Goal: Task Accomplishment & Management: Manage account settings

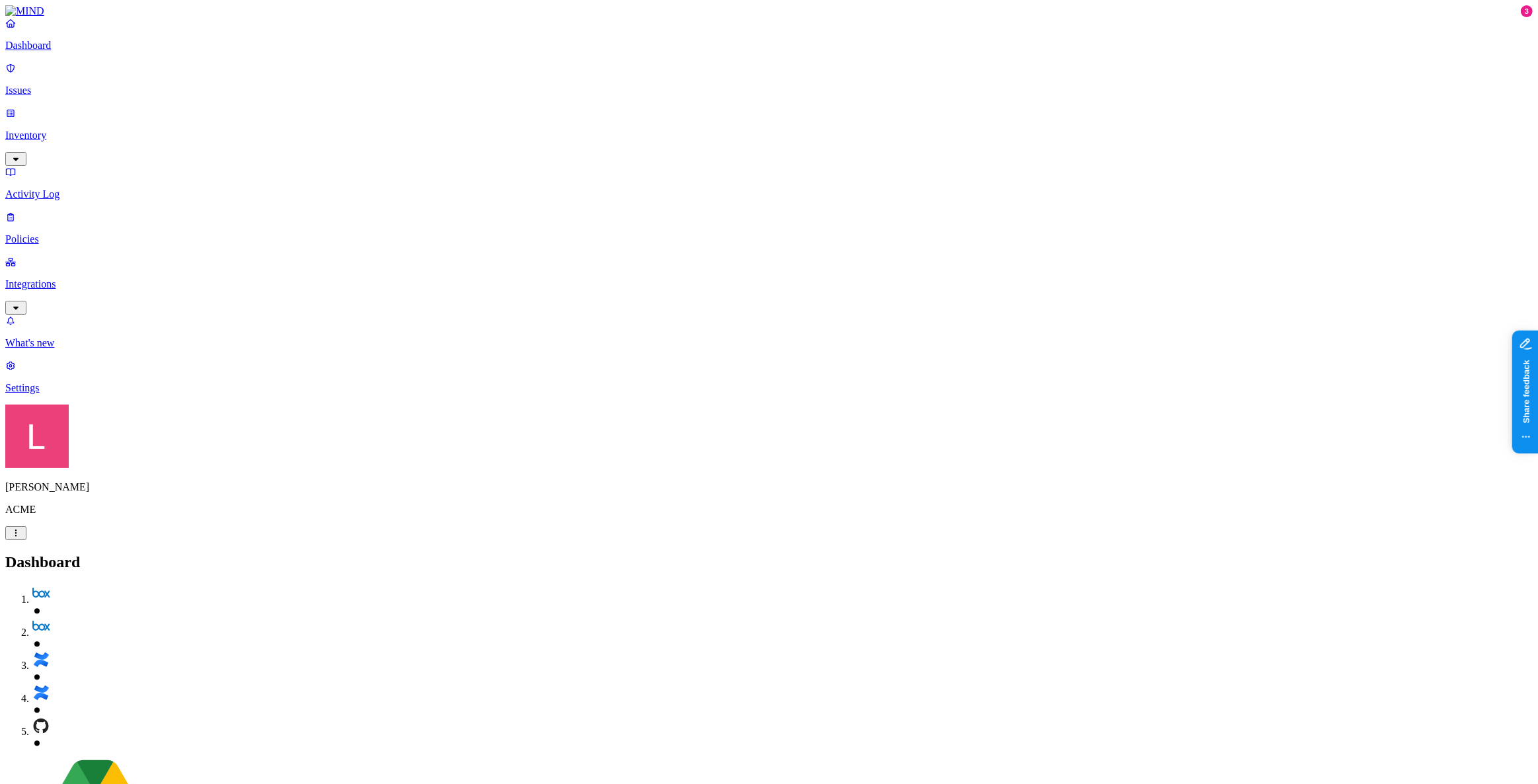
click at [40, 234] on p "Policies" at bounding box center [769, 240] width 1527 height 12
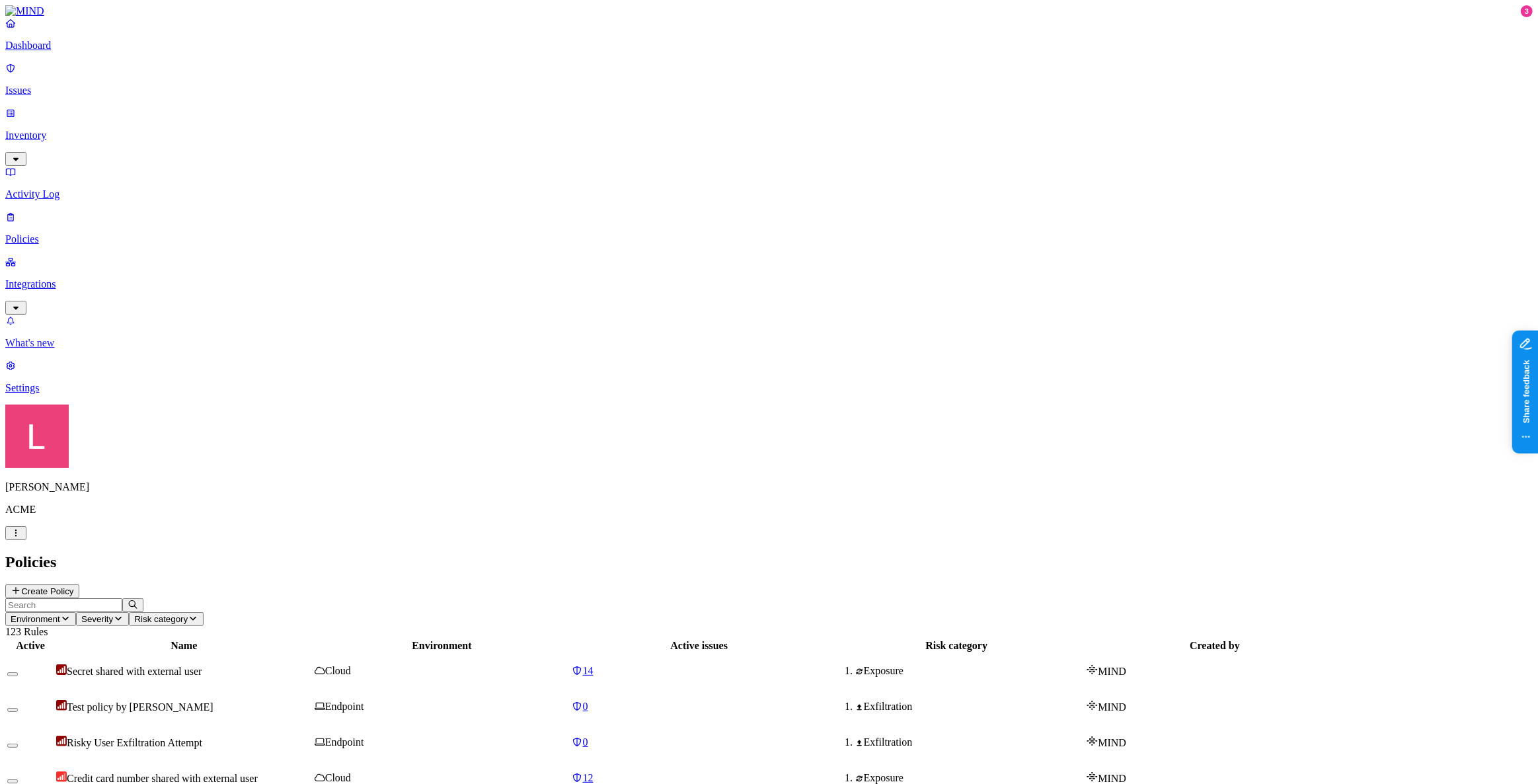
click at [72, 349] on p "What's new" at bounding box center [769, 343] width 1527 height 12
click at [122, 599] on input "text" at bounding box center [63, 605] width 117 height 14
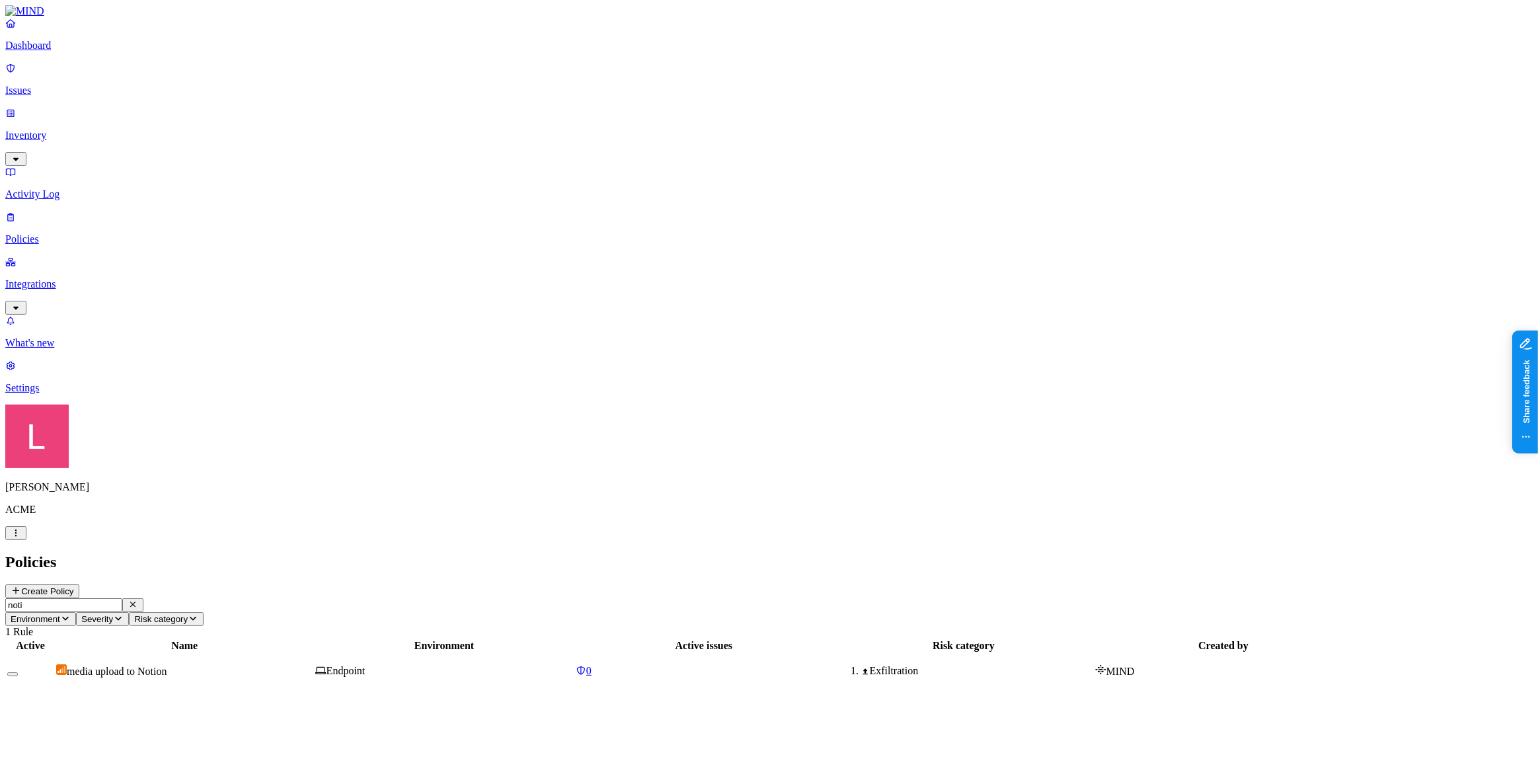
type input "noti"
click at [288, 654] on td "media upload to Notion" at bounding box center [185, 671] width 258 height 35
click at [47, 779] on icon at bounding box center [42, 782] width 8 height 8
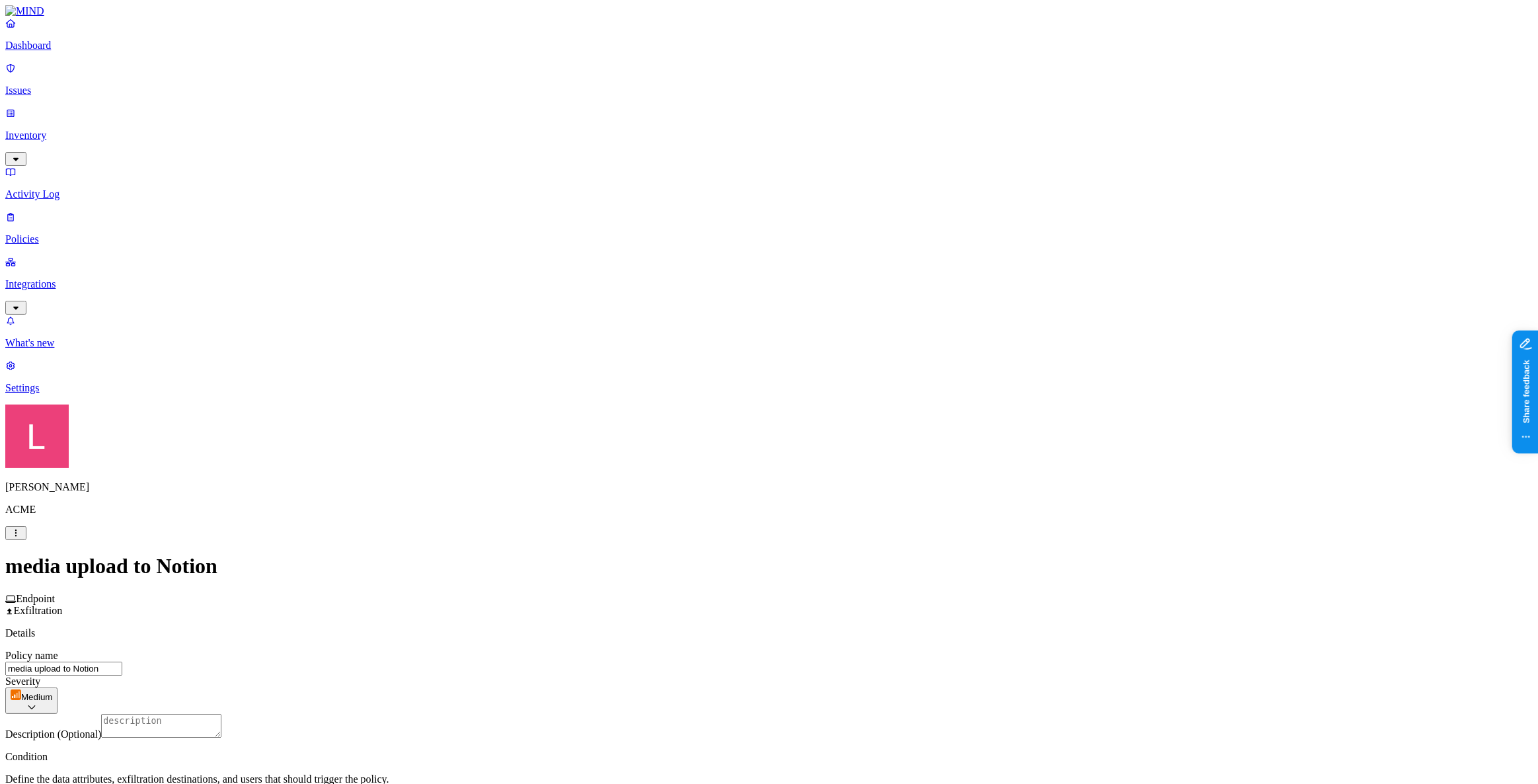
scroll to position [120, 0]
click at [790, 587] on label "Users" at bounding box center [778, 581] width 24 height 11
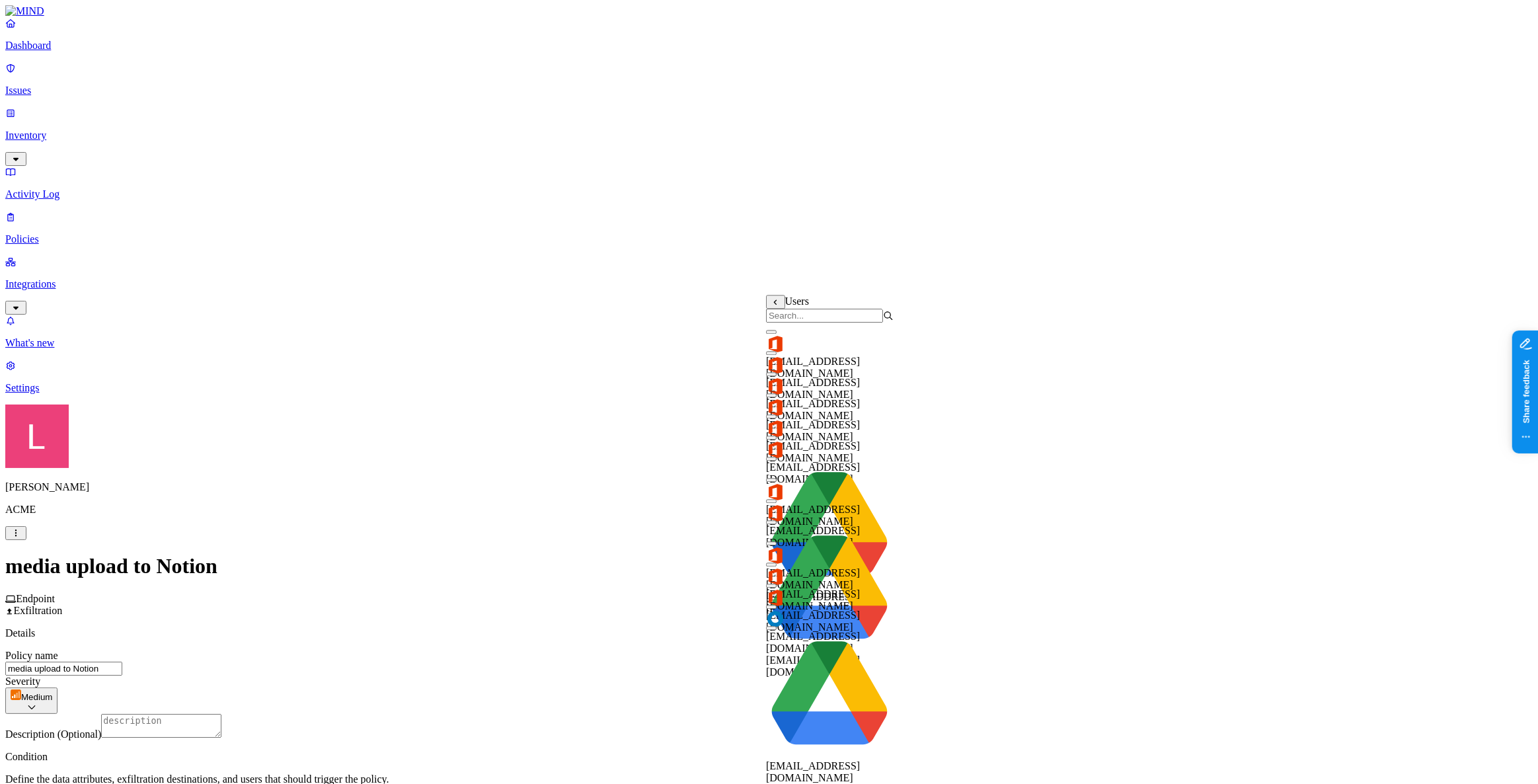
click at [843, 314] on input "search" at bounding box center [824, 315] width 117 height 14
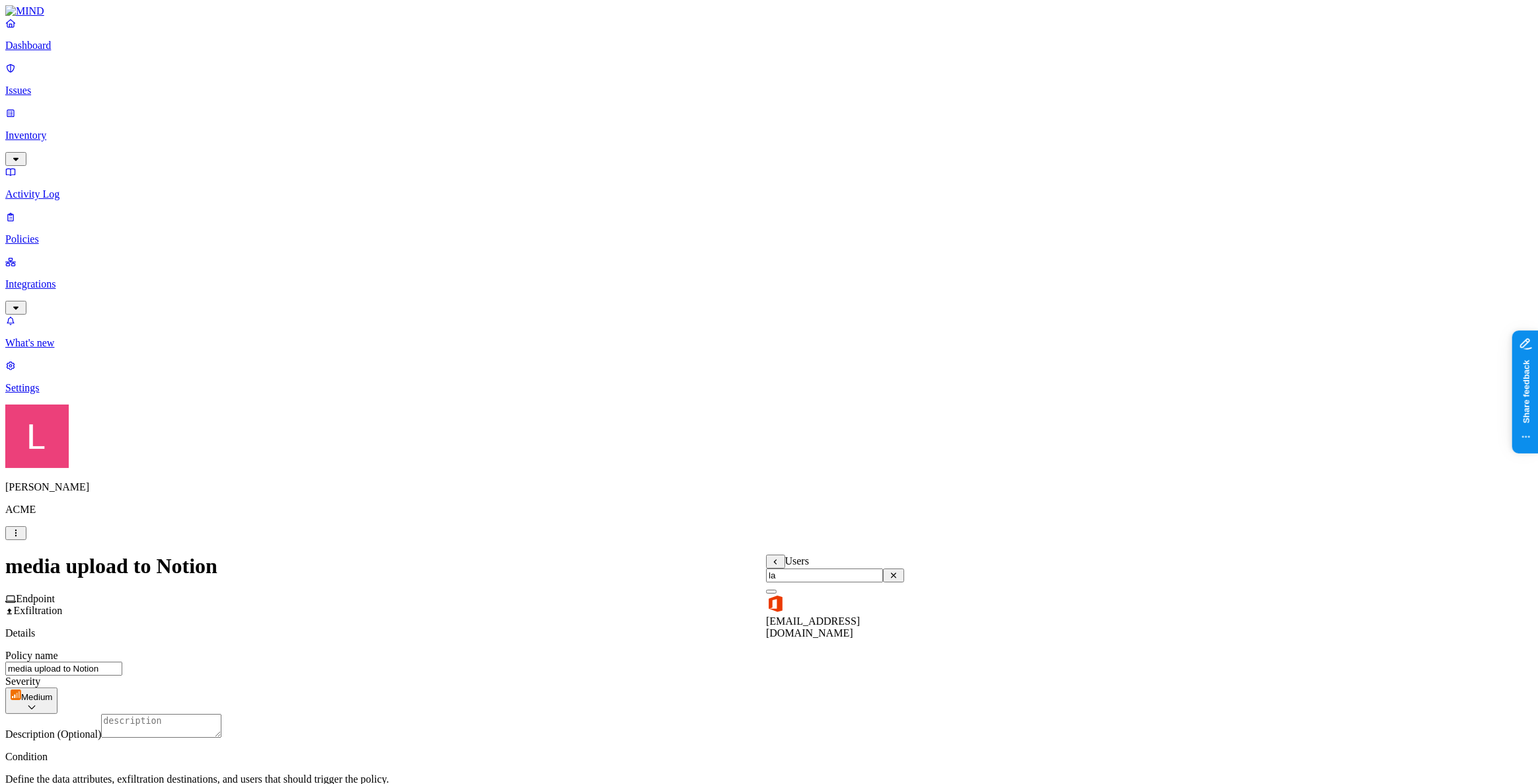
type input "l"
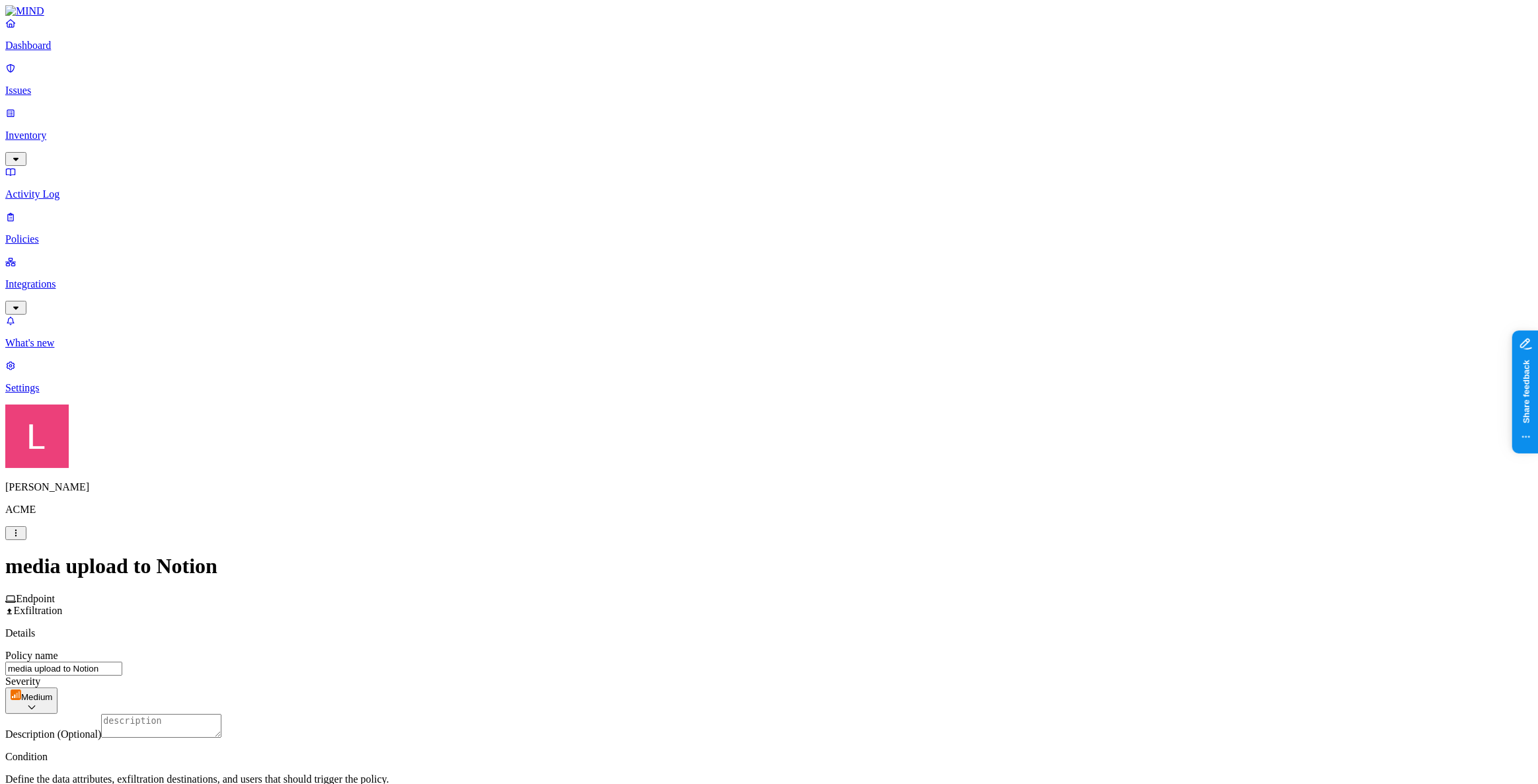
click at [70, 51] on p "Dashboard" at bounding box center [769, 46] width 1527 height 12
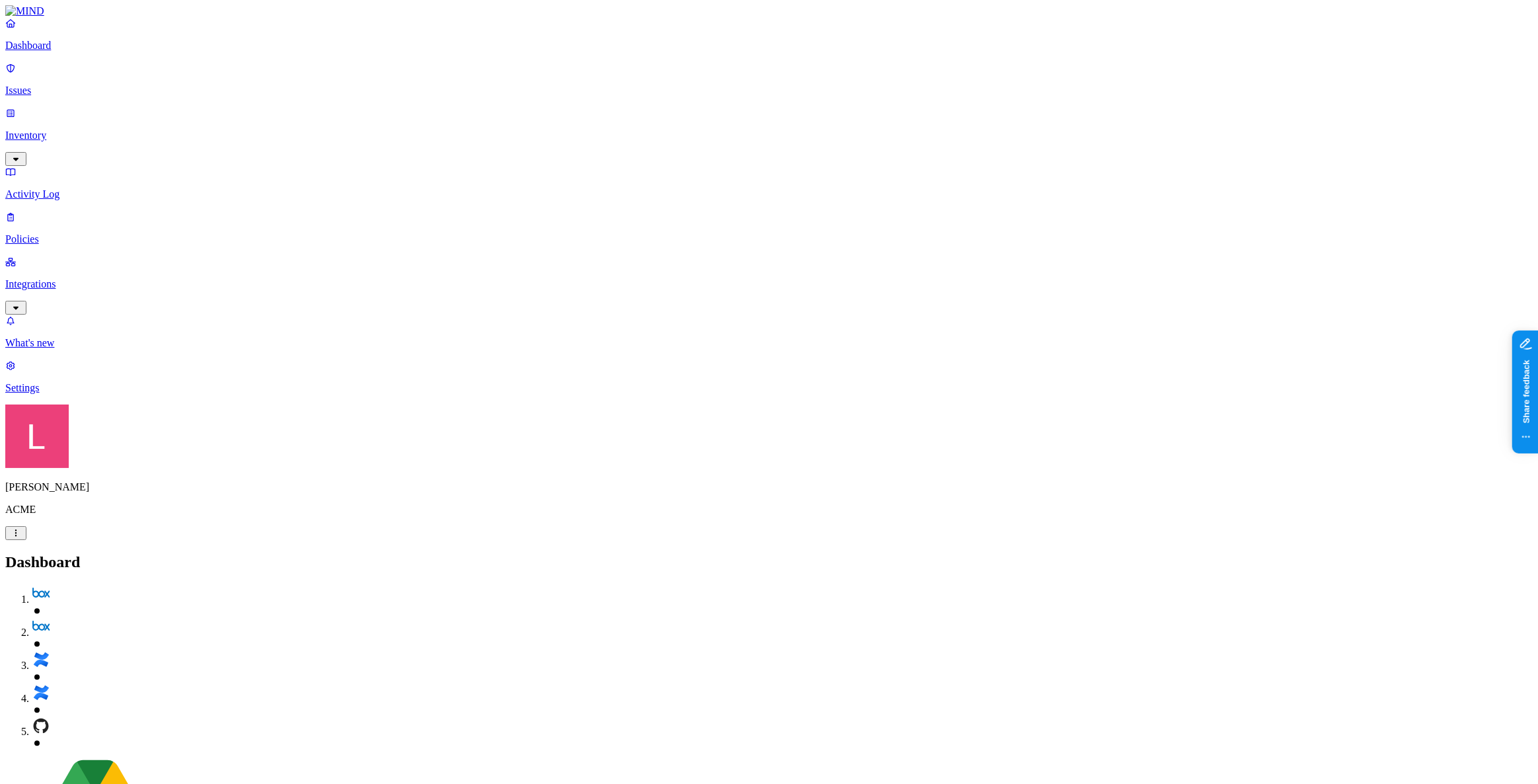
click at [57, 234] on p "Policies" at bounding box center [769, 240] width 1527 height 12
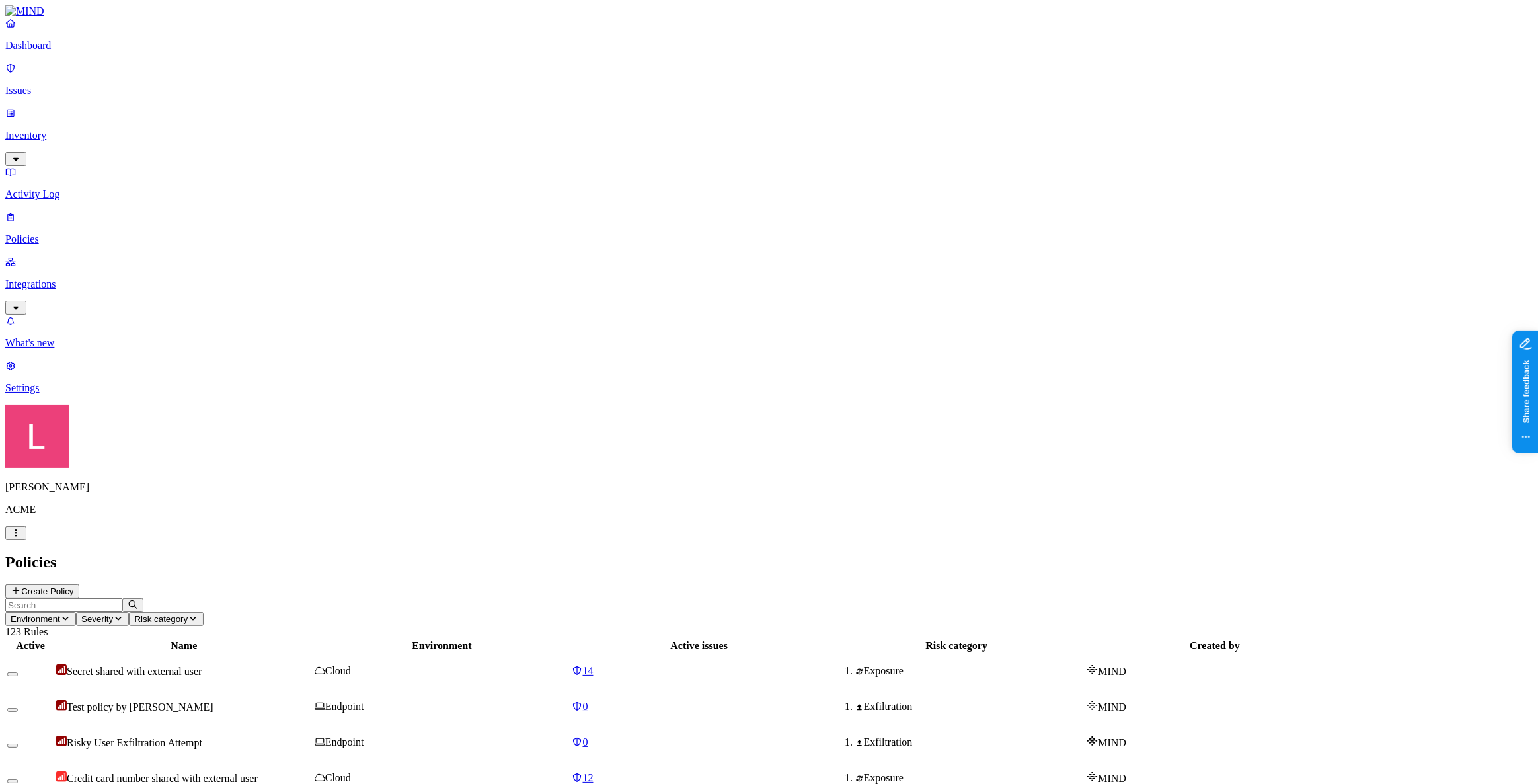
click at [122, 599] on input "text" at bounding box center [63, 605] width 117 height 14
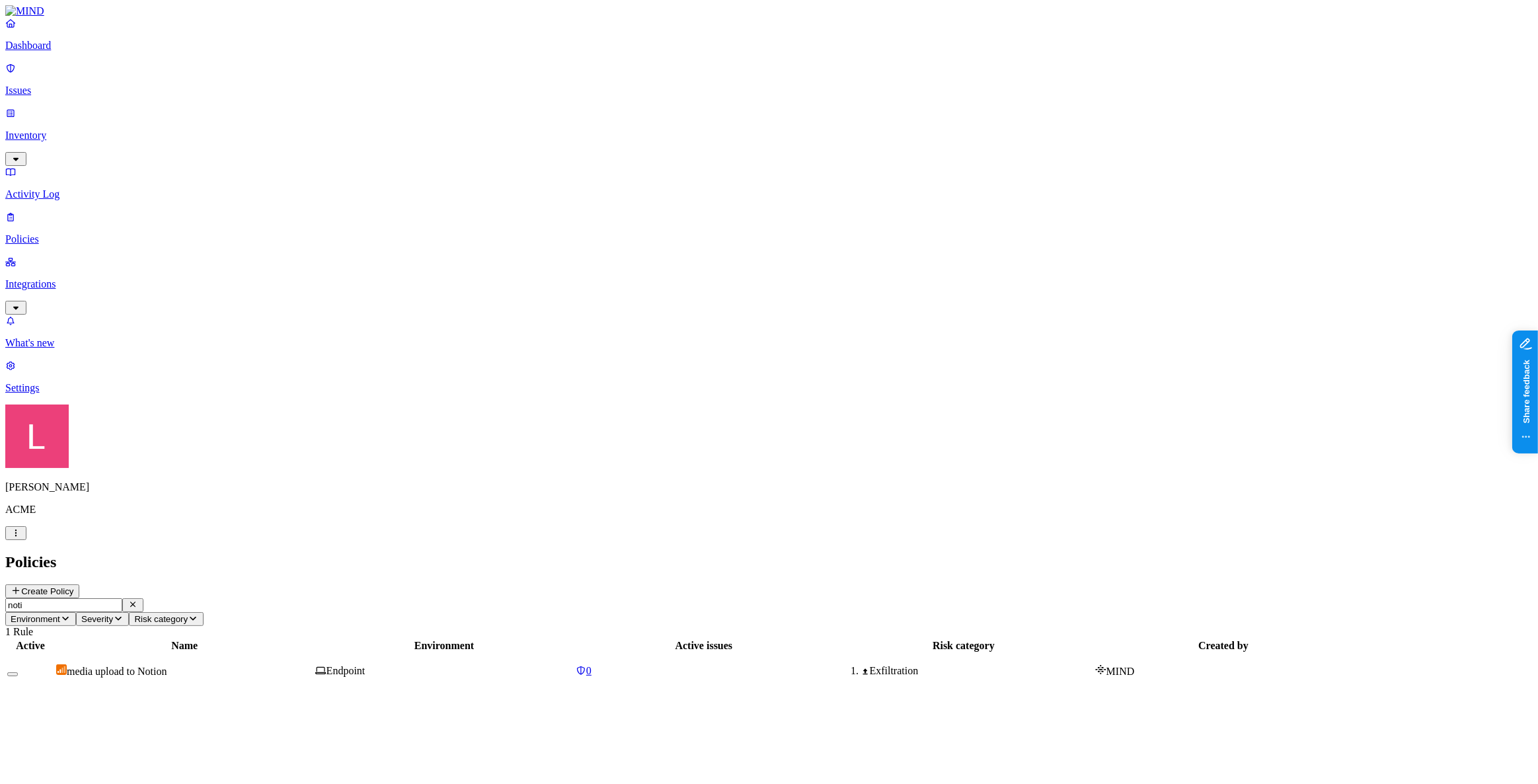
type input "noti"
click at [39, 93] on div "Dashboard Issues Inventory Activity Log Policies Integrations" at bounding box center [769, 166] width 1527 height 298
click at [54, 188] on p "Activity Log" at bounding box center [769, 194] width 1527 height 12
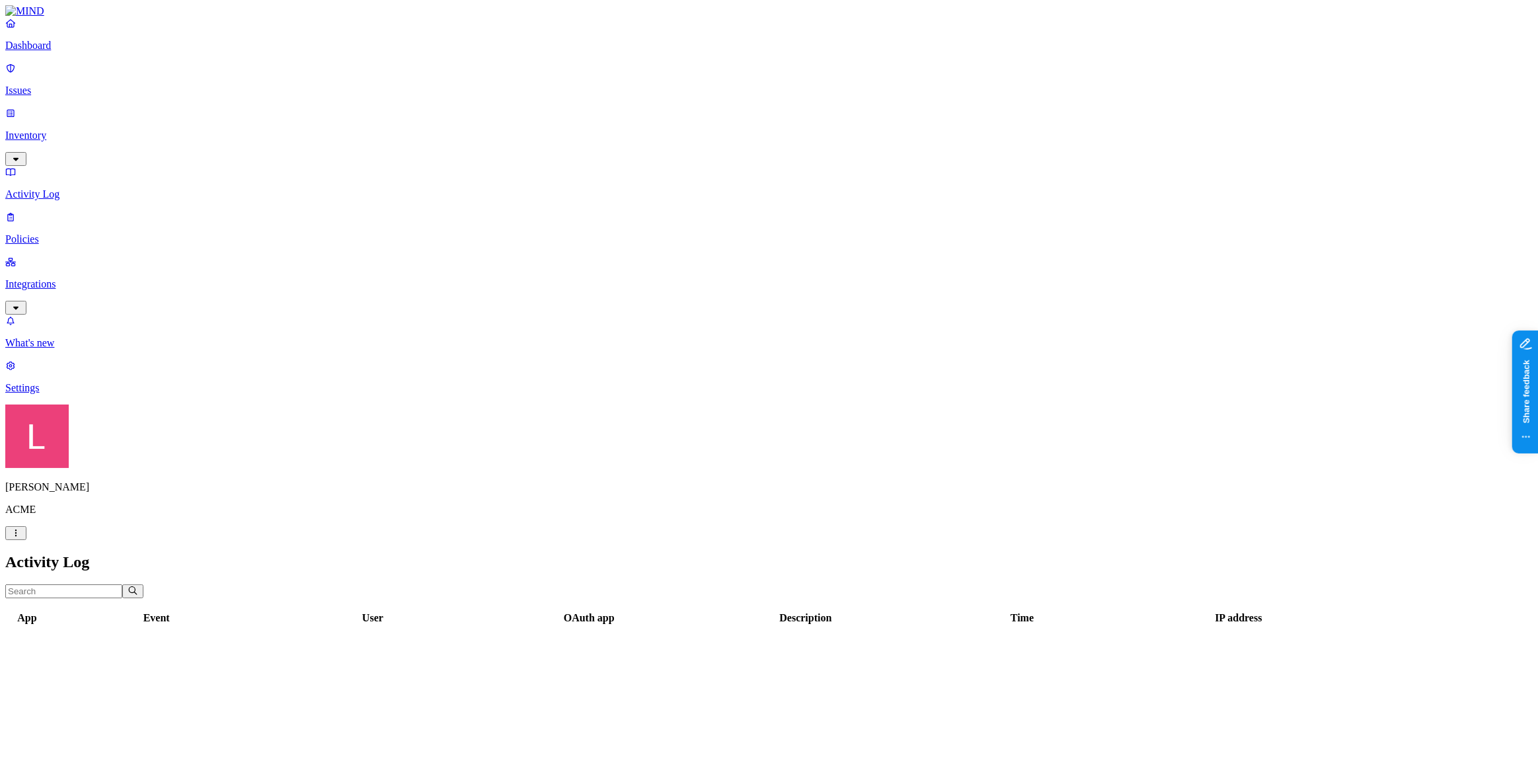
click at [51, 130] on p "Inventory" at bounding box center [769, 136] width 1527 height 12
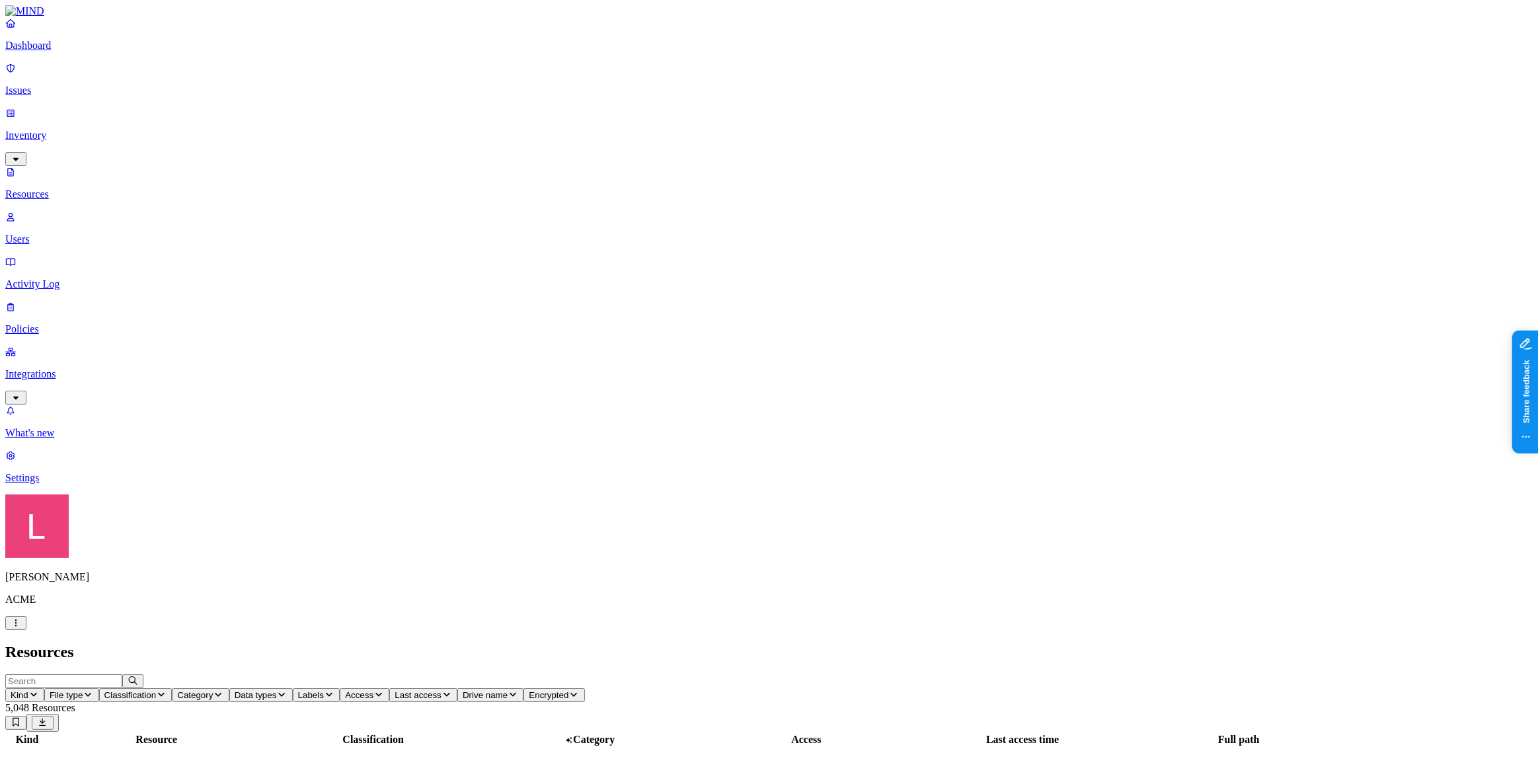
click at [74, 234] on p "Users" at bounding box center [769, 240] width 1527 height 12
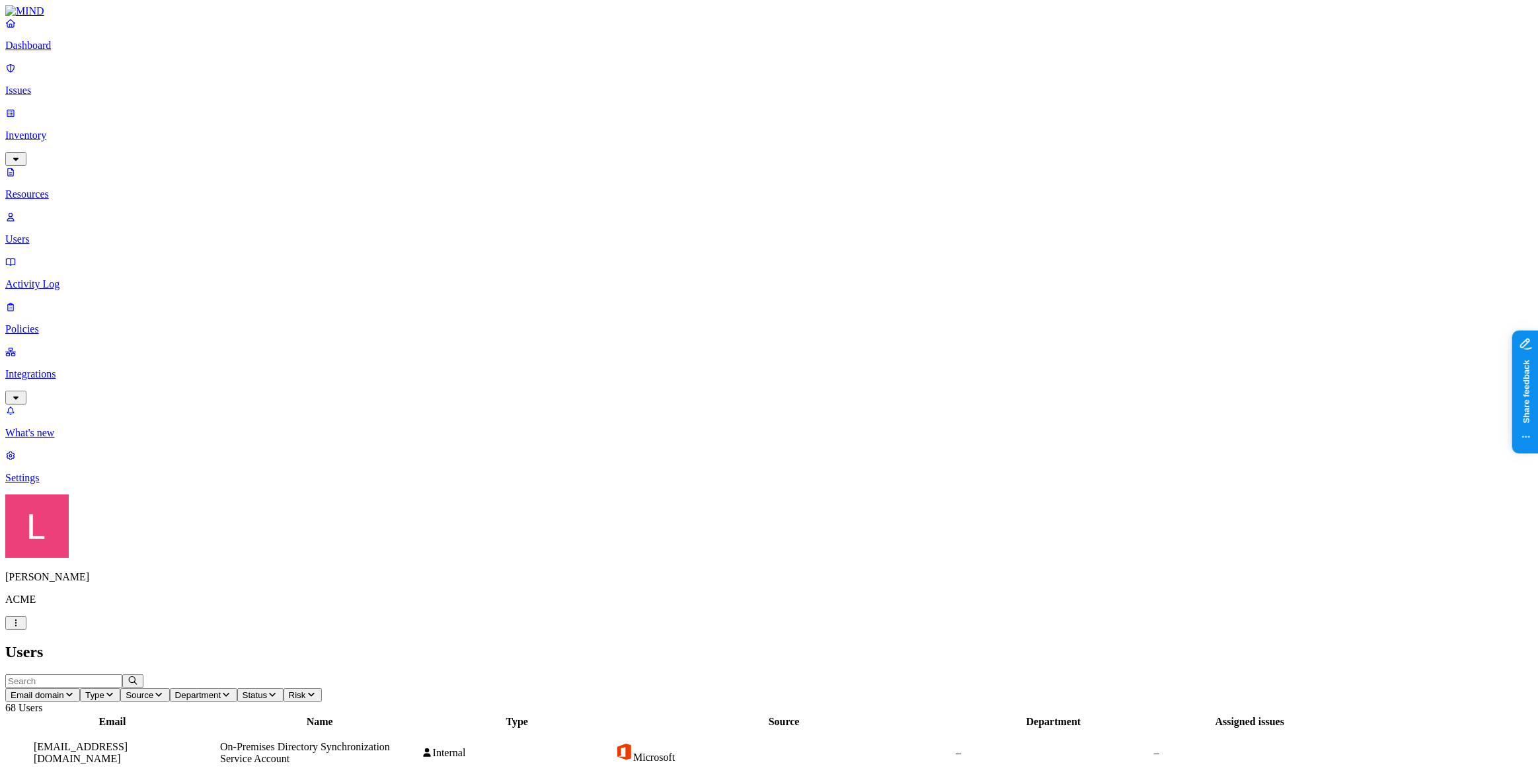
click at [122, 674] on input "text" at bounding box center [63, 681] width 117 height 14
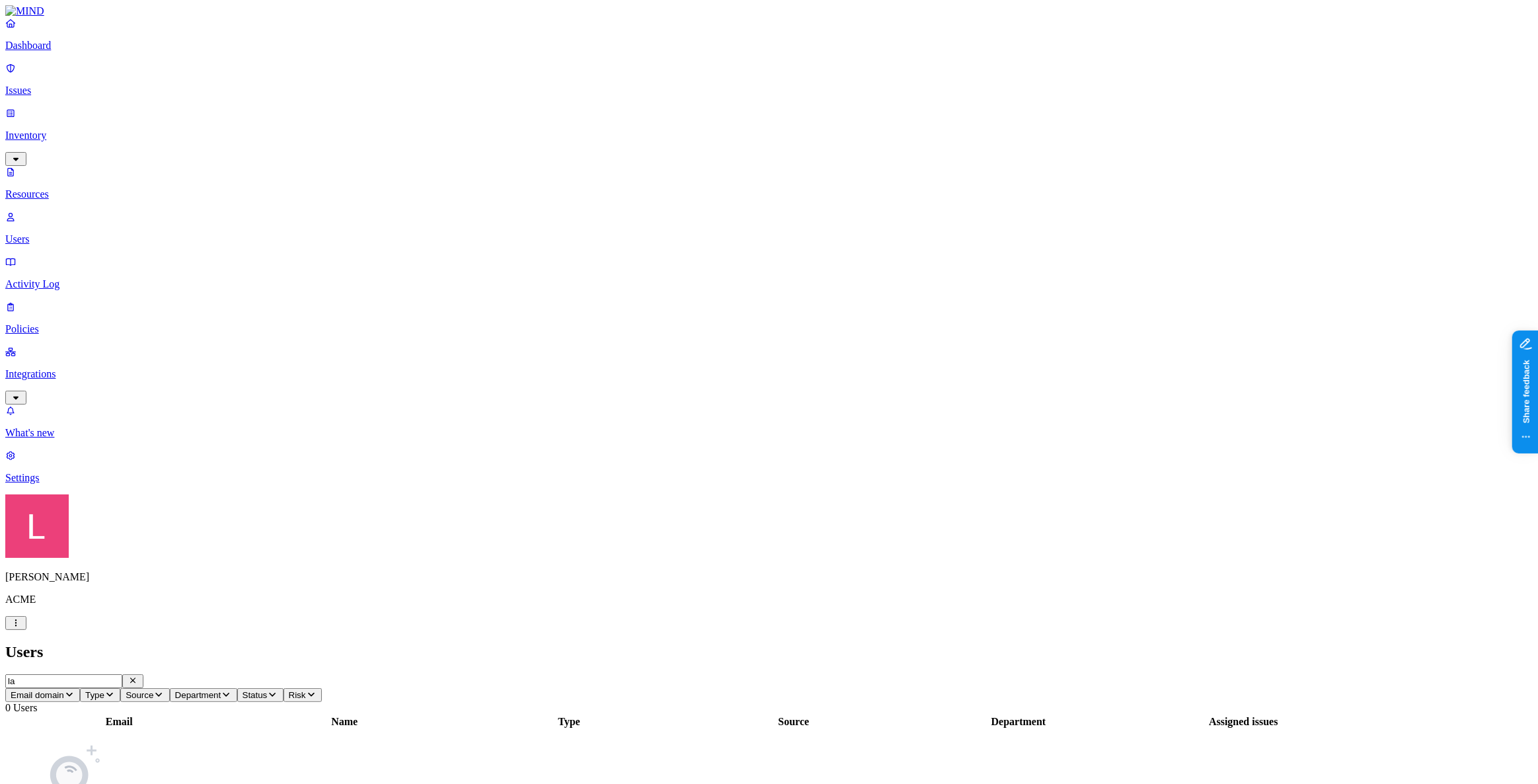
type input "l"
type input "b"
type input "landen.brown@mind.io"
click at [351, 714] on div "Email Name Type Source Department Assigned issues No matching users found" at bounding box center [769, 791] width 1527 height 154
click at [138, 676] on icon "button" at bounding box center [133, 680] width 11 height 8
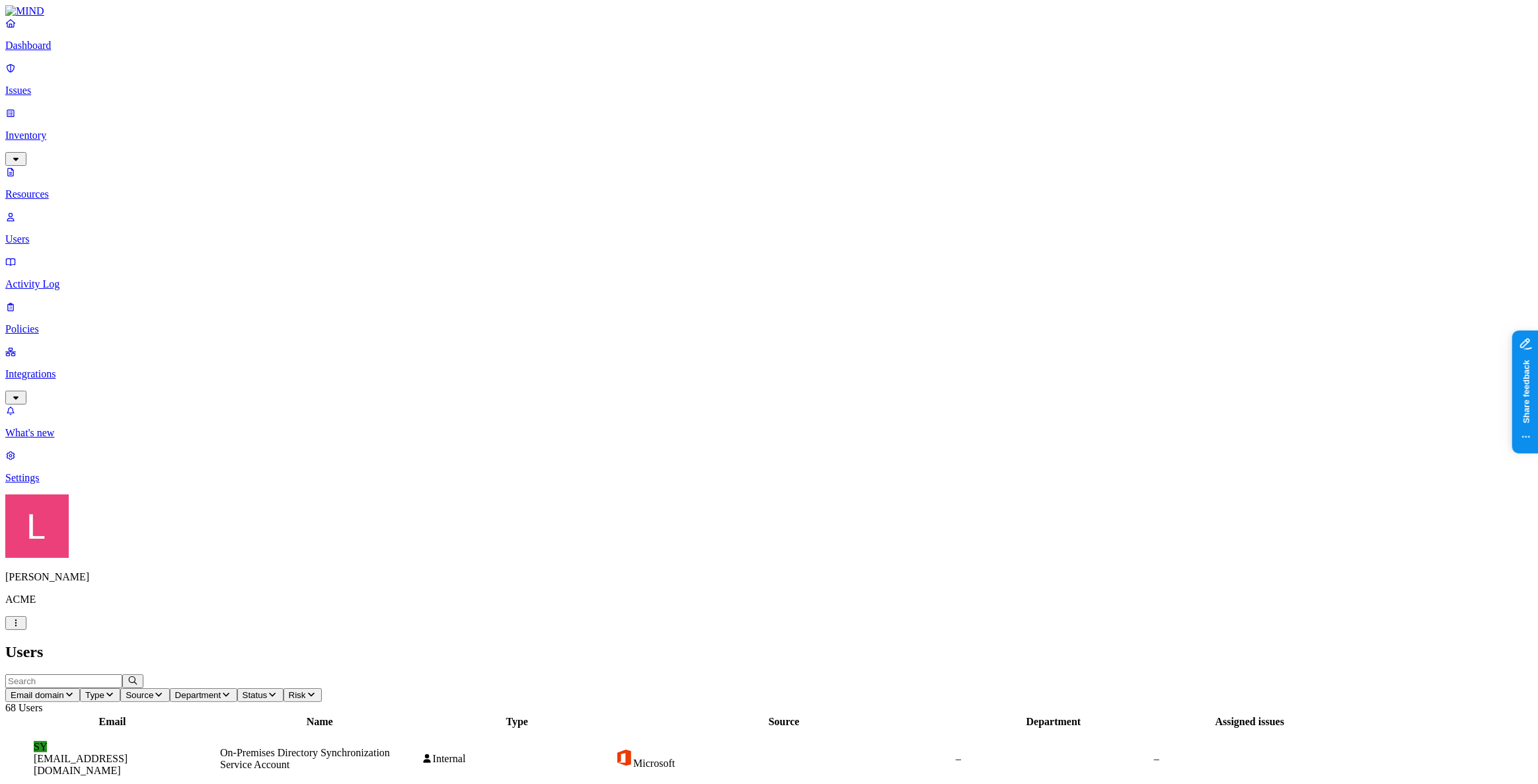
click at [60, 84] on p "Issues" at bounding box center [769, 90] width 1527 height 12
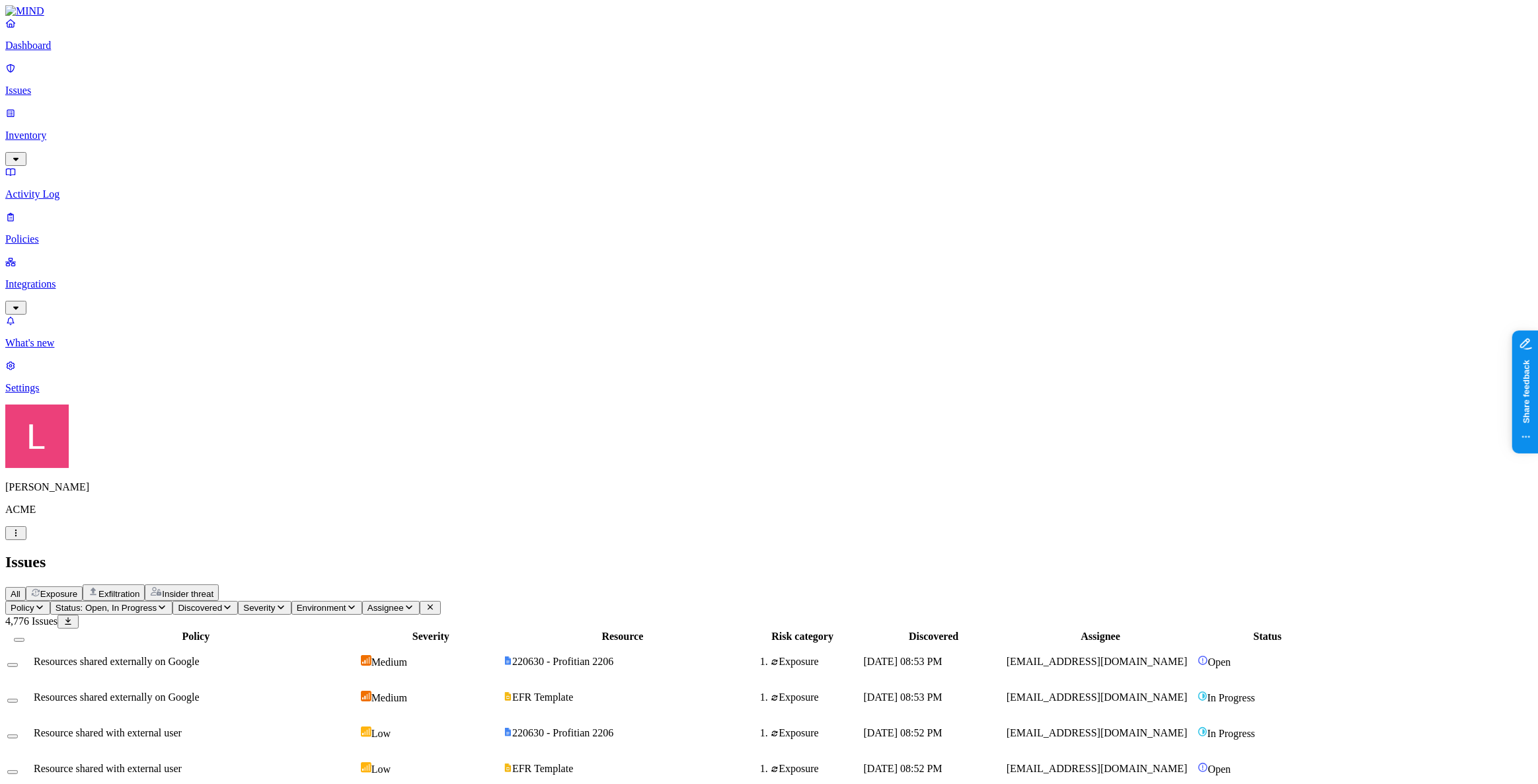
click at [86, 278] on p "Integrations" at bounding box center [769, 284] width 1527 height 12
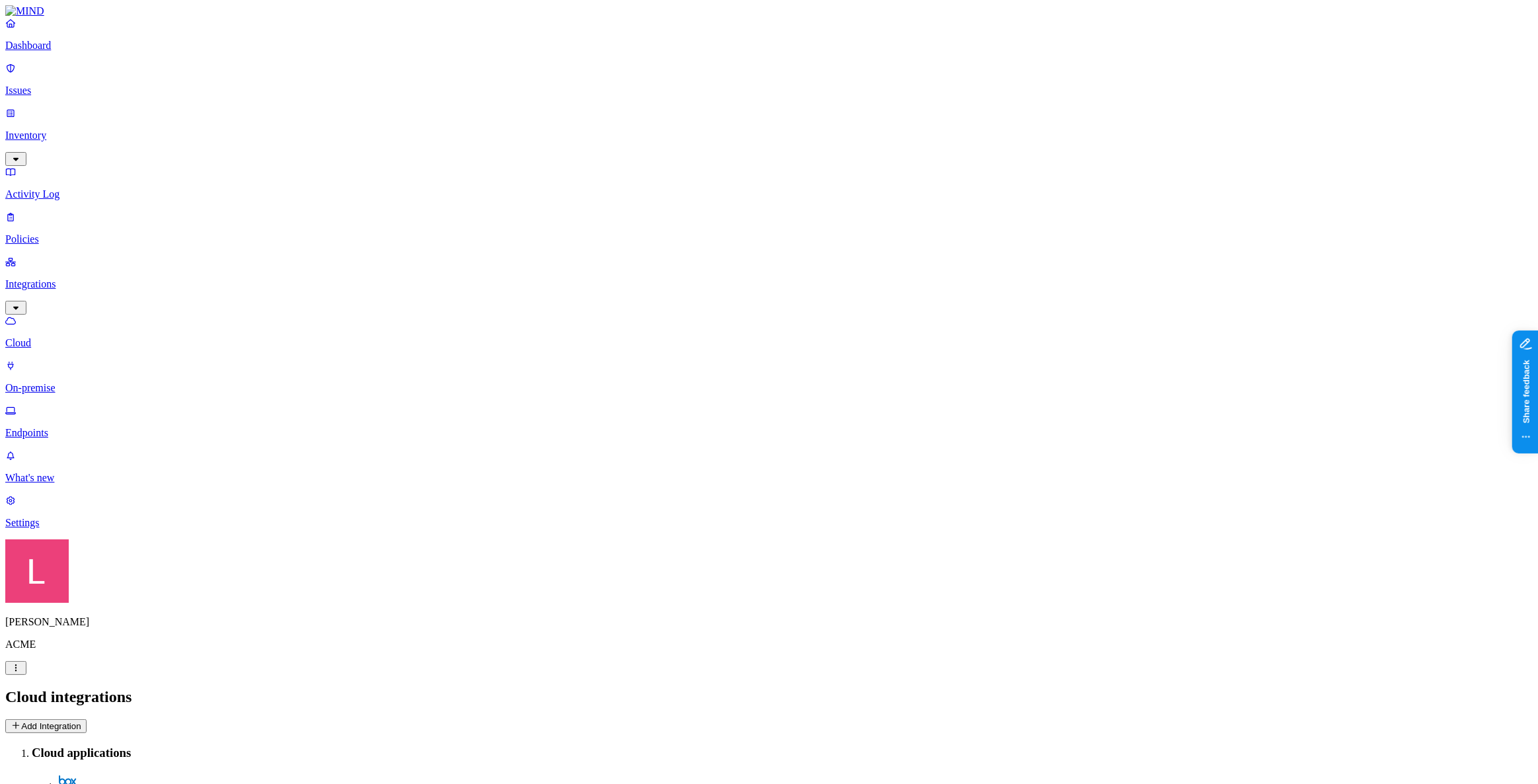
click at [68, 116] on div "Dashboard Issues Inventory Activity Log Policies Integrations Cloud On-premise …" at bounding box center [769, 228] width 1527 height 421
click at [68, 130] on p "Inventory" at bounding box center [769, 136] width 1527 height 12
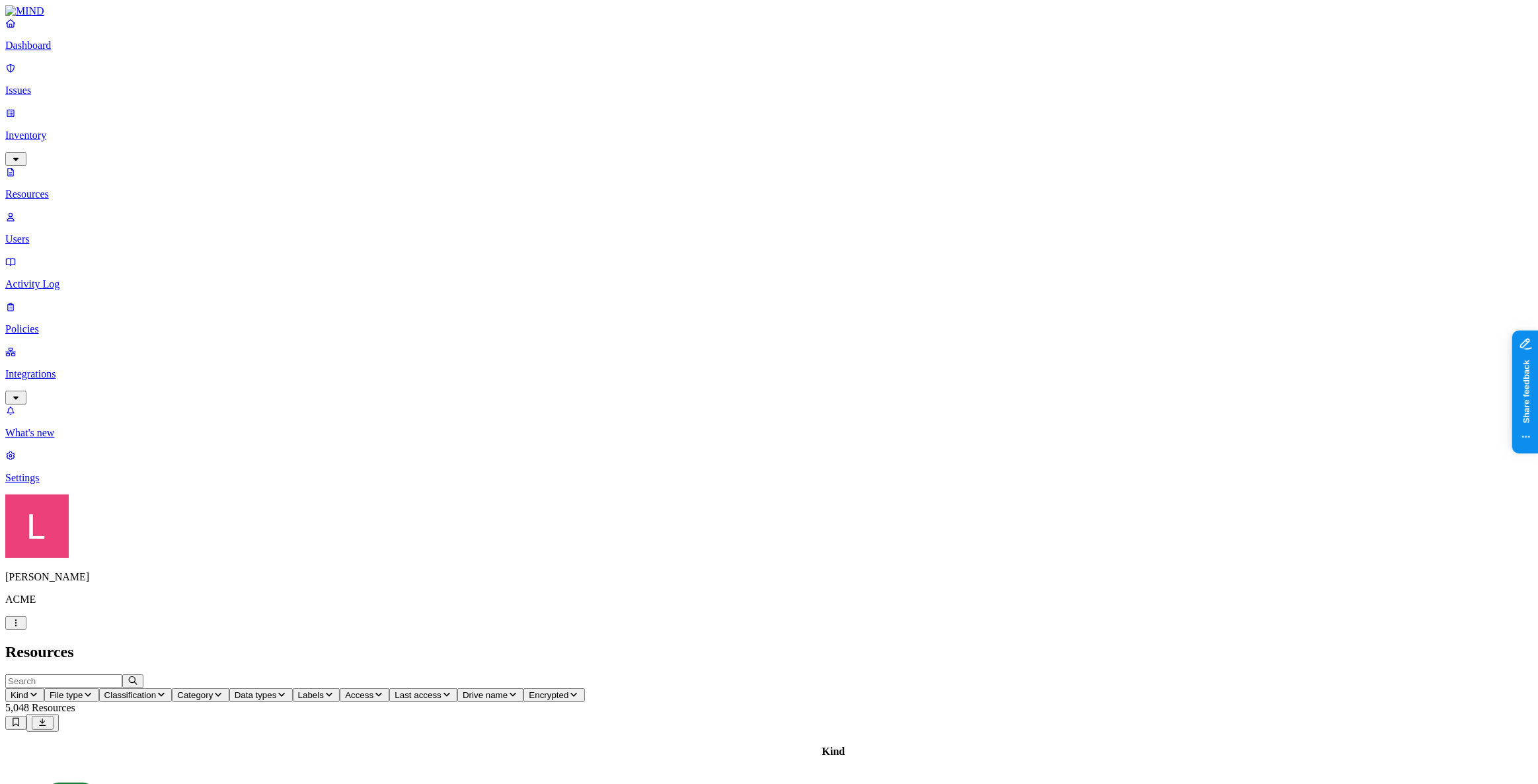
click at [78, 234] on p "Users" at bounding box center [769, 240] width 1527 height 12
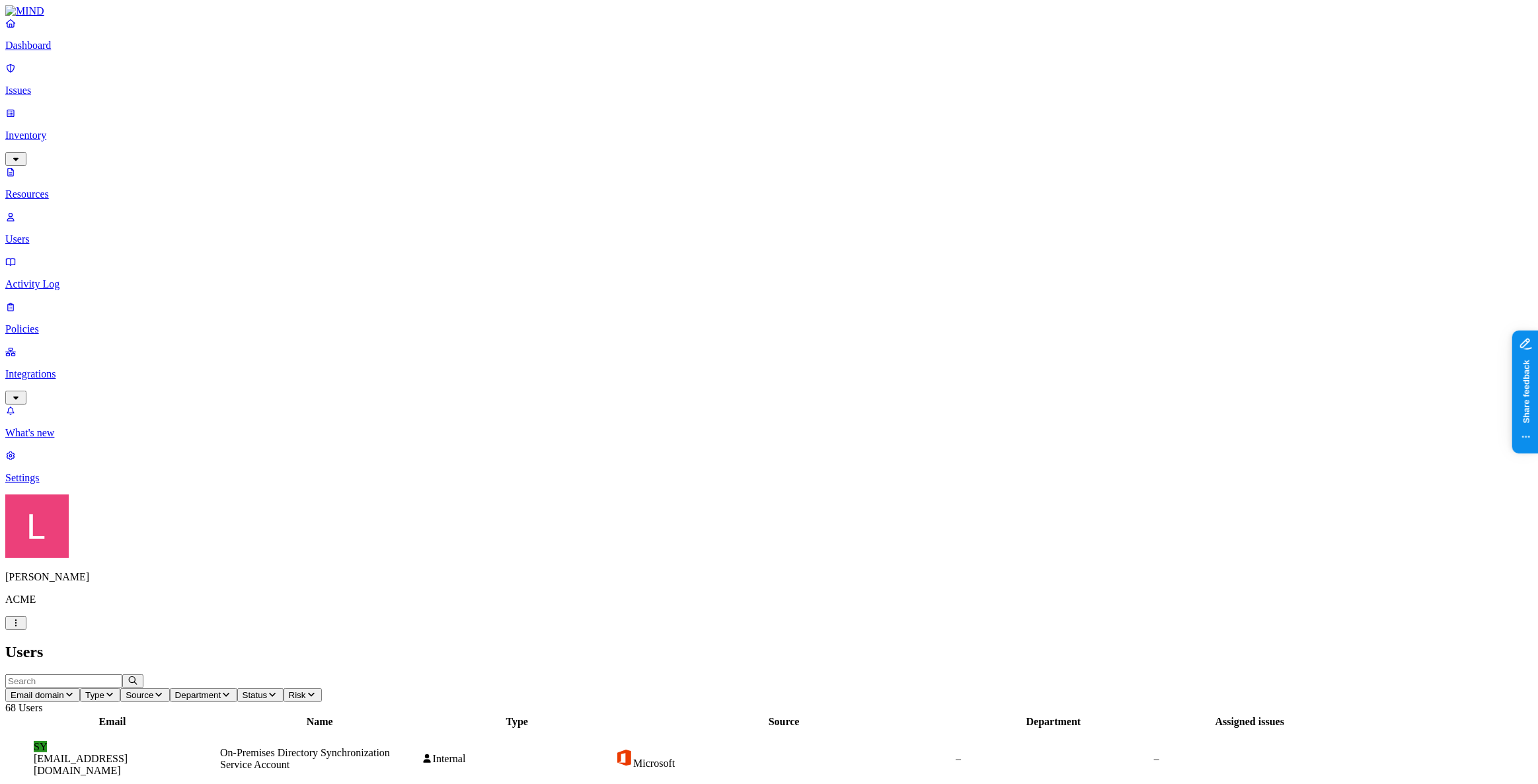
scroll to position [137, 0]
click at [54, 85] on p "Issues" at bounding box center [769, 90] width 1527 height 12
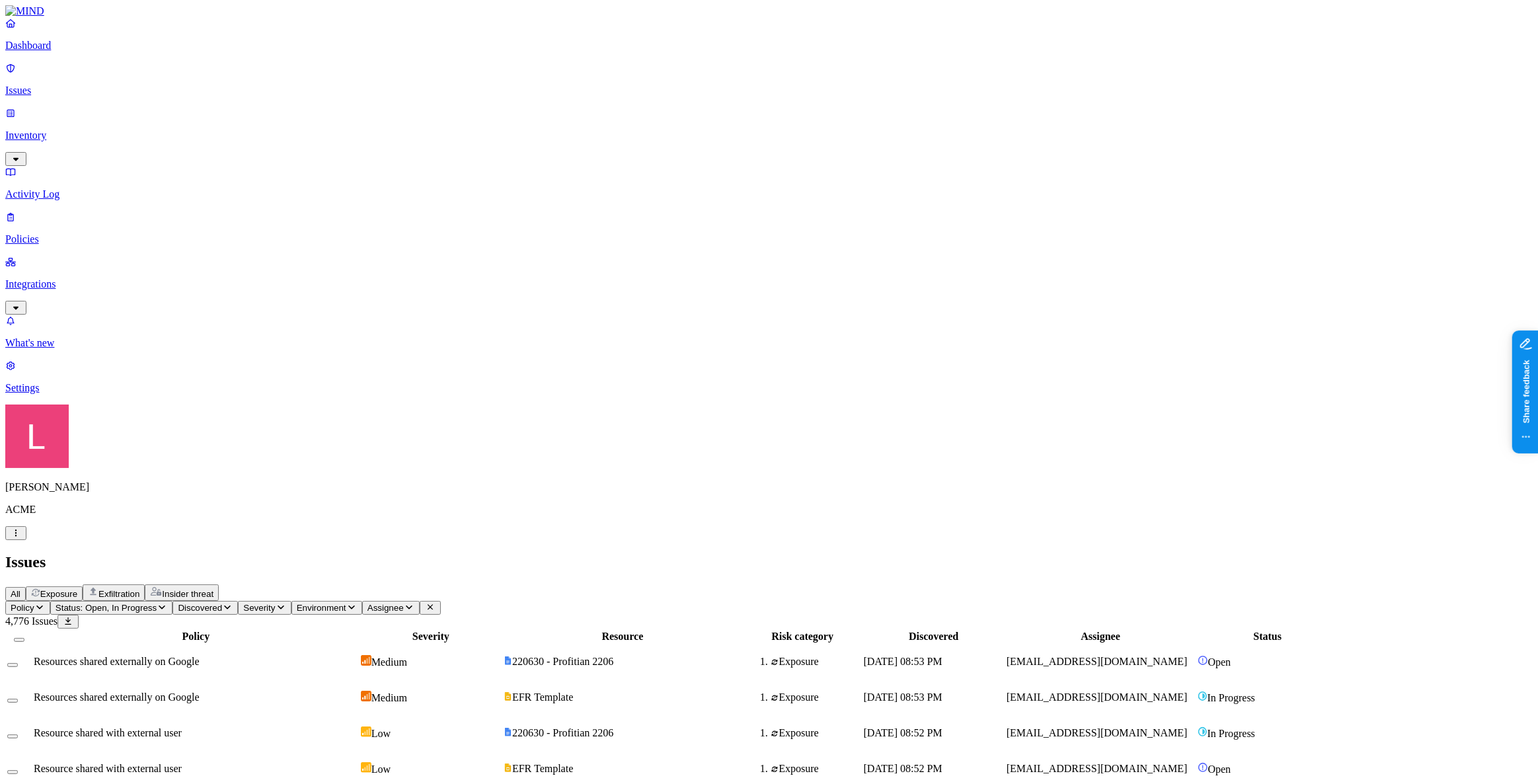
click at [420, 601] on button "Assignee" at bounding box center [391, 608] width 57 height 14
type input "la"
click at [739, 584] on div "All Exposure Exfiltration Insider threat" at bounding box center [769, 593] width 1527 height 17
click at [70, 256] on link "Integrations" at bounding box center [769, 283] width 1527 height 57
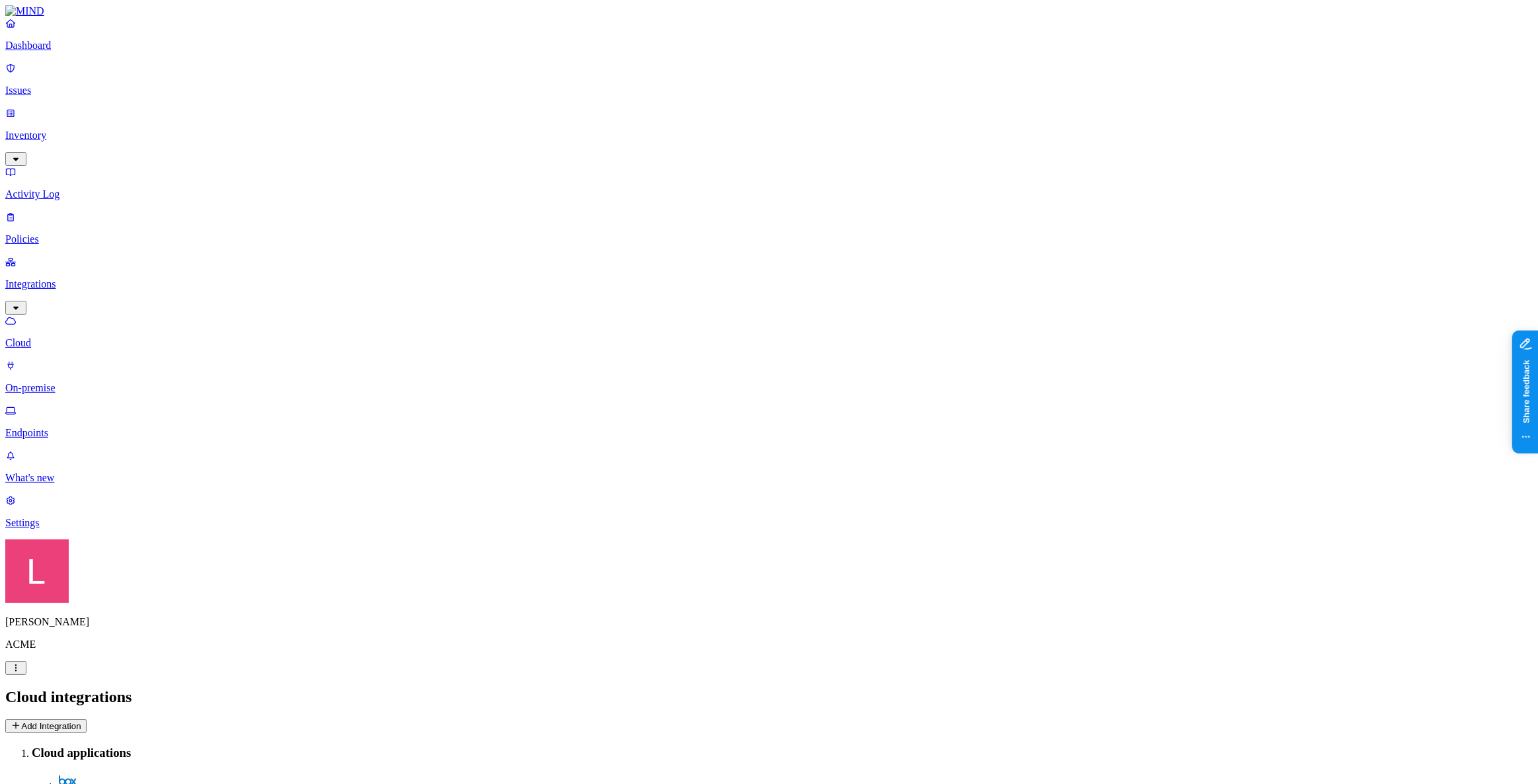
click at [84, 427] on p "Endpoints" at bounding box center [769, 433] width 1527 height 12
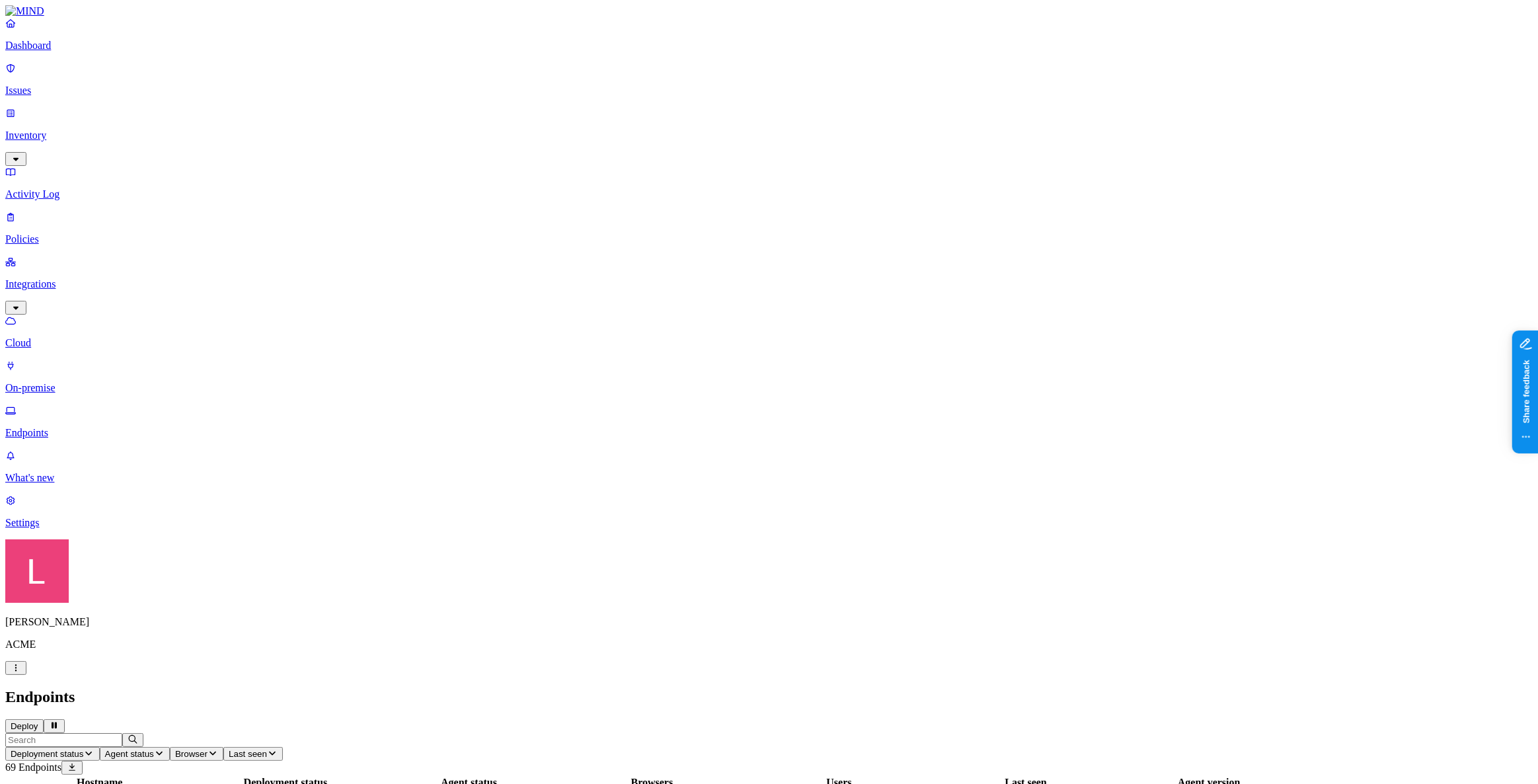
drag, startPoint x: 1441, startPoint y: 372, endPoint x: 1500, endPoint y: 372, distance: 59.0
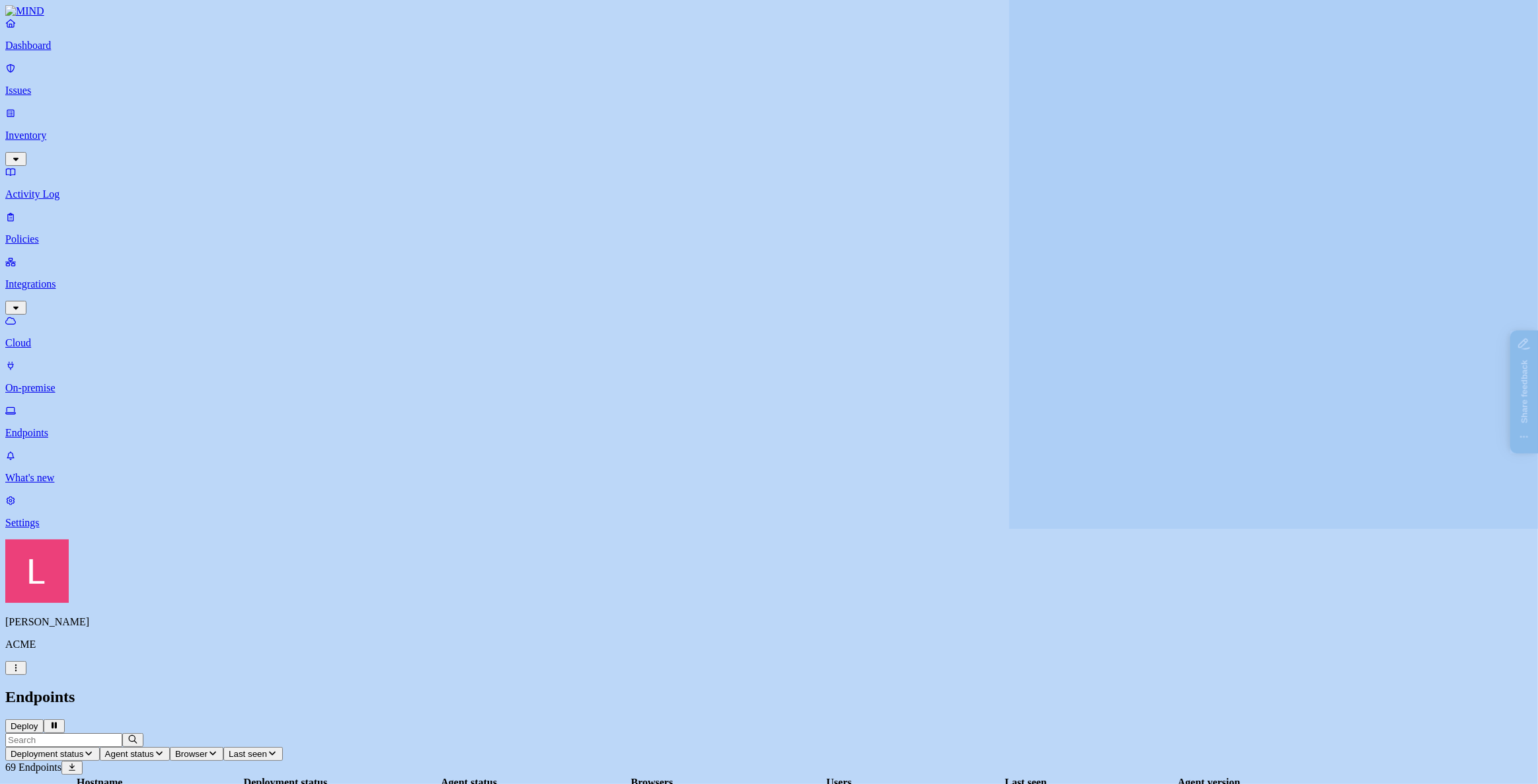
drag, startPoint x: 2946, startPoint y: 824, endPoint x: 1590, endPoint y: 455, distance: 1405.3
click at [60, 51] on p "Dashboard" at bounding box center [769, 46] width 1527 height 12
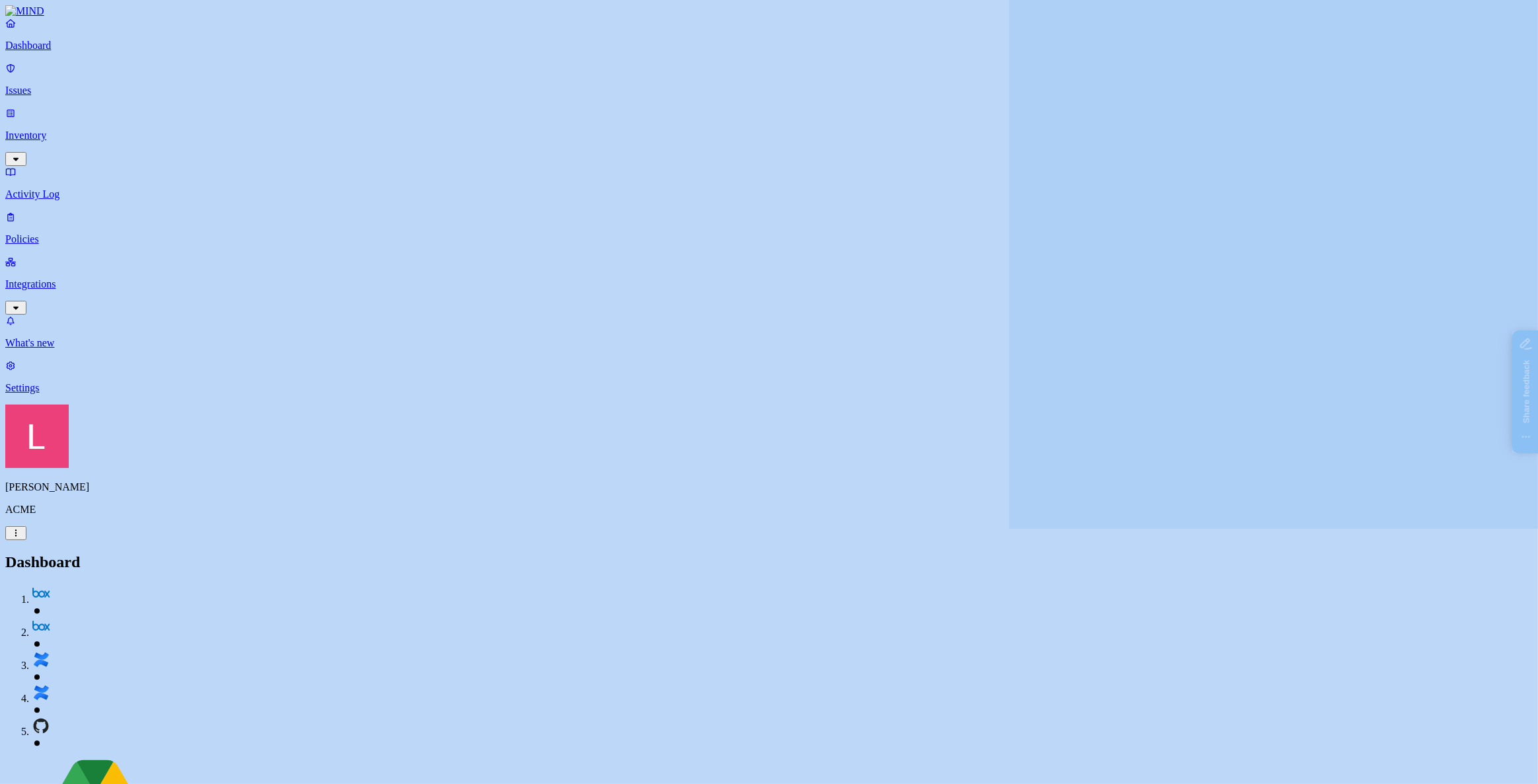
click at [61, 211] on link "Policies" at bounding box center [769, 228] width 1527 height 35
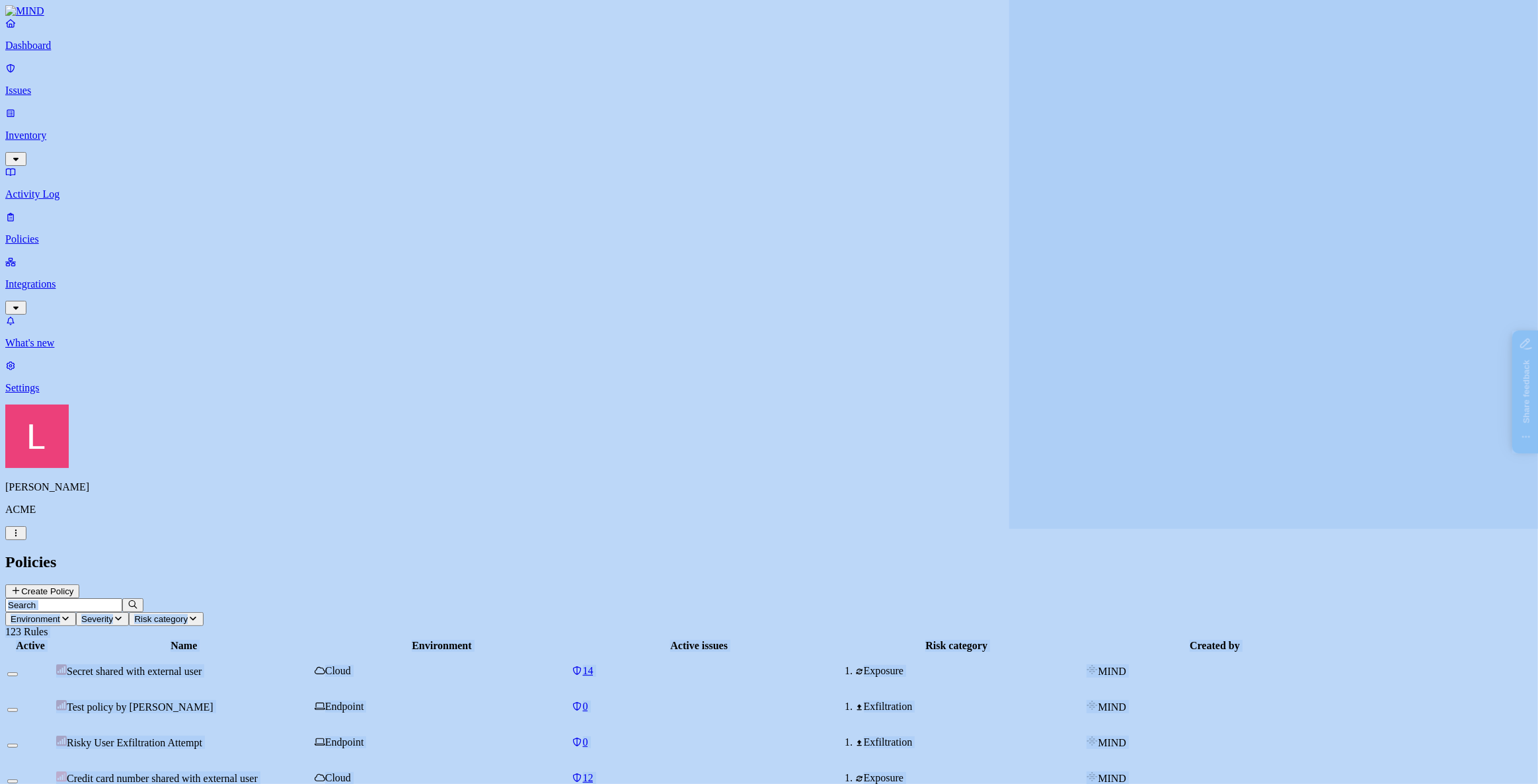
click at [79, 584] on button "Create Policy" at bounding box center [42, 591] width 74 height 14
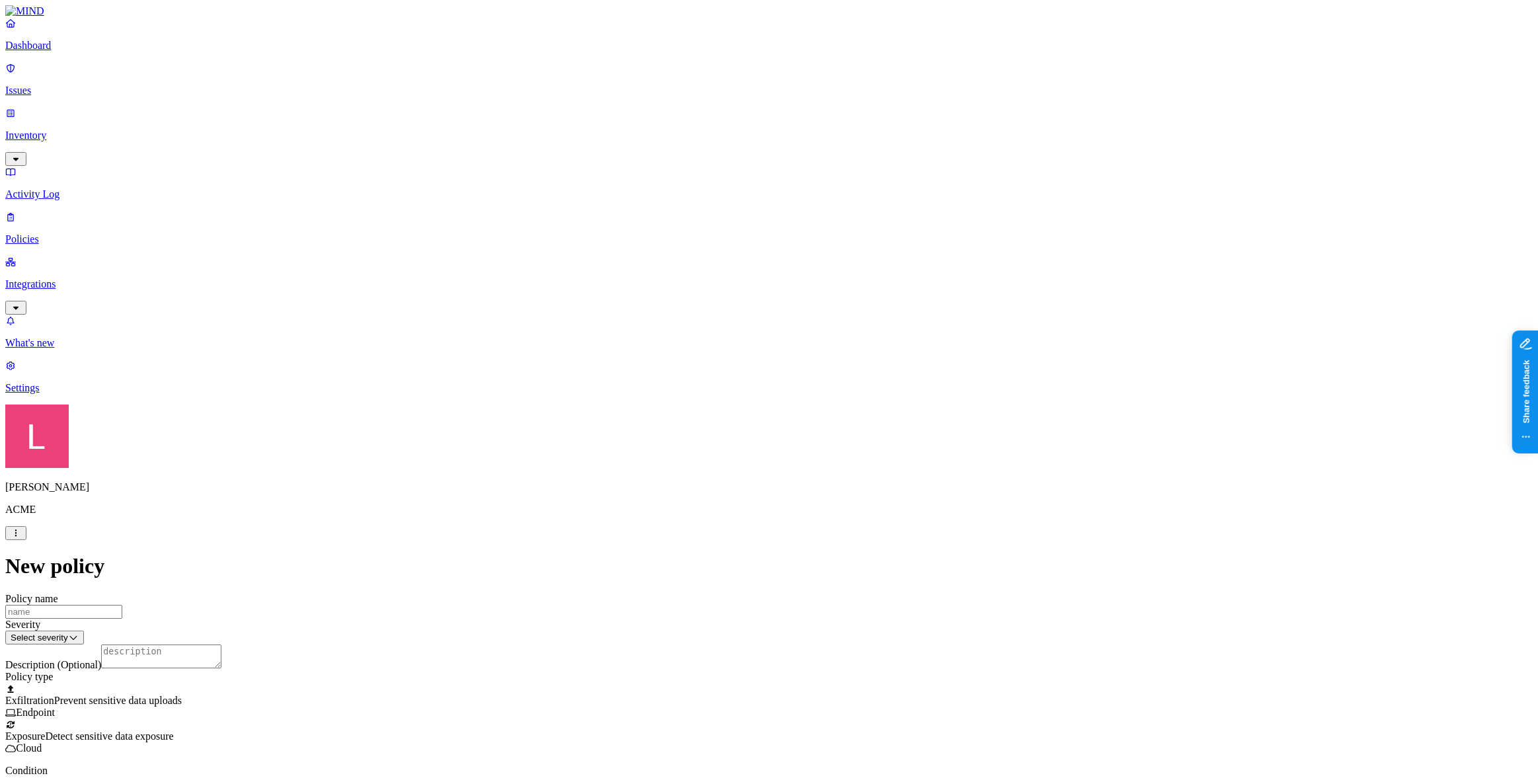
click at [18, 166] on link "Activity Log" at bounding box center [769, 183] width 1527 height 35
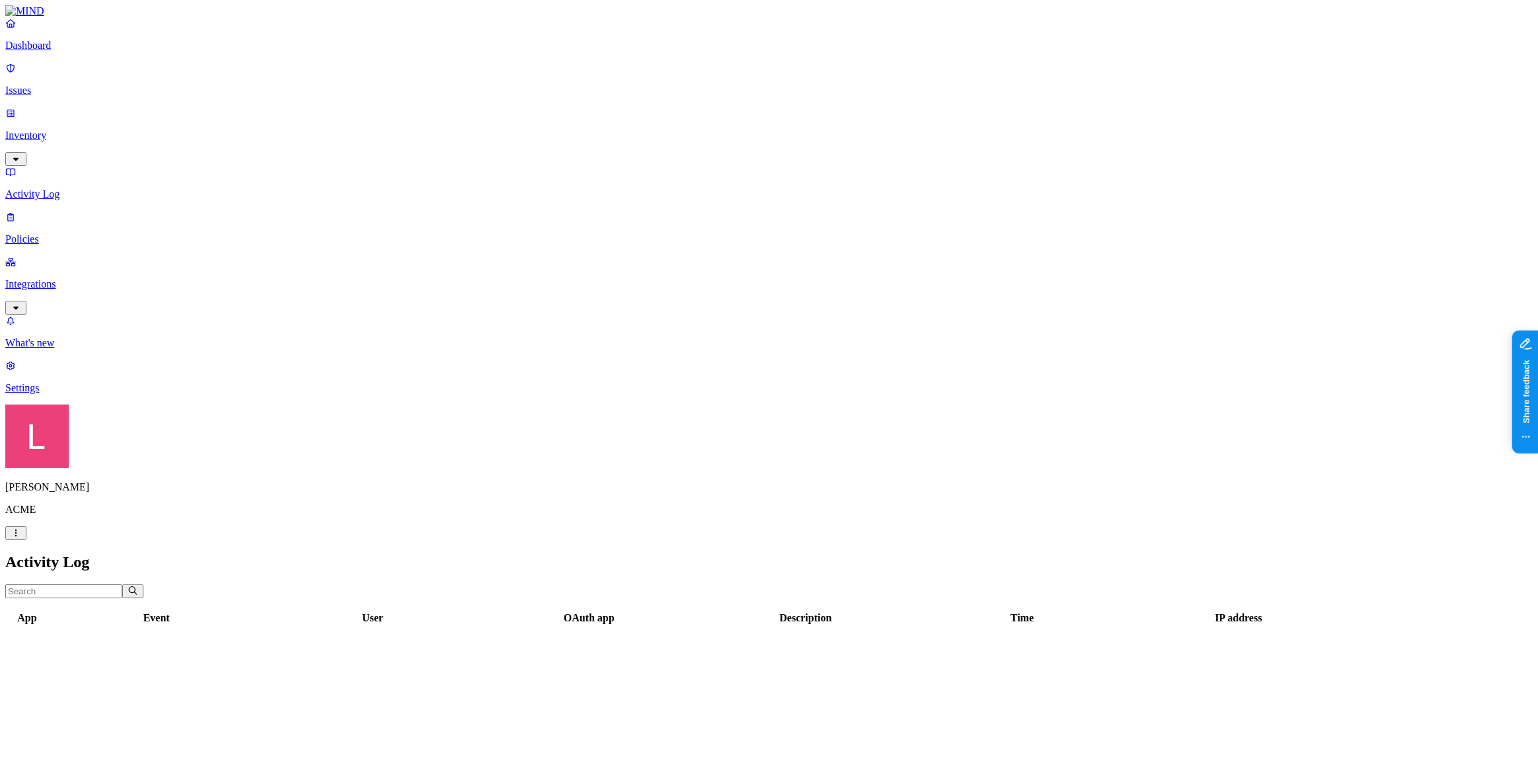
click at [16, 213] on icon at bounding box center [11, 216] width 11 height 8
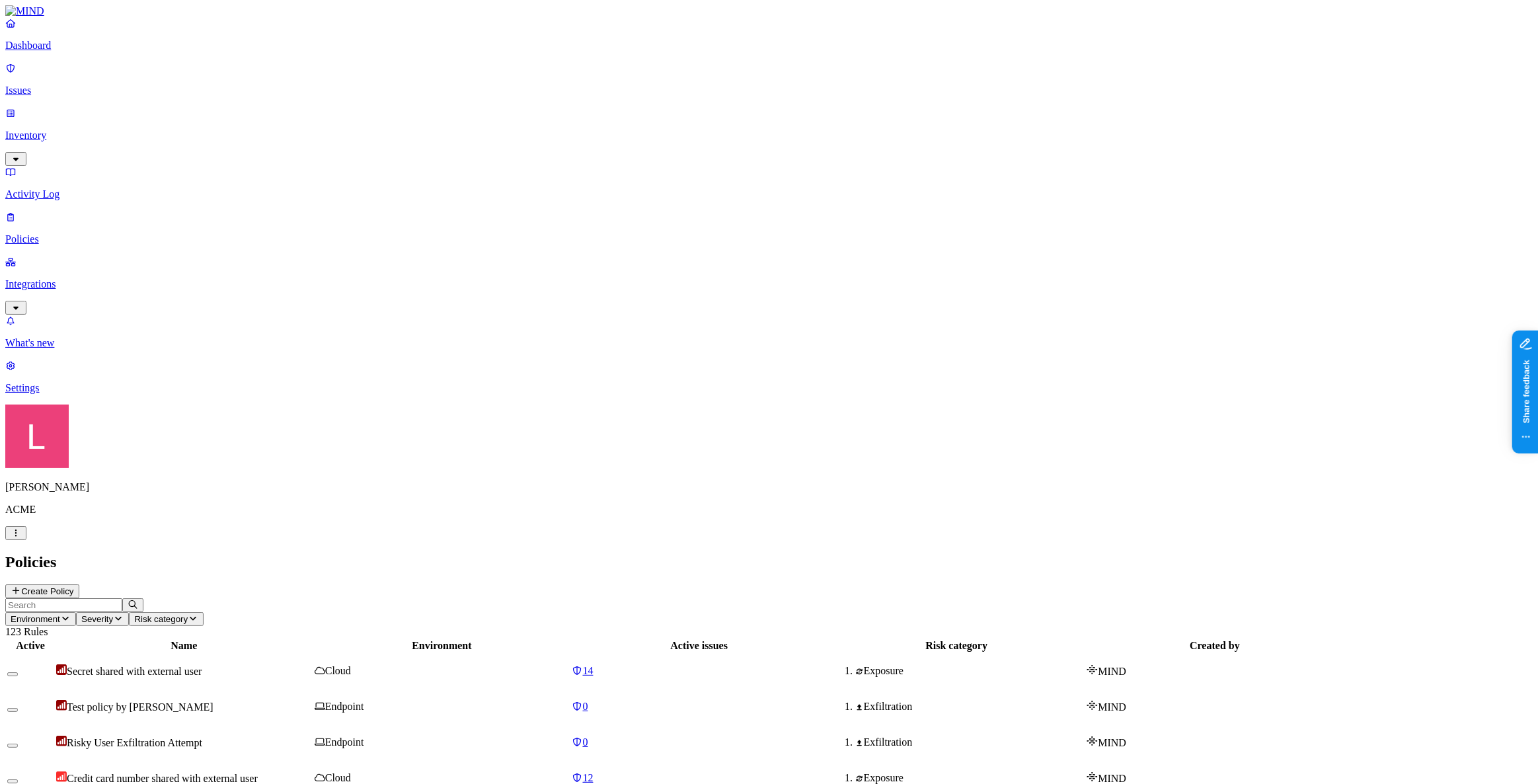
click at [79, 584] on button "Create Policy" at bounding box center [42, 591] width 74 height 14
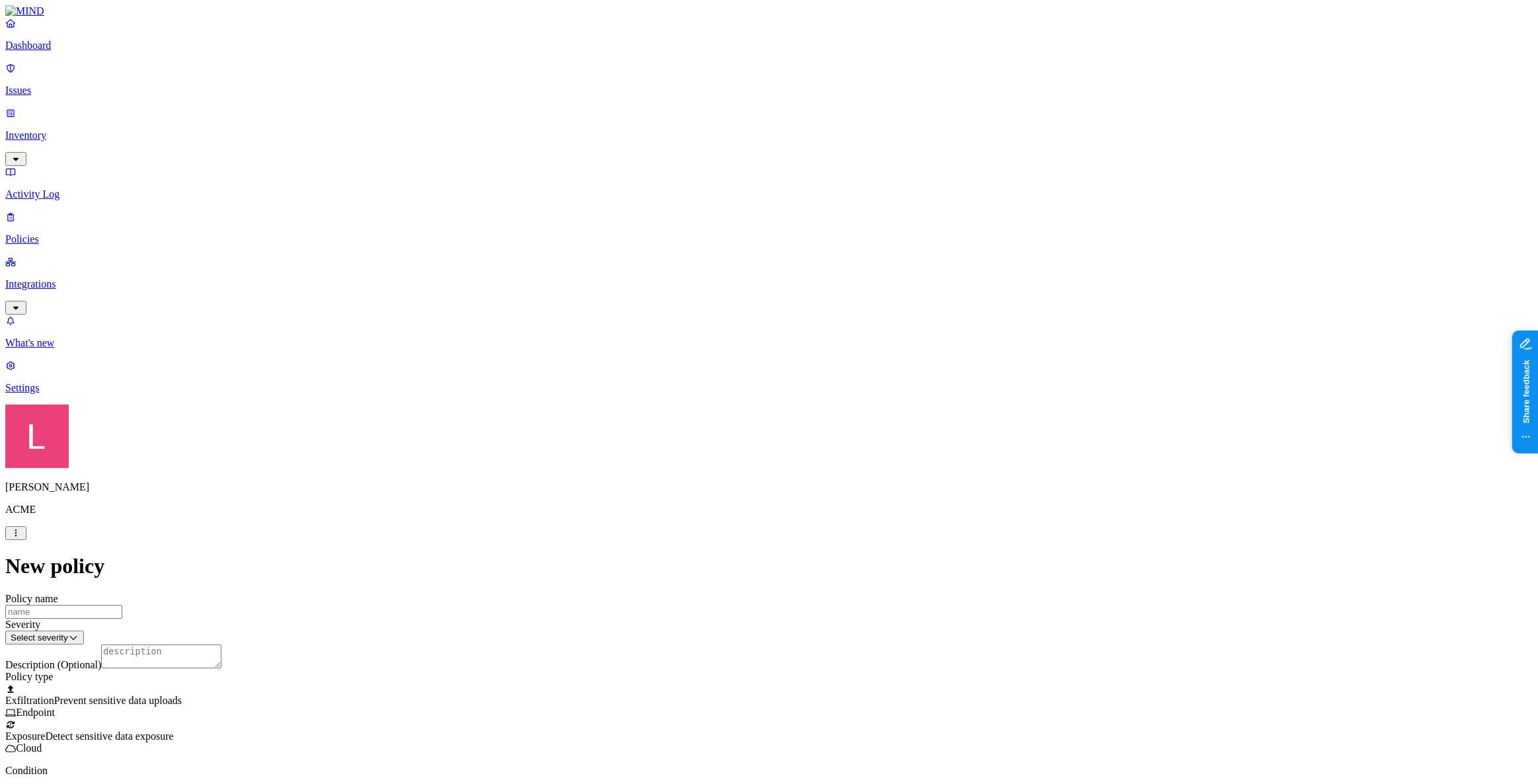
click at [122, 605] on input "Policy name" at bounding box center [63, 611] width 117 height 14
type input "Landen Test Notion"
click at [691, 387] on label "Data type" at bounding box center [681, 379] width 20 height 23
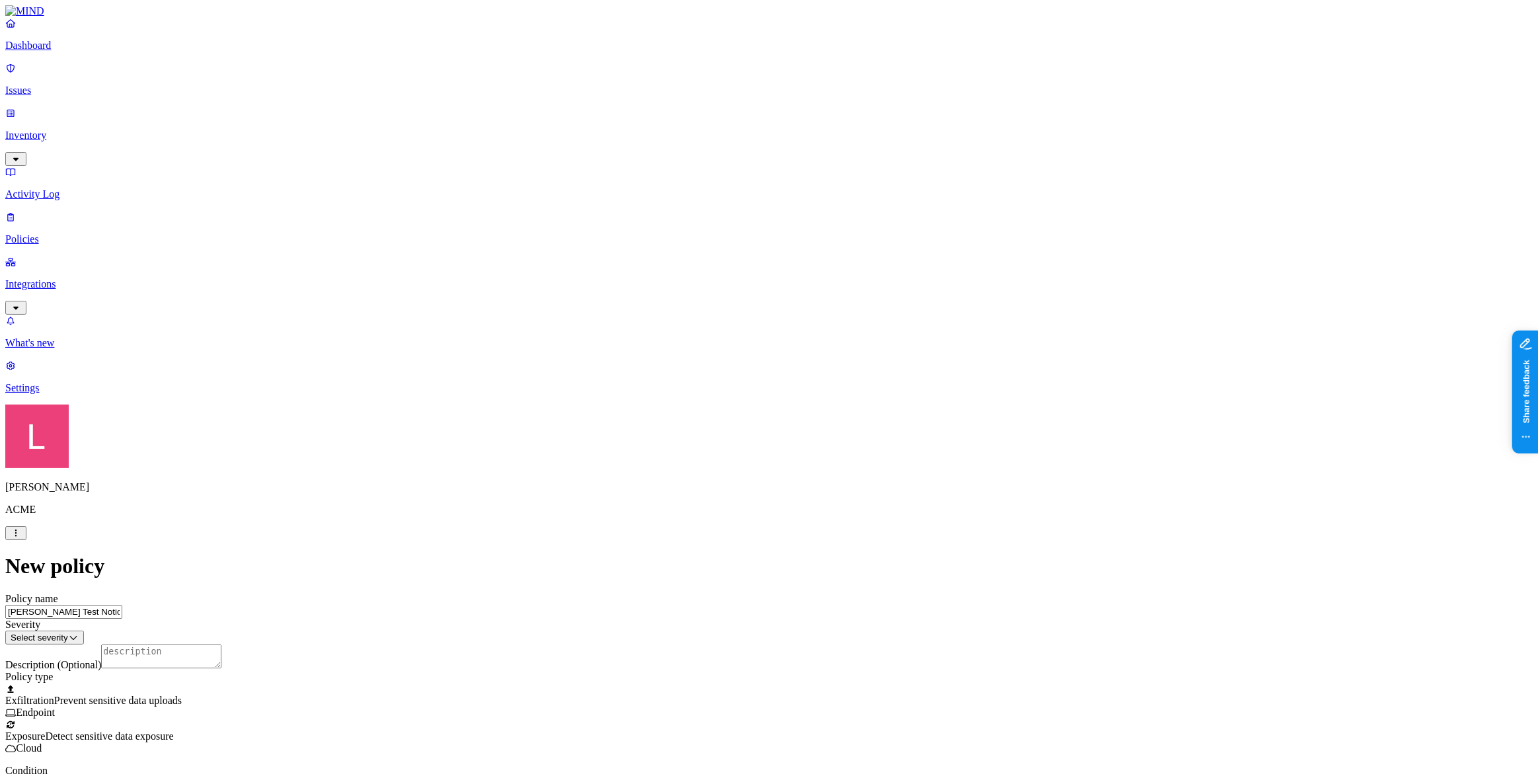
click at [690, 404] on label "File type" at bounding box center [680, 400] width 19 height 23
click at [682, 428] on button "button" at bounding box center [676, 426] width 11 height 4
click at [682, 449] on button "button" at bounding box center [676, 447] width 11 height 4
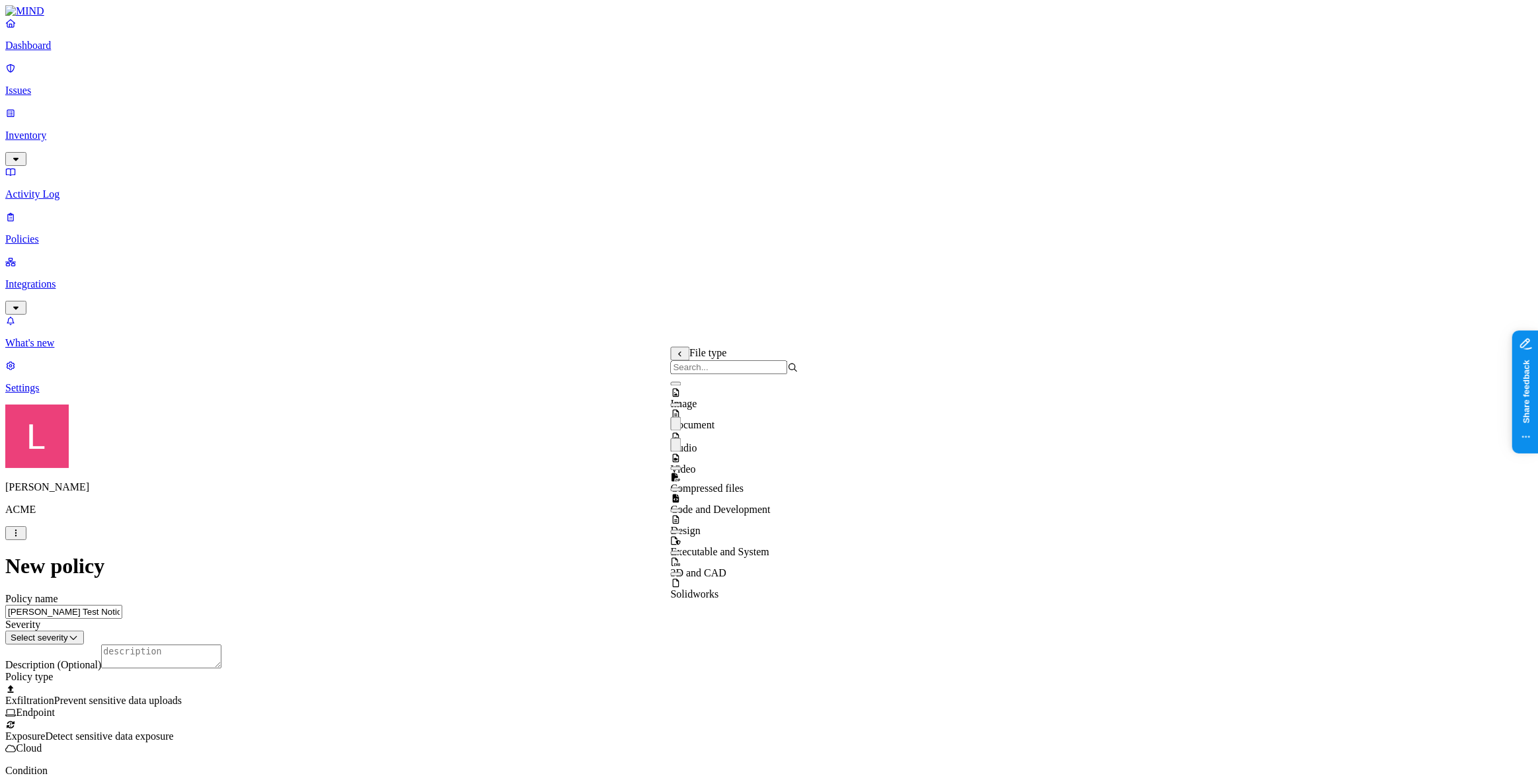
click at [728, 497] on label "Web Domain" at bounding box center [712, 491] width 35 height 23
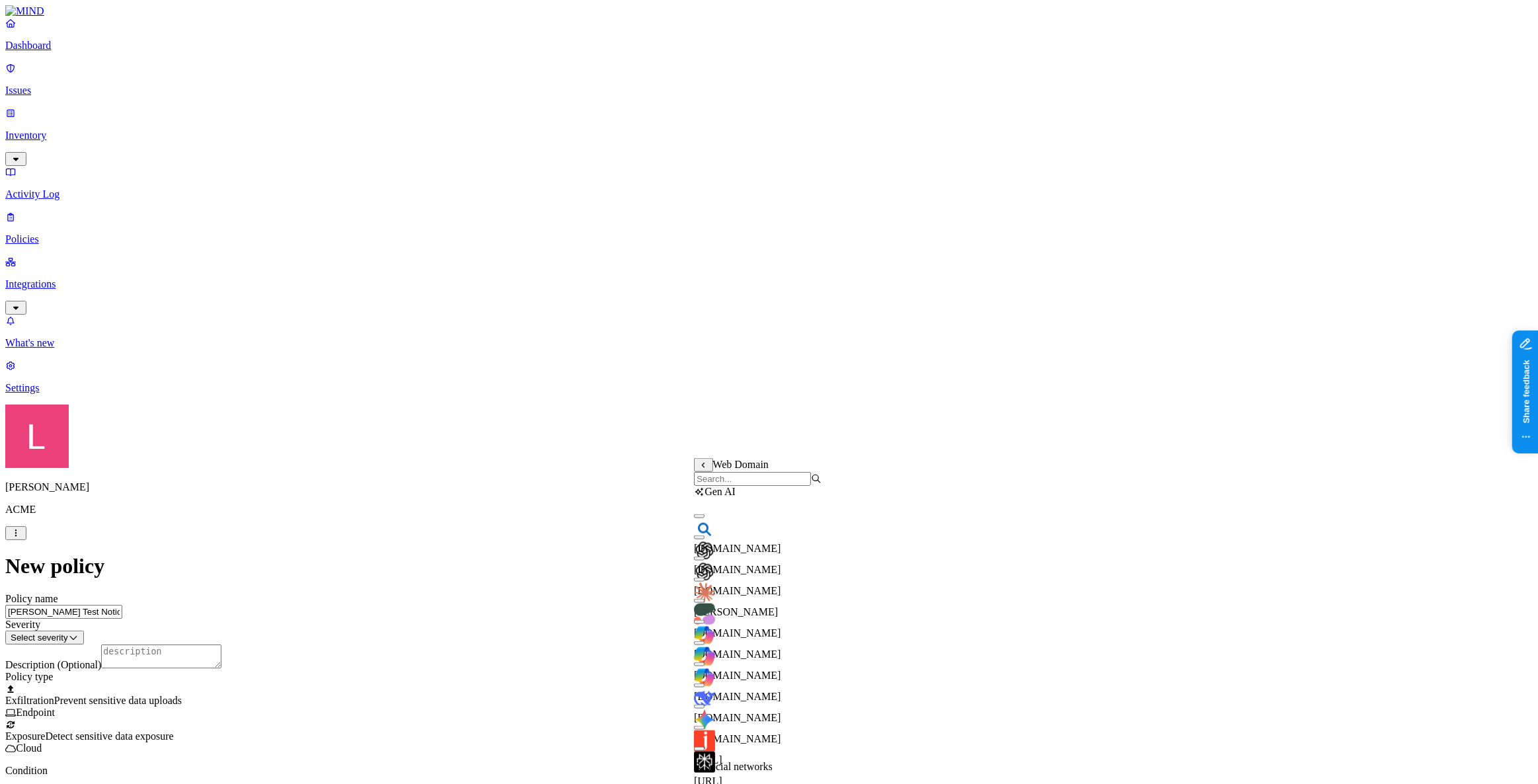
click at [743, 485] on input "search" at bounding box center [752, 479] width 117 height 14
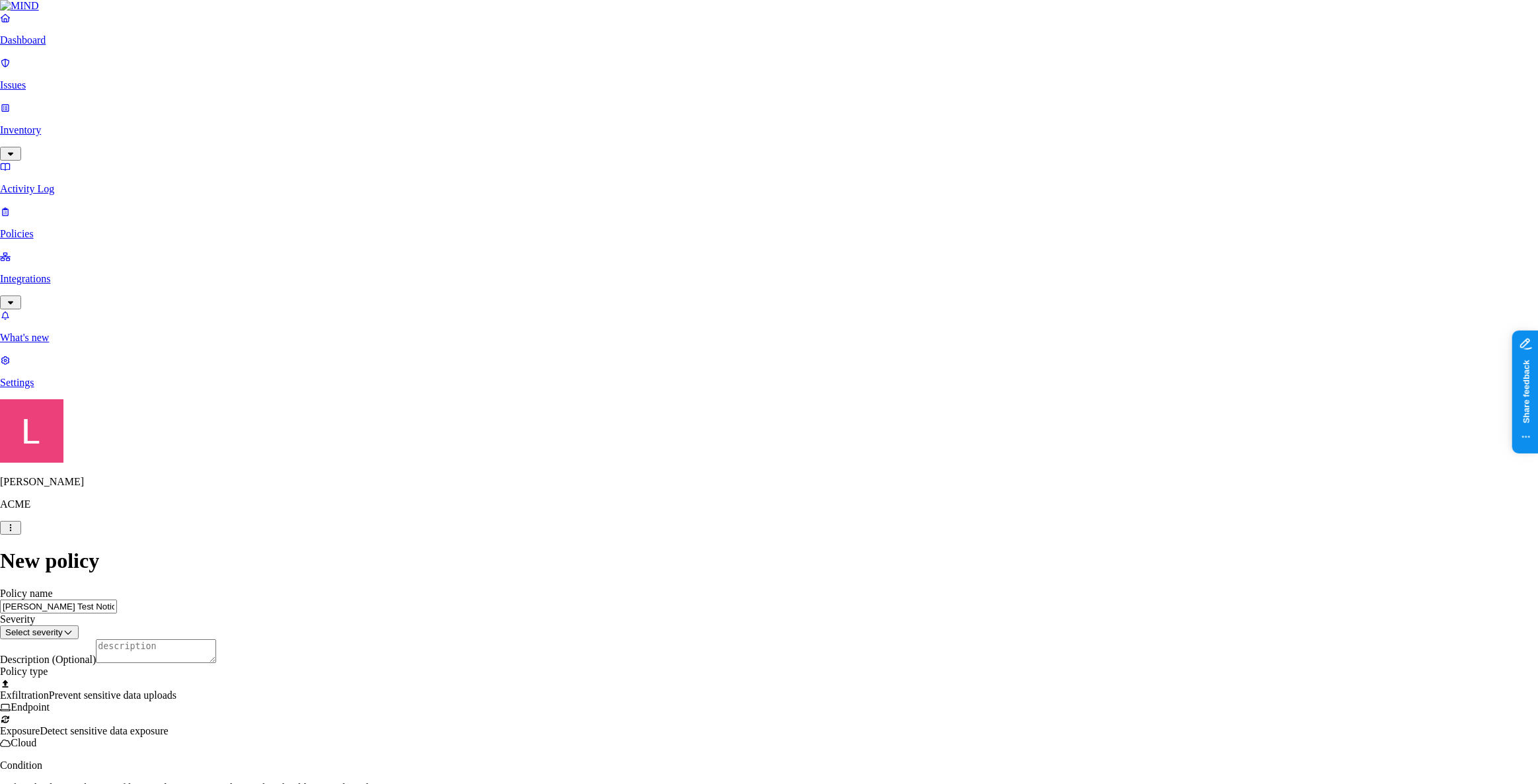
type input "notion.so"
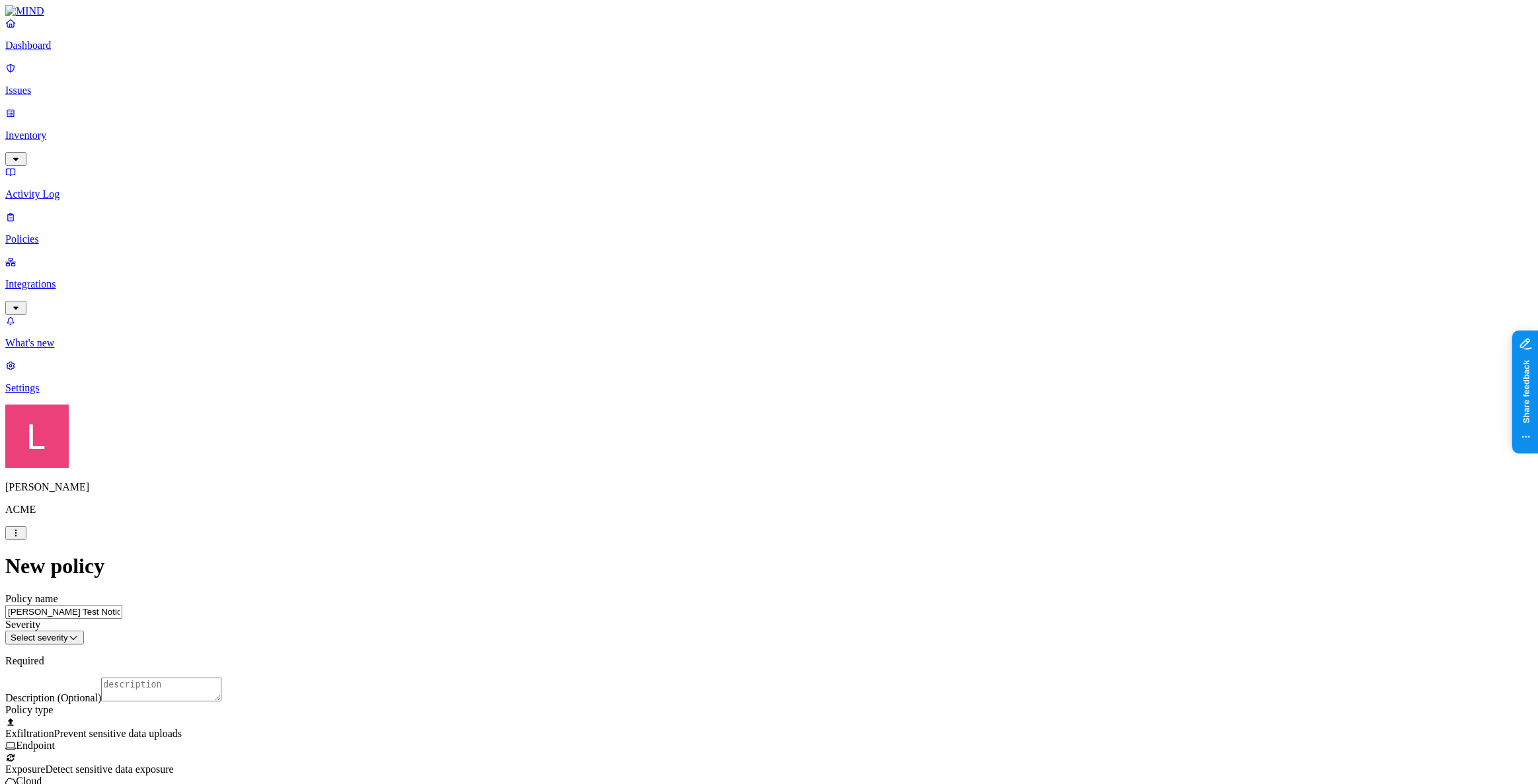
click at [44, 234] on p "Policies" at bounding box center [769, 240] width 1527 height 12
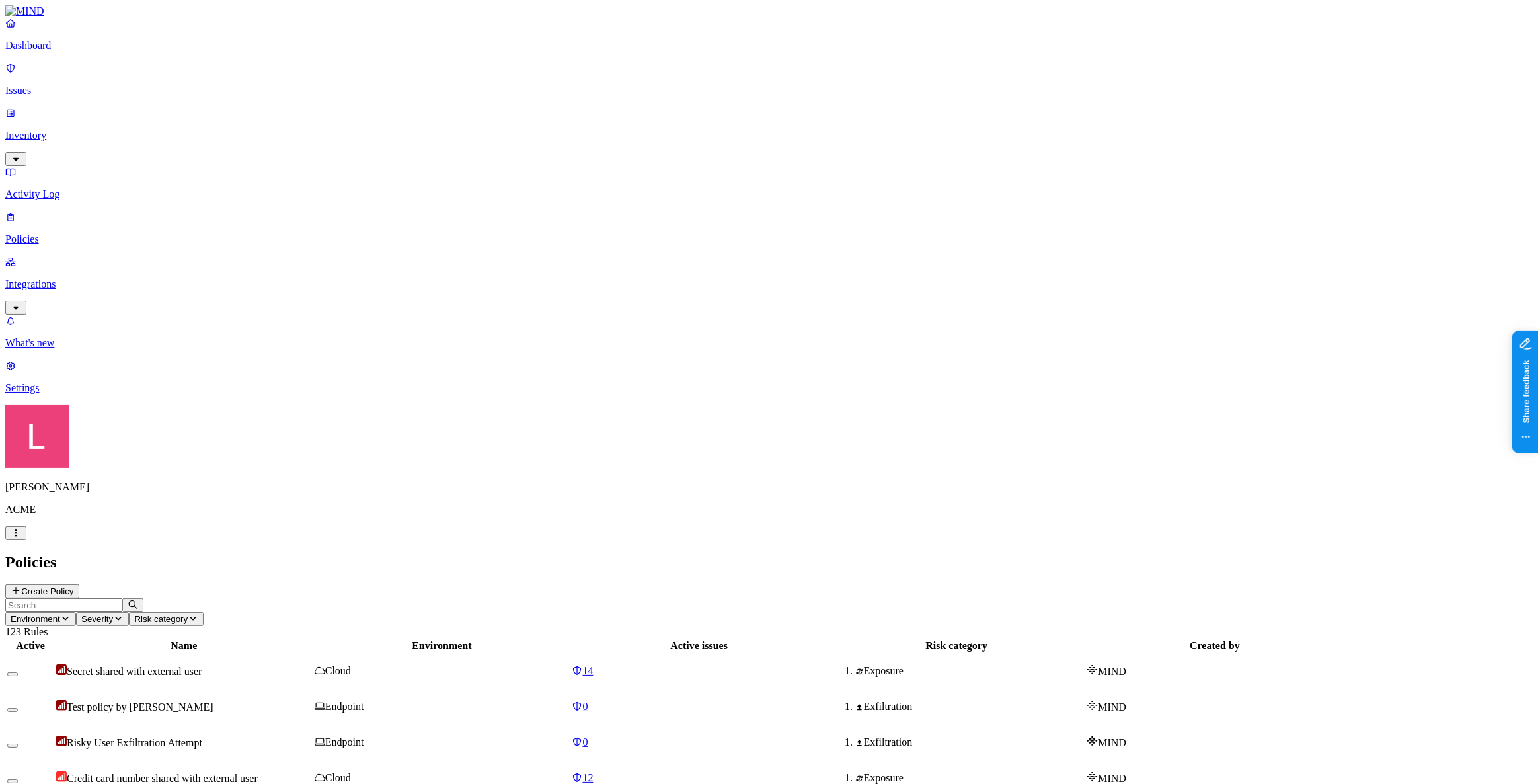
click at [122, 599] on input "text" at bounding box center [63, 605] width 117 height 14
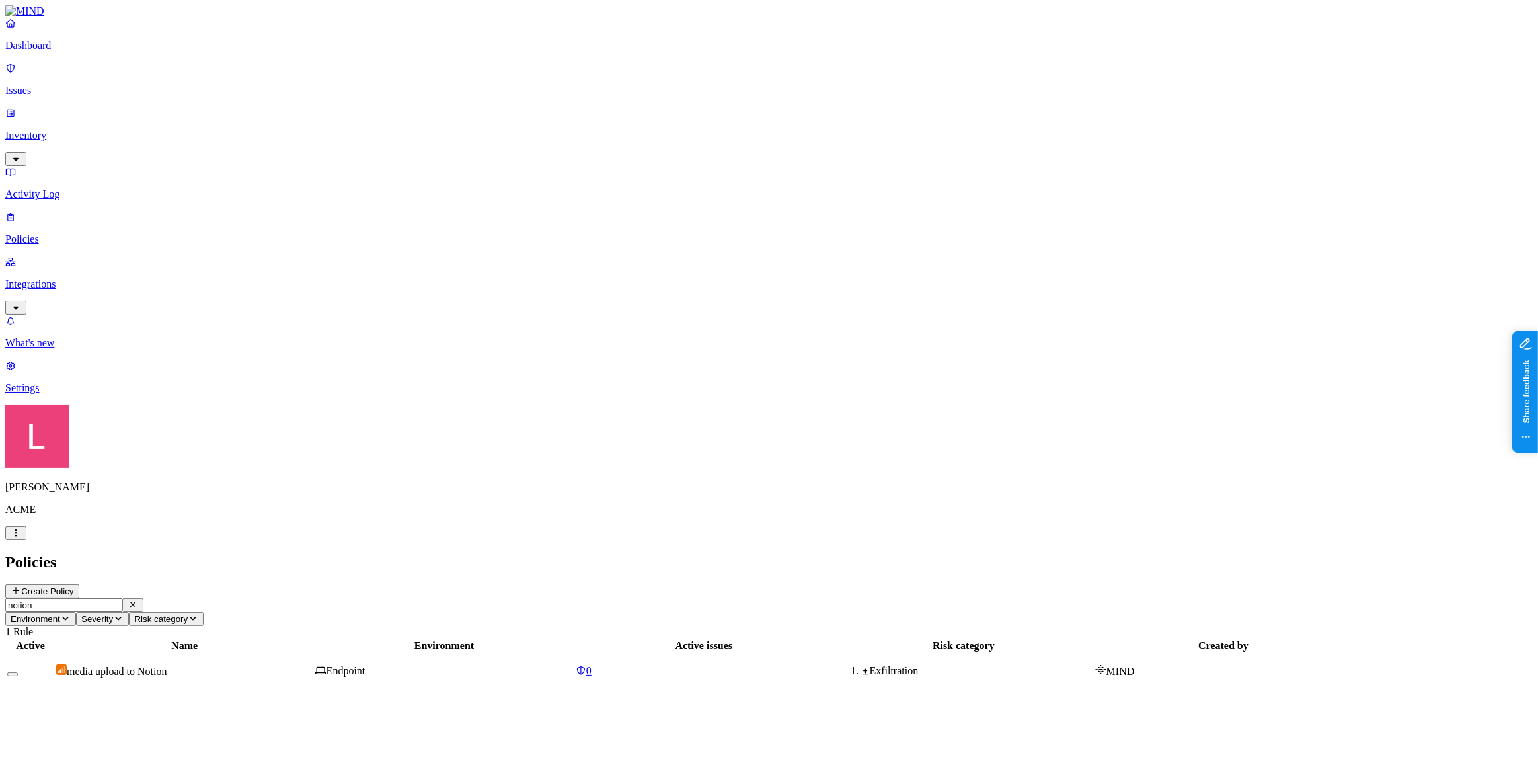
type input "notion"
click at [167, 666] on span "media upload to Notion" at bounding box center [117, 671] width 100 height 11
click at [47, 779] on icon at bounding box center [42, 782] width 11 height 8
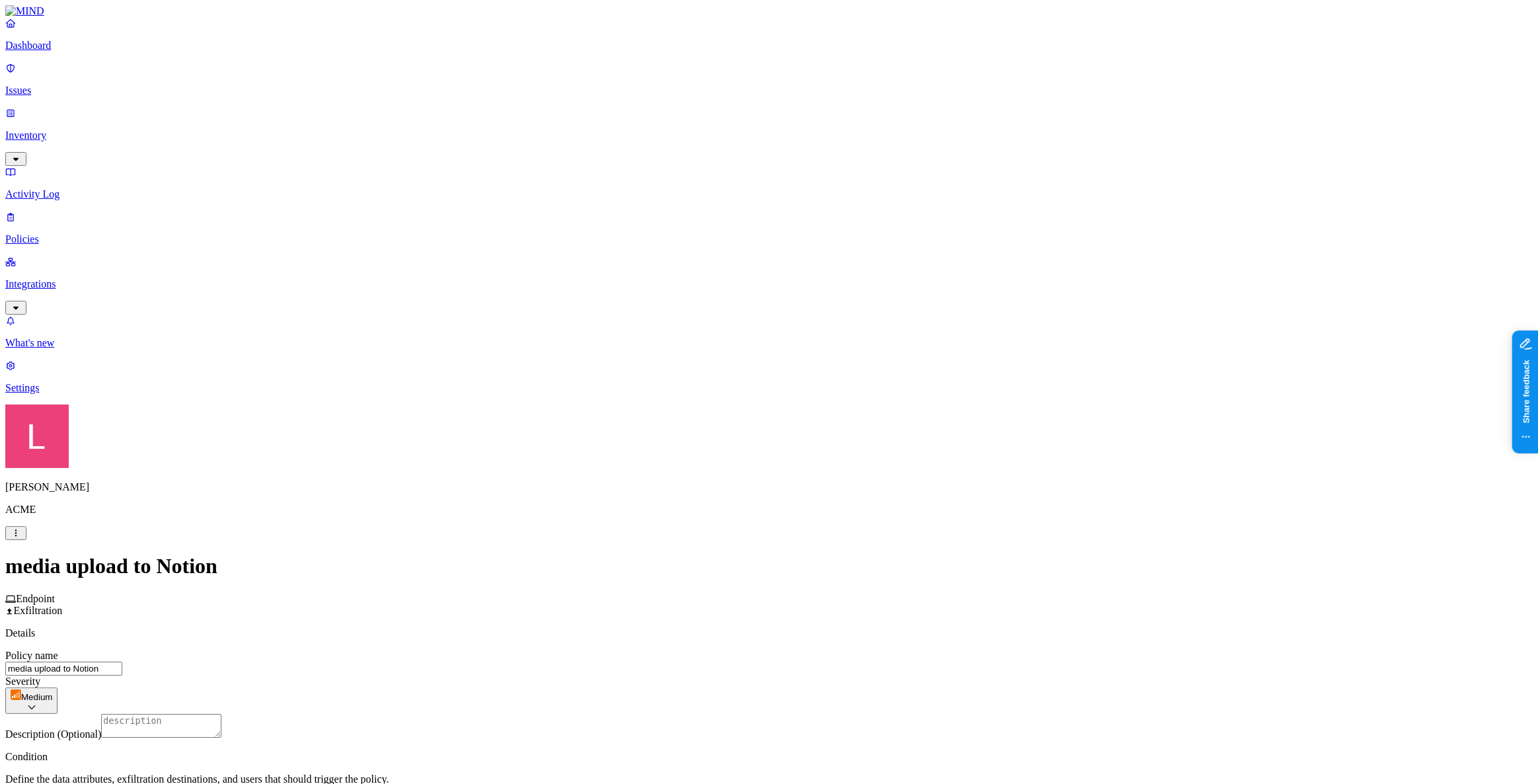
scroll to position [120, 0]
click at [790, 587] on label "Users" at bounding box center [778, 581] width 24 height 11
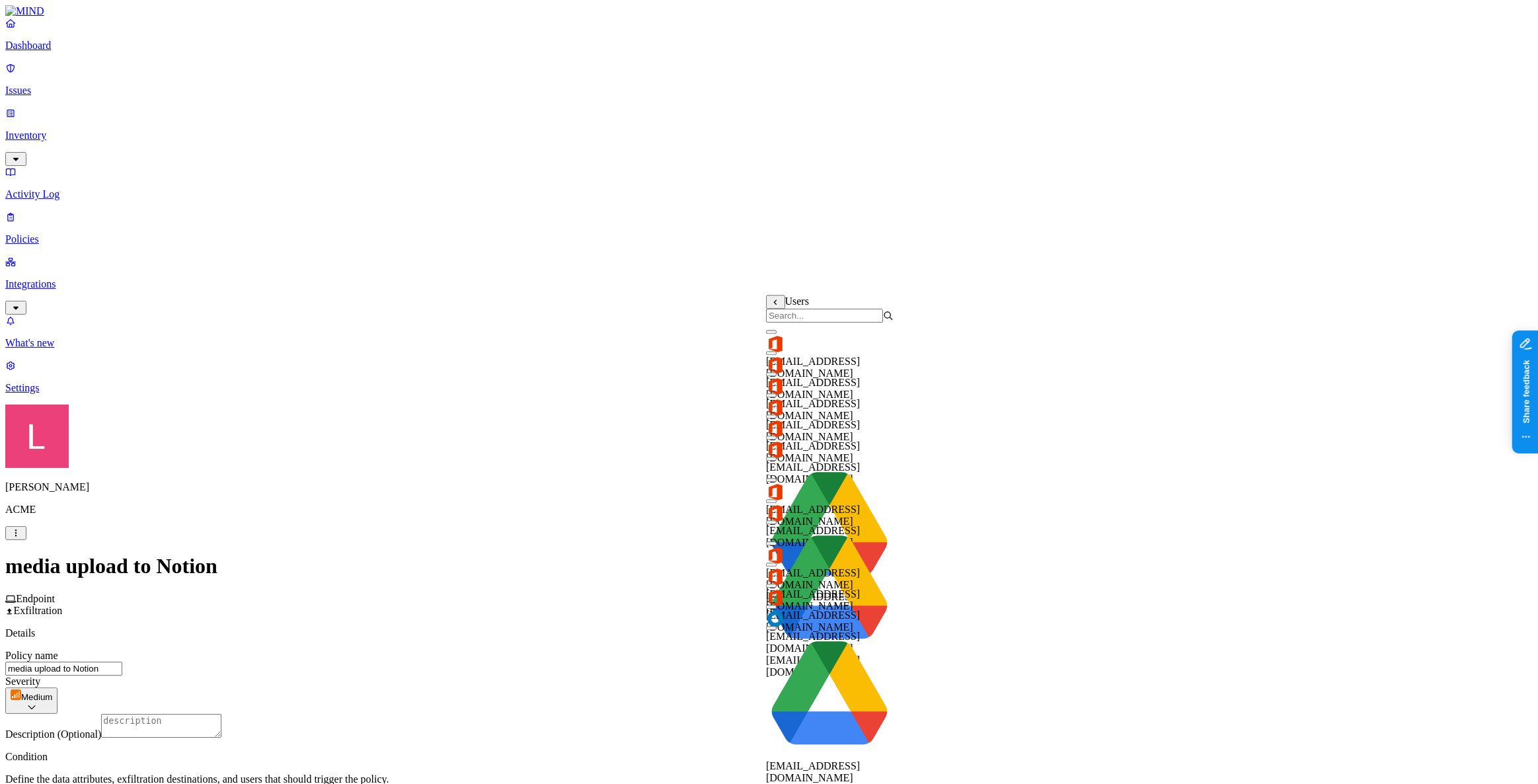
click at [849, 323] on input "search" at bounding box center [824, 315] width 117 height 14
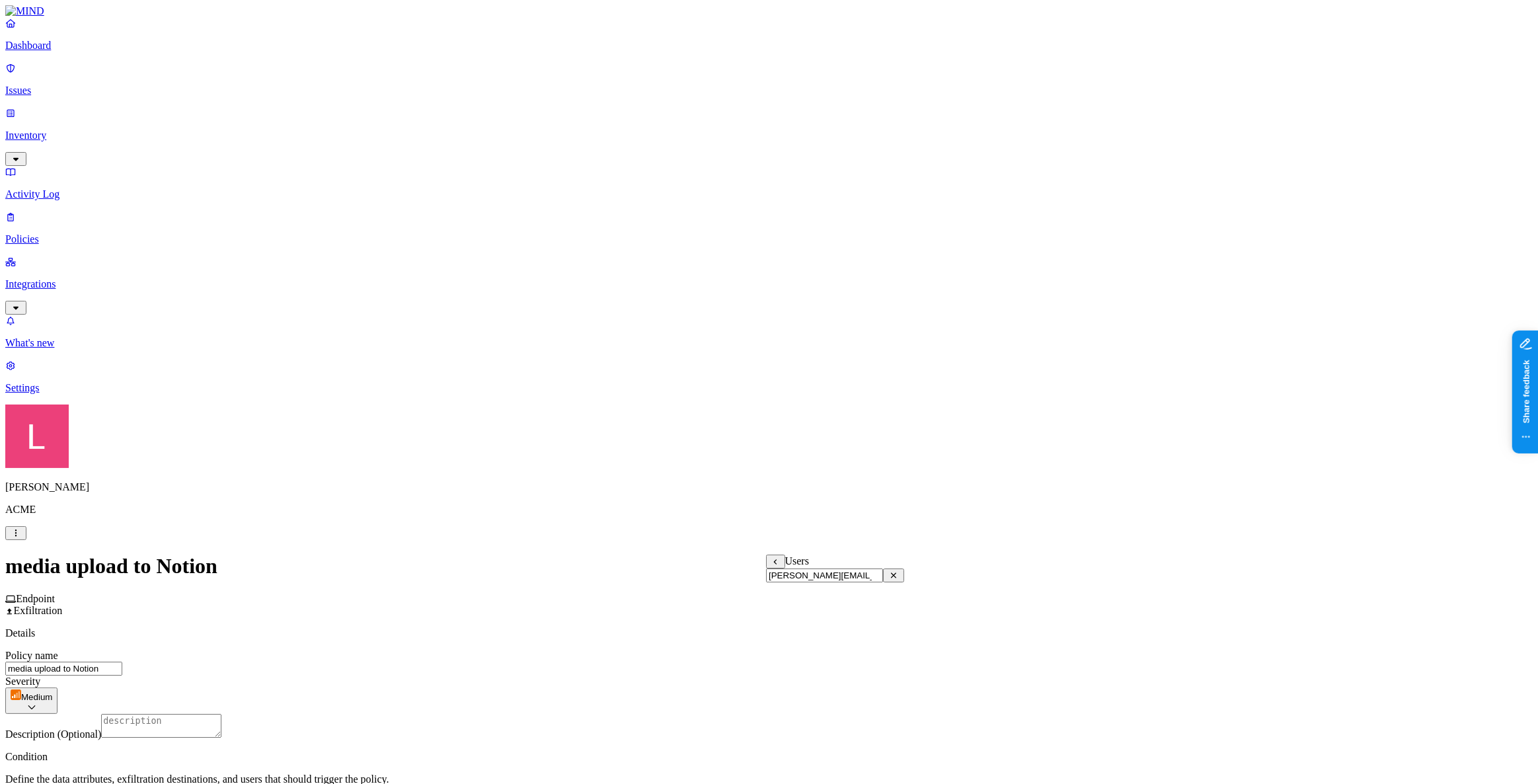
type input "landen.brown@mind.io"
click at [781, 565] on div "Users" at bounding box center [835, 562] width 138 height 14
click at [779, 571] on div "Users landen.brown@mind.io Clear" at bounding box center [835, 568] width 138 height 28
click at [776, 568] on button at bounding box center [775, 562] width 19 height 14
click at [790, 587] on label "Users" at bounding box center [778, 581] width 24 height 11
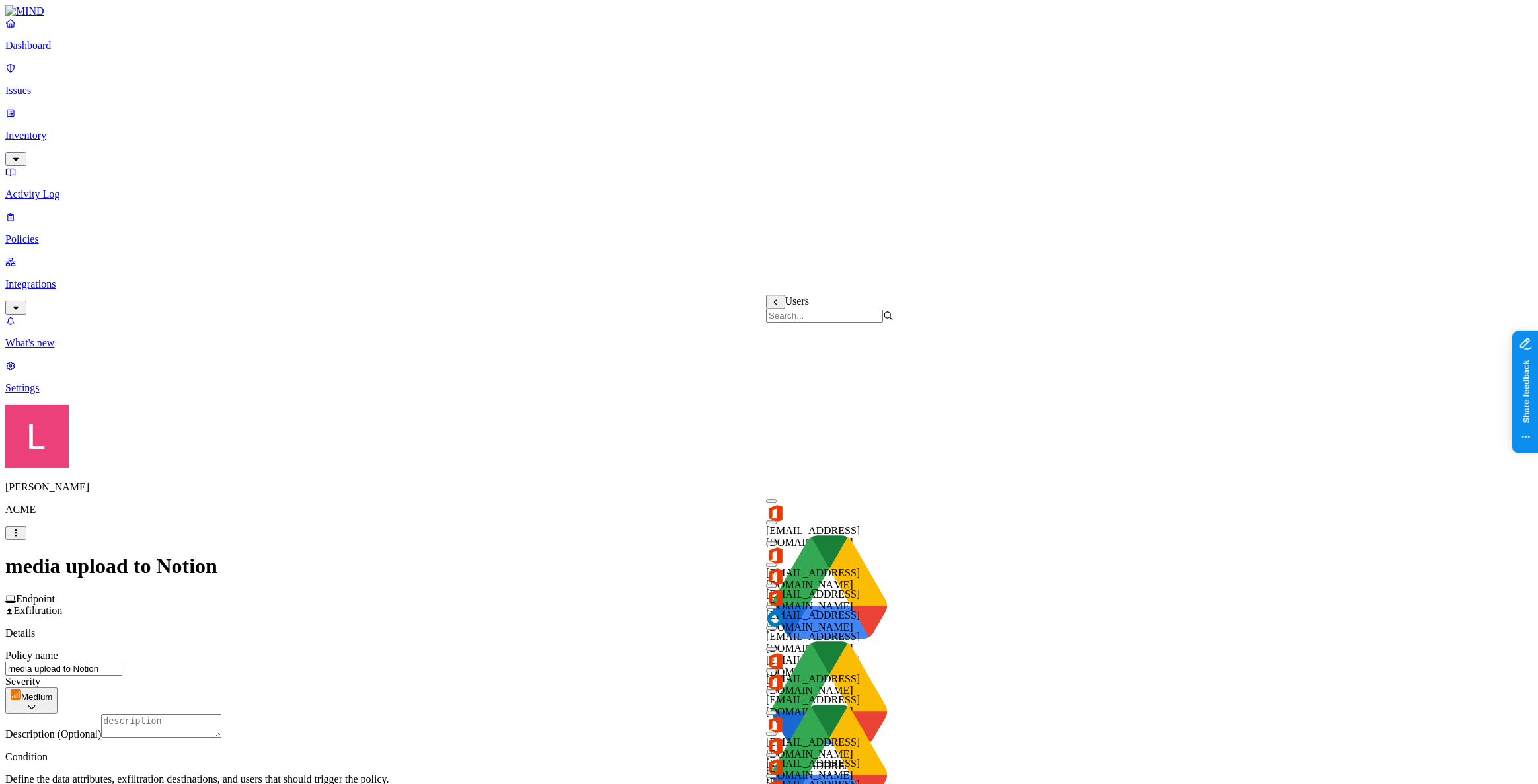
scroll to position [0, 0]
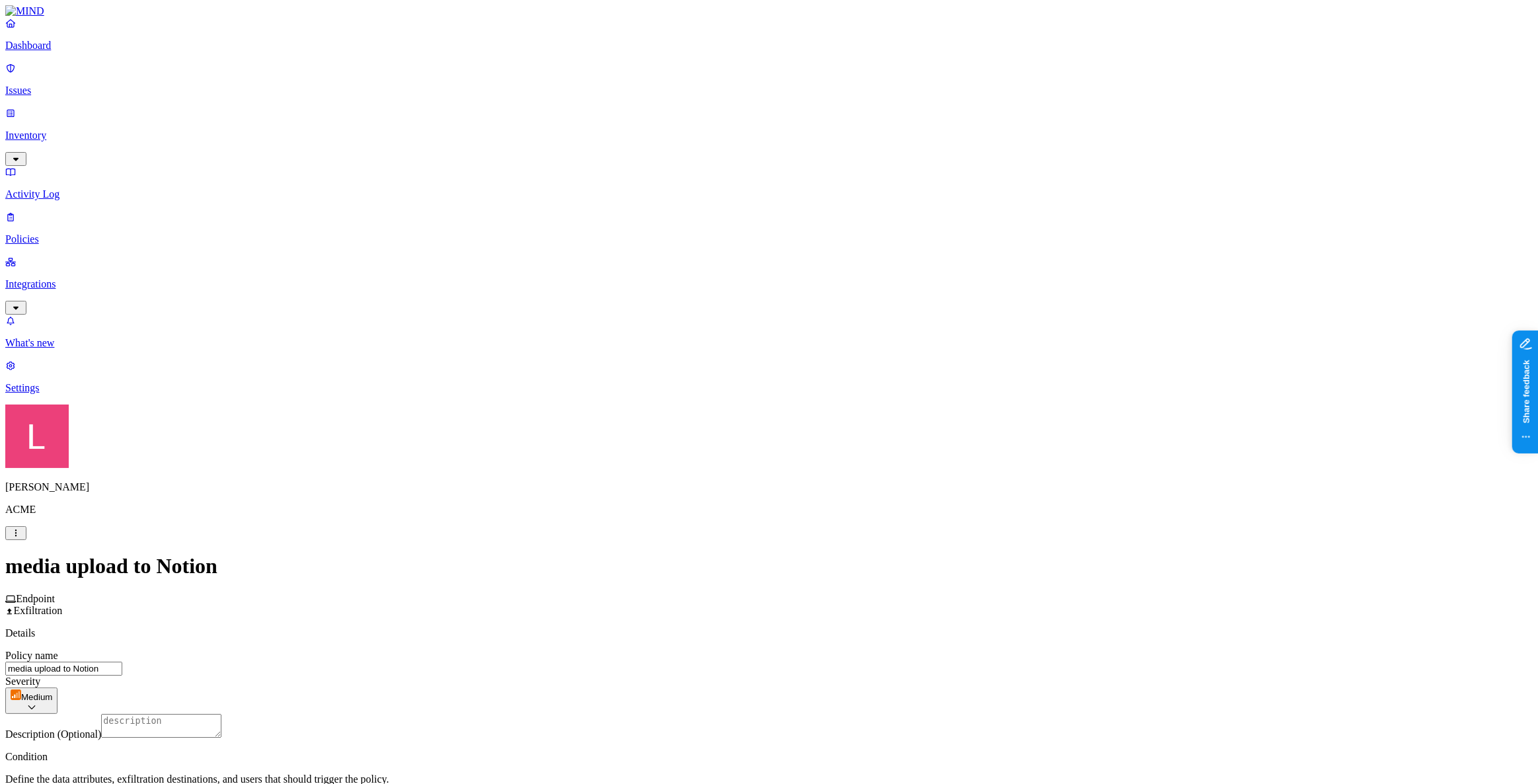
click at [95, 234] on p "Policies" at bounding box center [769, 240] width 1527 height 12
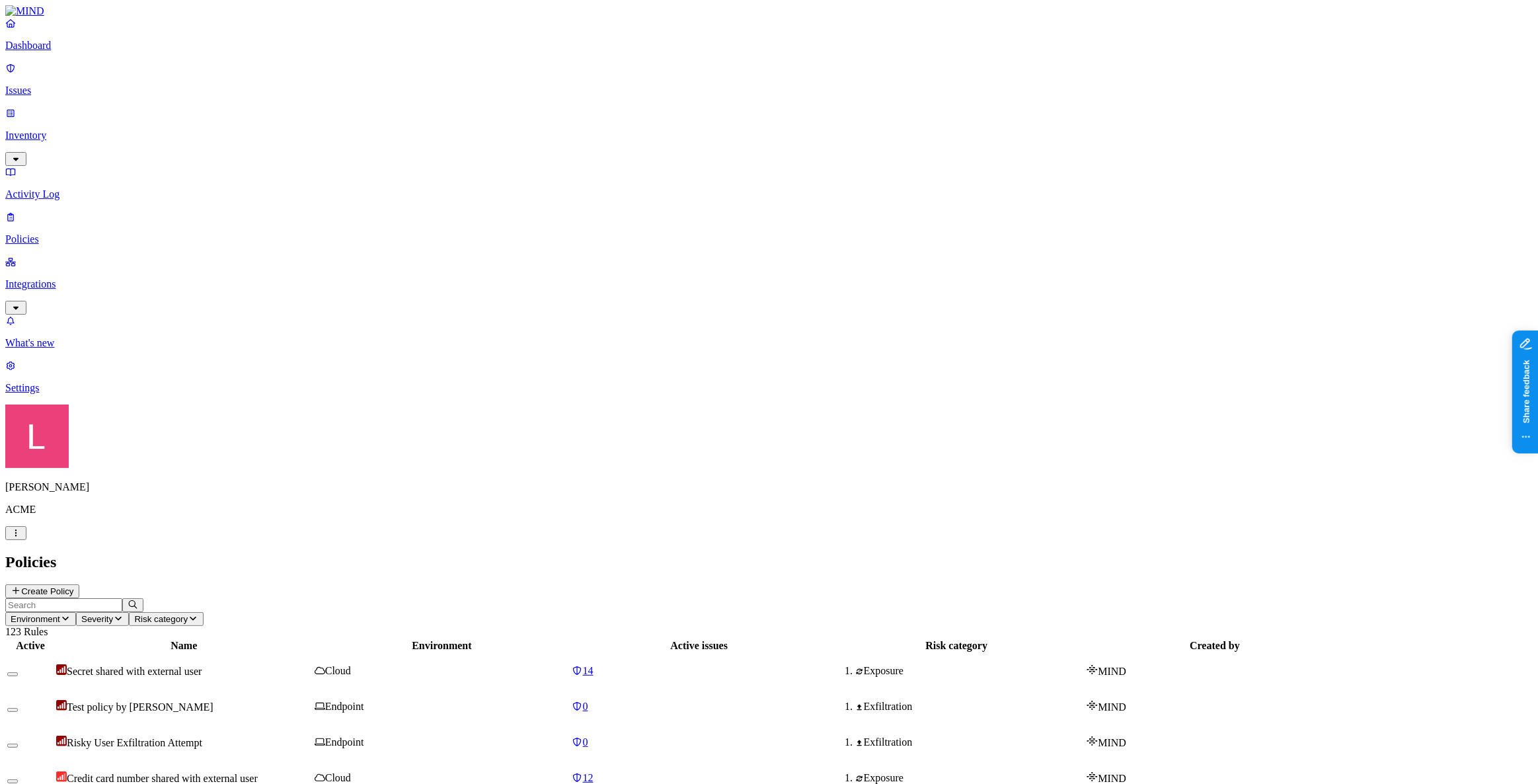
click at [79, 584] on button "Create Policy" at bounding box center [42, 591] width 74 height 14
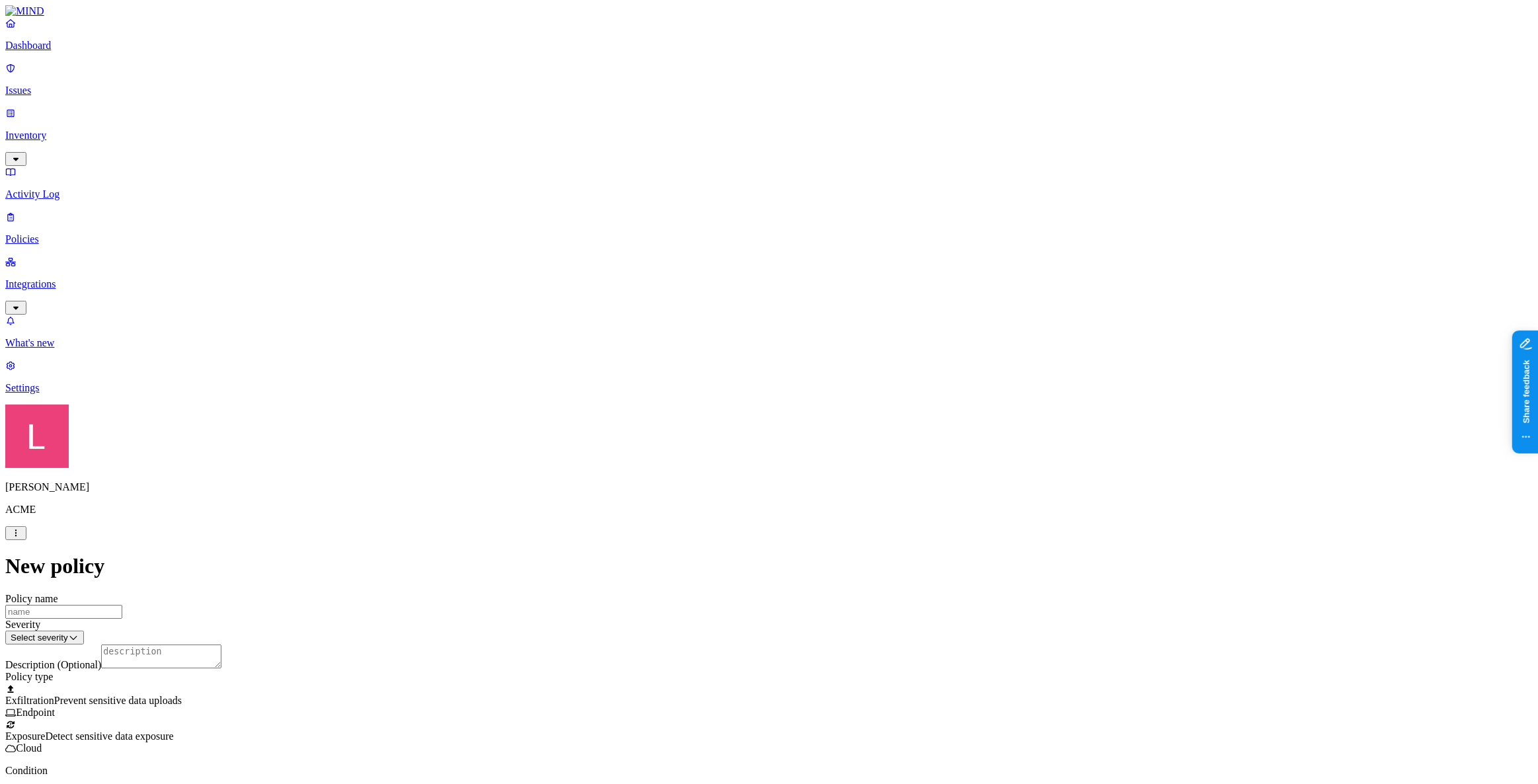
click at [122, 605] on input "Policy name" at bounding box center [63, 611] width 117 height 14
type input "Landen Test Notion"
click at [696, 478] on label "Classification" at bounding box center [700, 472] width 58 height 11
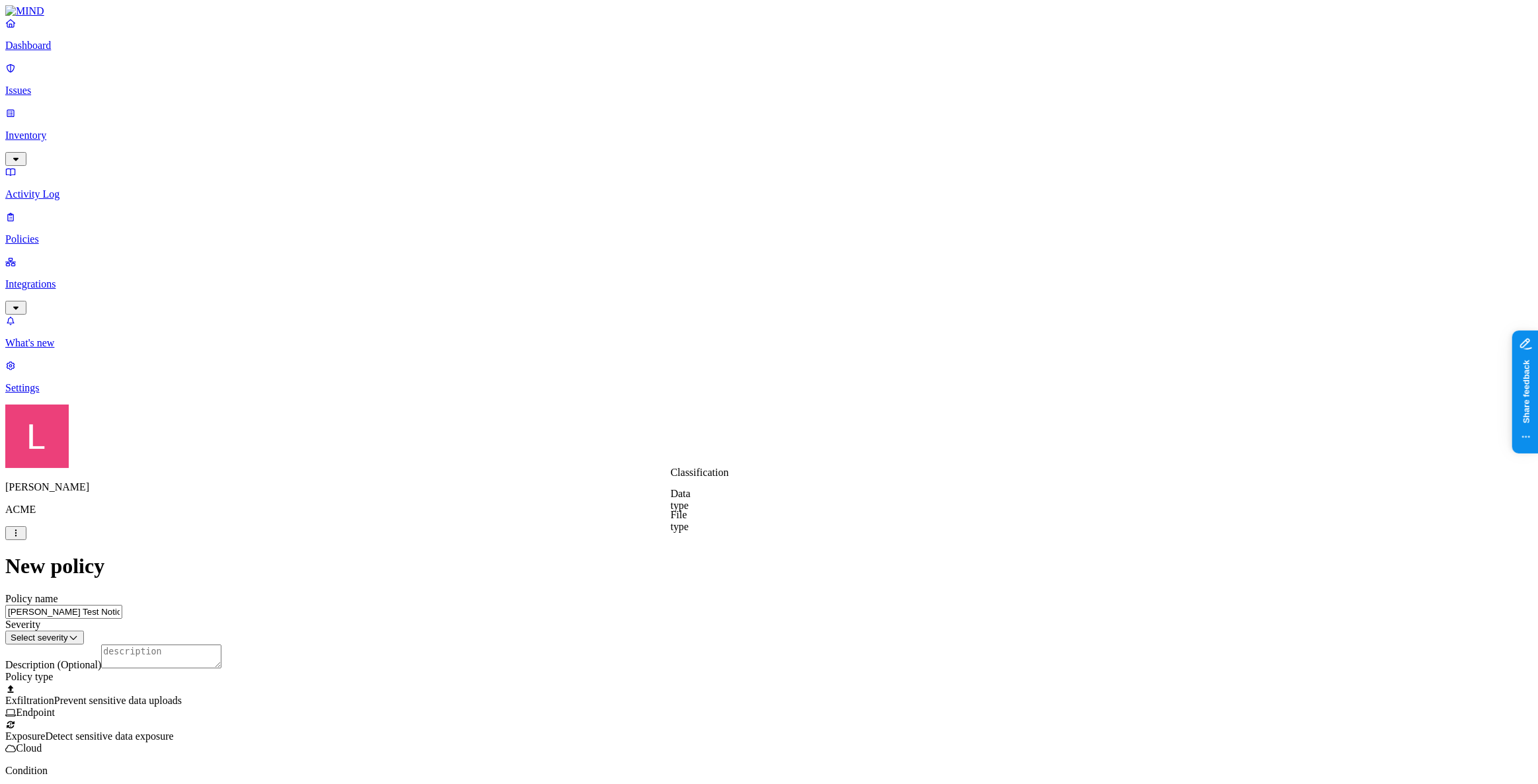
click at [691, 507] on label "Data type" at bounding box center [681, 499] width 20 height 23
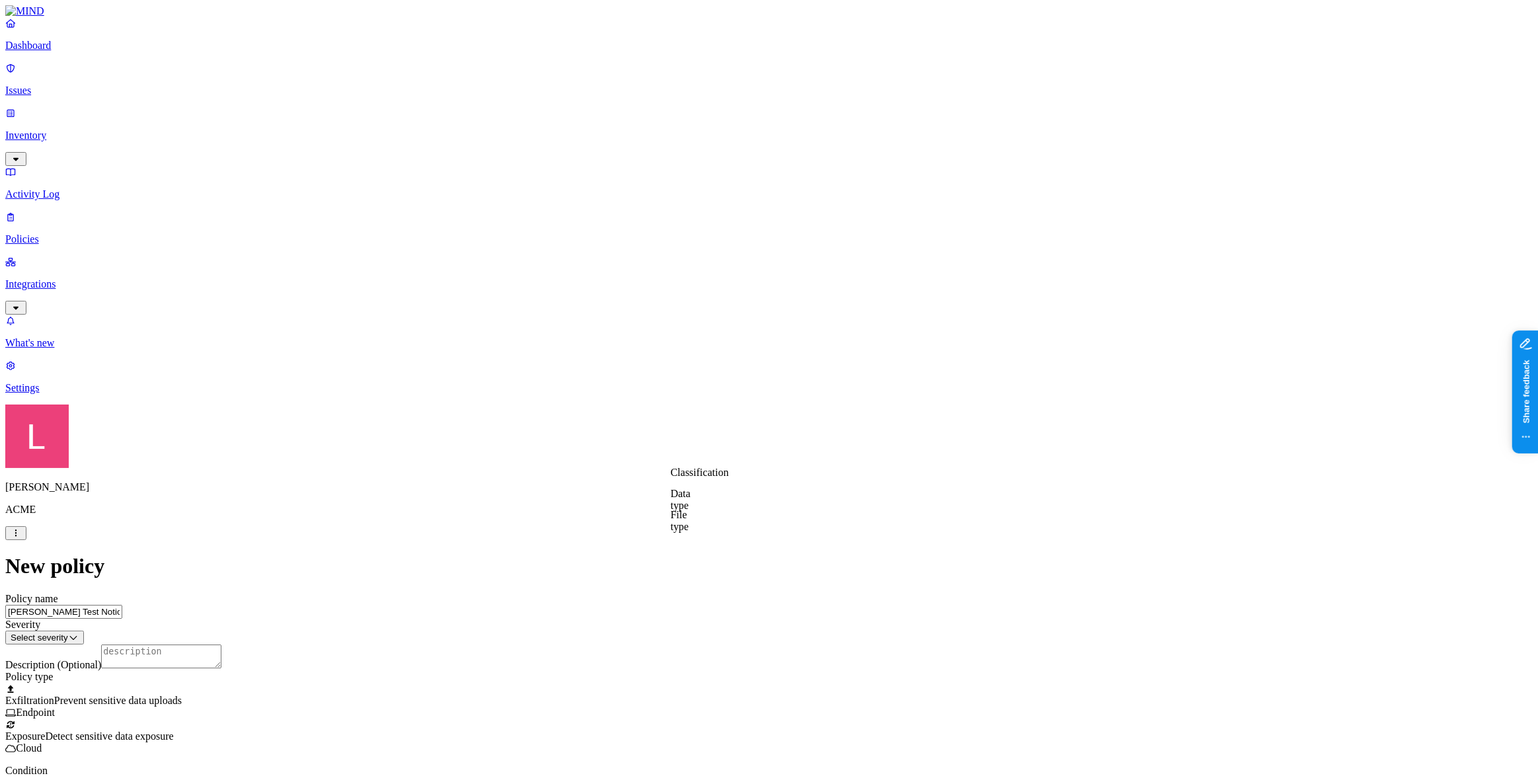
click at [690, 513] on label "File type" at bounding box center [680, 520] width 19 height 23
click at [679, 475] on icon at bounding box center [680, 474] width 8 height 7
click at [690, 525] on label "File type" at bounding box center [680, 520] width 19 height 23
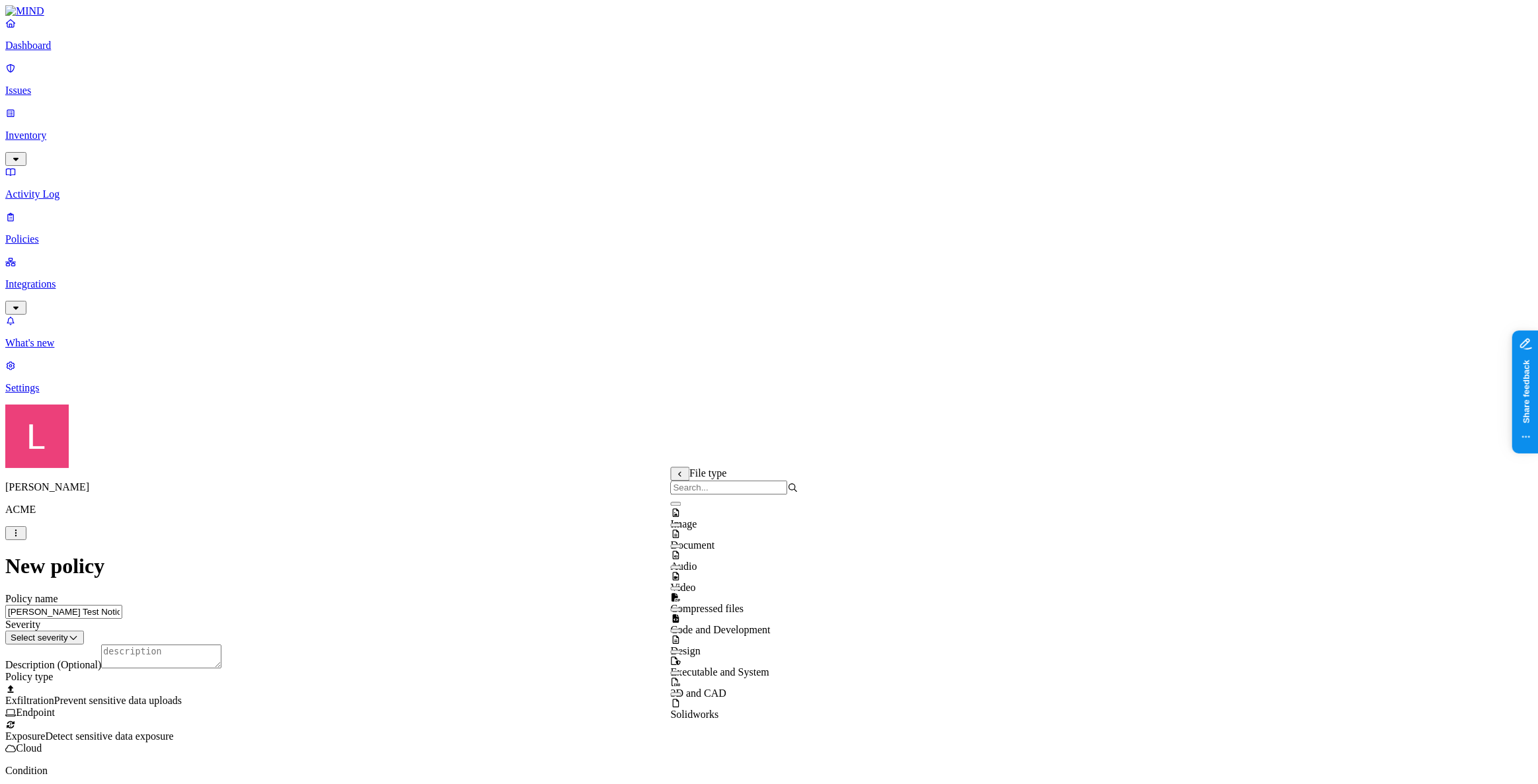
click at [682, 559] on icon at bounding box center [676, 554] width 11 height 8
click at [695, 577] on div "Video" at bounding box center [734, 582] width 127 height 24
click at [728, 615] on label "Web Domain" at bounding box center [712, 611] width 35 height 23
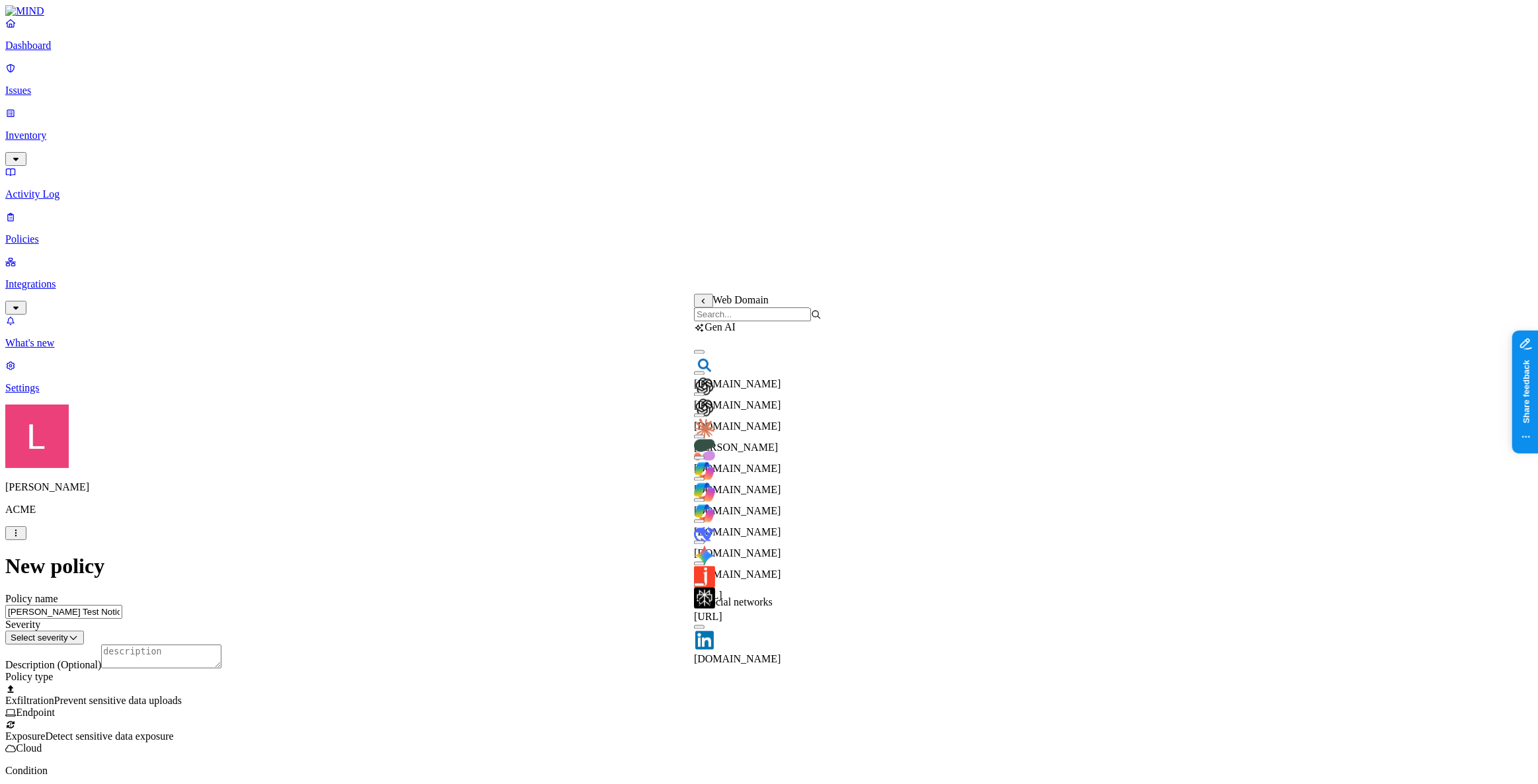
click at [767, 322] on input "search" at bounding box center [752, 315] width 117 height 14
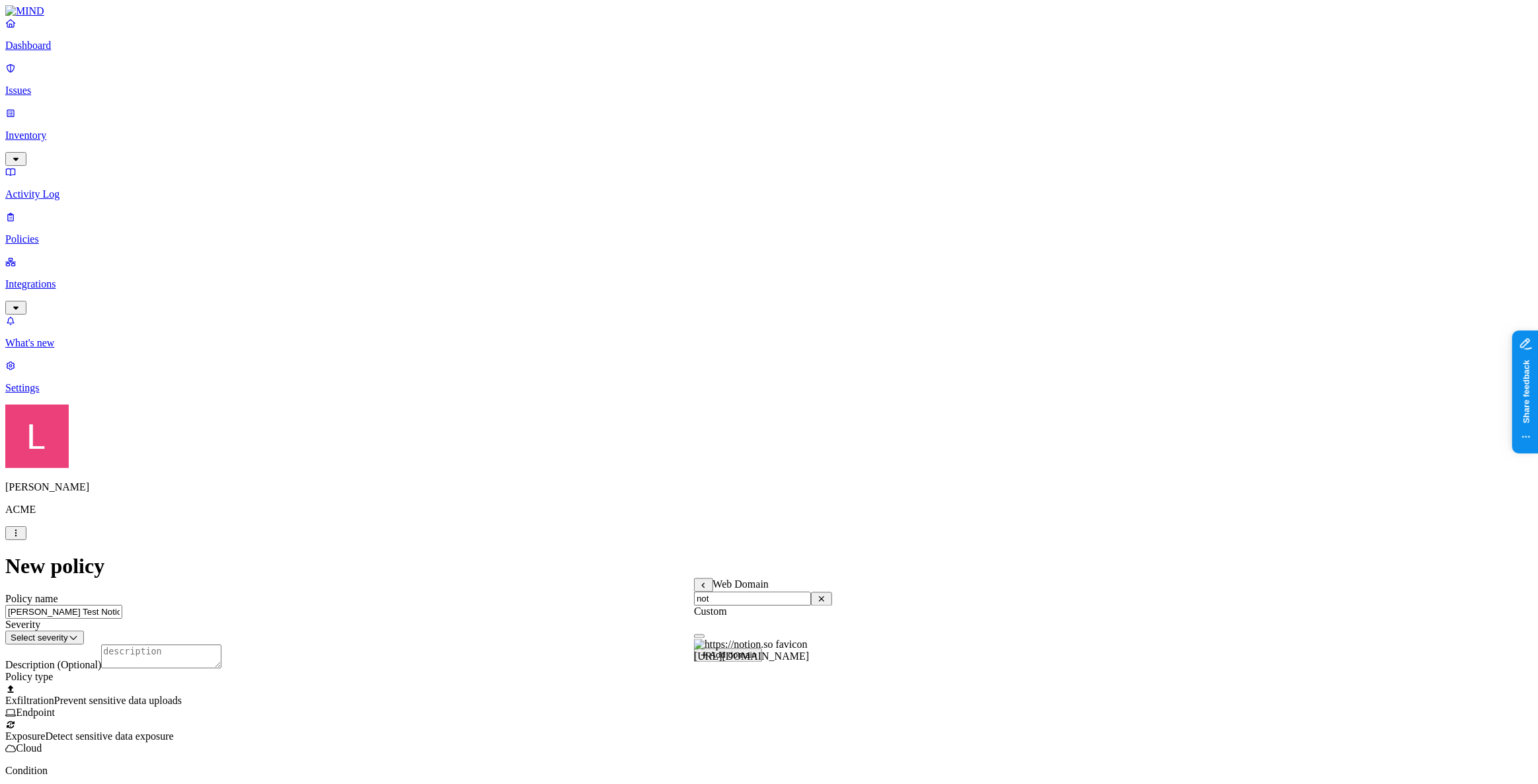
type input "not"
click at [705, 639] on button "button" at bounding box center [700, 636] width 11 height 4
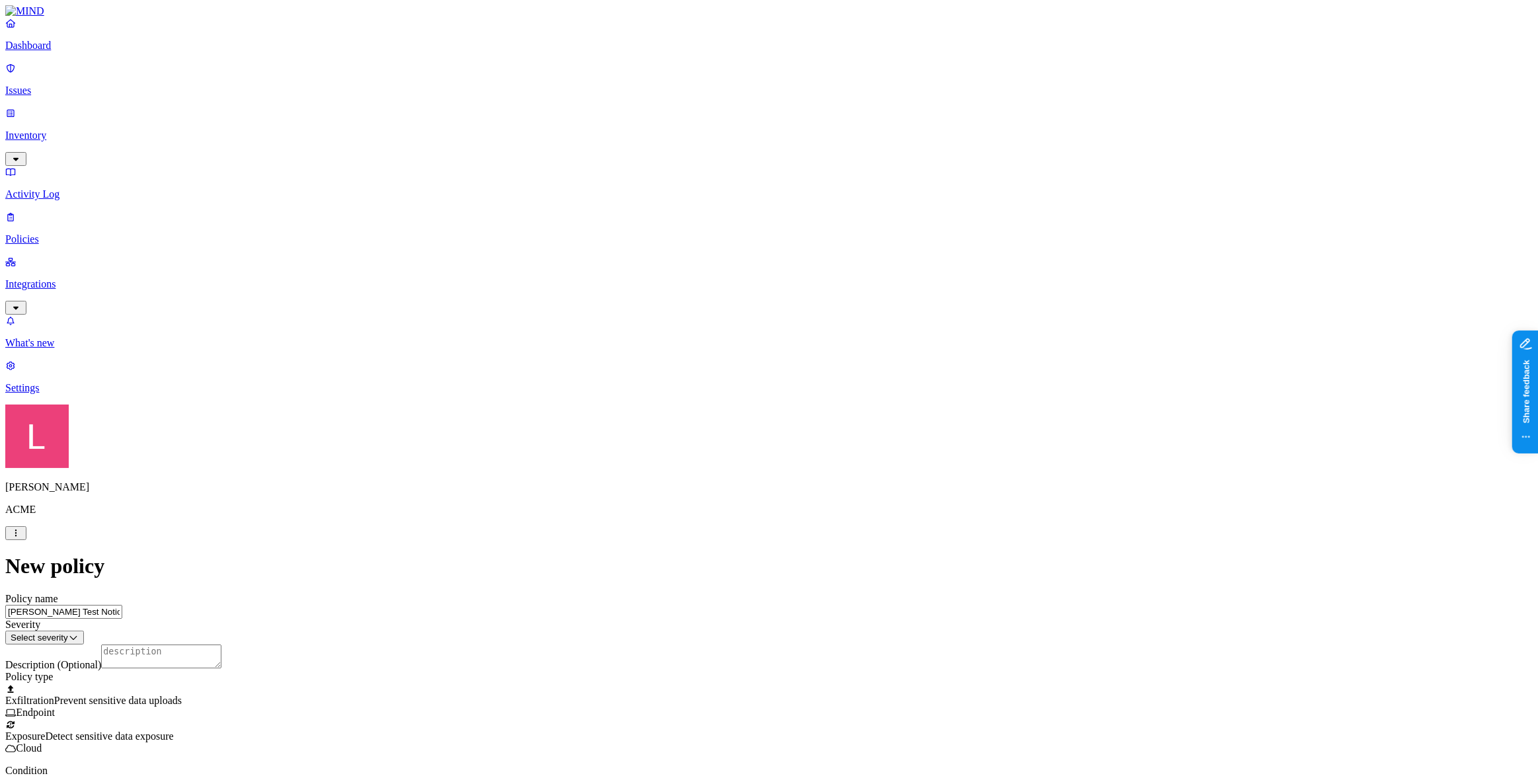
click at [708, 663] on label "Users" at bounding box center [697, 660] width 24 height 11
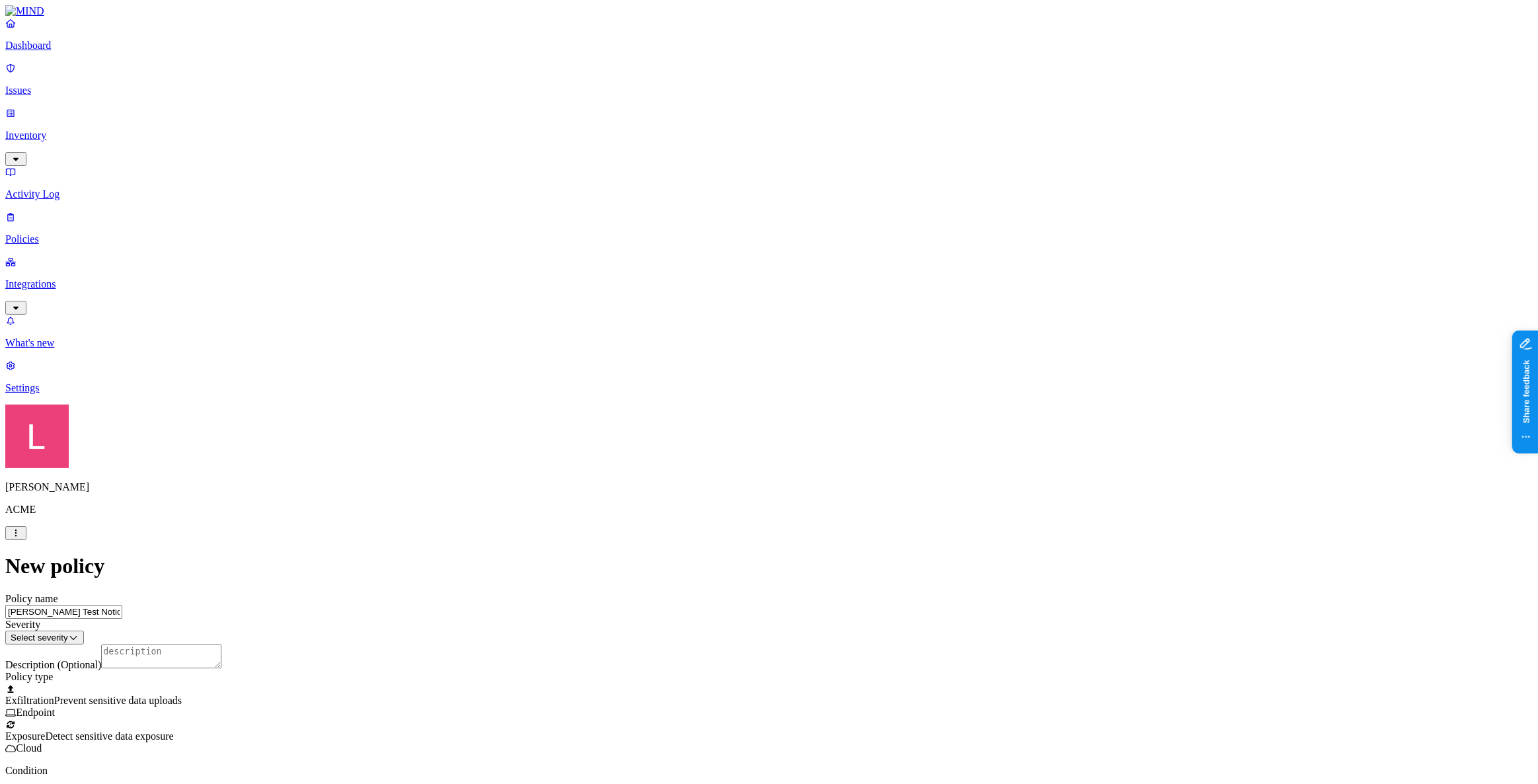
scroll to position [480, 0]
click at [725, 411] on html "Dashboard Issues Inventory Activity Log Policies Integrations What's new 3 Sett…" at bounding box center [769, 726] width 1538 height 1452
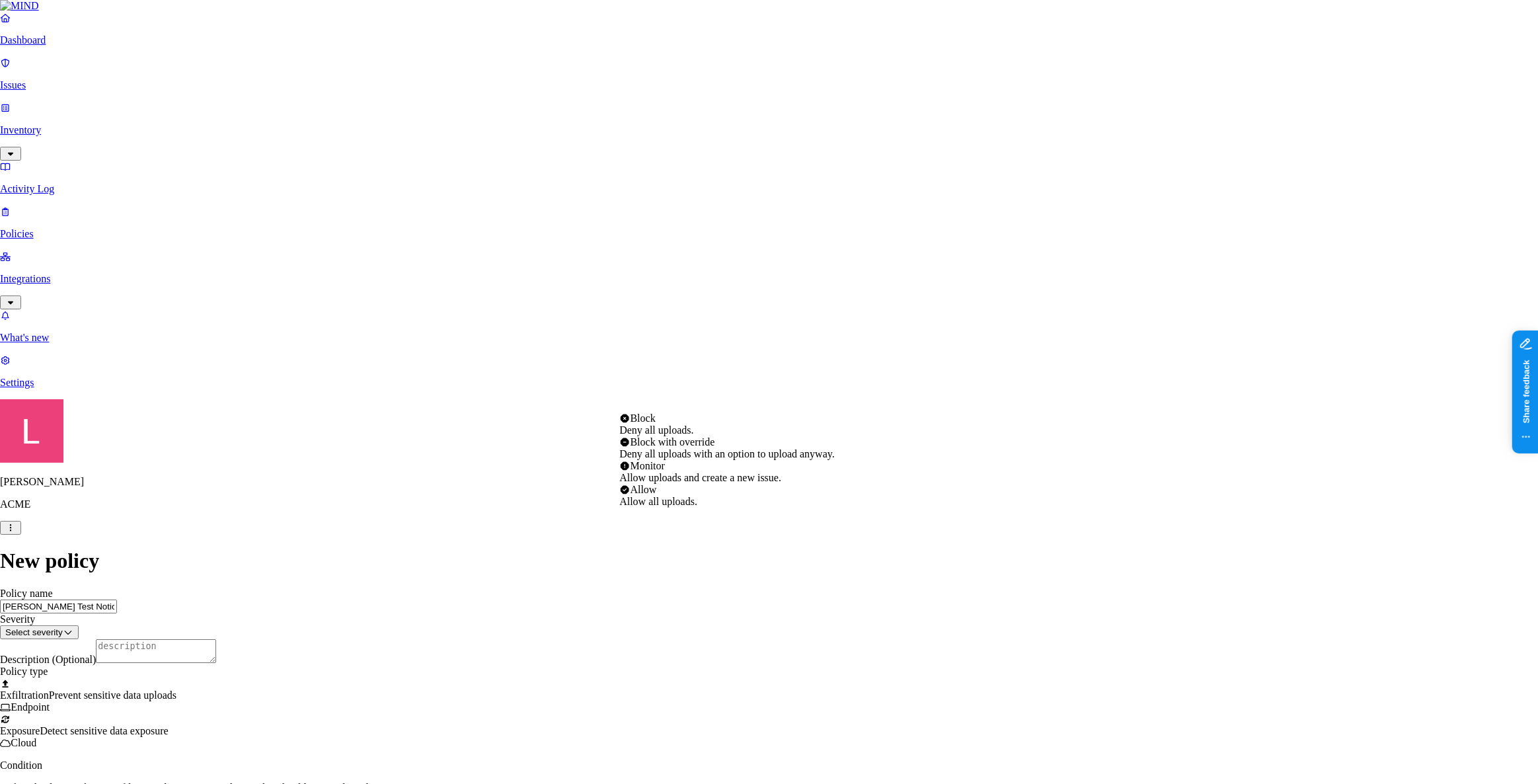
select select "2"
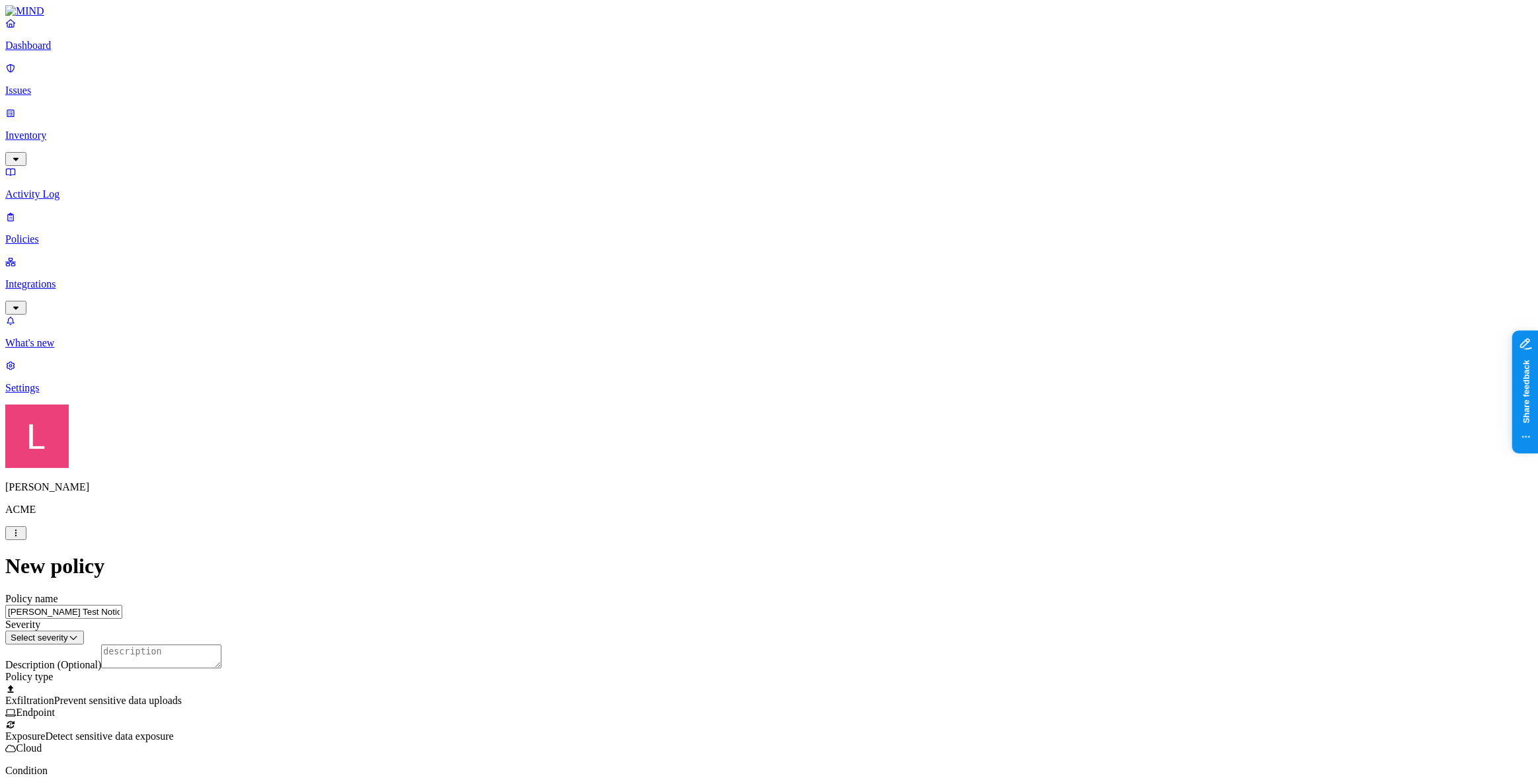
scroll to position [360, 0]
click at [816, 349] on label "OR" at bounding box center [809, 343] width 14 height 11
click at [836, 394] on label "Web Domain" at bounding box center [820, 384] width 35 height 23
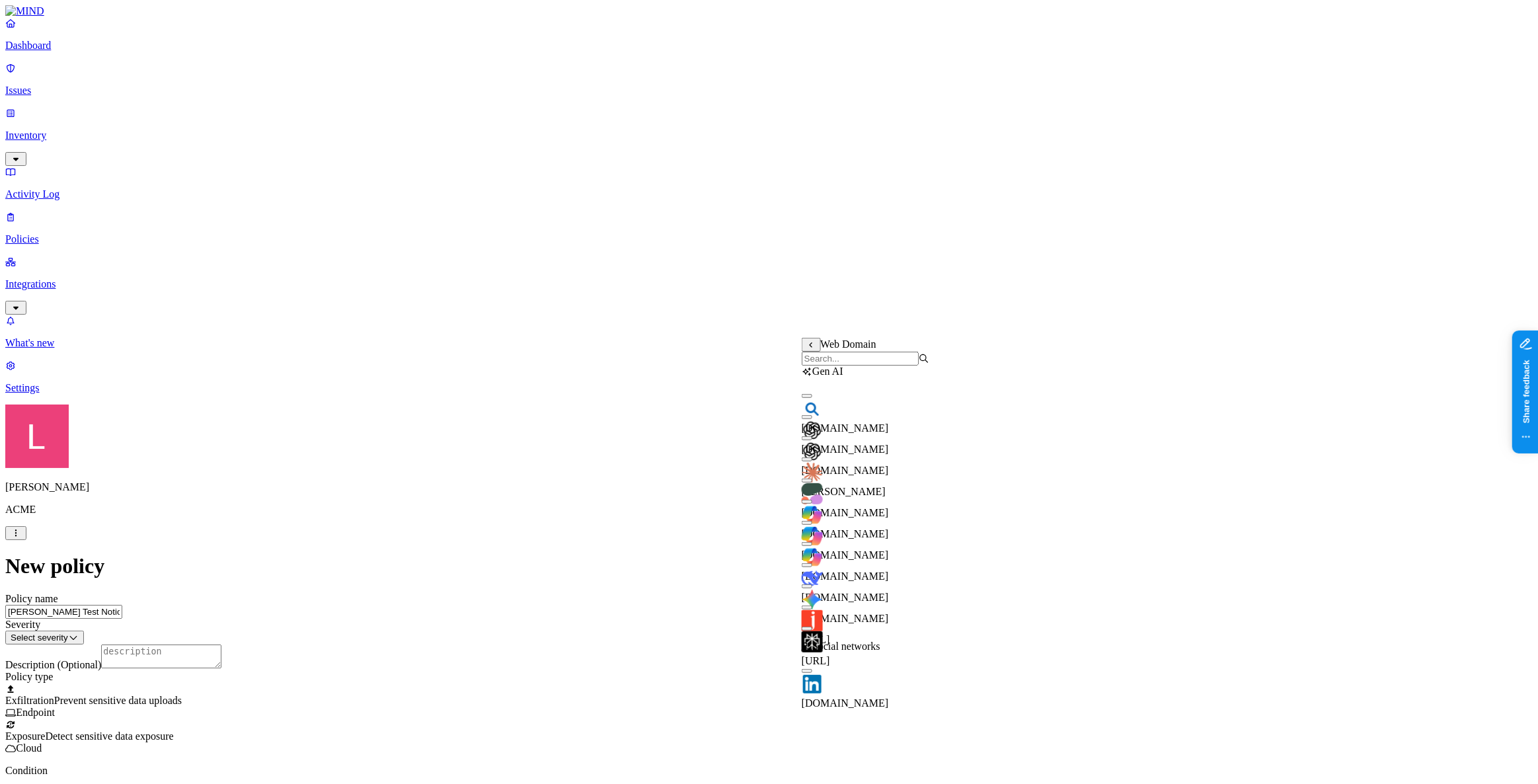
click at [859, 366] on input "search" at bounding box center [860, 358] width 117 height 14
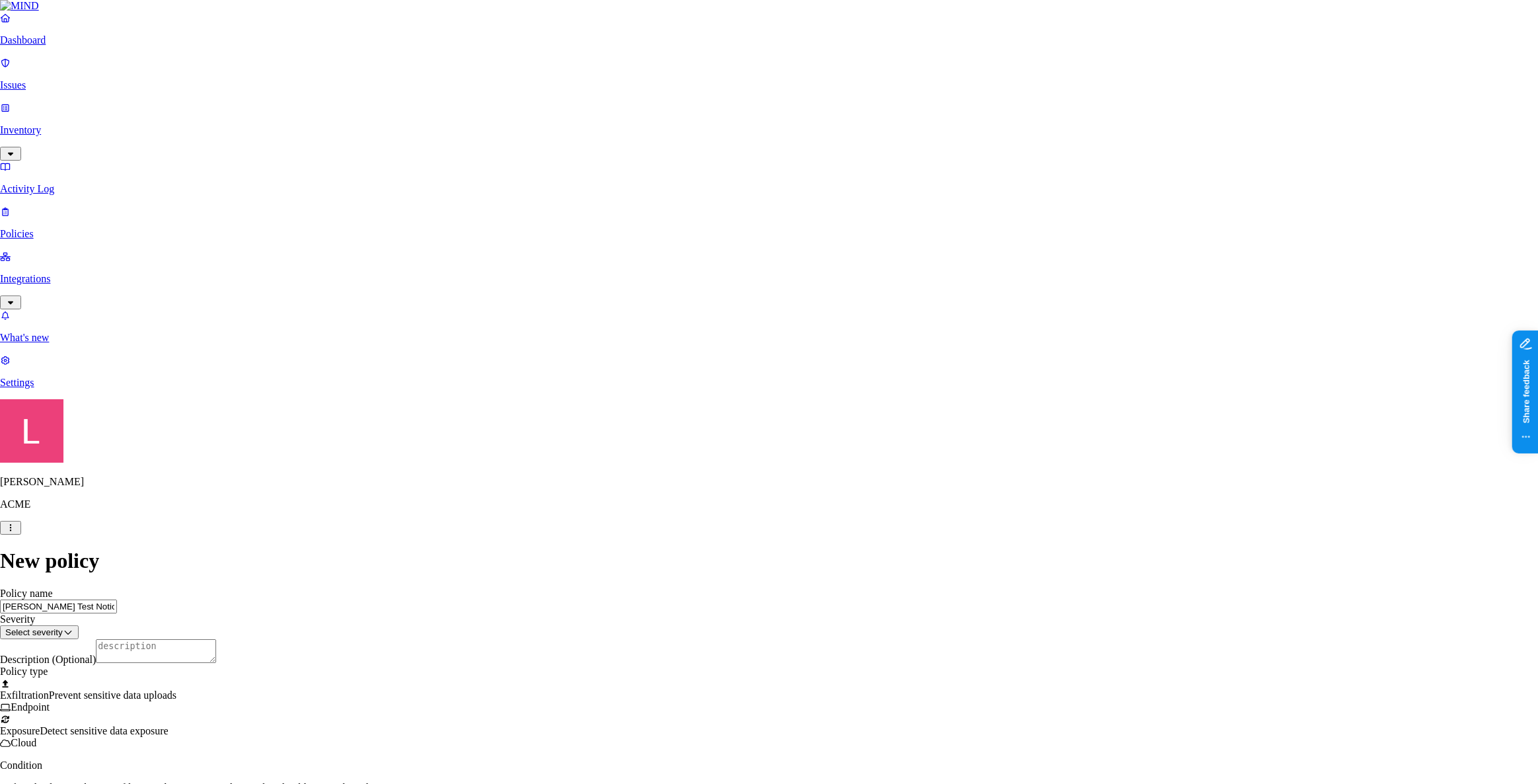
type input "https://www.notion.so"
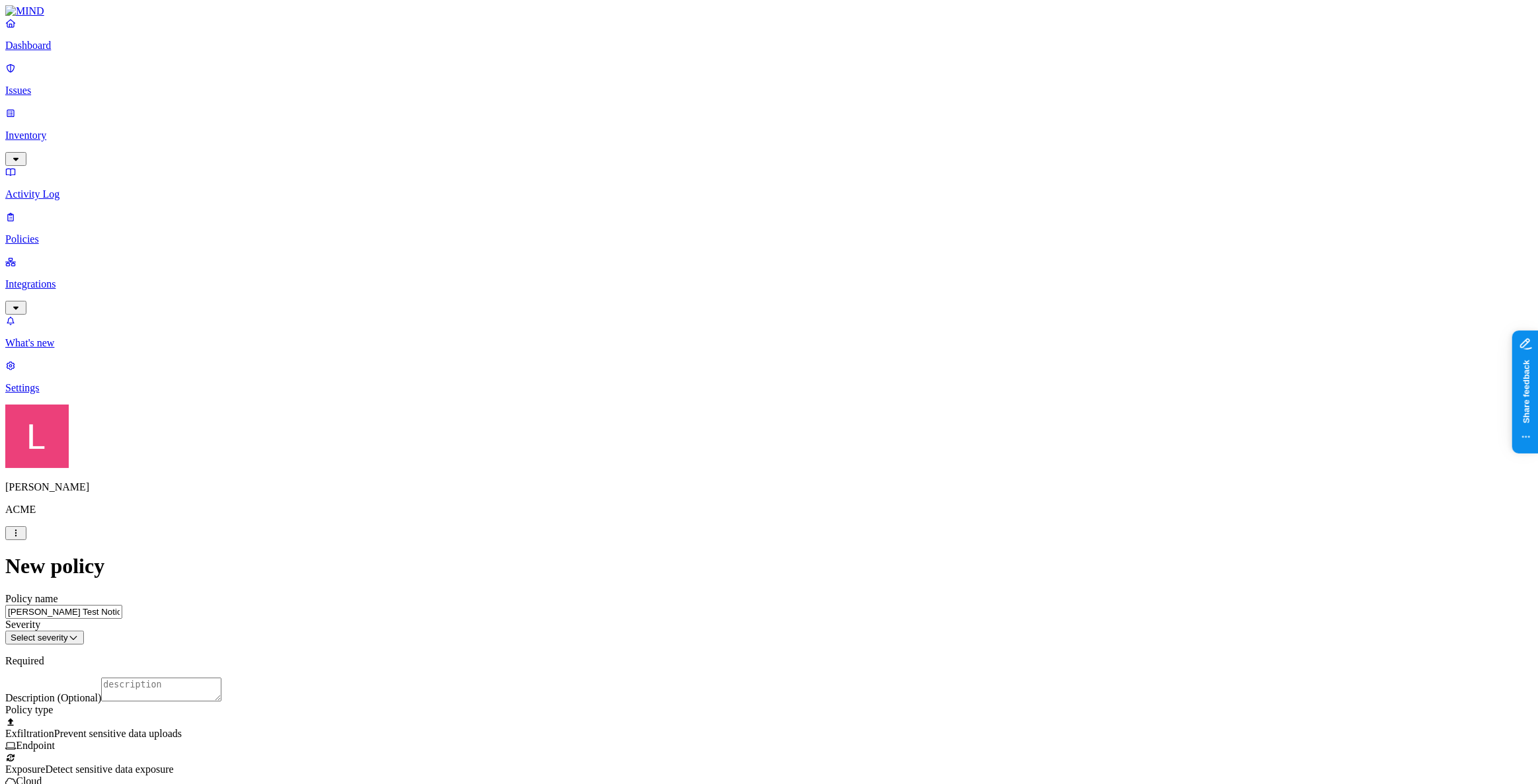
click at [816, 349] on label "OR" at bounding box center [809, 343] width 14 height 11
click at [836, 390] on label "Web Domain" at bounding box center [820, 384] width 35 height 23
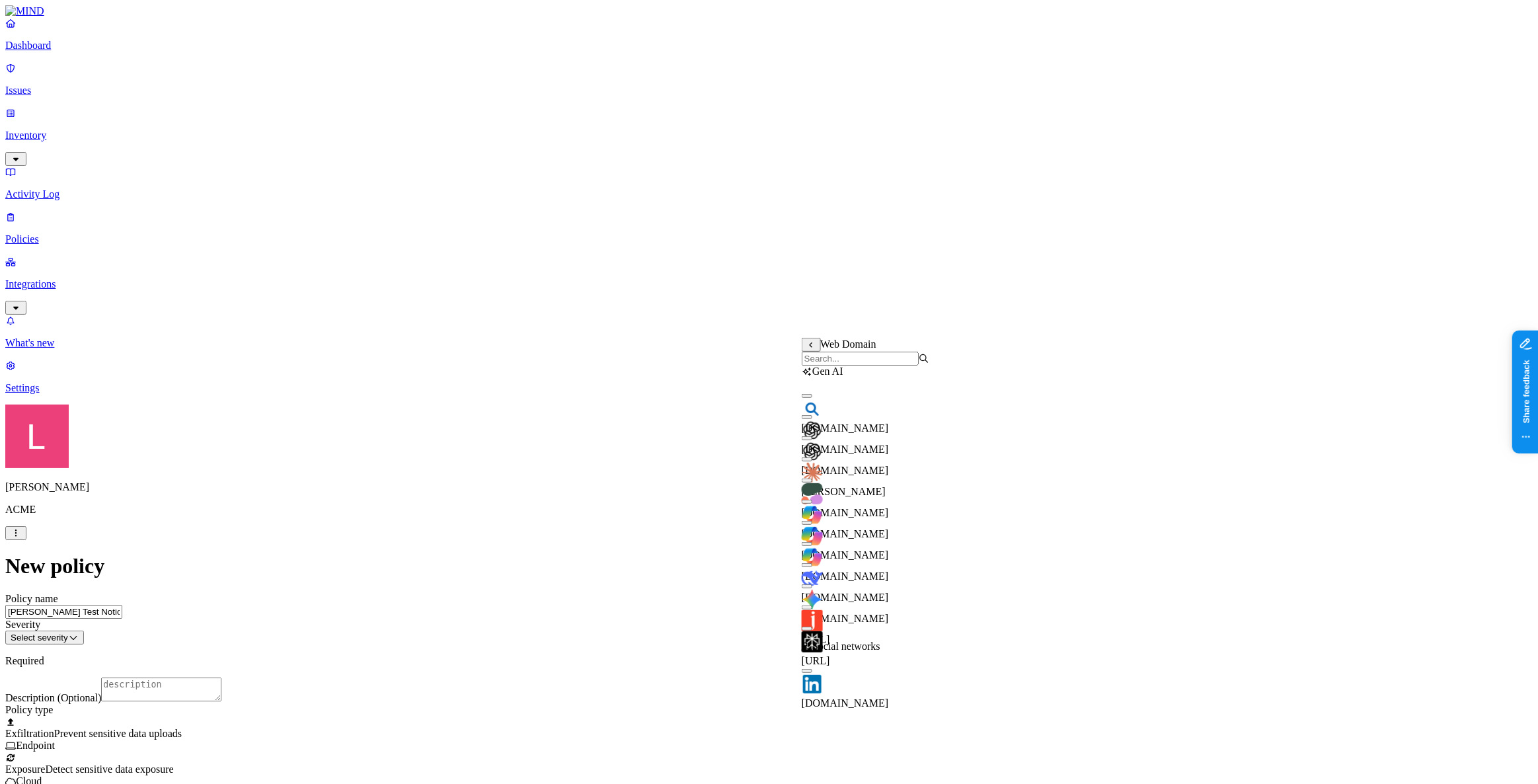
click at [839, 363] on input "search" at bounding box center [860, 358] width 117 height 14
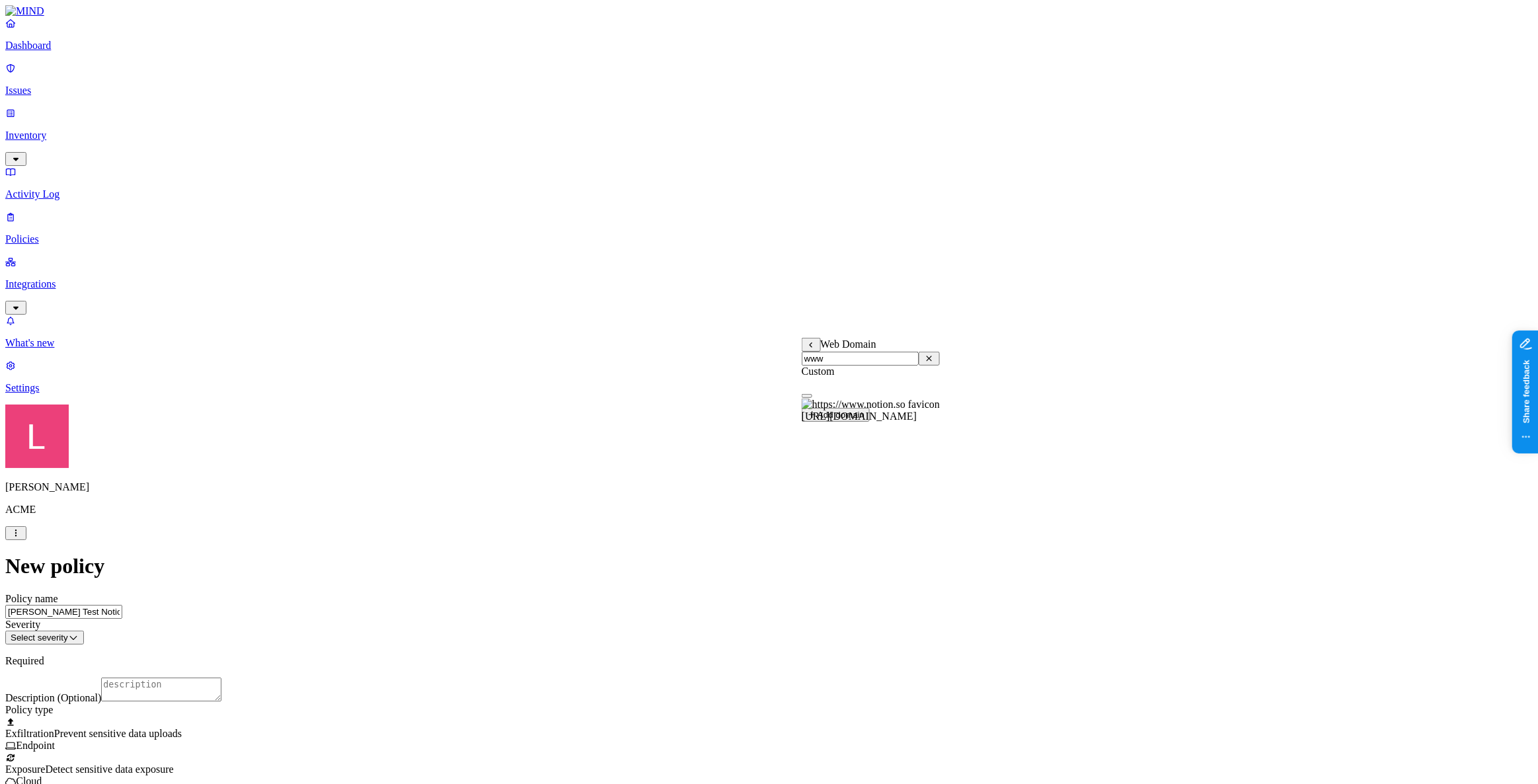
type input "www"
click at [813, 398] on button "button" at bounding box center [807, 396] width 11 height 4
click at [715, 447] on label "Groups" at bounding box center [700, 441] width 31 height 11
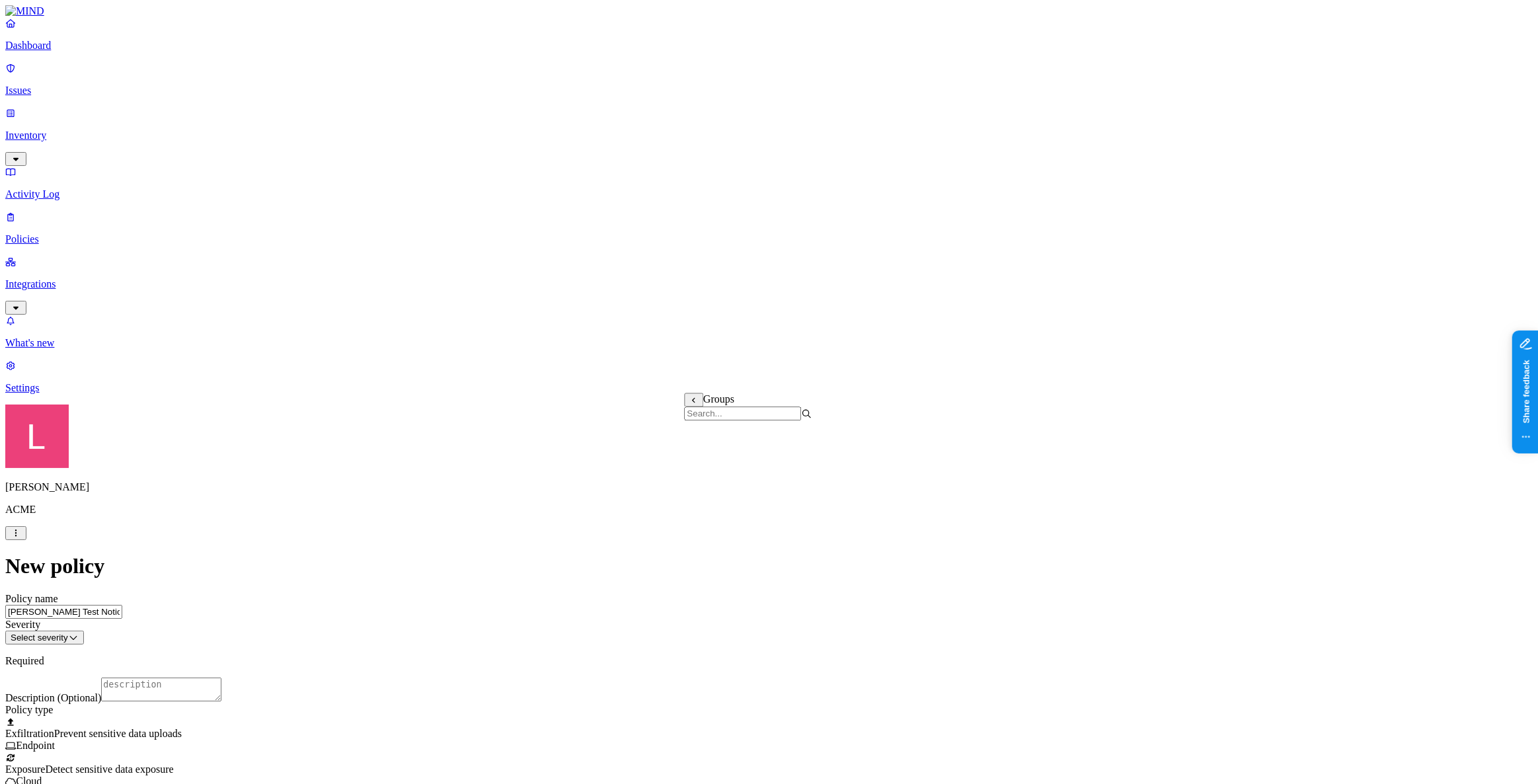
scroll to position [721, 0]
click at [708, 426] on label "Users" at bounding box center [697, 420] width 24 height 11
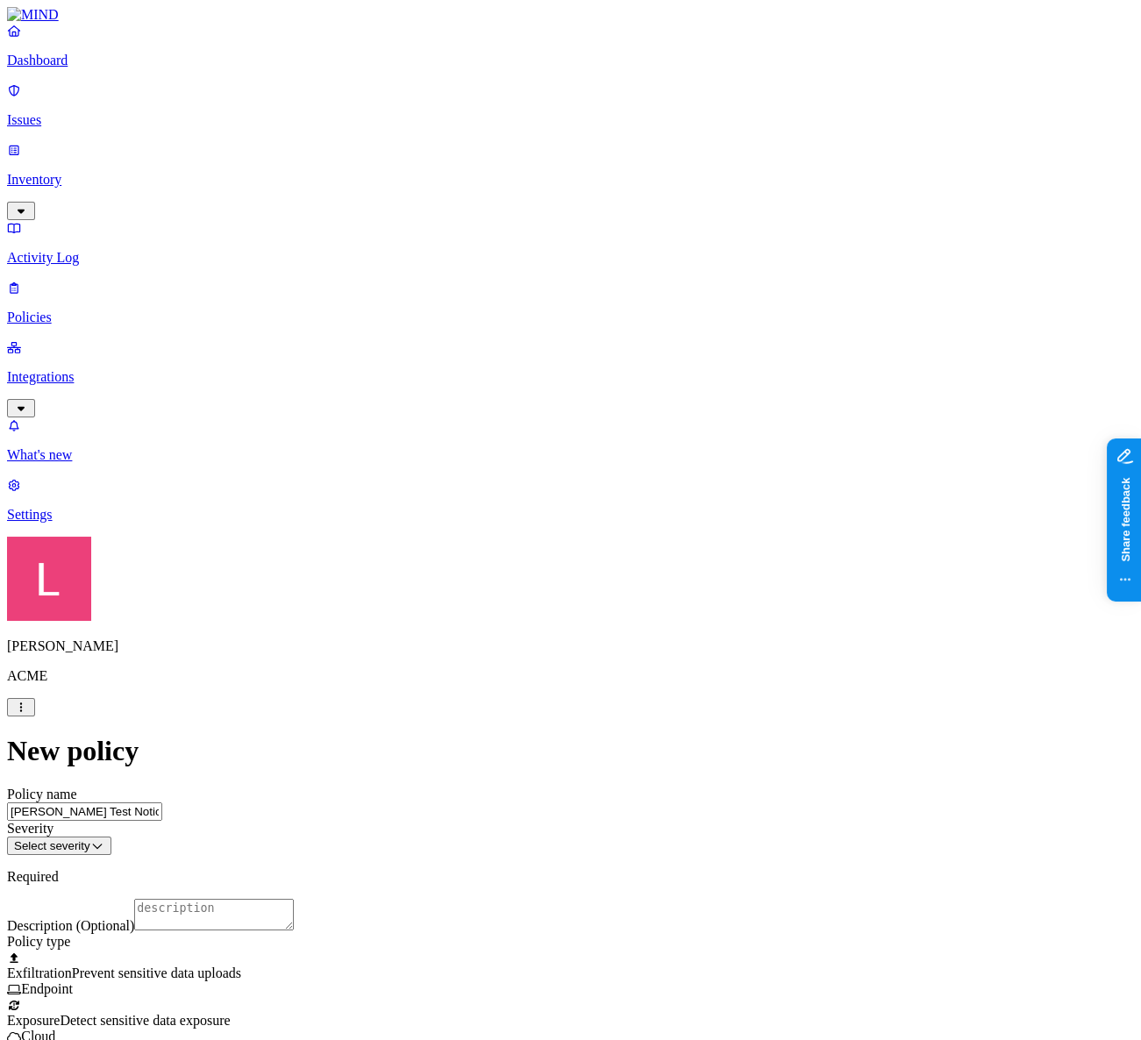
click at [490, 222] on html "Dashboard Issues Inventory Activity Log Policies Integrations What's new 3 Sett…" at bounding box center [570, 1026] width 1141 height 2052
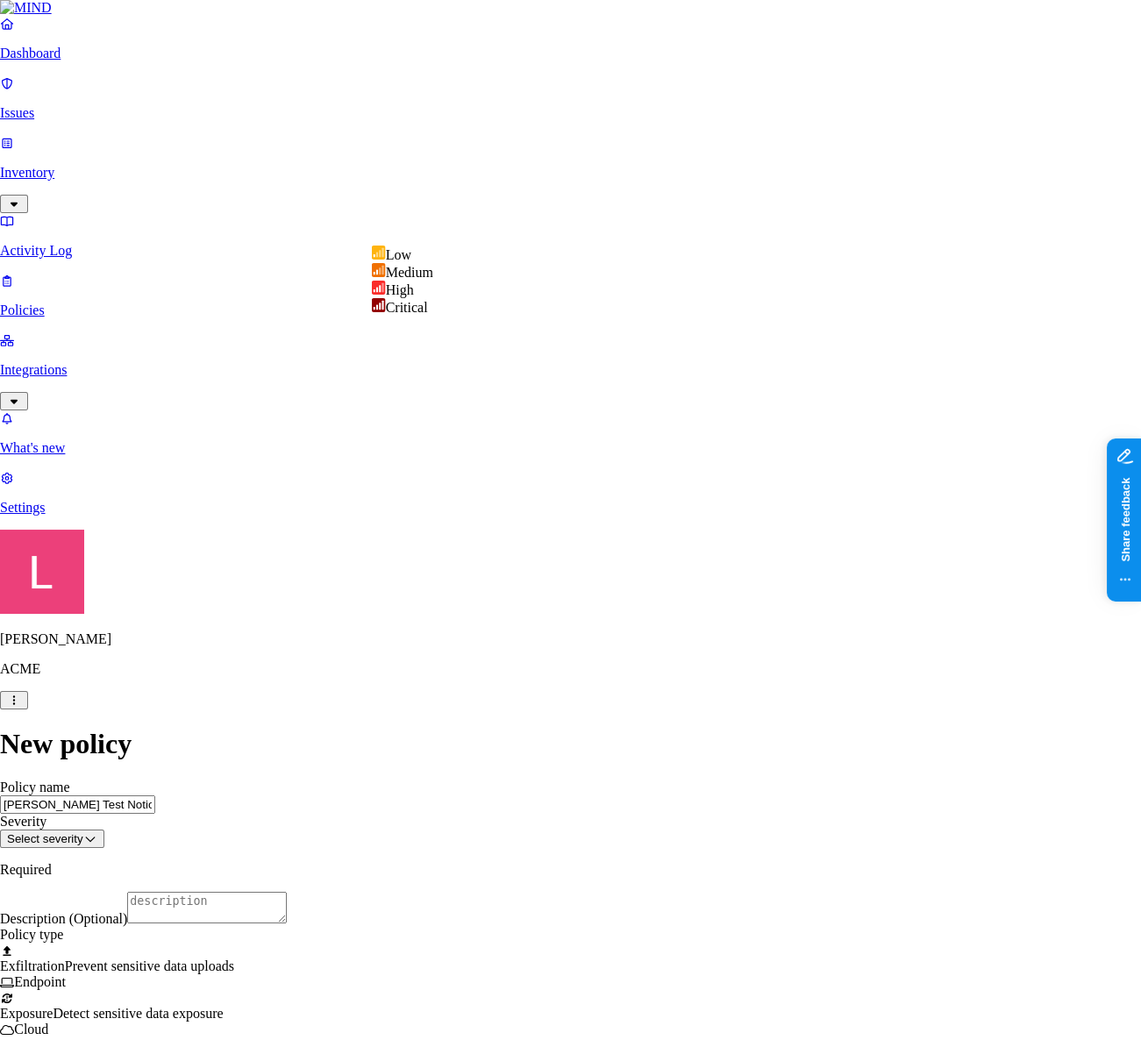
select select "2"
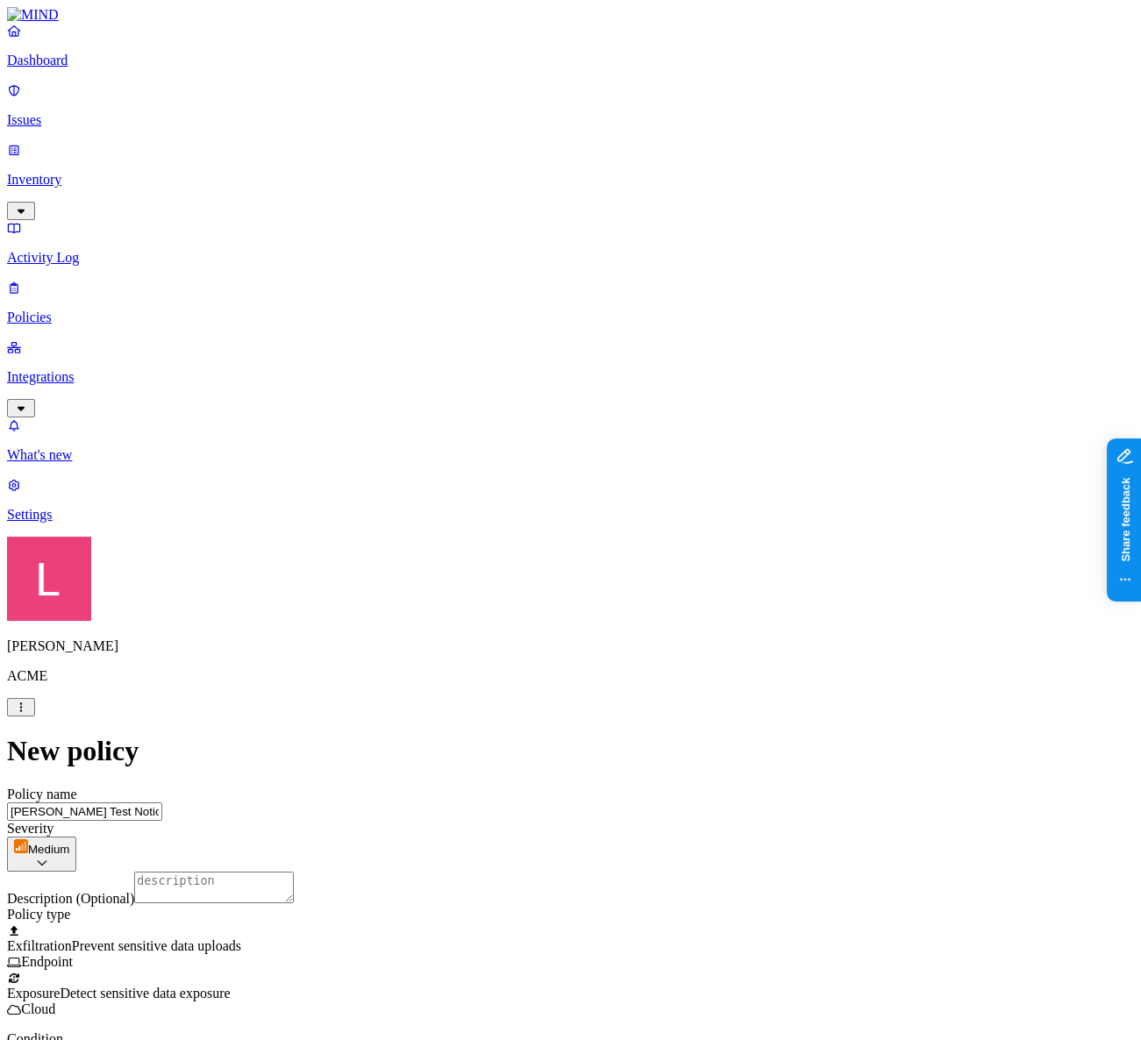
scroll to position [708, 0]
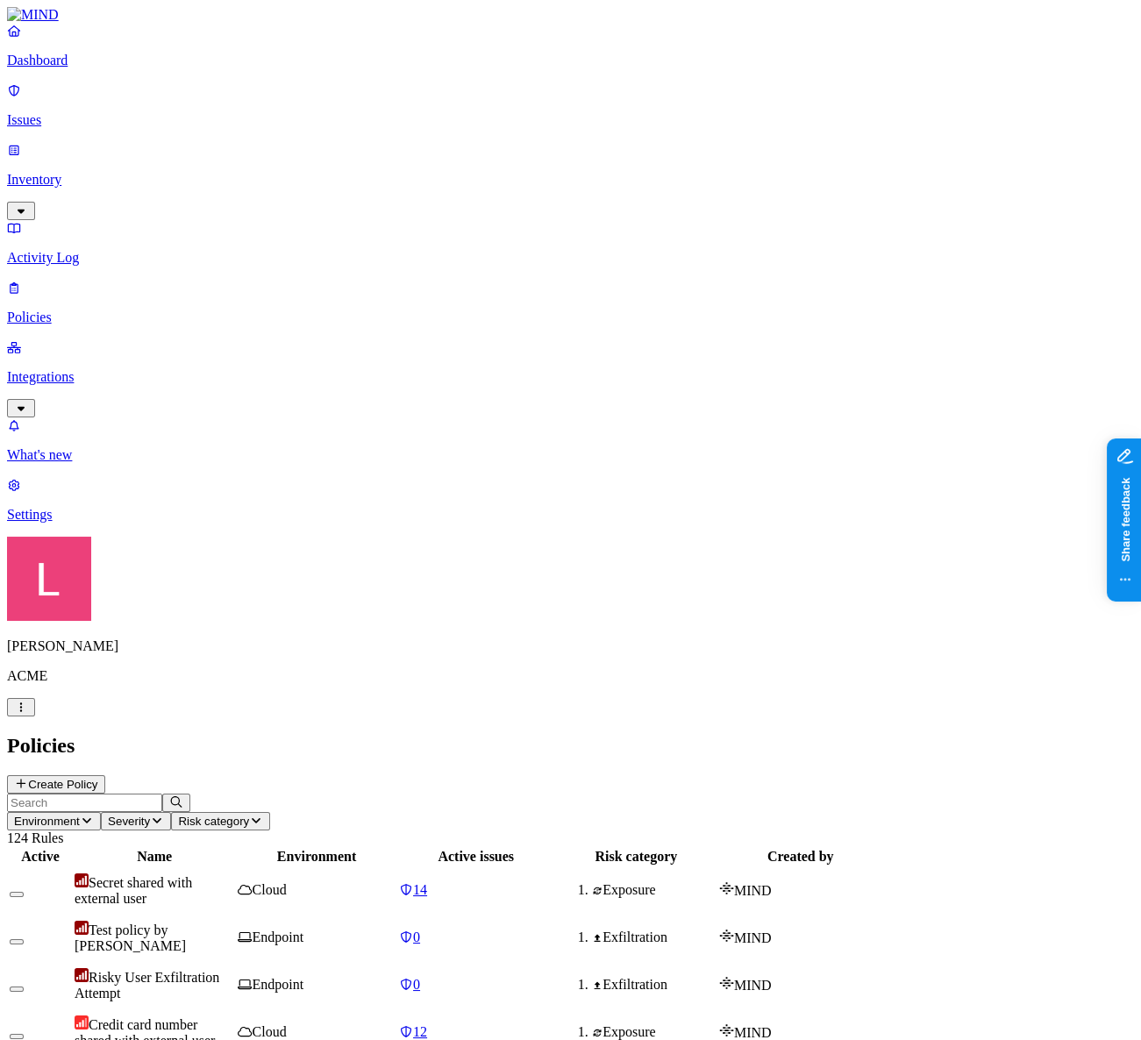
click at [75, 112] on p "Issues" at bounding box center [570, 120] width 1127 height 16
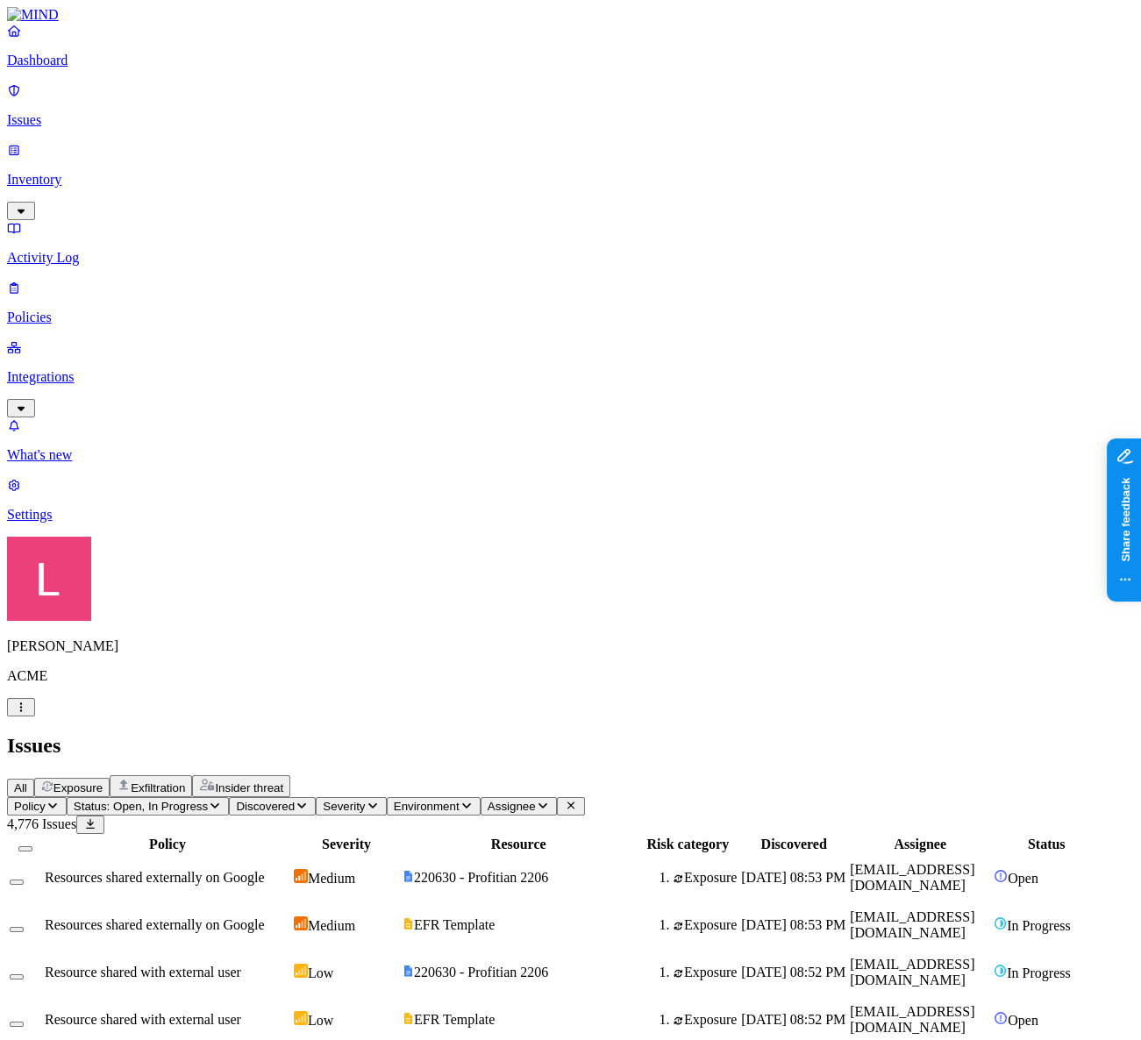
click at [81, 310] on p "Policies" at bounding box center [570, 318] width 1127 height 16
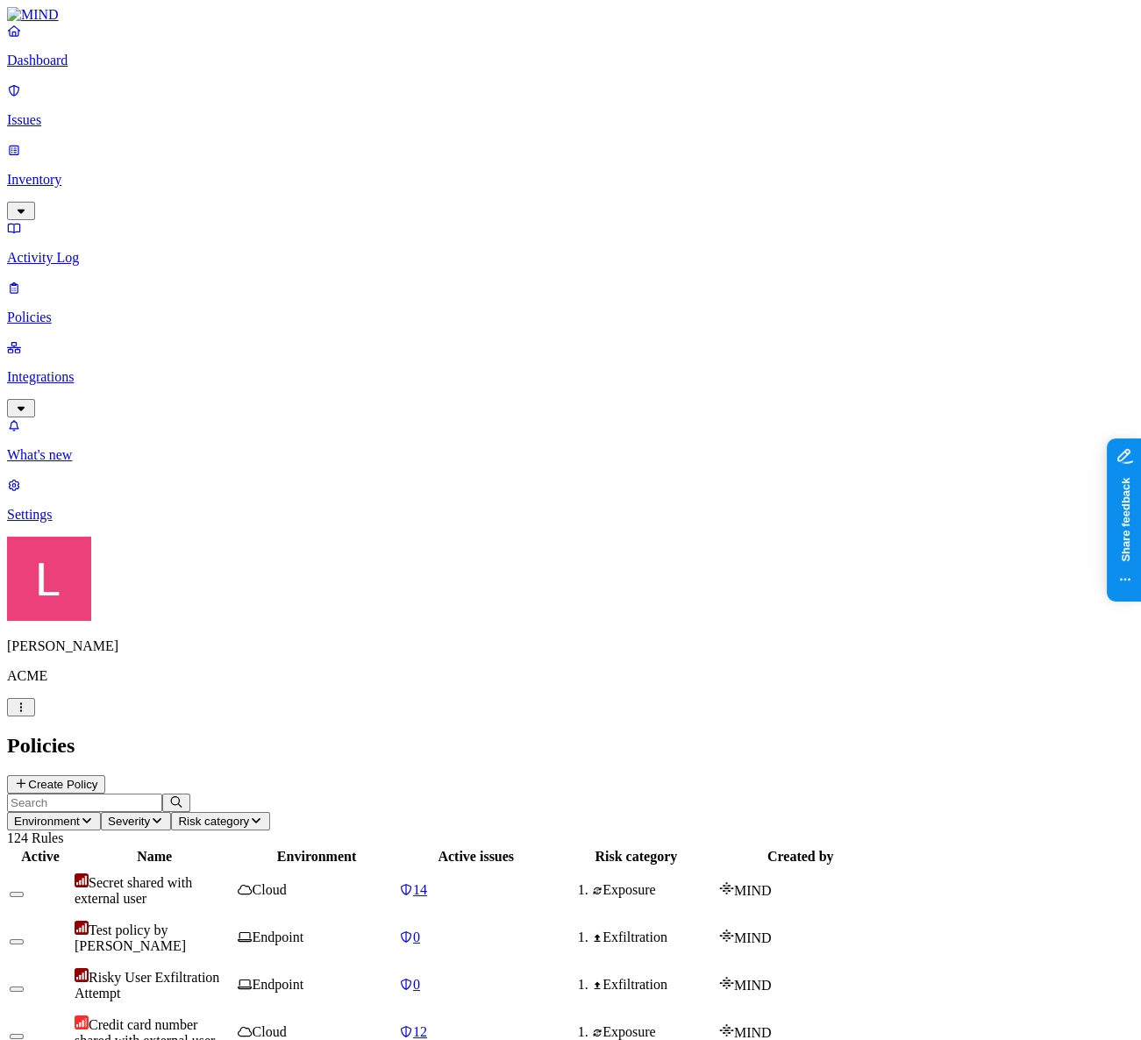
click at [162, 794] on input "text" at bounding box center [84, 803] width 155 height 18
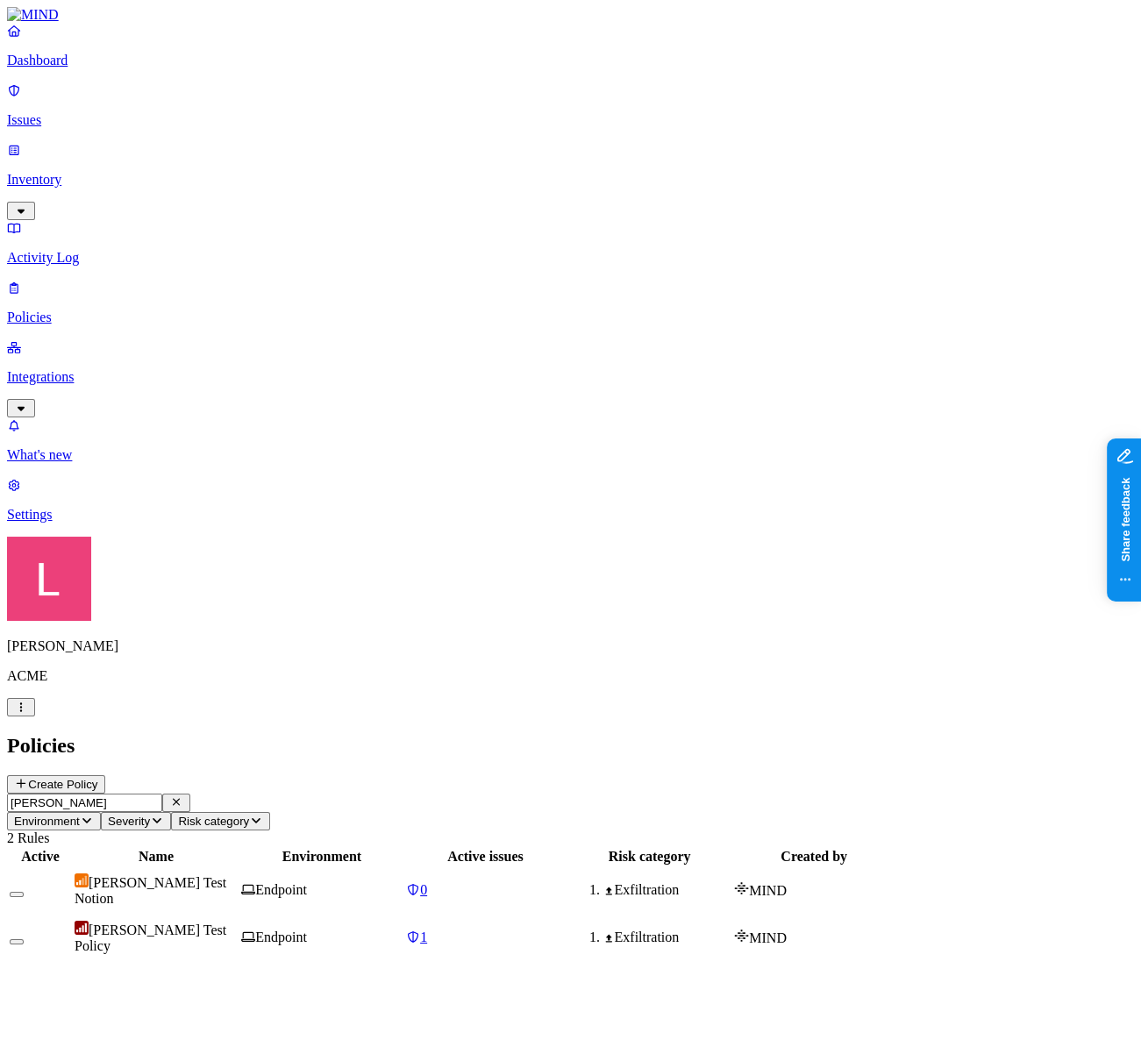
click at [238, 921] on div "Landen's Test Policy" at bounding box center [156, 937] width 163 height 33
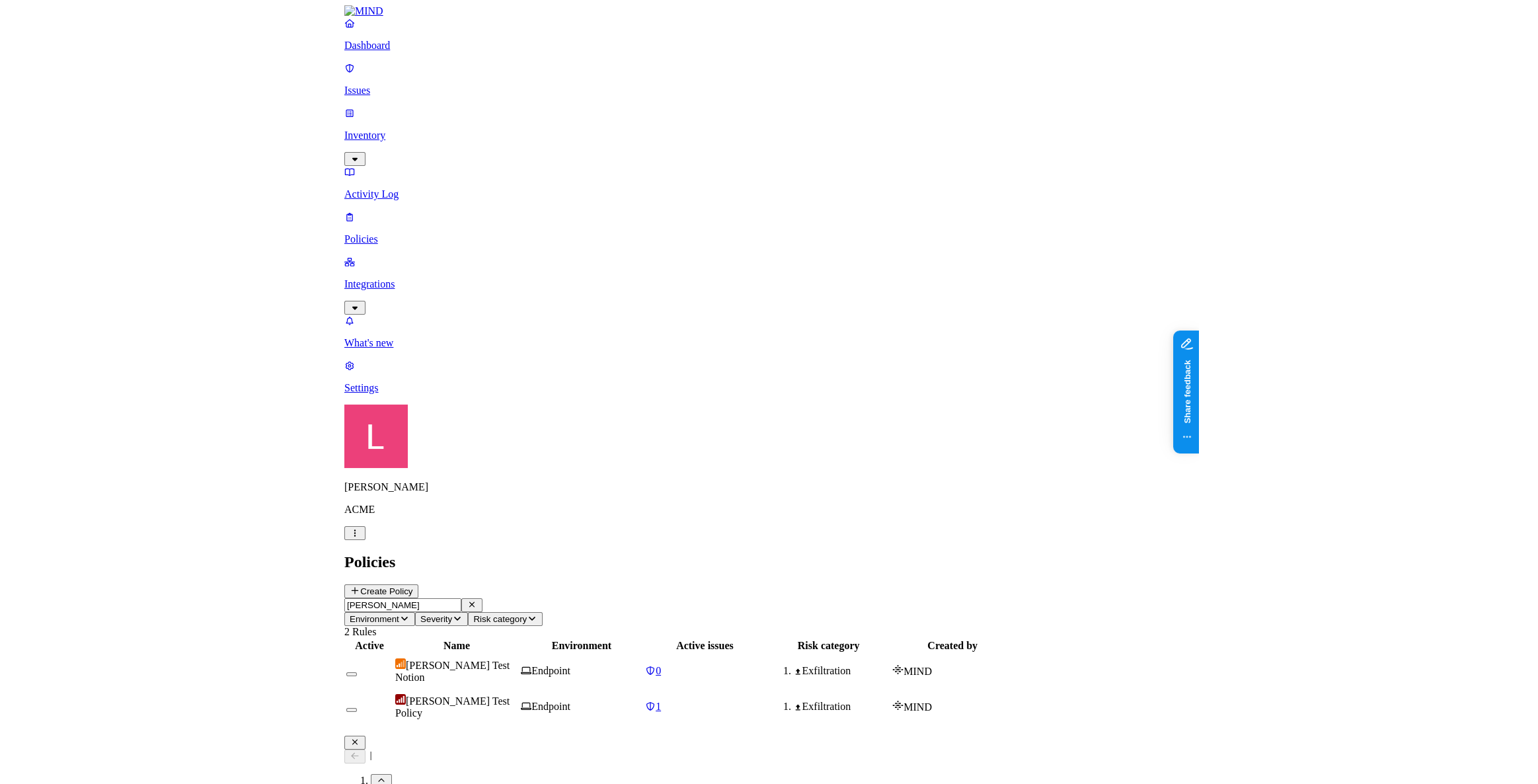
scroll to position [71, 0]
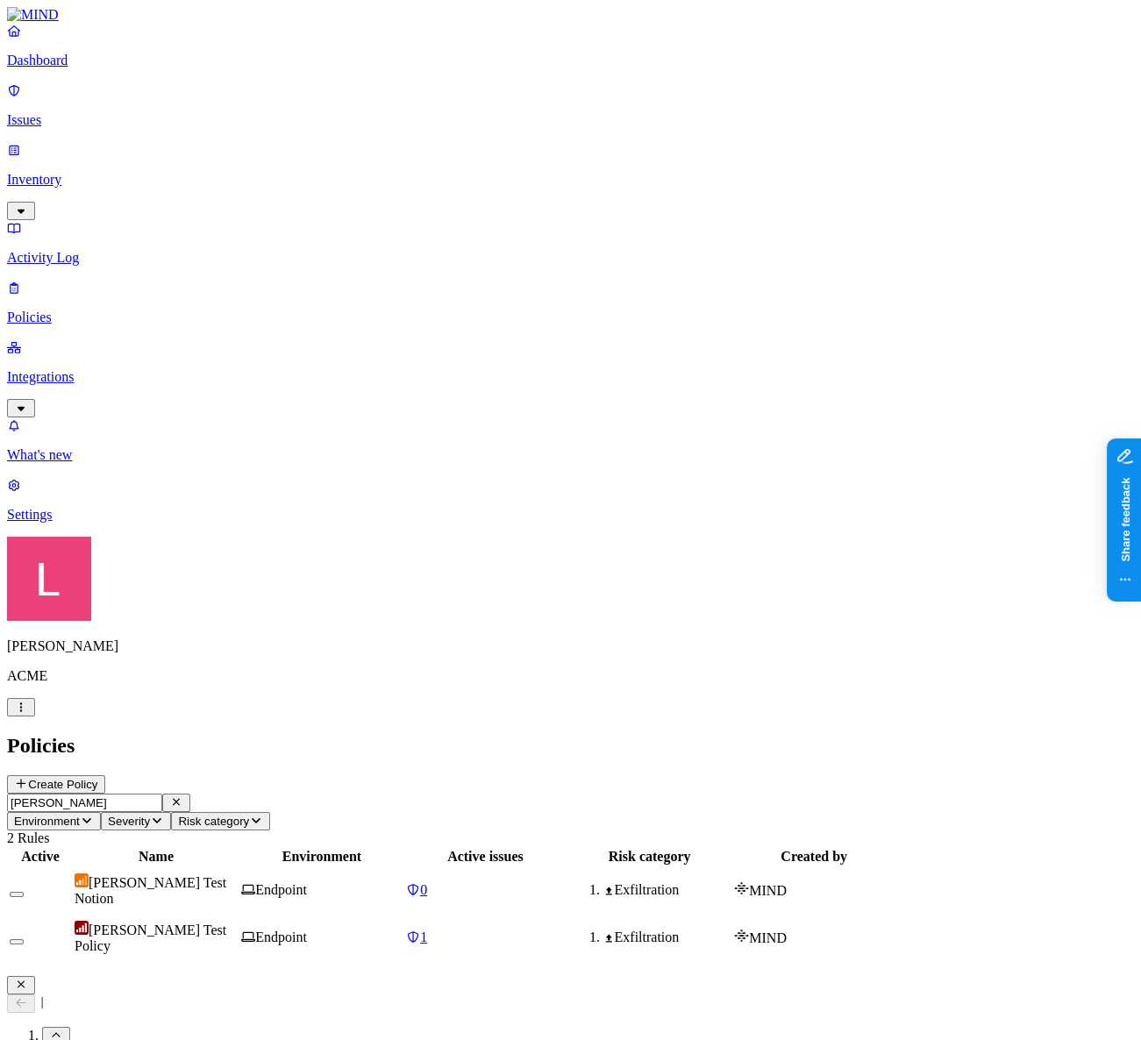
click at [28, 979] on icon "button" at bounding box center [21, 984] width 14 height 11
click at [24, 892] on button "button" at bounding box center [17, 894] width 14 height 5
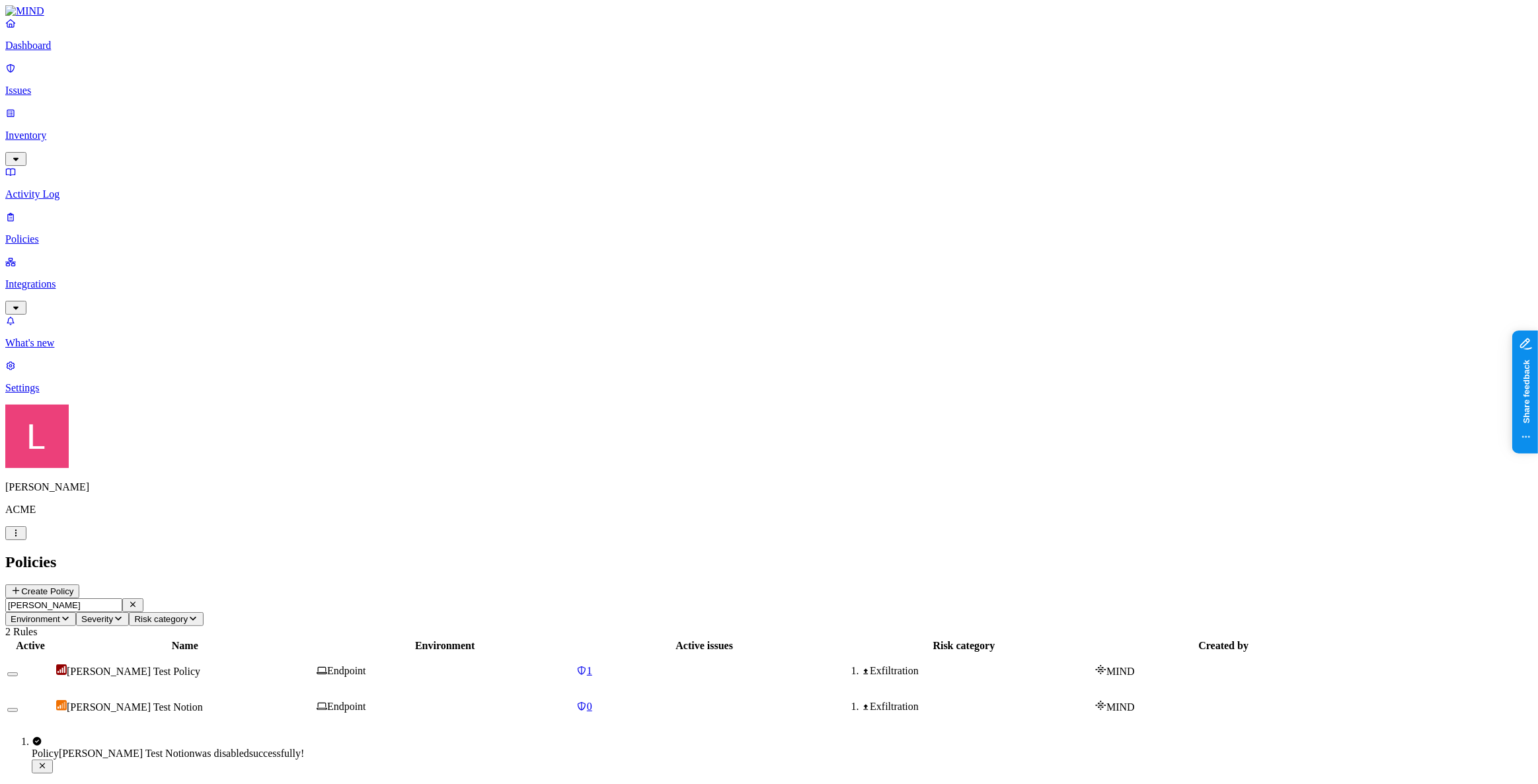
click at [47, 761] on icon "Notifications (F8)" at bounding box center [42, 765] width 11 height 8
drag, startPoint x: 222, startPoint y: 48, endPoint x: 78, endPoint y: 44, distance: 144.1
click at [78, 43] on div "Dashboard Issues Inventory Activity Log Policies Integrations What's new 1 Sett…" at bounding box center [769, 365] width 1527 height 720
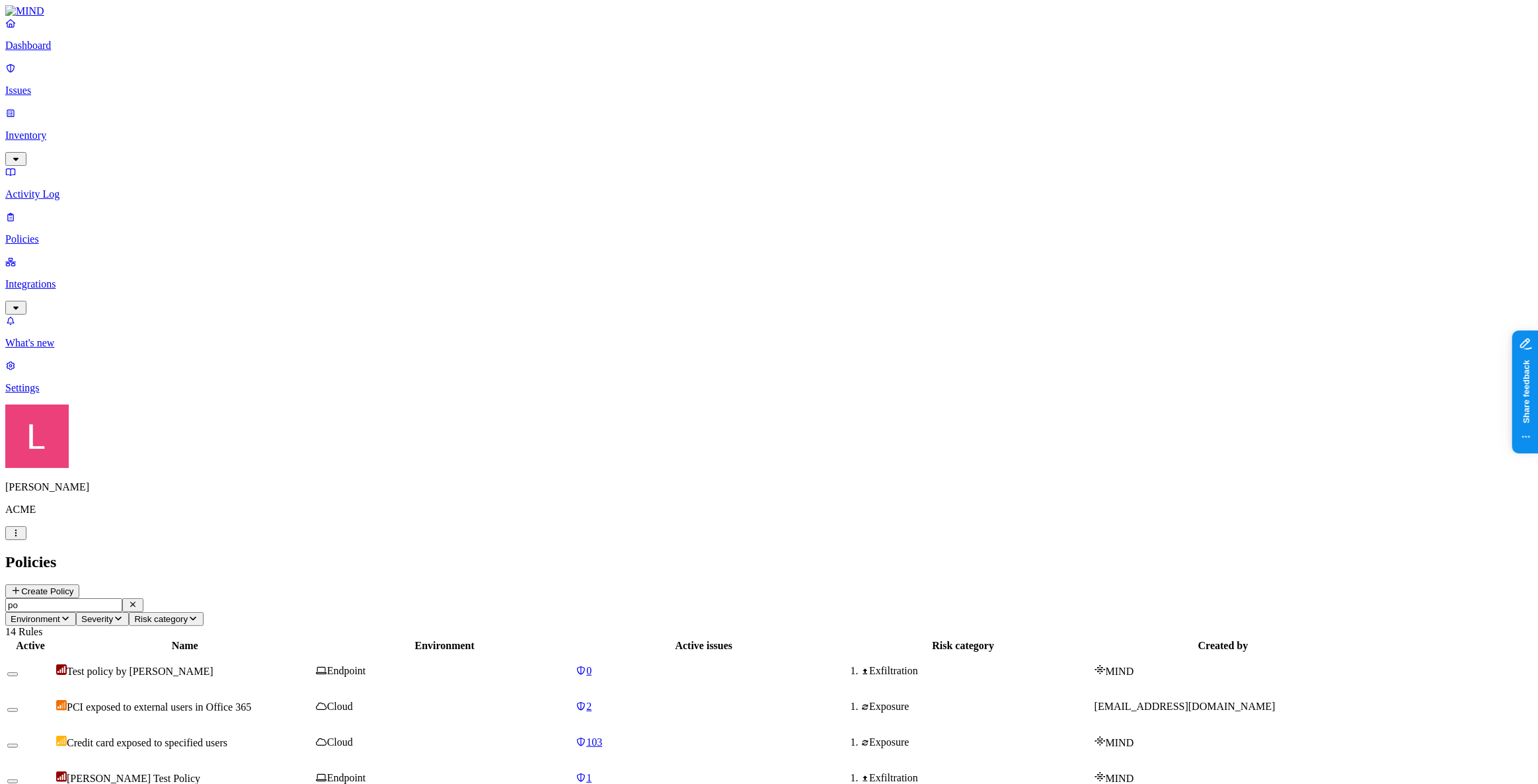
type input "p"
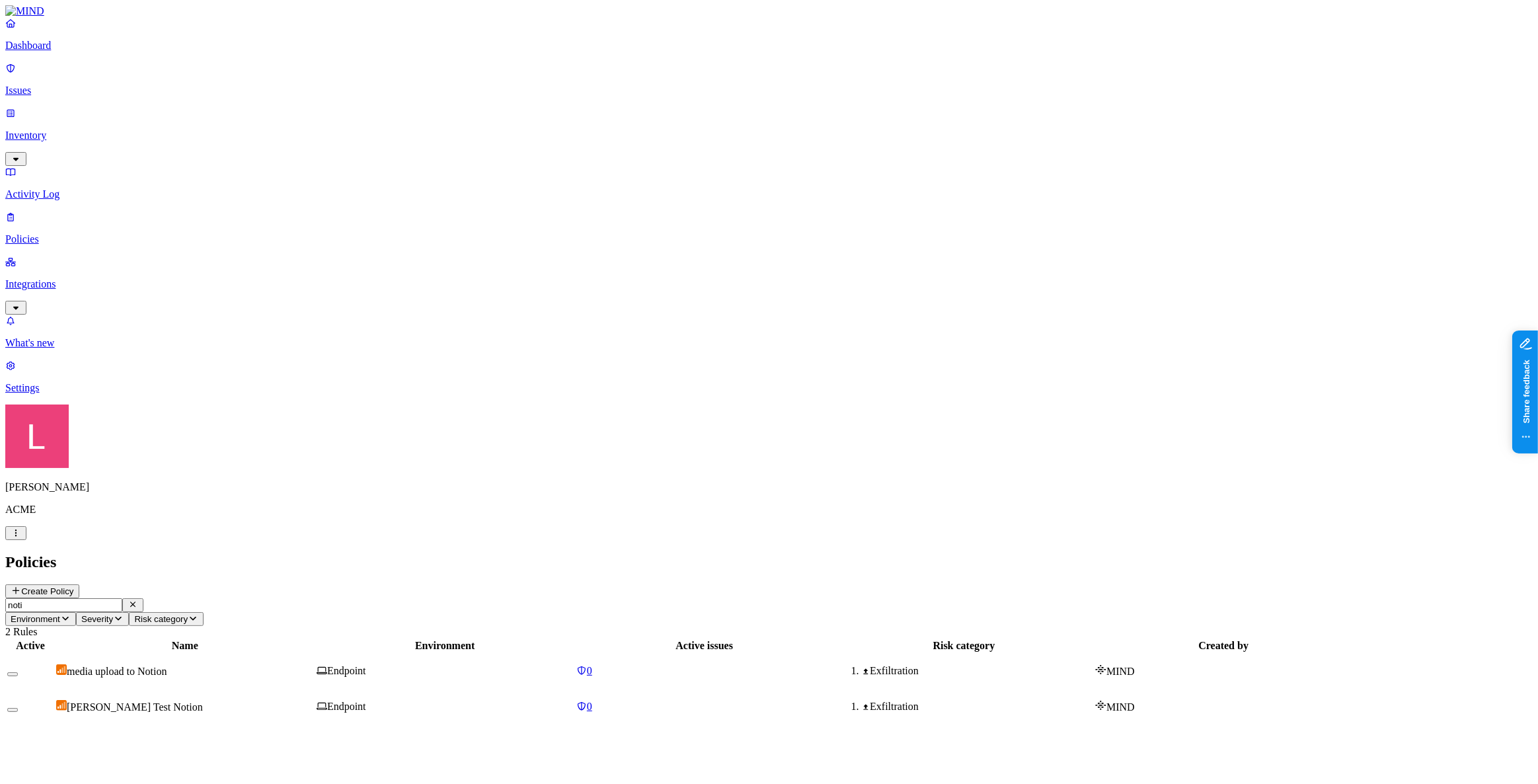
type input "noti"
click at [121, 736] on html "Dashboard Issues Inventory Activity Log Policies Integrations What's new 1 Sett…" at bounding box center [769, 368] width 1538 height 736
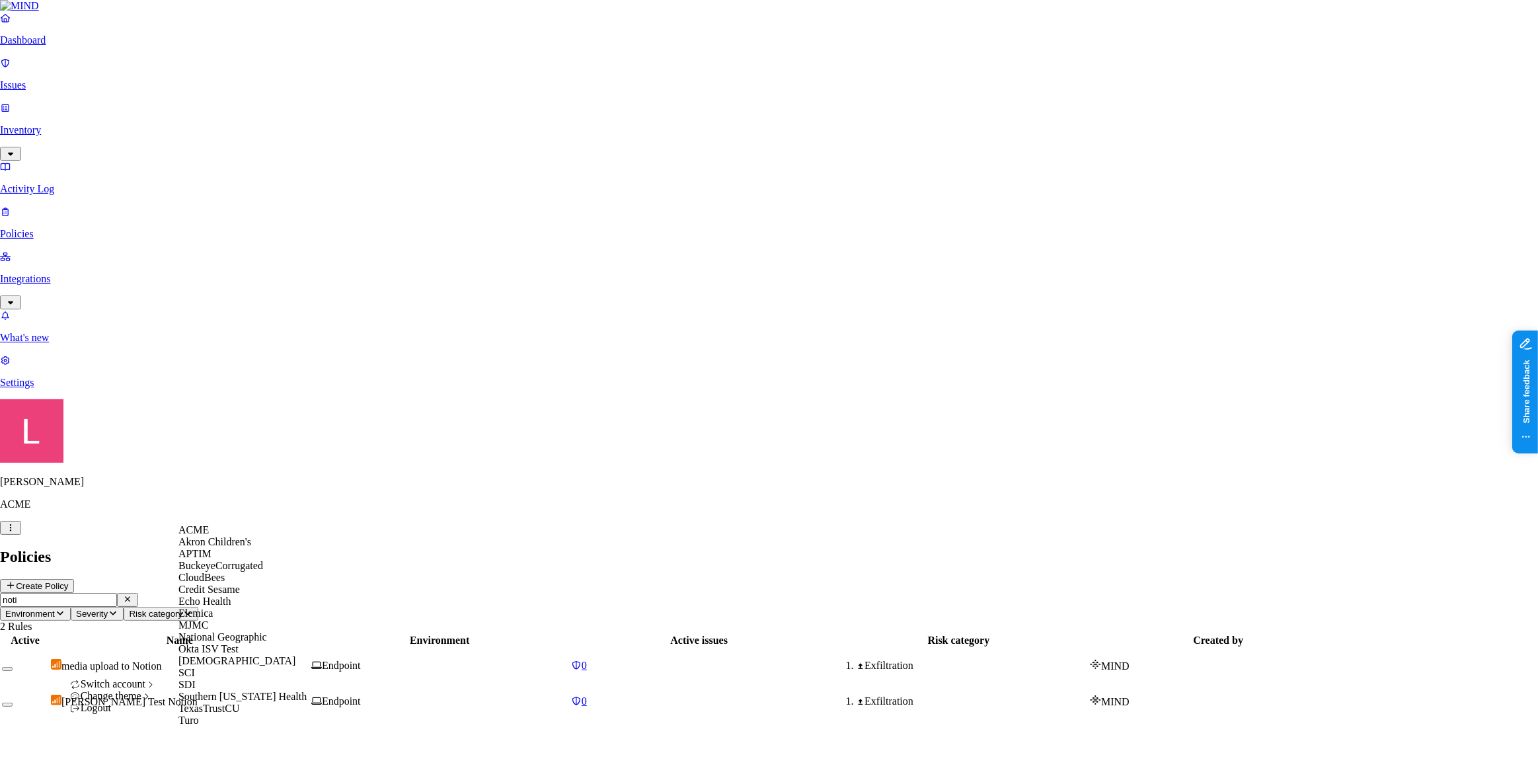
scroll to position [156, 0]
click at [202, 672] on div "SCI" at bounding box center [243, 673] width 128 height 12
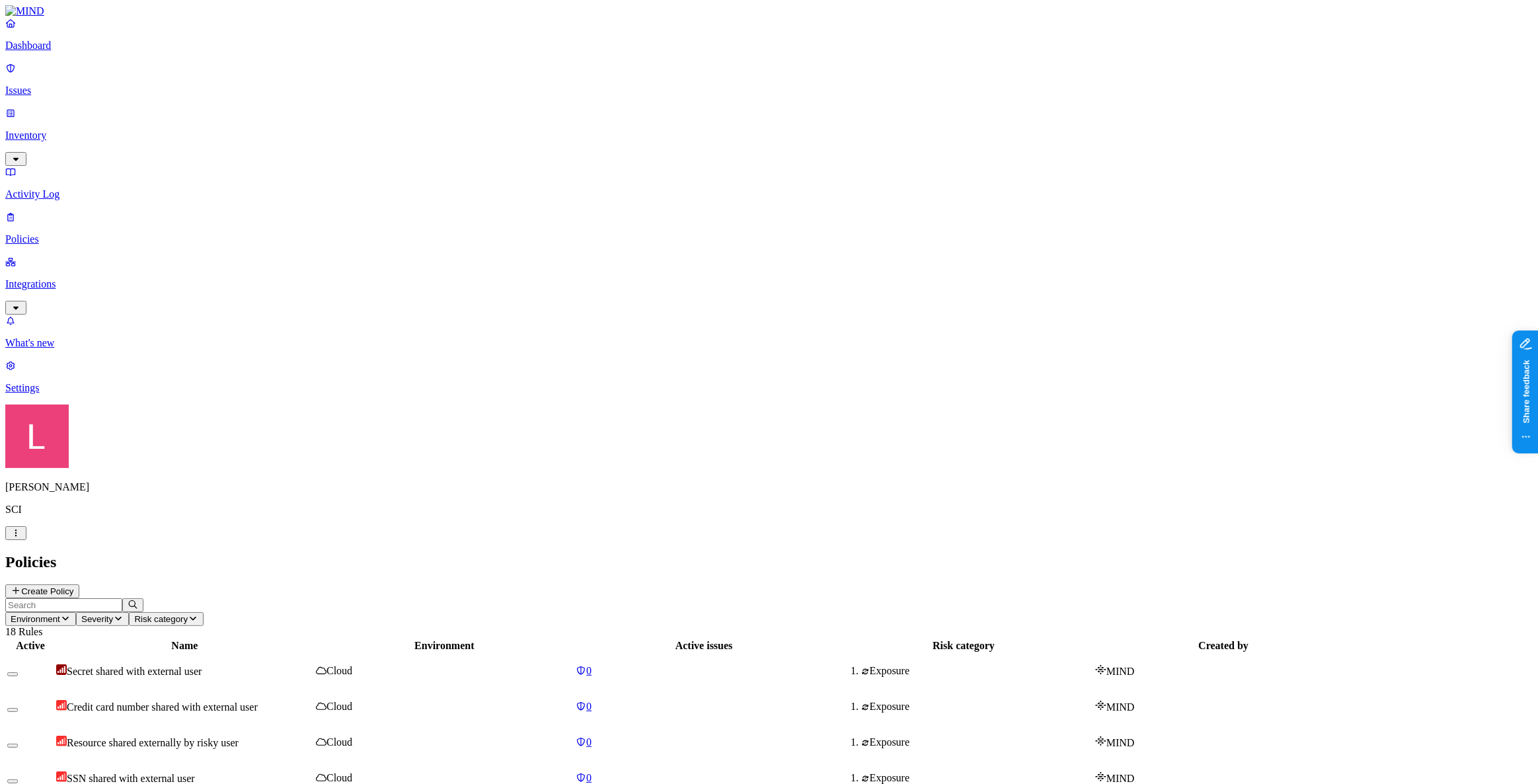
click at [63, 51] on p "Dashboard" at bounding box center [769, 46] width 1527 height 12
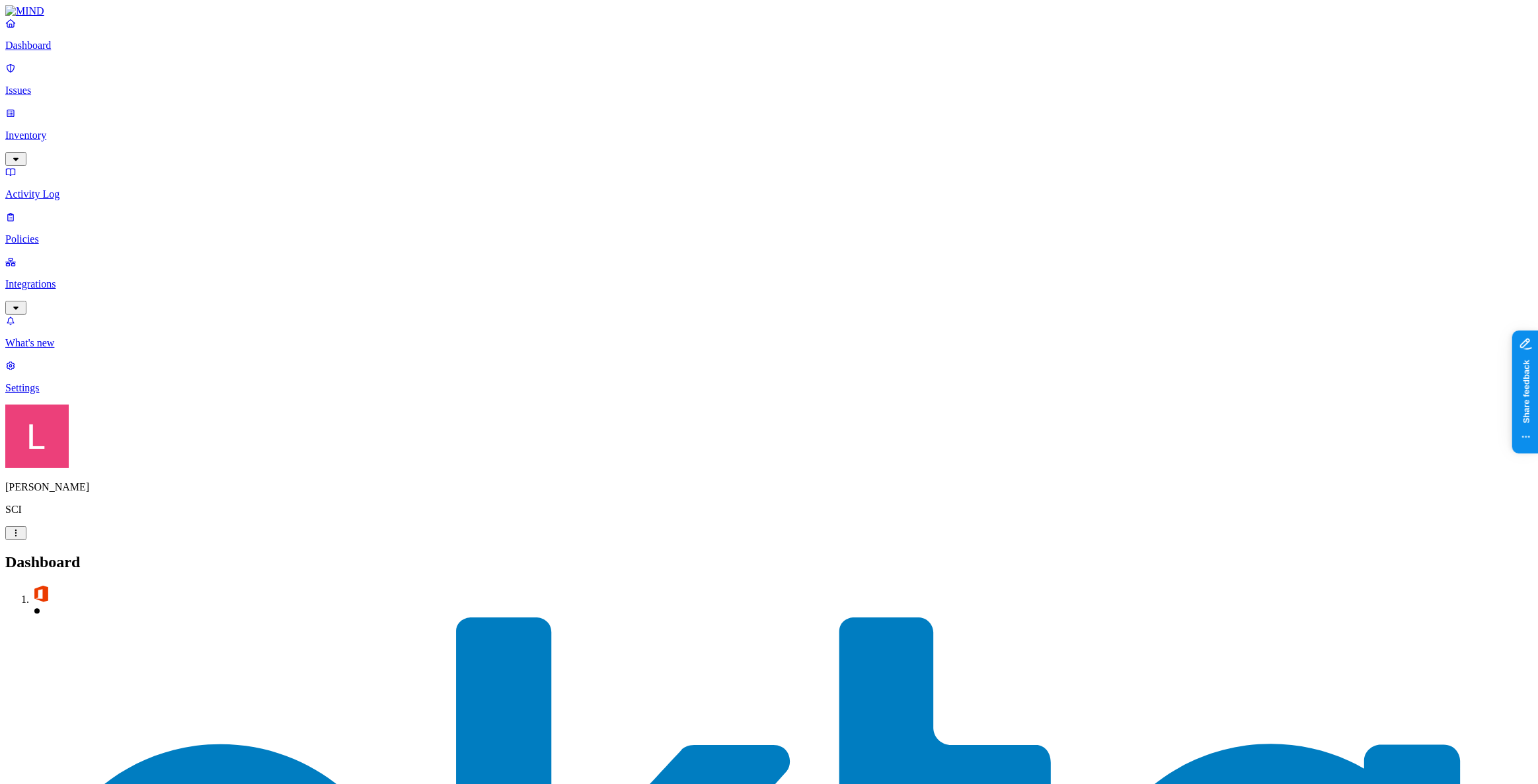
click at [73, 84] on p "Issues" at bounding box center [769, 90] width 1527 height 12
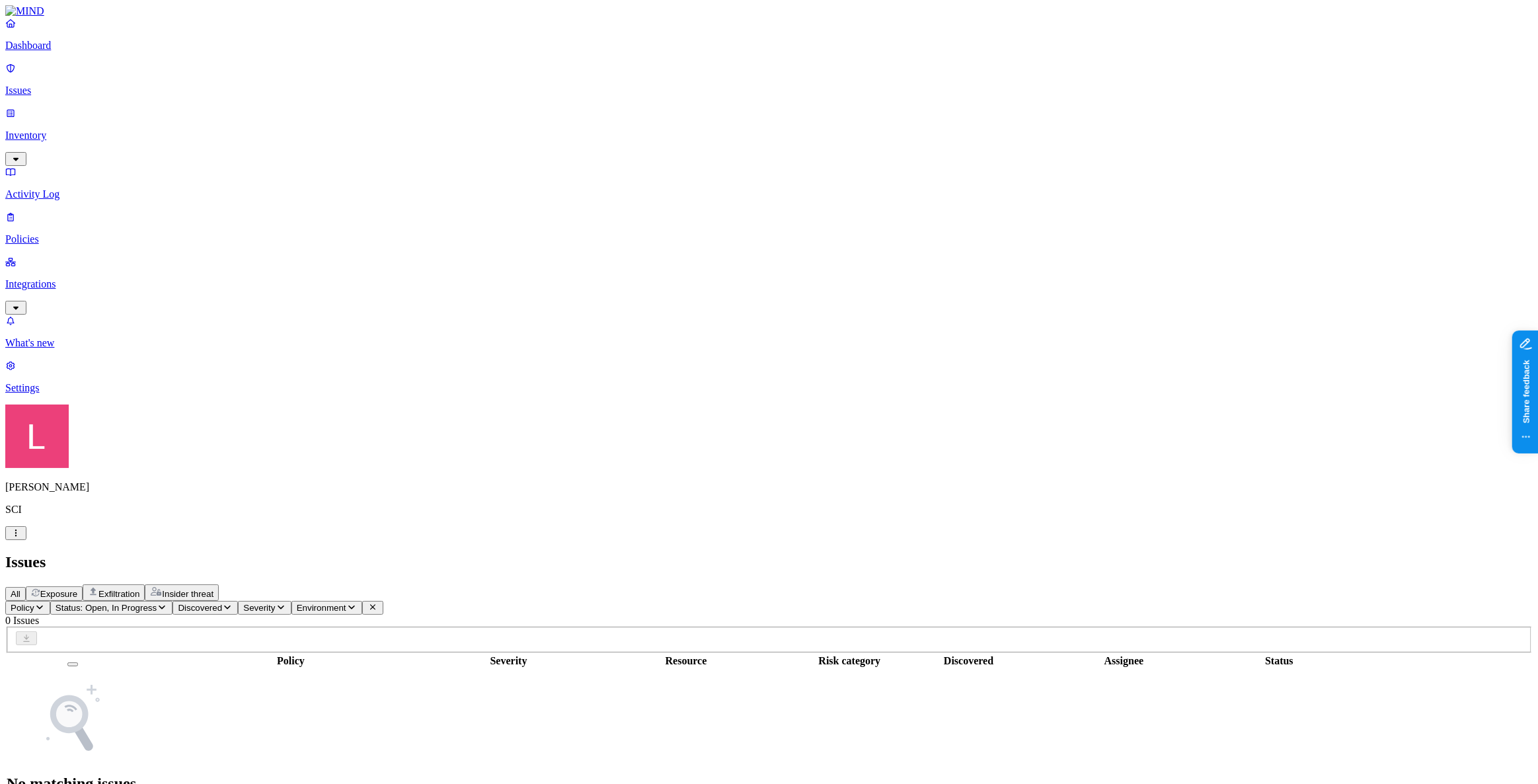
click at [66, 17] on link at bounding box center [769, 11] width 1527 height 12
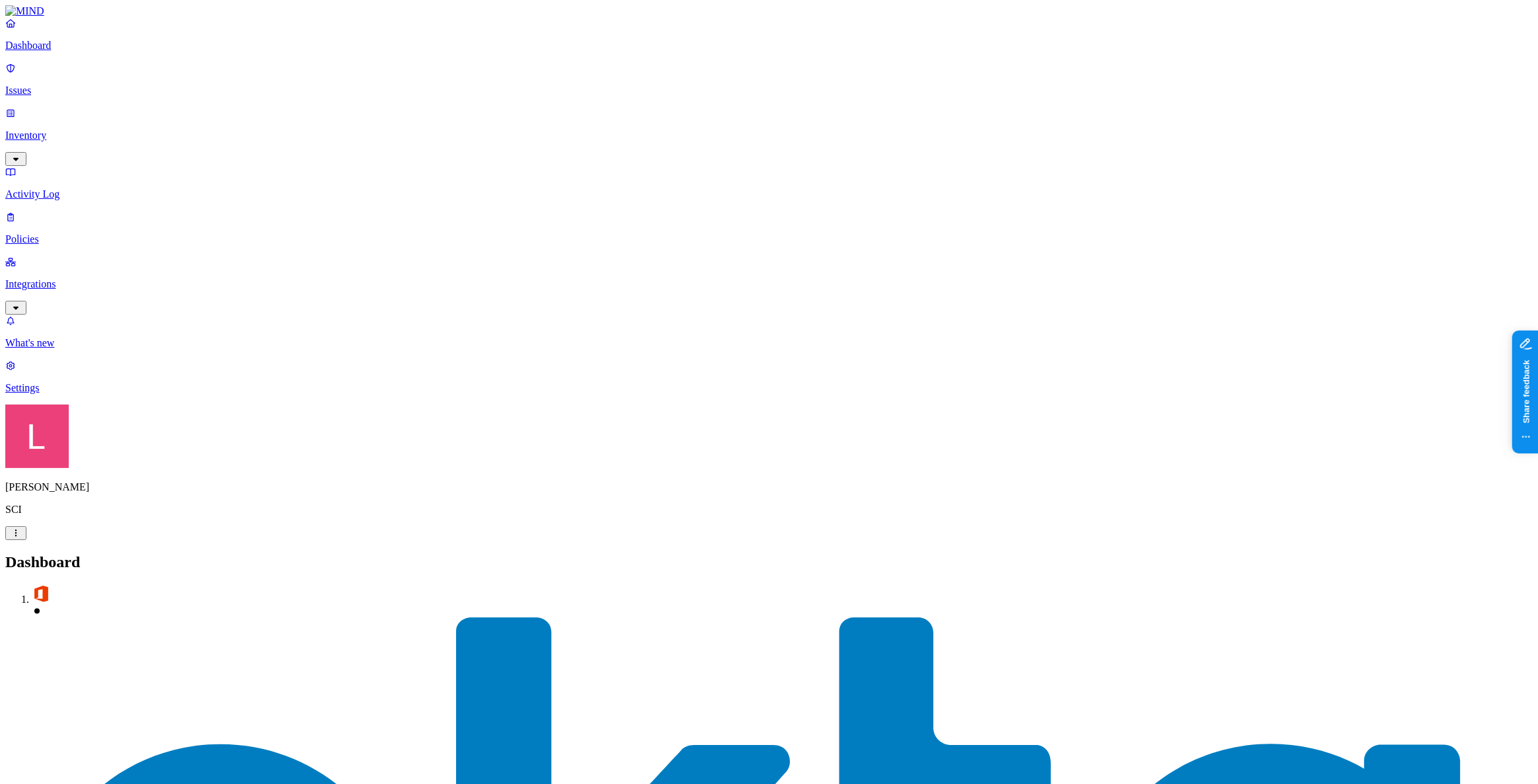
click at [67, 211] on link "Policies" at bounding box center [769, 228] width 1527 height 35
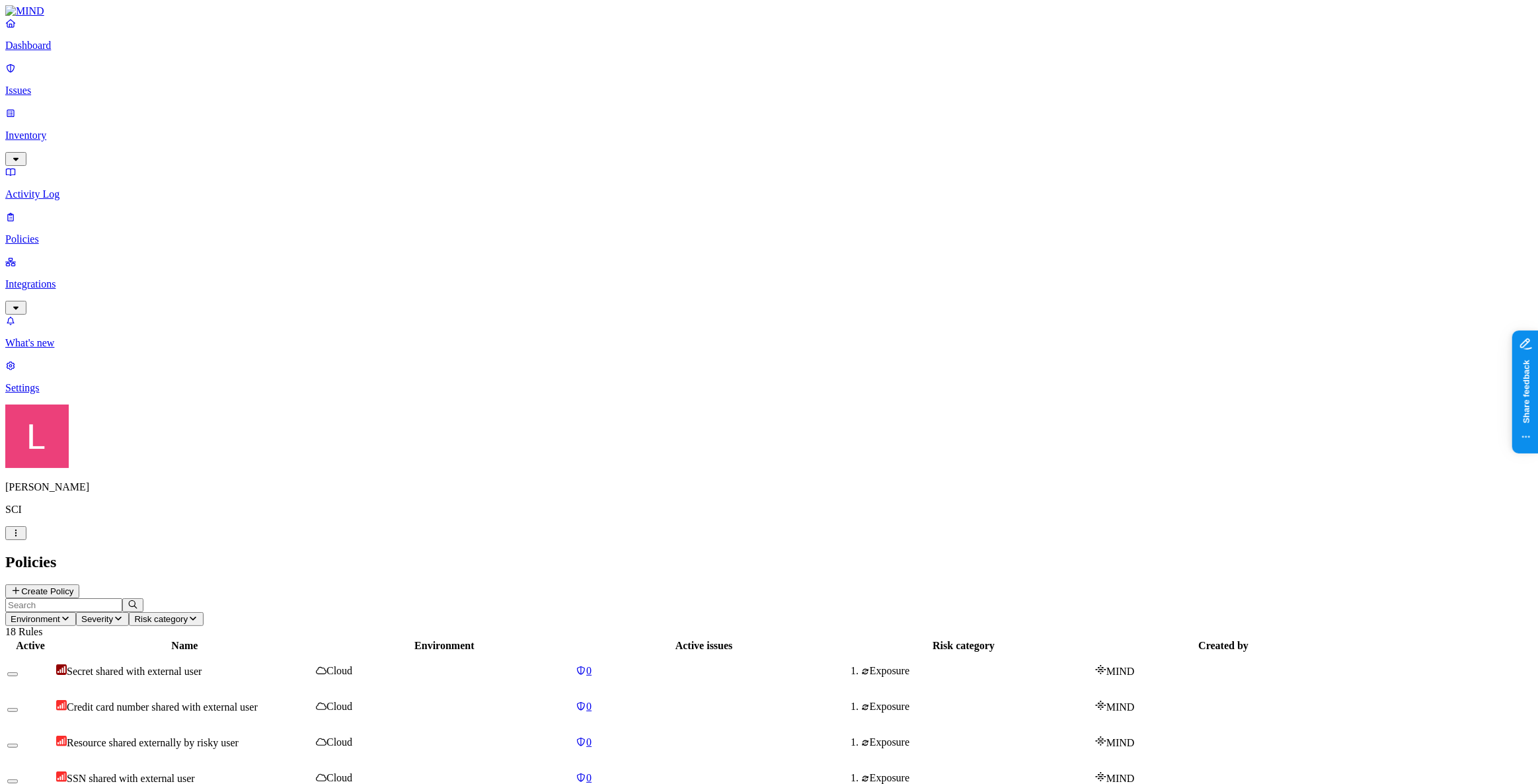
click at [87, 130] on p "Inventory" at bounding box center [769, 136] width 1527 height 12
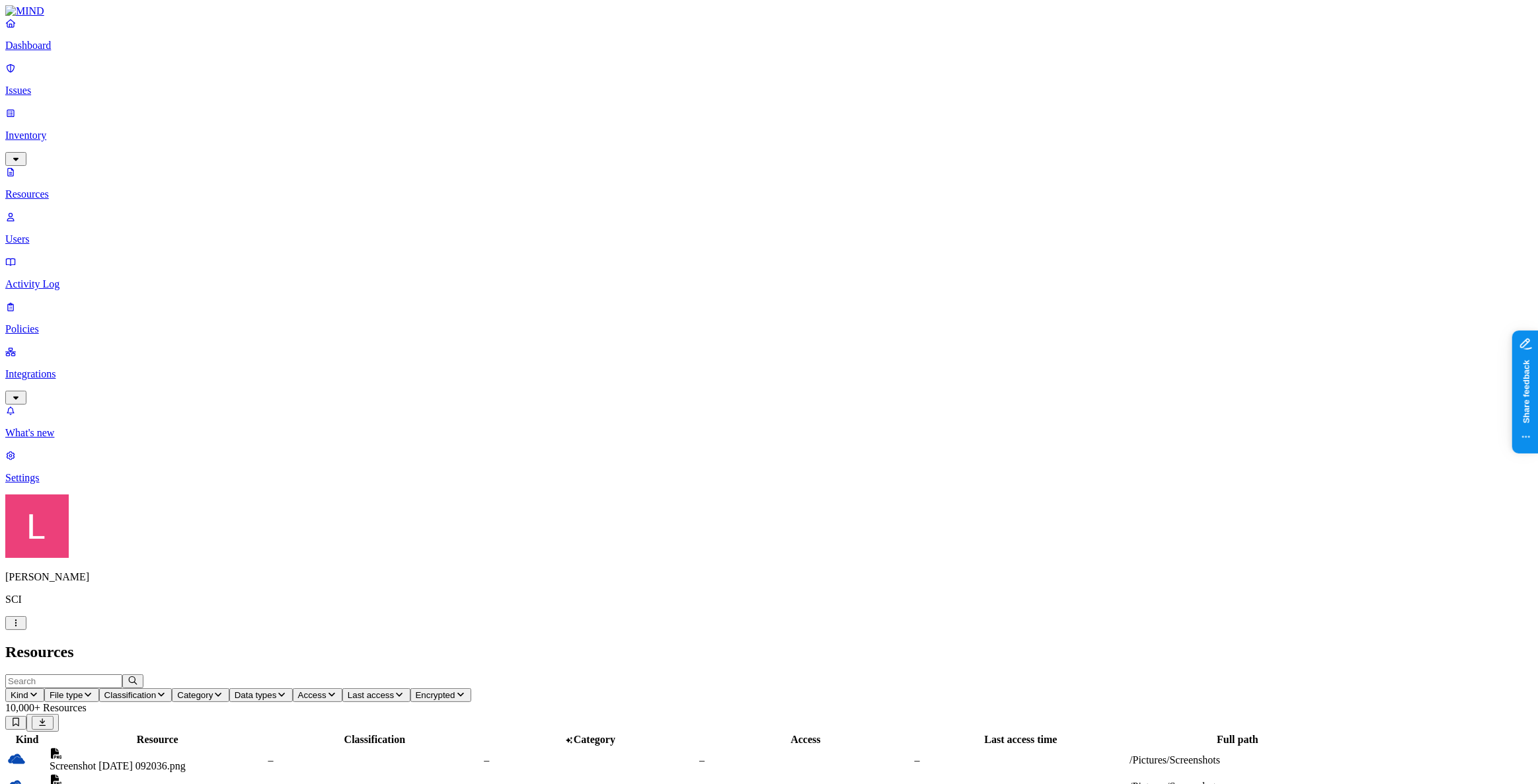
click at [66, 234] on p "Users" at bounding box center [769, 240] width 1527 height 12
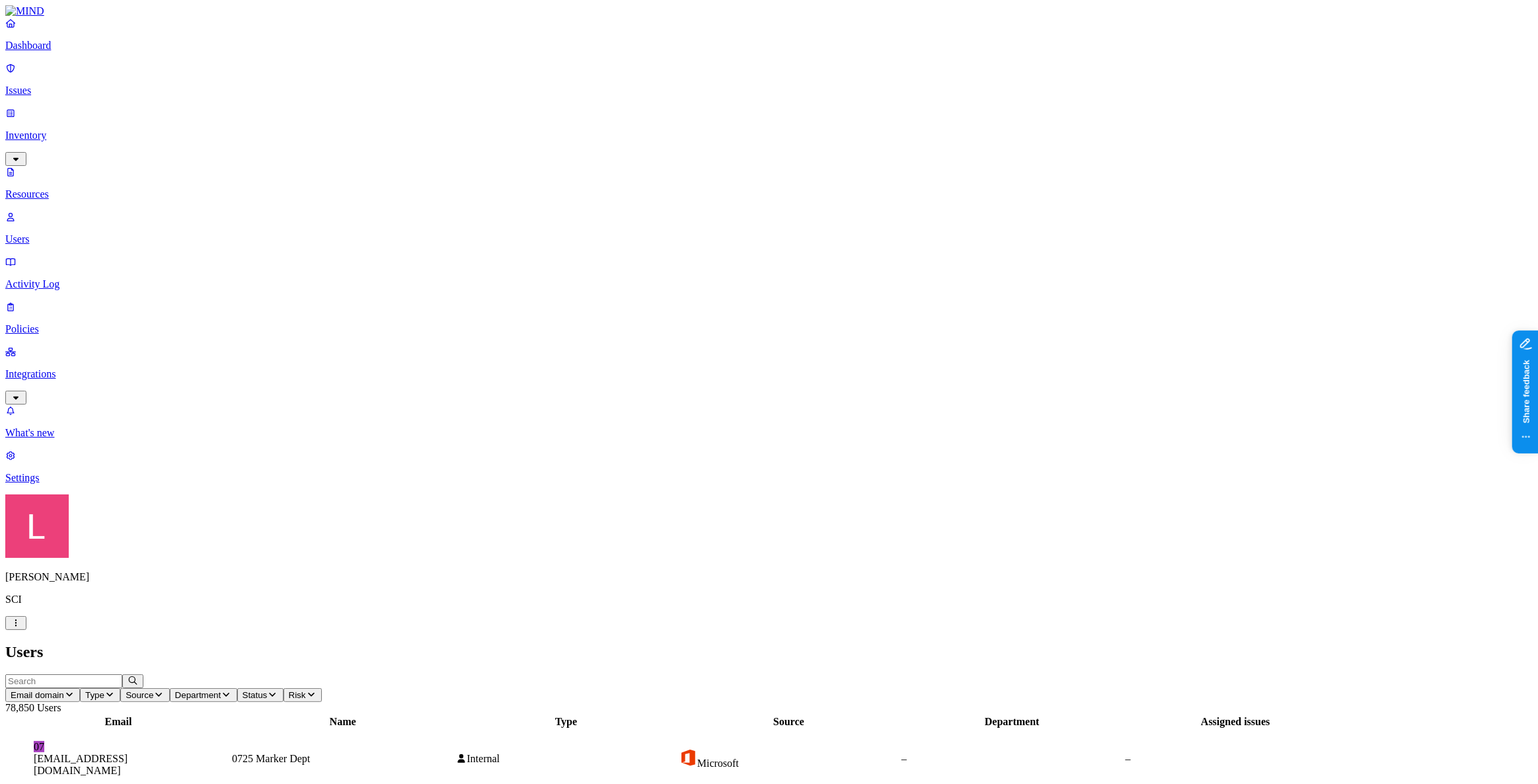
click at [83, 51] on p "Dashboard" at bounding box center [769, 46] width 1527 height 12
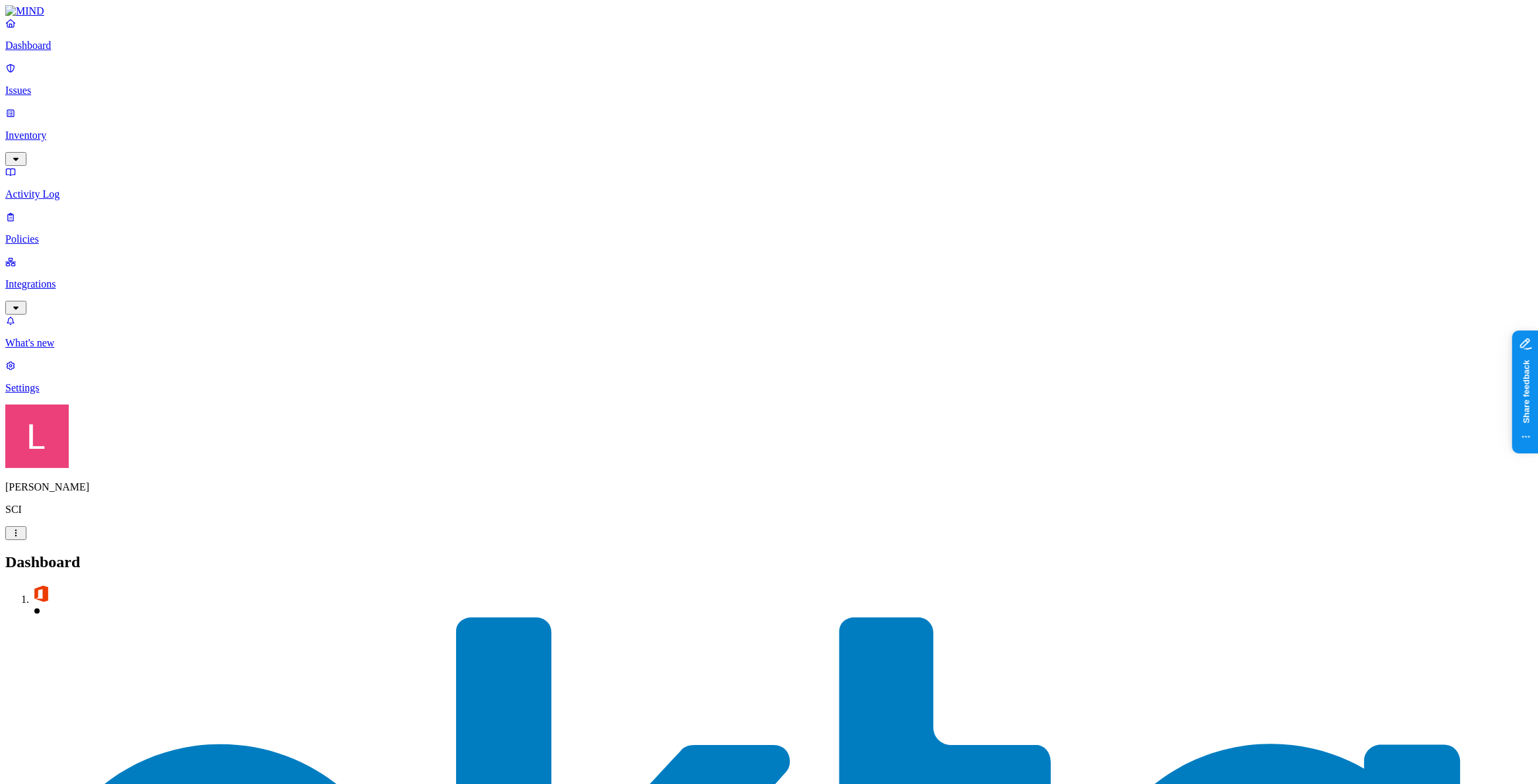
click at [51, 234] on p "Policies" at bounding box center [769, 240] width 1527 height 12
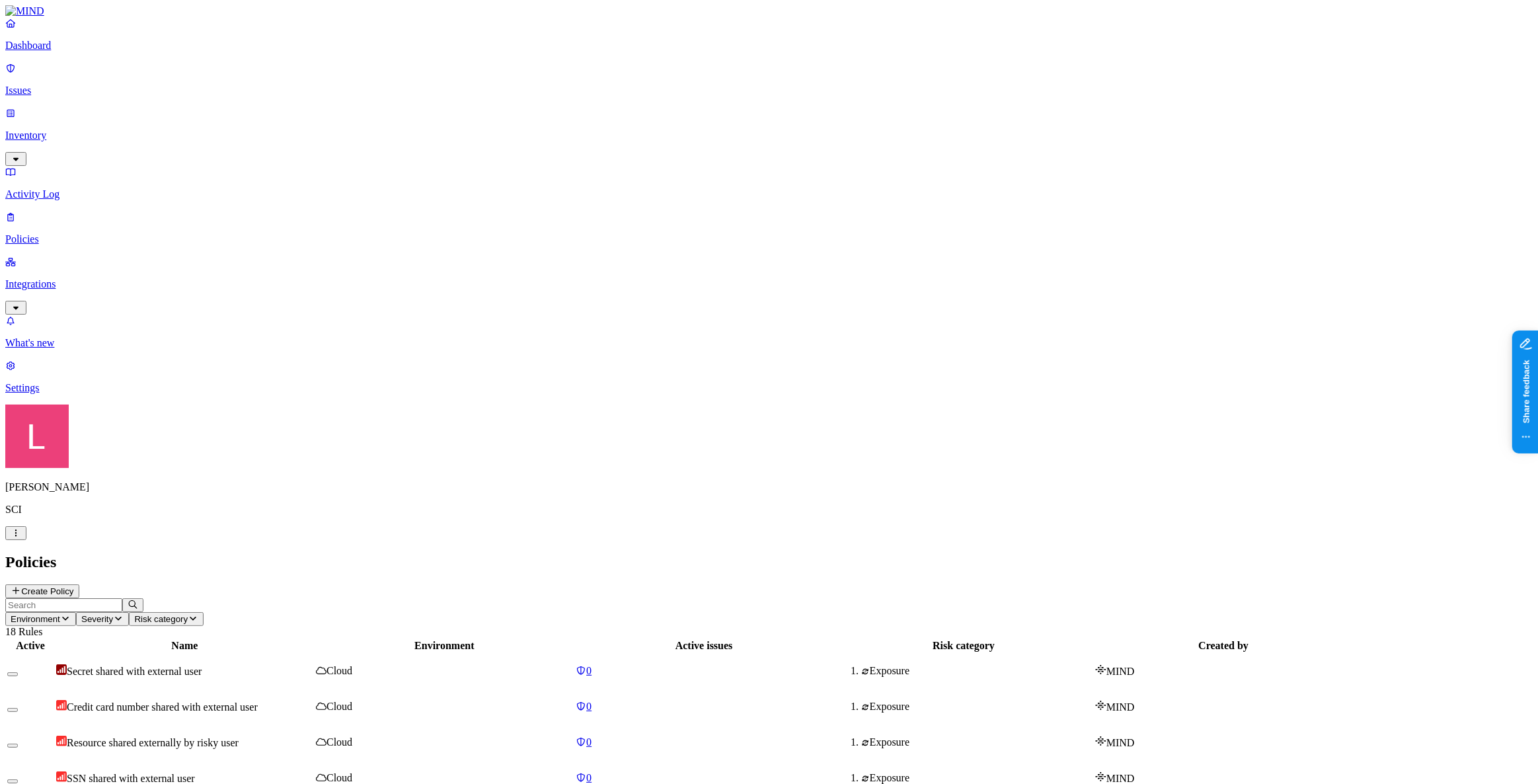
click at [18, 672] on button "button" at bounding box center [13, 674] width 11 height 4
click at [54, 700] on div at bounding box center [30, 706] width 46 height 12
click at [18, 708] on button "button" at bounding box center [13, 709] width 11 height 4
click at [18, 779] on button "button" at bounding box center [13, 781] width 11 height 4
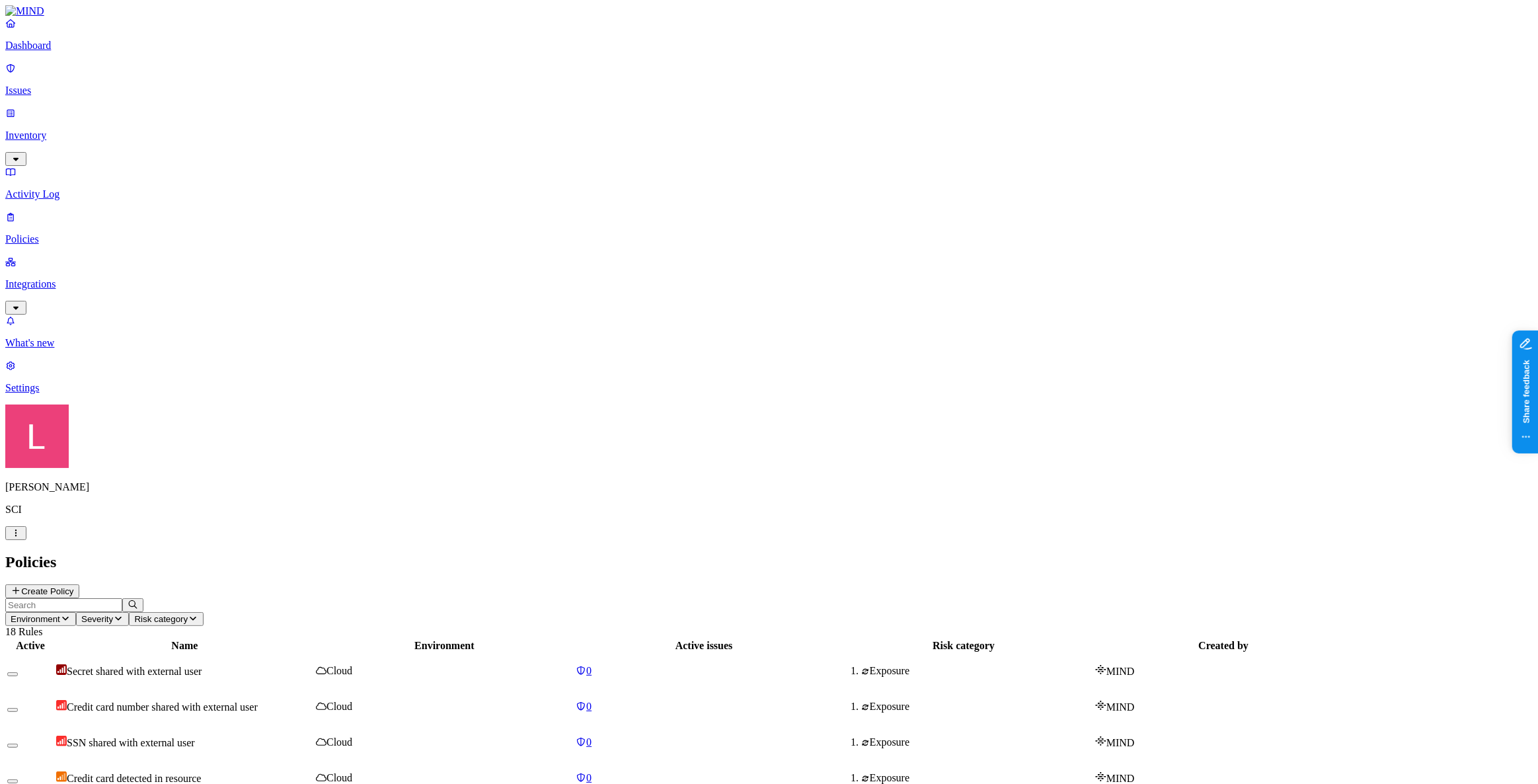
click at [110, 394] on nav "Dashboard Issues Inventory Activity Log Policies Integrations What's new 1 Sett…" at bounding box center [769, 206] width 1527 height 377
click at [54, 84] on p "Issues" at bounding box center [769, 90] width 1527 height 12
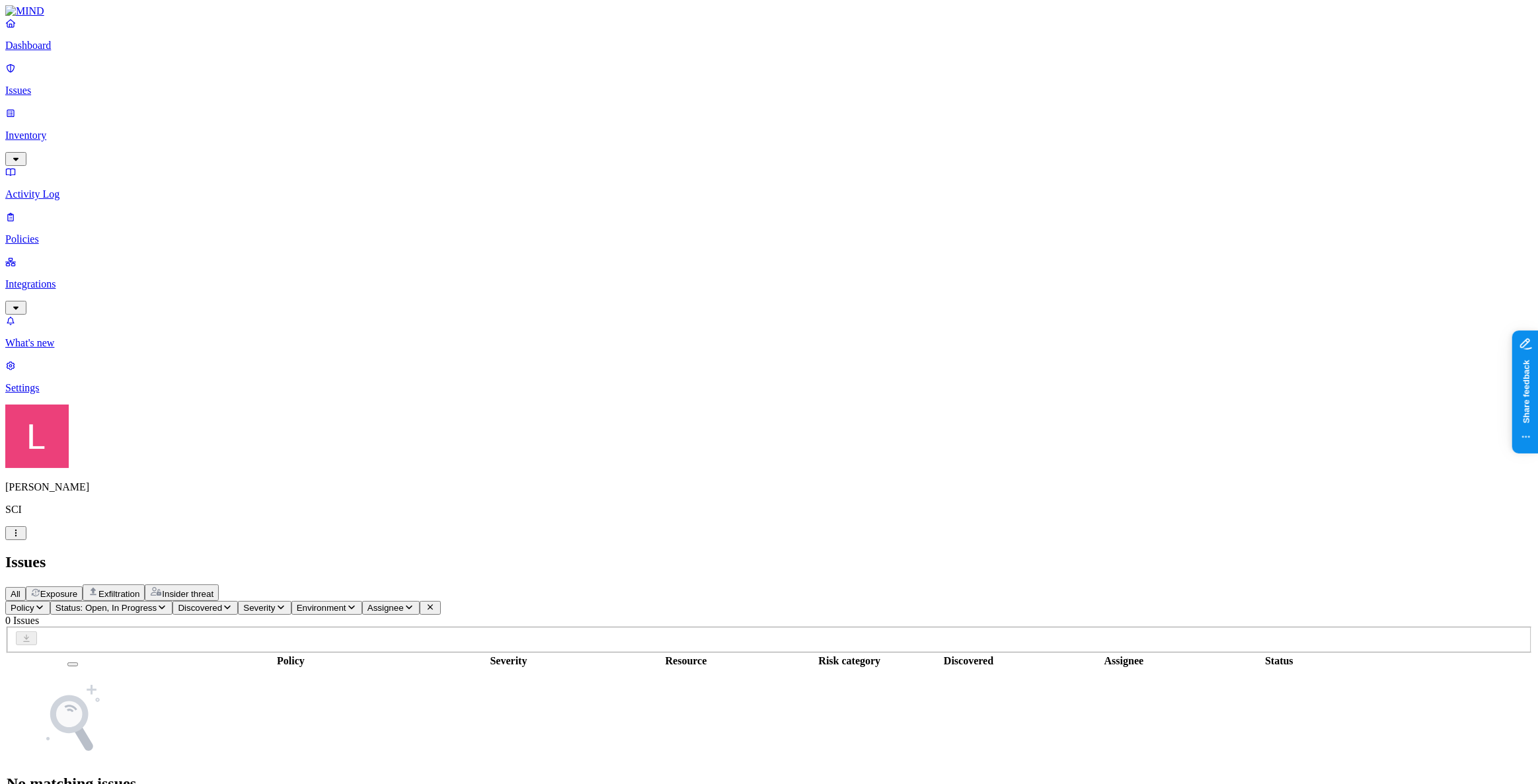
click at [72, 51] on p "Dashboard" at bounding box center [769, 46] width 1527 height 12
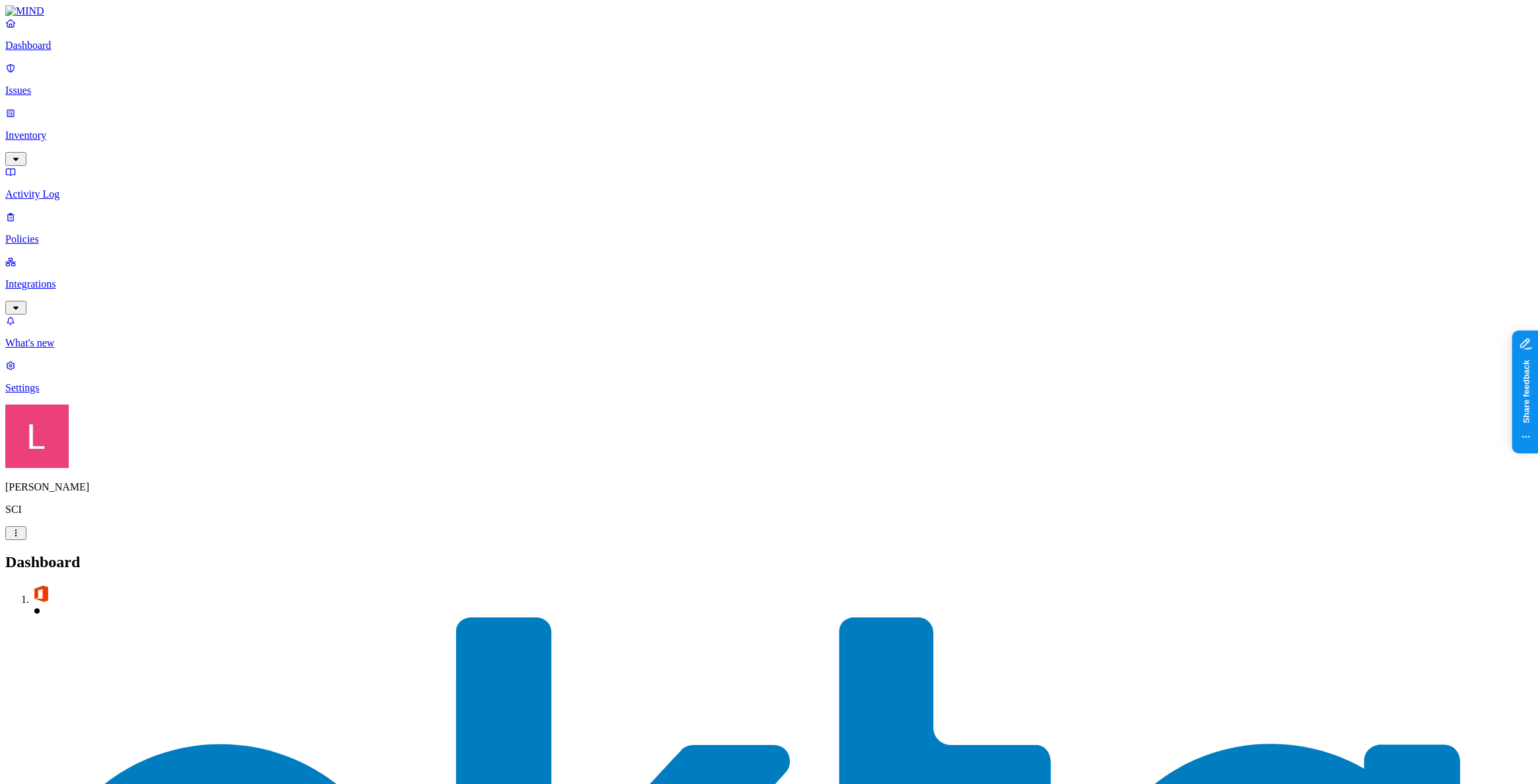
click at [88, 69] on div "Dashboard Issues Inventory Activity Log Policies Integrations" at bounding box center [769, 166] width 1527 height 298
click at [60, 234] on p "Policies" at bounding box center [769, 240] width 1527 height 12
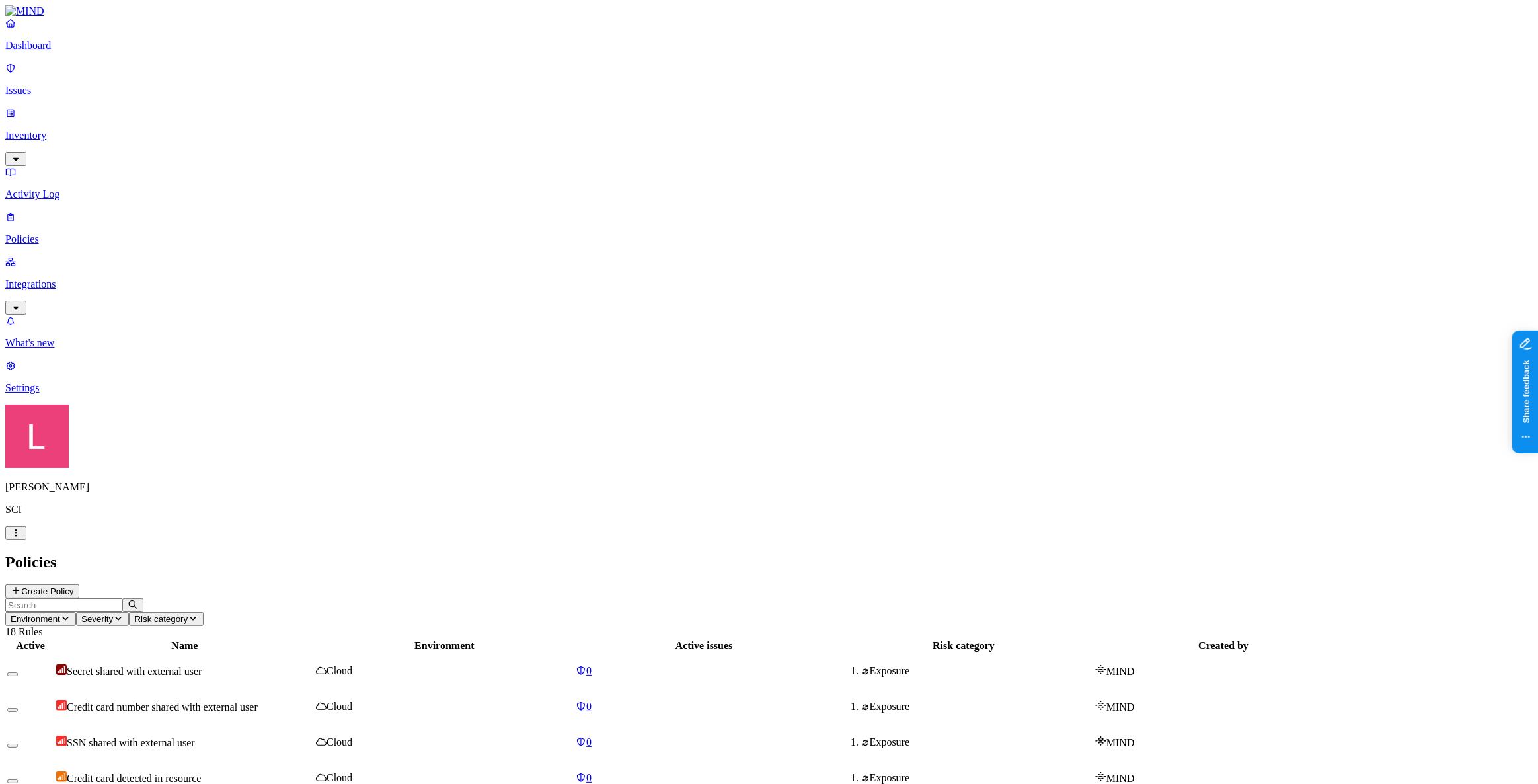
click at [26, 17] on link at bounding box center [769, 11] width 1527 height 12
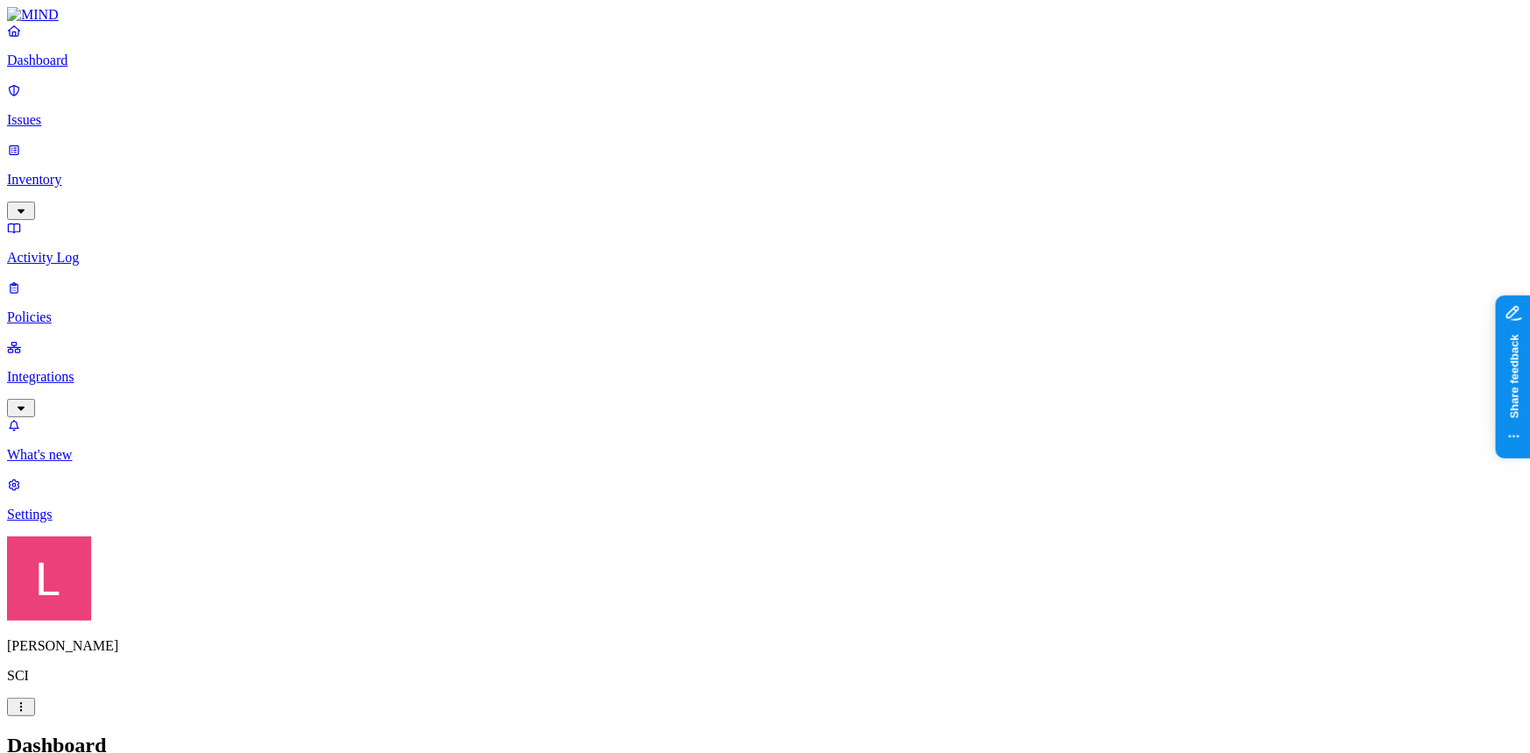
click at [113, 310] on p "Policies" at bounding box center [765, 318] width 1516 height 16
drag, startPoint x: 113, startPoint y: 129, endPoint x: 110, endPoint y: 143, distance: 14.5
click at [113, 142] on link "Inventory" at bounding box center [765, 179] width 1516 height 75
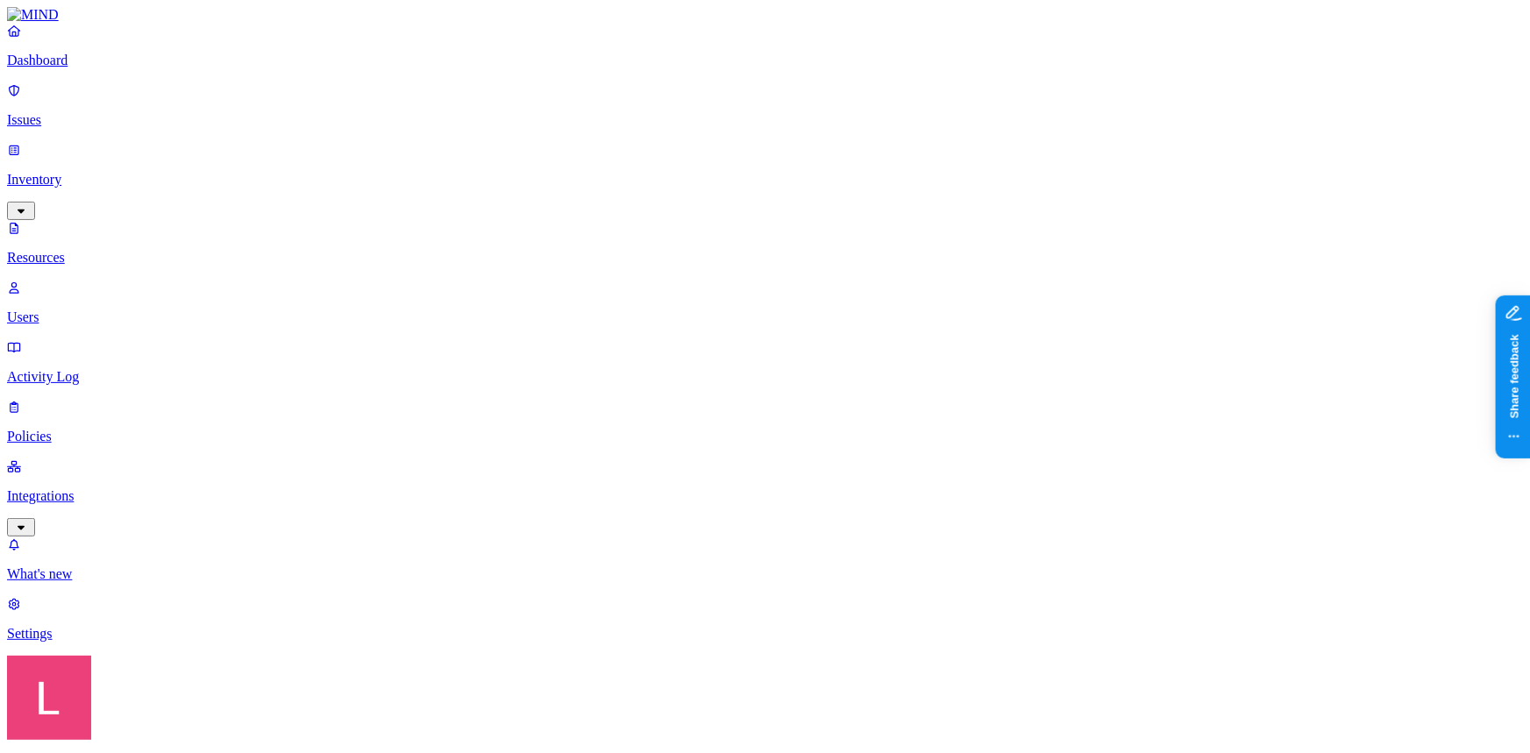
scroll to position [318, 0]
click at [530, 98] on button "button" at bounding box center [537, 100] width 14 height 5
click at [530, 140] on div "PCI" at bounding box center [530, 164] width 0 height 49
click at [530, 202] on button "button" at bounding box center [537, 204] width 14 height 5
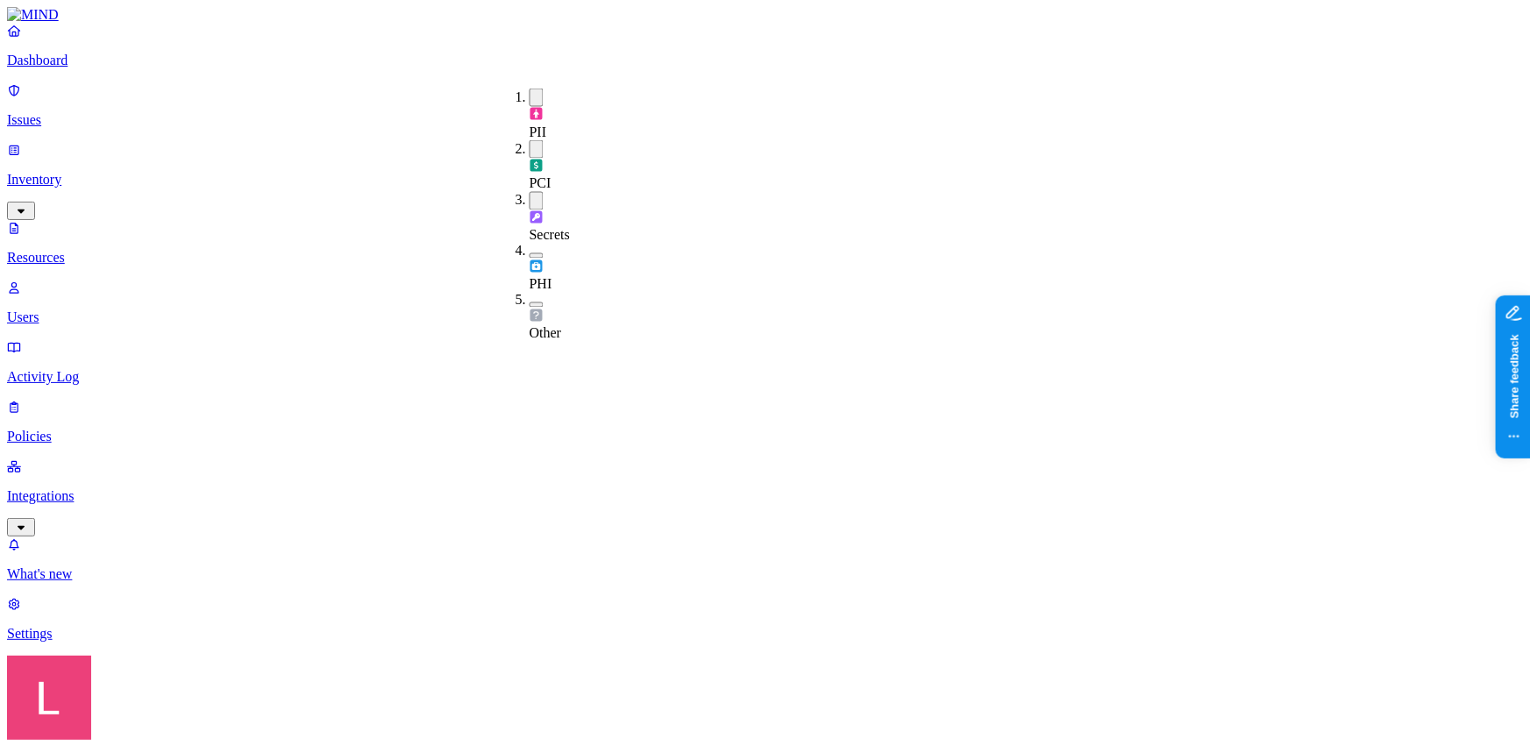
click at [530, 244] on div "PHI" at bounding box center [530, 268] width 0 height 49
click at [530, 296] on div "Other" at bounding box center [530, 320] width 0 height 49
click at [530, 94] on div "PII" at bounding box center [530, 115] width 0 height 52
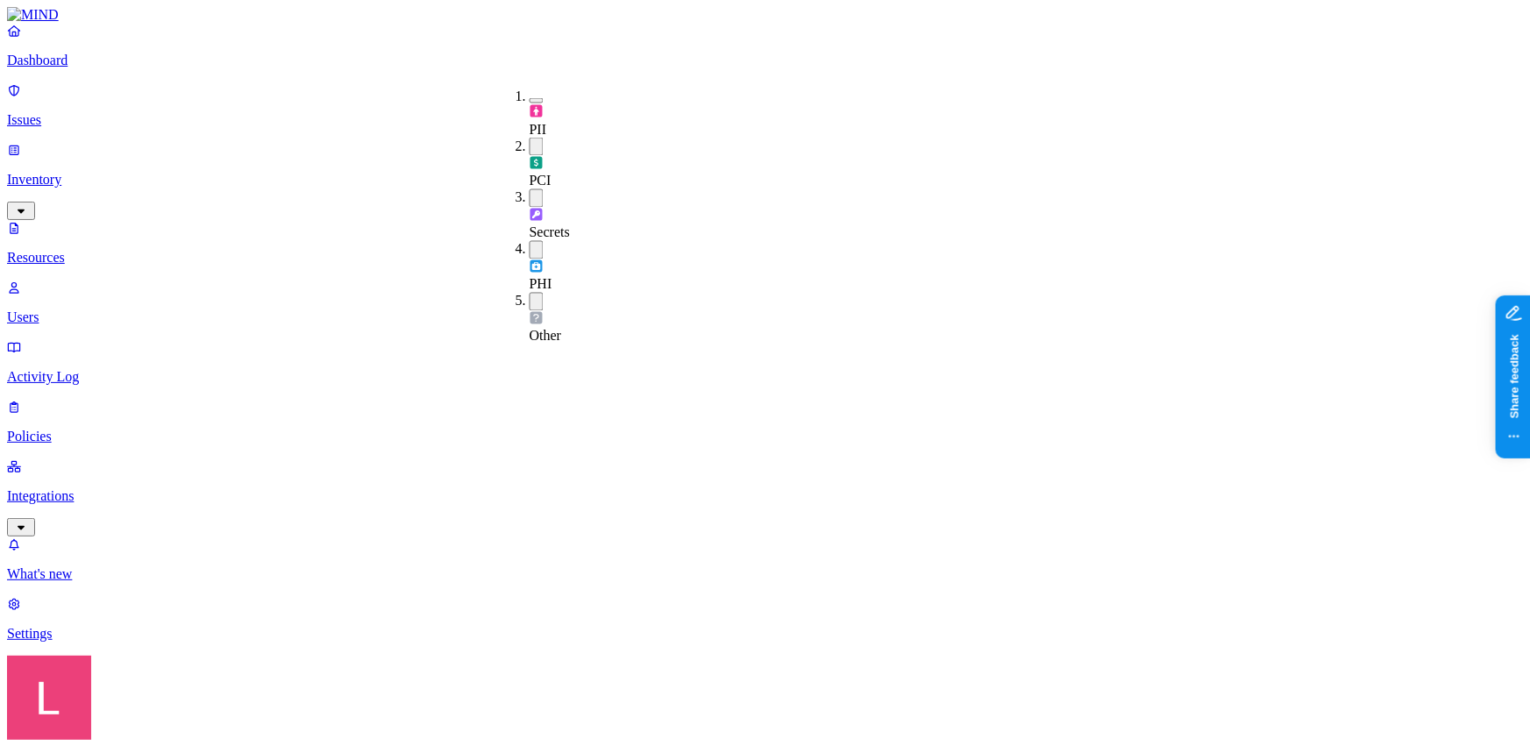
click at [530, 138] on button "button" at bounding box center [537, 147] width 14 height 18
click at [530, 187] on button "button" at bounding box center [537, 196] width 14 height 18
click at [530, 236] on button "button" at bounding box center [537, 245] width 14 height 18
click at [530, 285] on button "button" at bounding box center [537, 294] width 14 height 18
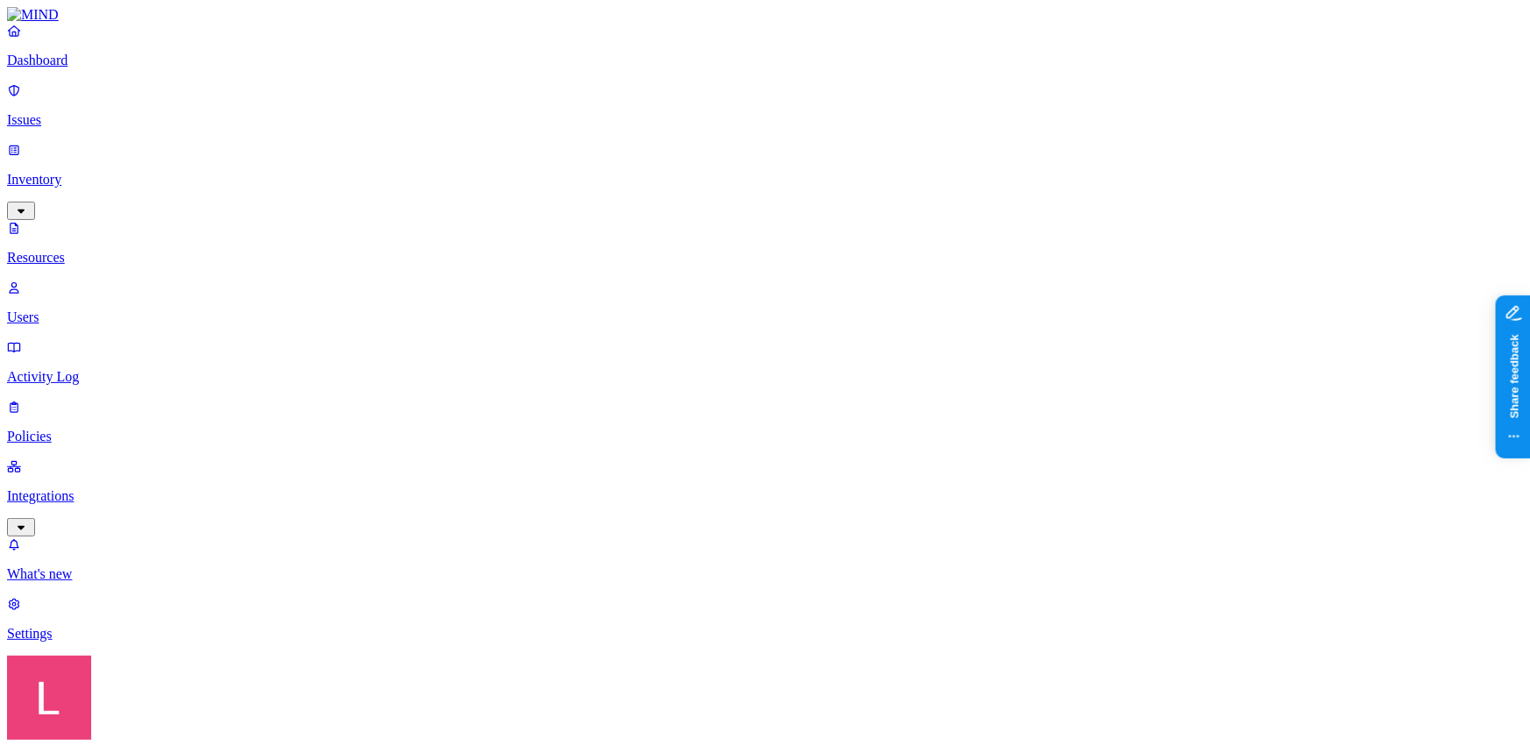
drag, startPoint x: 269, startPoint y: 60, endPoint x: 216, endPoint y: 52, distance: 54.1
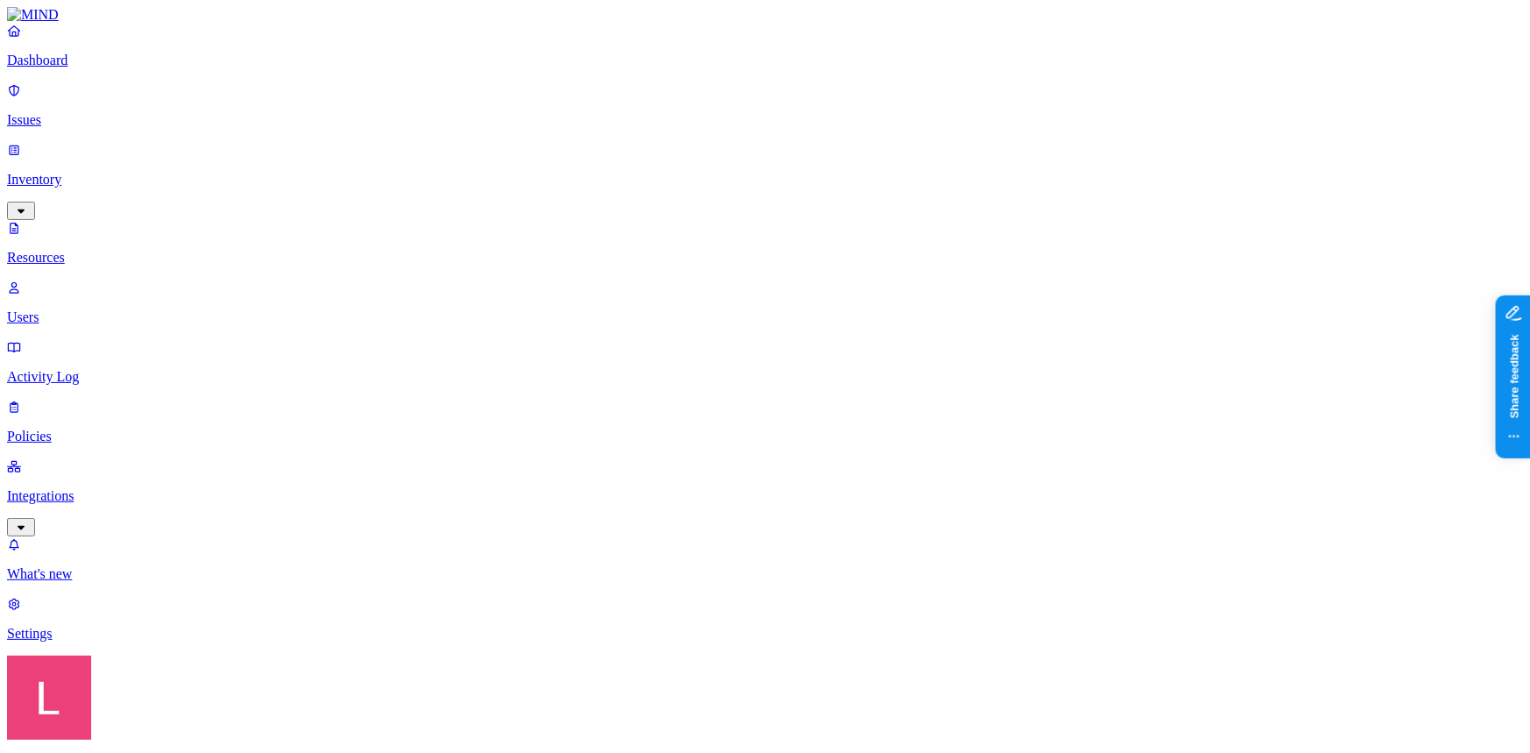
type input "f"
drag, startPoint x: 470, startPoint y: 95, endPoint x: 624, endPoint y: 96, distance: 154.3
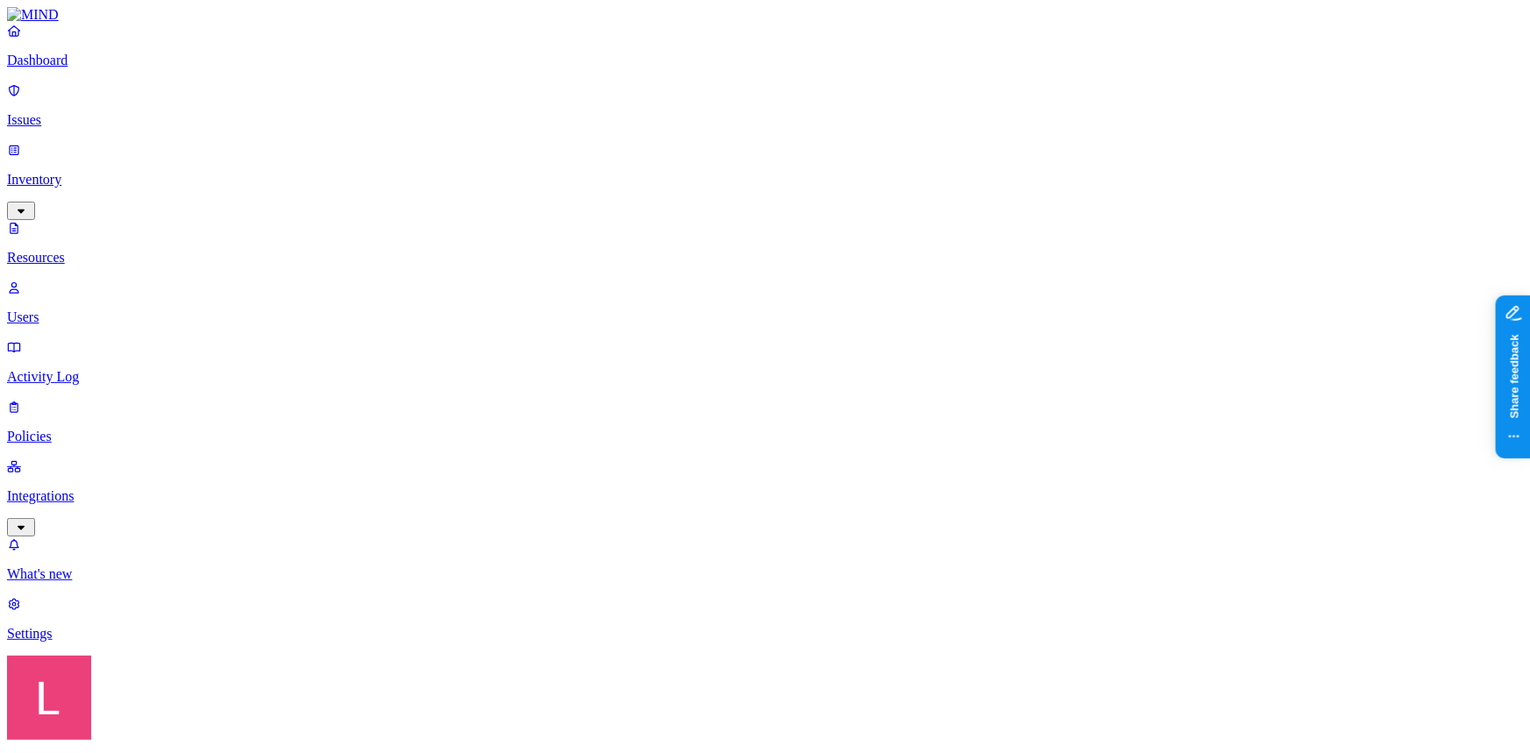
drag, startPoint x: 301, startPoint y: 62, endPoint x: 237, endPoint y: 61, distance: 64.0
drag, startPoint x: 265, startPoint y: 60, endPoint x: 181, endPoint y: 48, distance: 84.9
click at [181, 48] on div "Dashboard Issues Inventory Resources Users Activity Log Policies Integrations W…" at bounding box center [765, 610] width 1516 height 1206
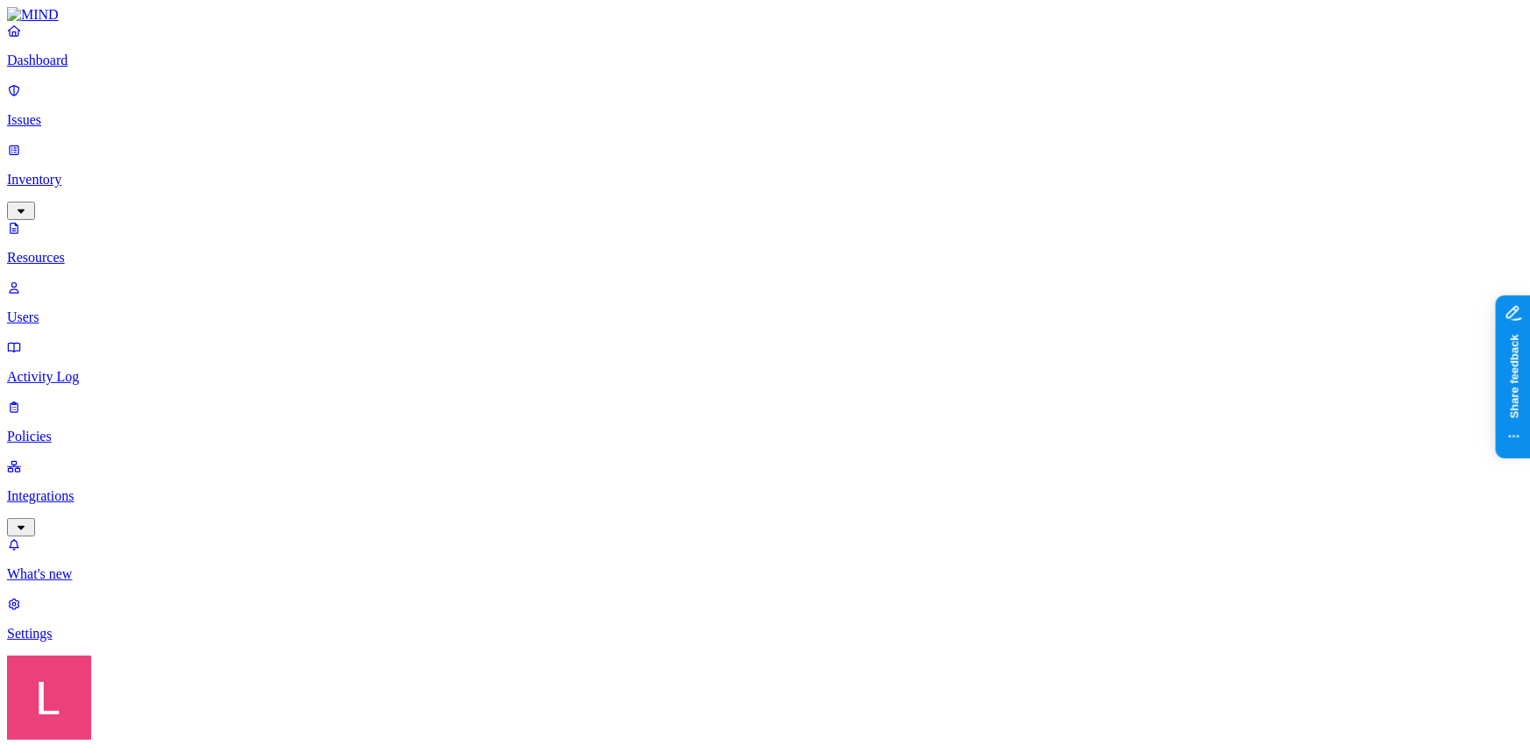
scroll to position [481, 0]
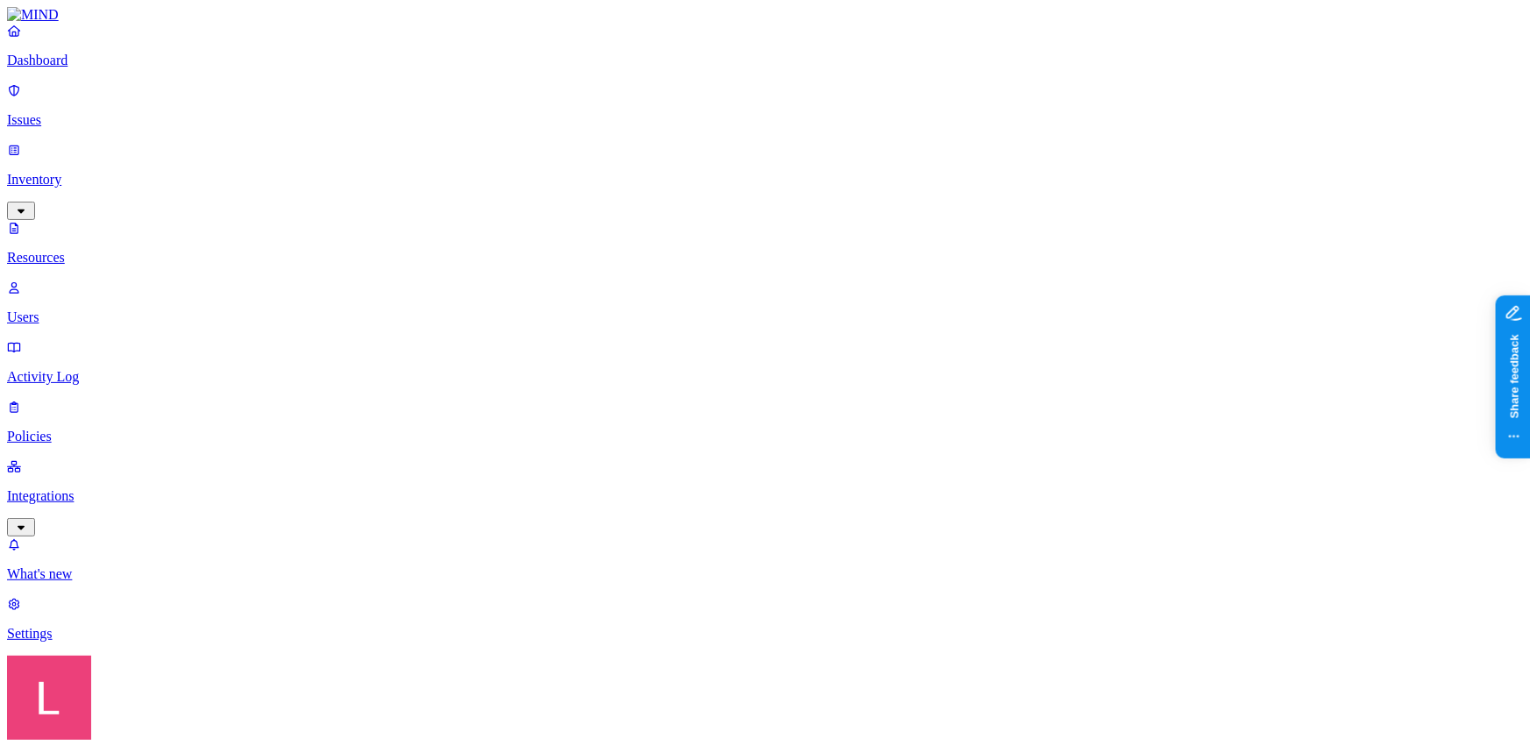
drag, startPoint x: 257, startPoint y: 55, endPoint x: 116, endPoint y: 42, distance: 141.8
type input "_"
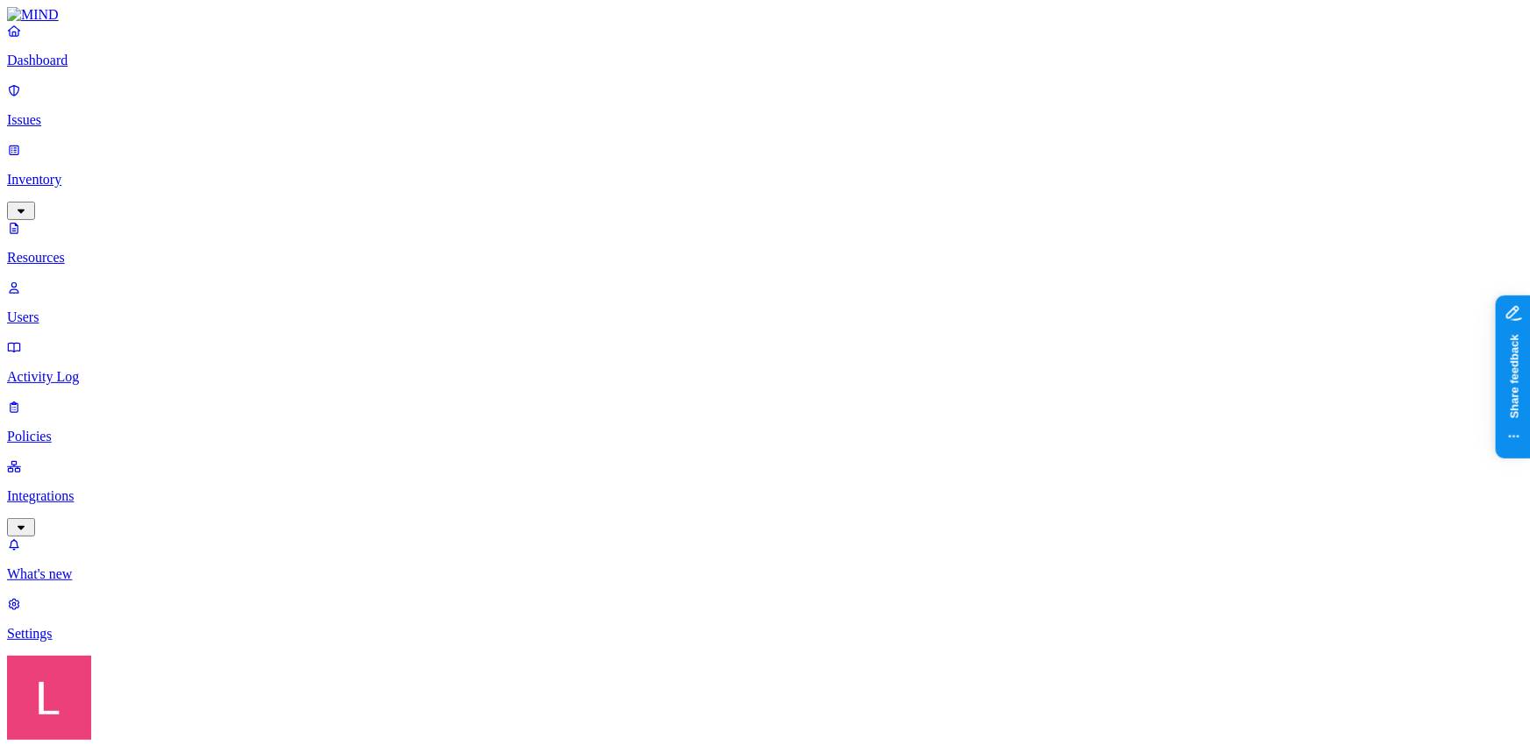
type input "i"
type input "p"
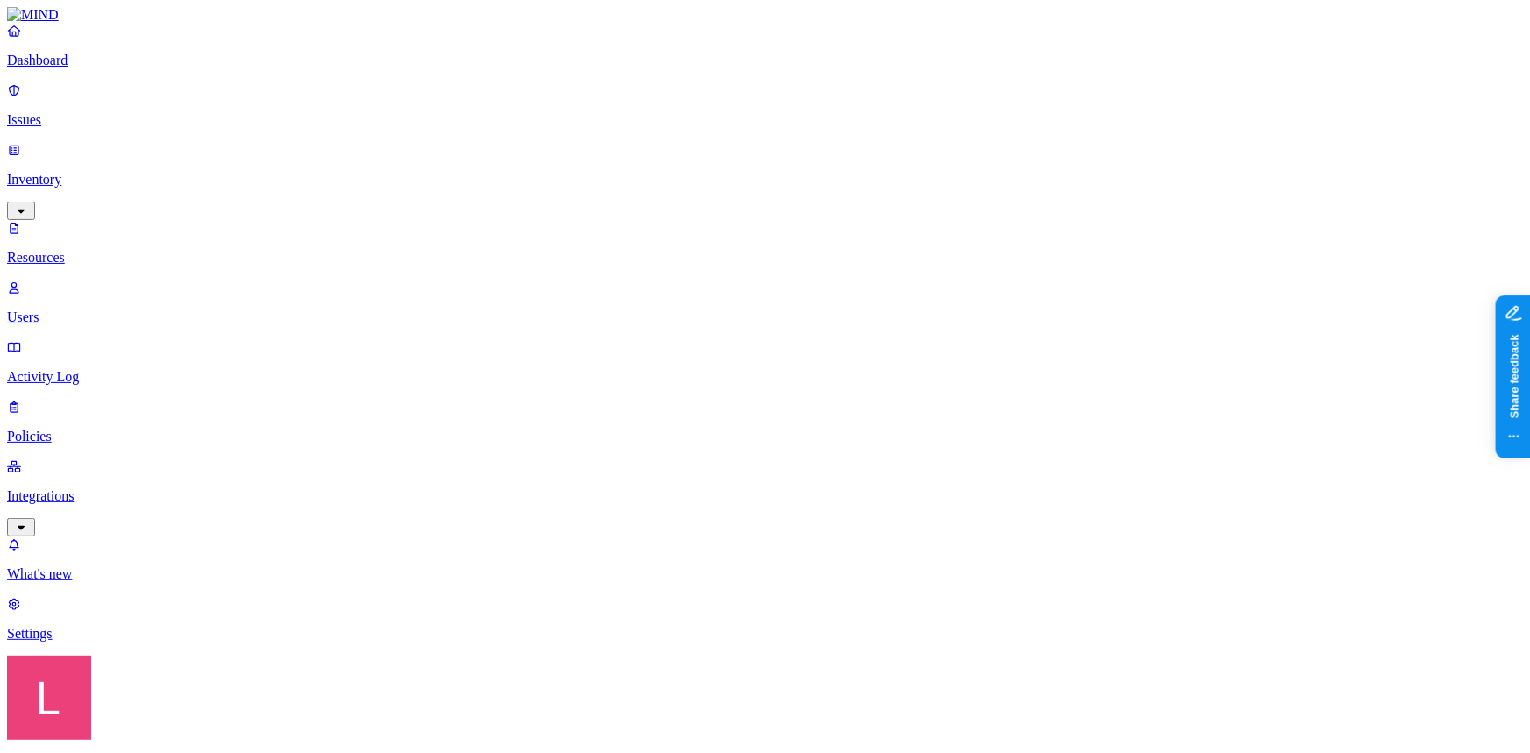
drag, startPoint x: 293, startPoint y: 58, endPoint x: 151, endPoint y: 68, distance: 142.4
click at [145, 61] on div "Dashboard Issues Inventory Resources Users Activity Log Policies Integrations W…" at bounding box center [765, 535] width 1516 height 1057
type input "rsa"
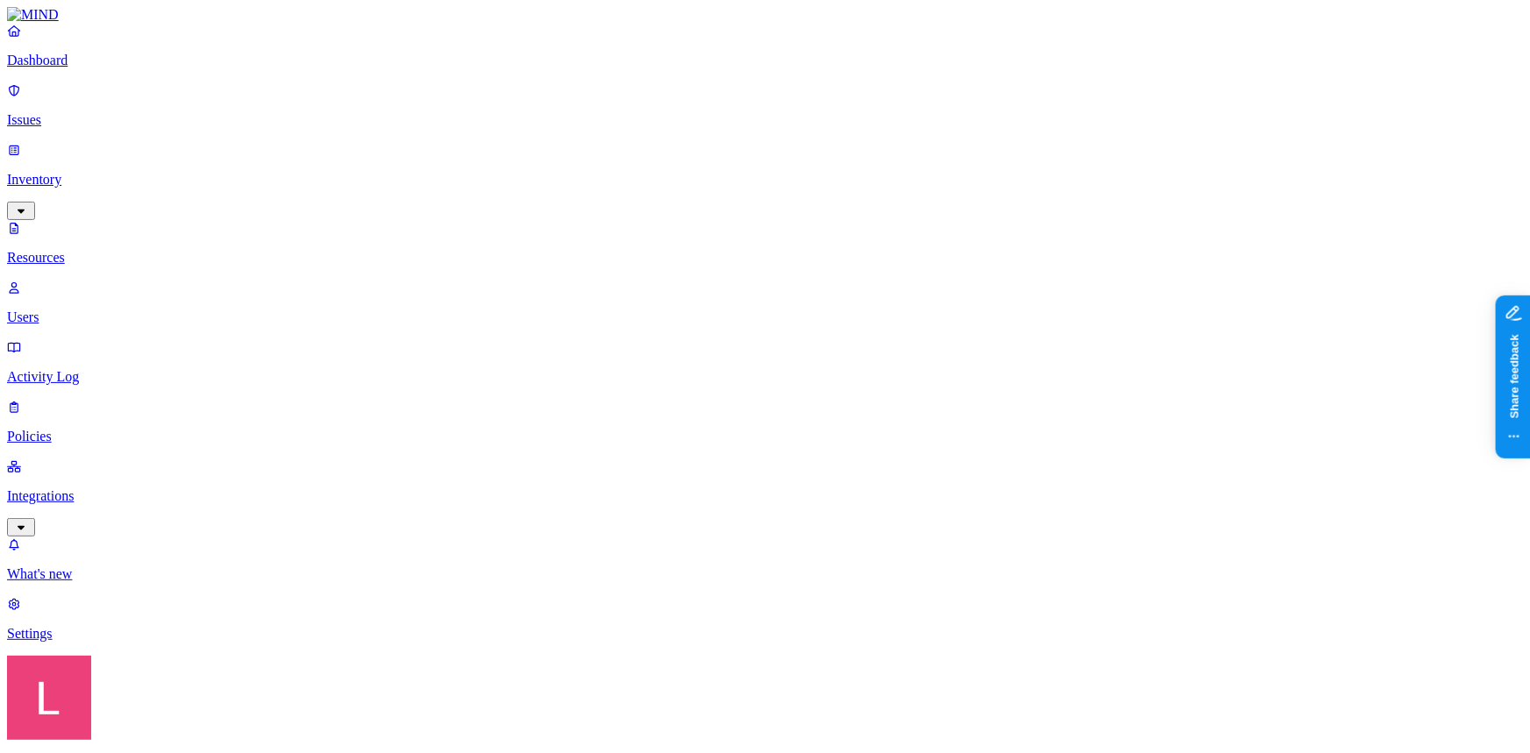
drag, startPoint x: 452, startPoint y: 348, endPoint x: 528, endPoint y: 354, distance: 76.5
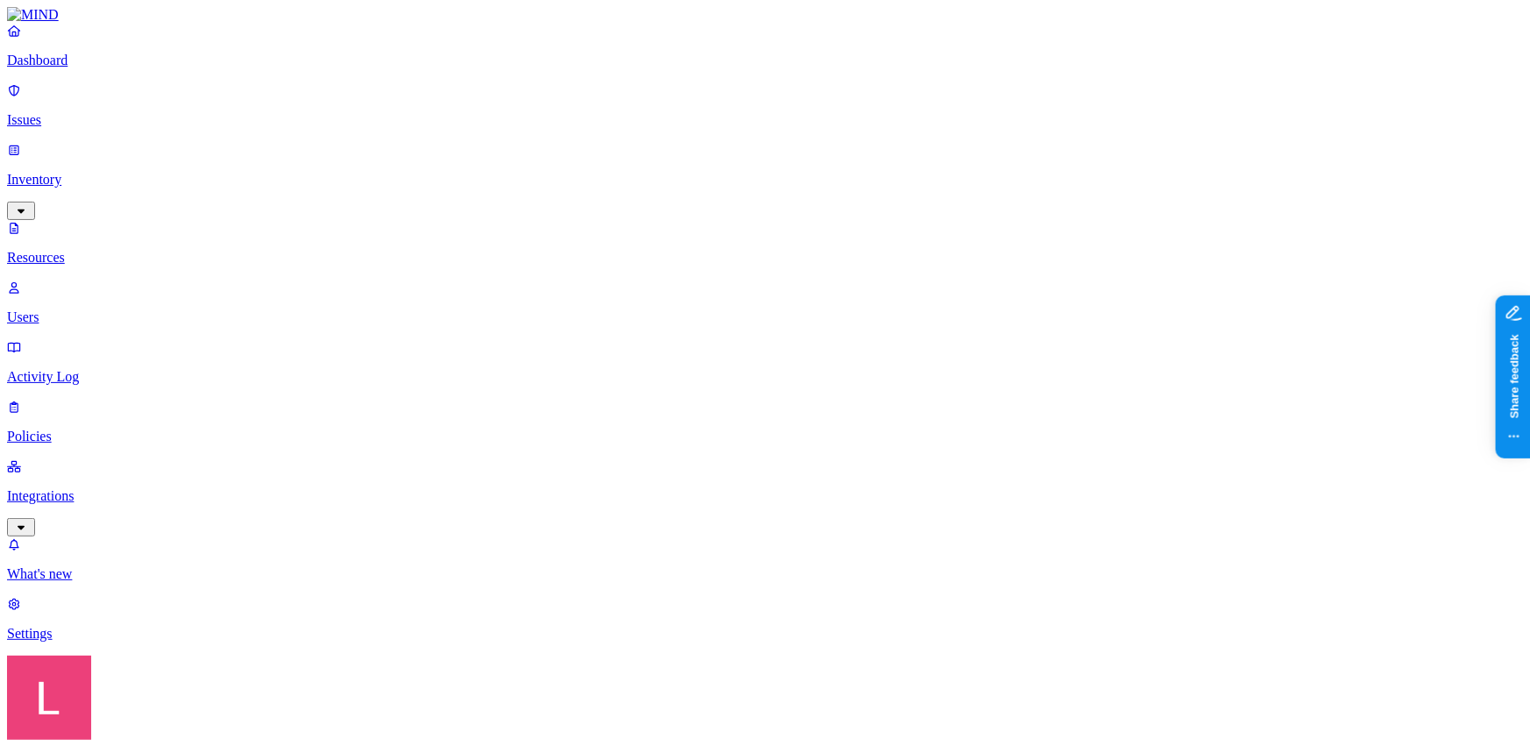
drag, startPoint x: 336, startPoint y: 263, endPoint x: 103, endPoint y: 401, distance: 270.8
click at [103, 401] on nav "Dashboard Issues Inventory Resources Users Activity Log Policies Integrations W…" at bounding box center [765, 332] width 1516 height 619
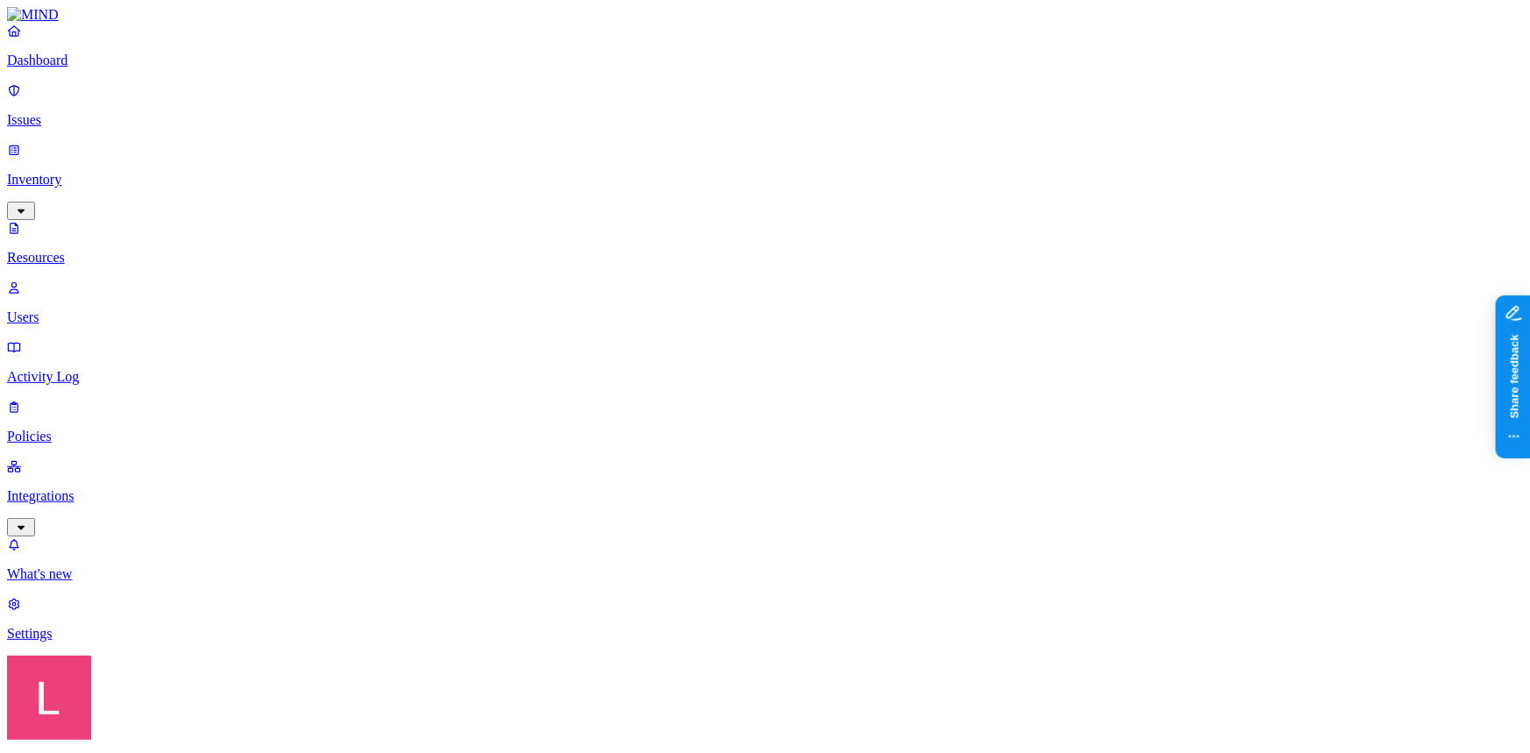
click at [120, 68] on p "Dashboard" at bounding box center [765, 61] width 1516 height 16
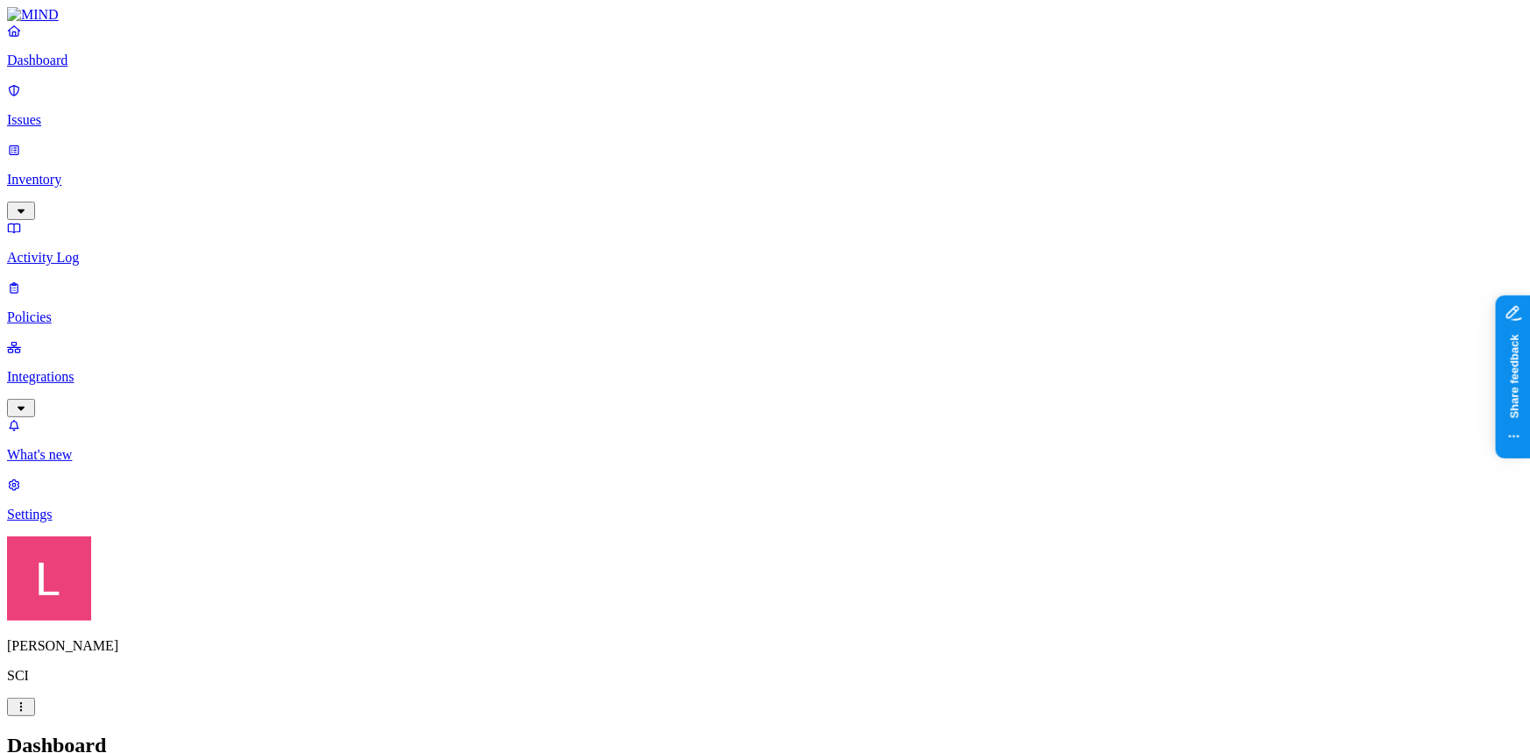
click at [107, 172] on p "Inventory" at bounding box center [765, 180] width 1516 height 16
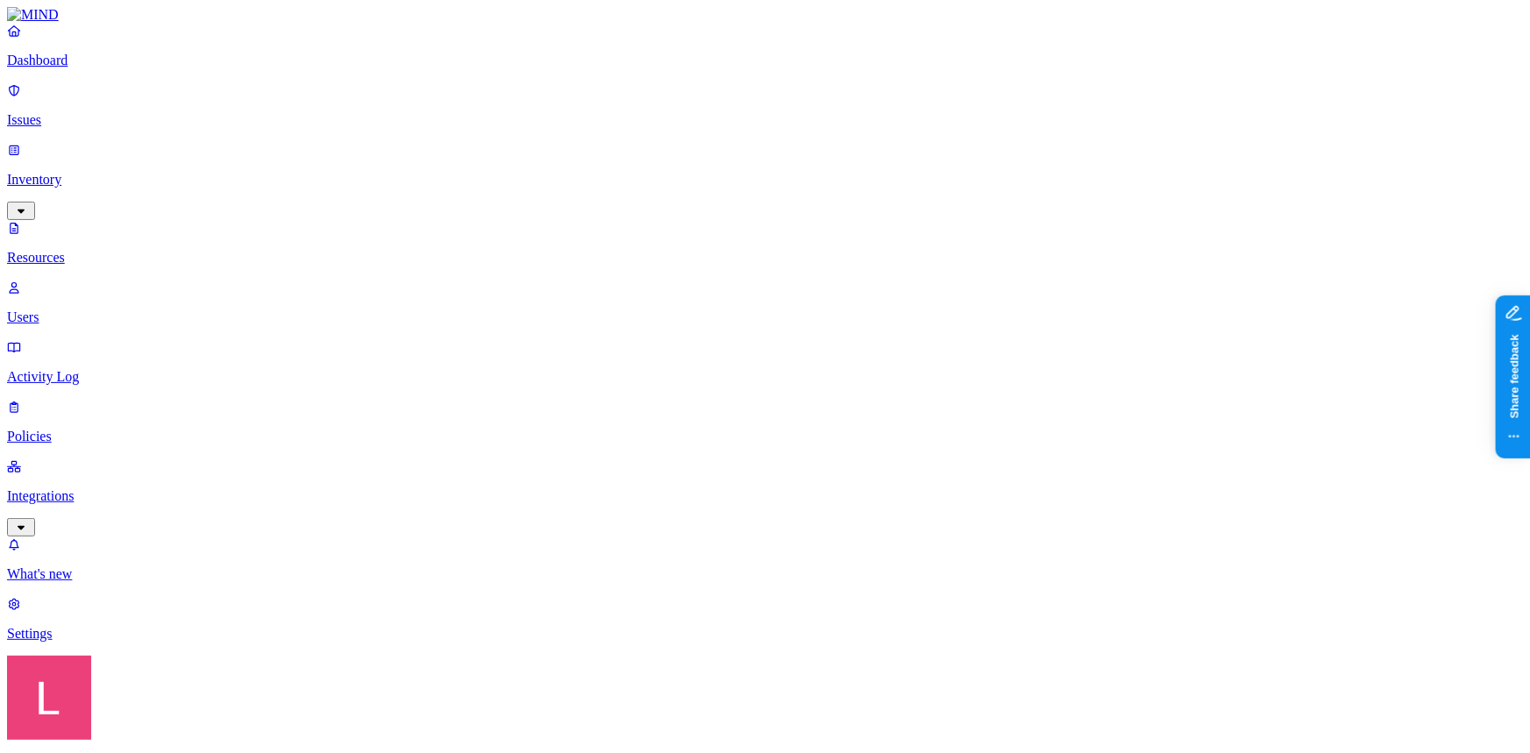
drag, startPoint x: 475, startPoint y: 98, endPoint x: 733, endPoint y: 110, distance: 258.1
type input "card"
click at [96, 68] on p "Dashboard" at bounding box center [765, 61] width 1516 height 16
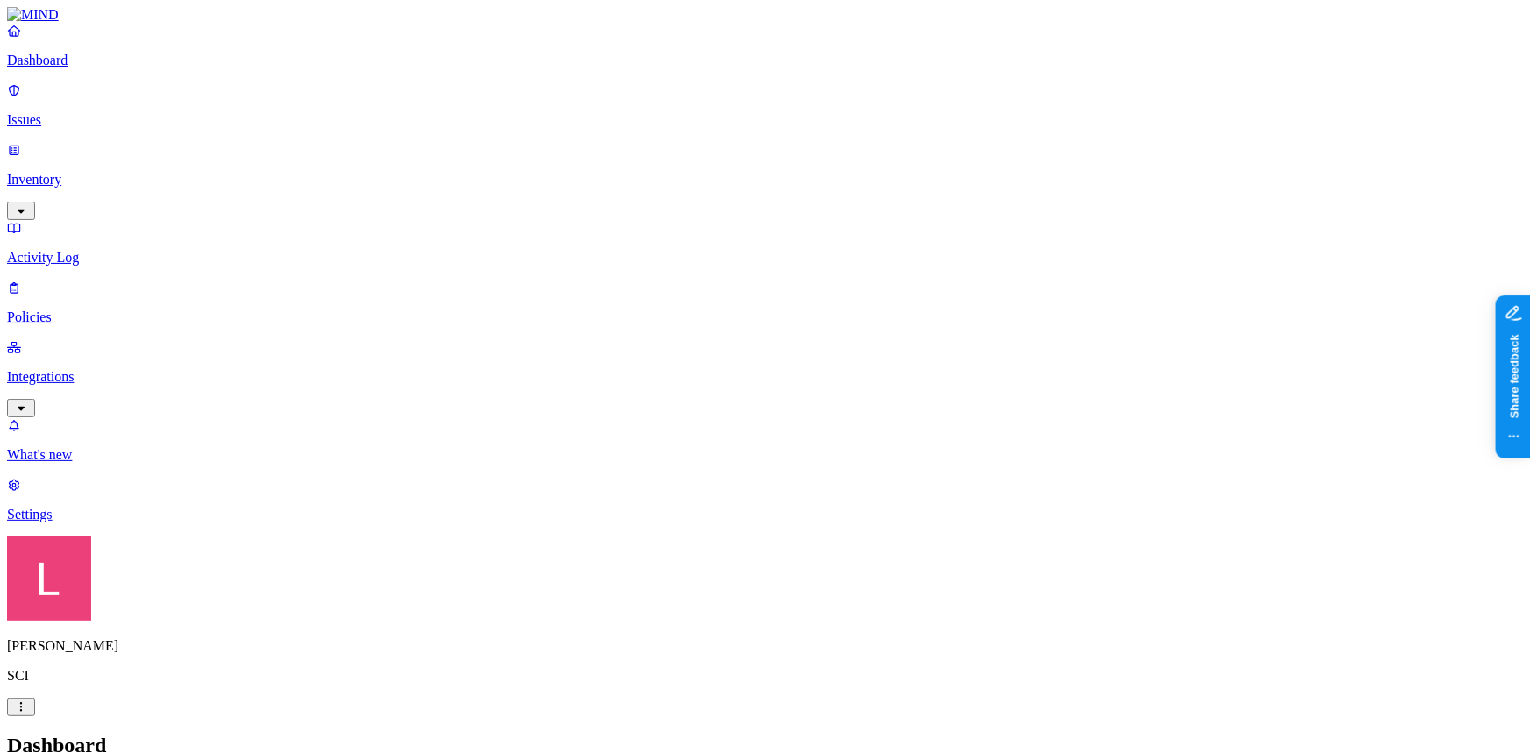
click at [89, 172] on p "Inventory" at bounding box center [765, 180] width 1516 height 16
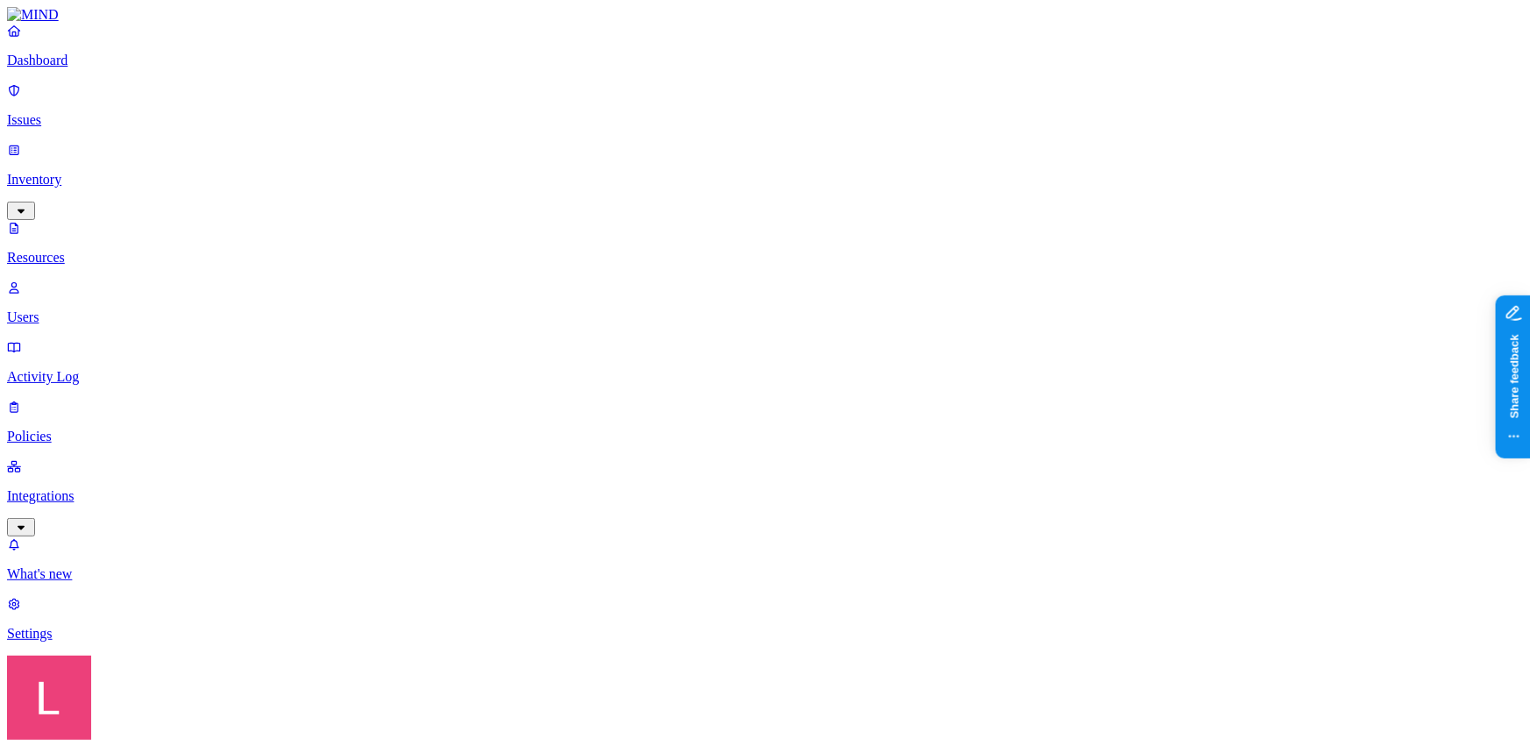
click at [530, 187] on div "Secrets" at bounding box center [530, 211] width 0 height 49
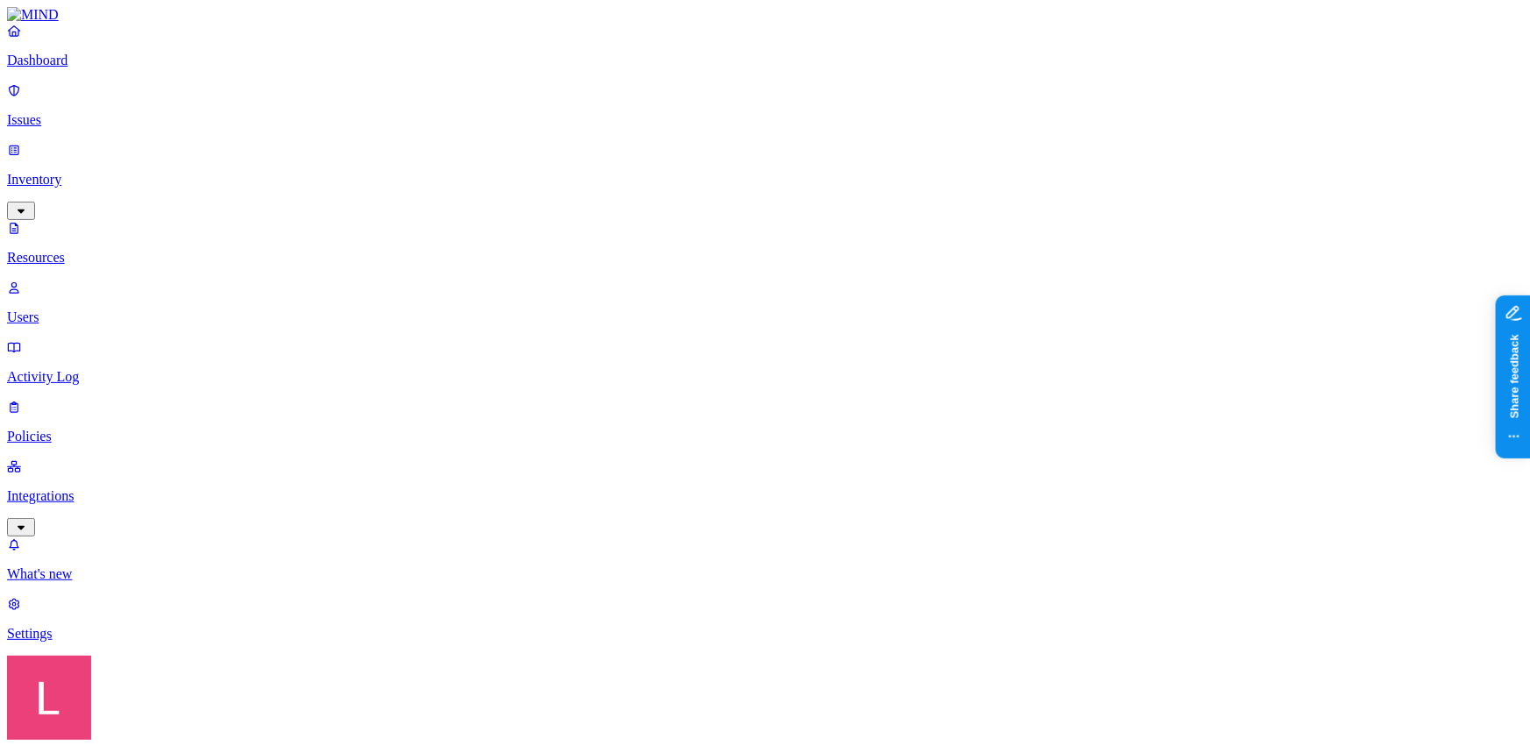
click at [82, 68] on p "Dashboard" at bounding box center [765, 61] width 1516 height 16
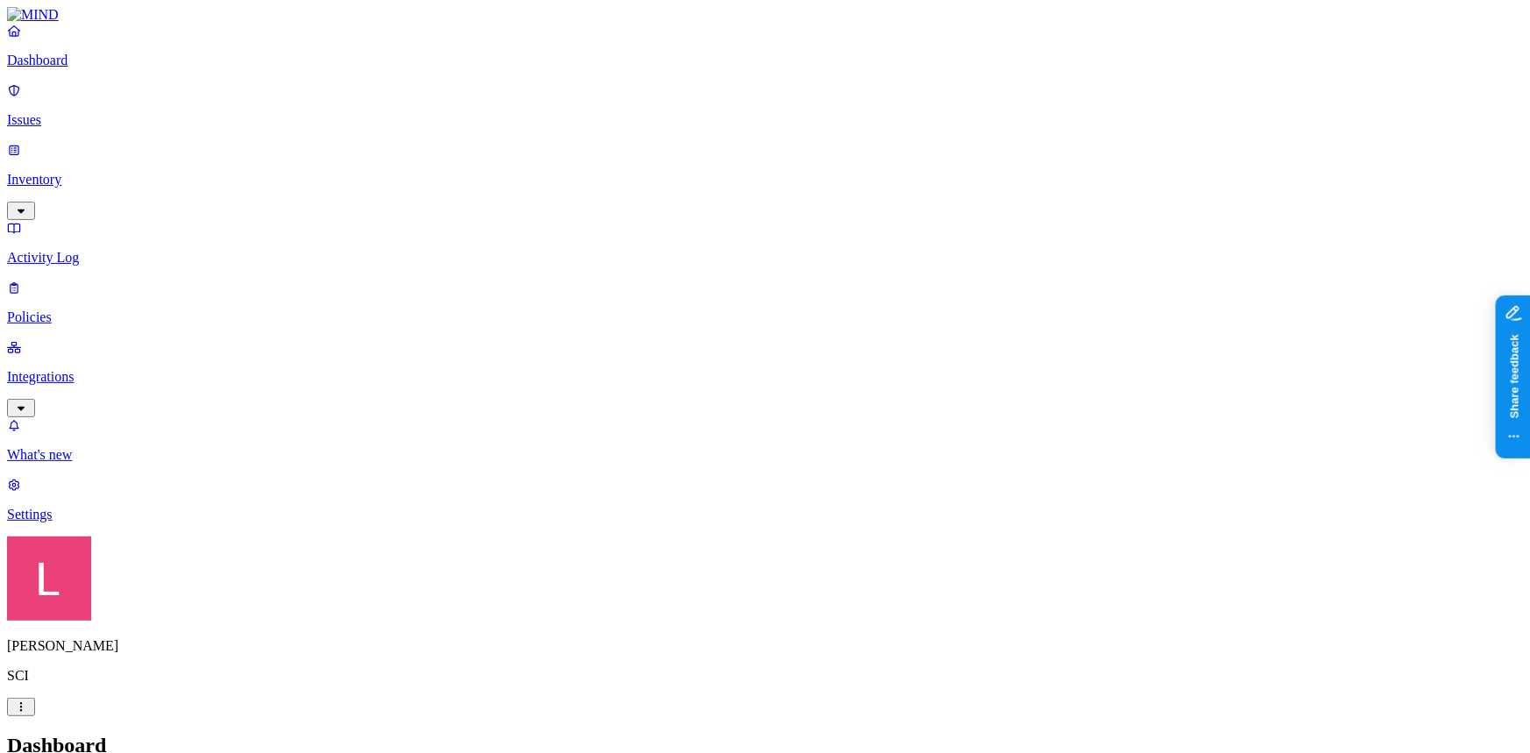
click at [102, 172] on p "Inventory" at bounding box center [765, 180] width 1516 height 16
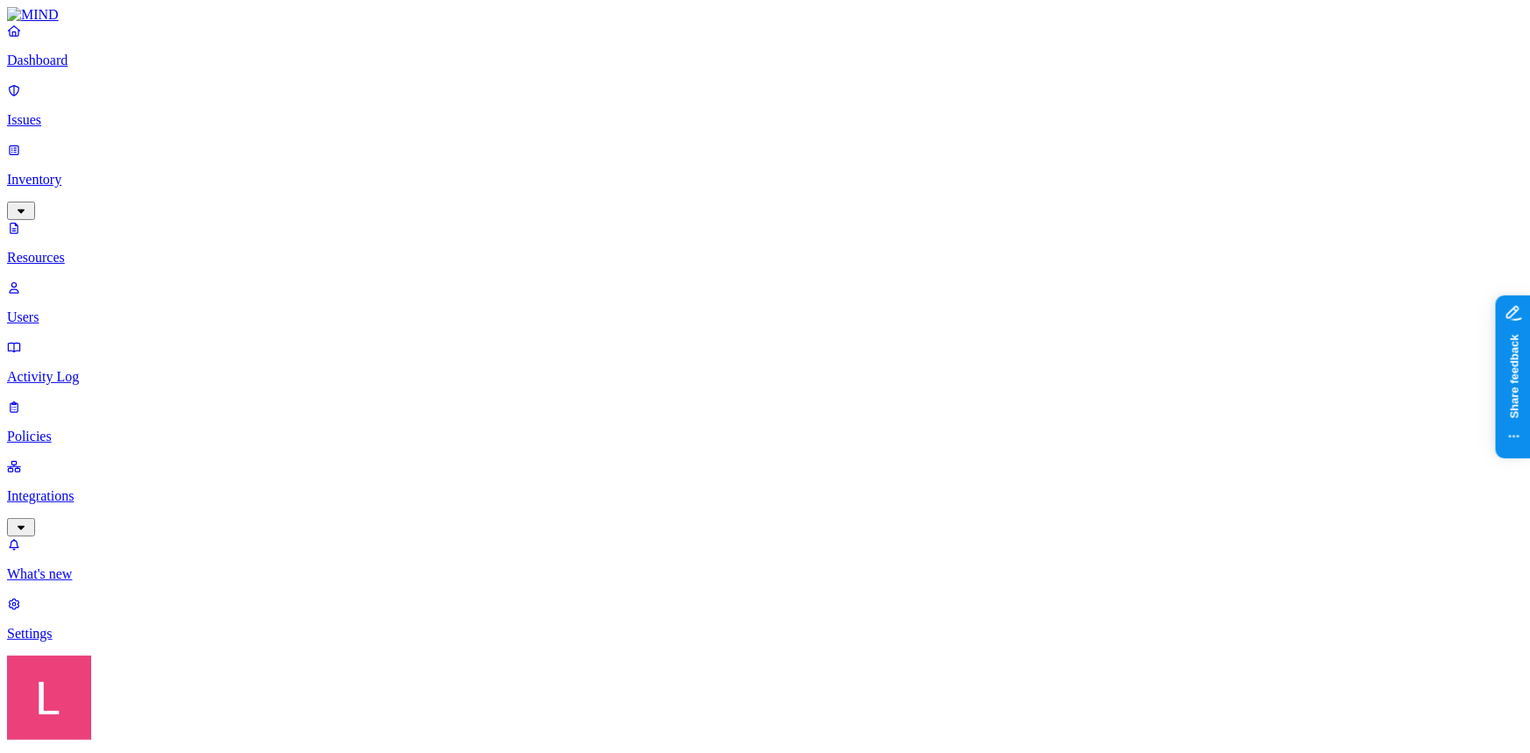
scroll to position [469, 0]
drag, startPoint x: 274, startPoint y: 67, endPoint x: 181, endPoint y: 64, distance: 93.0
drag, startPoint x: 284, startPoint y: 60, endPoint x: 160, endPoint y: 36, distance: 125.9
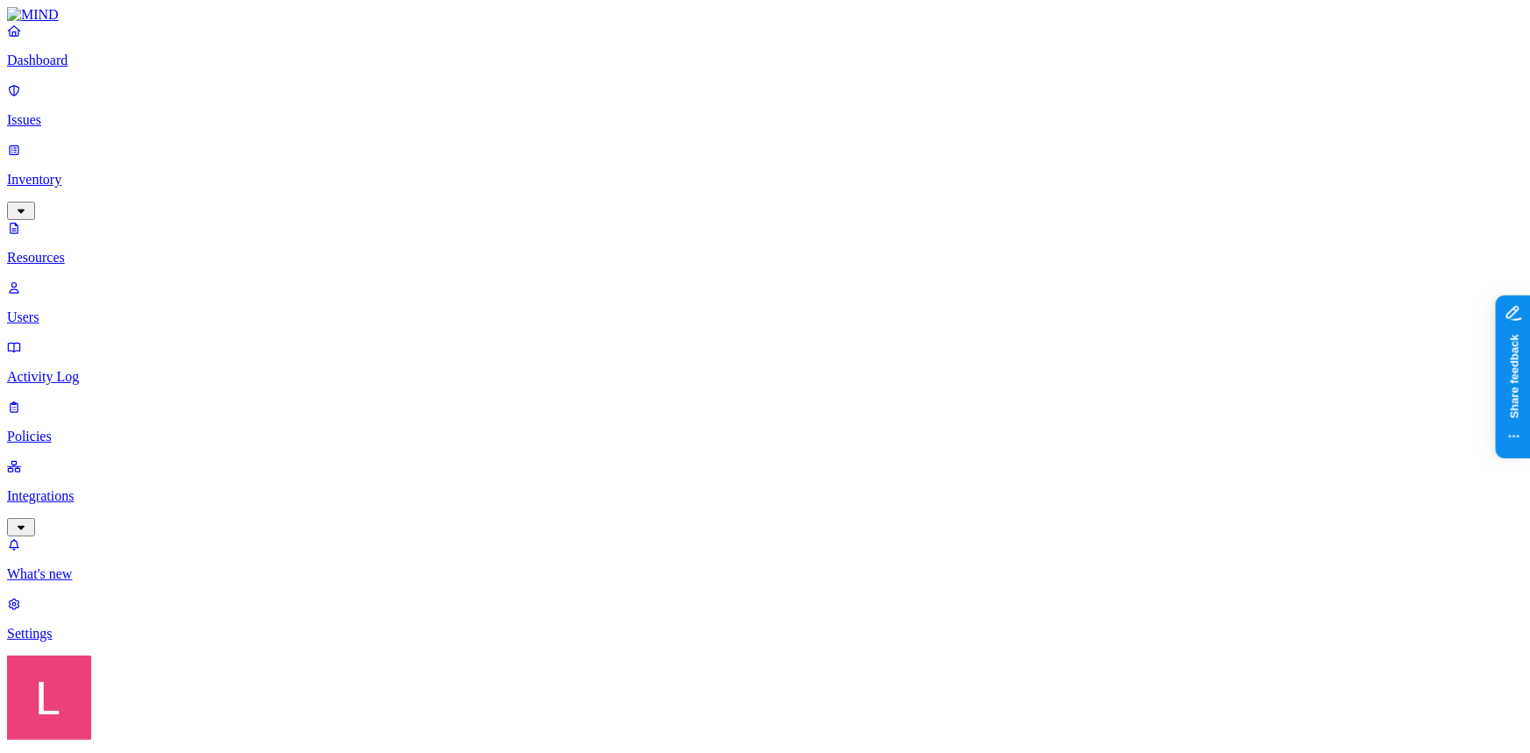
type input "p"
click at [530, 196] on button "button" at bounding box center [537, 198] width 14 height 5
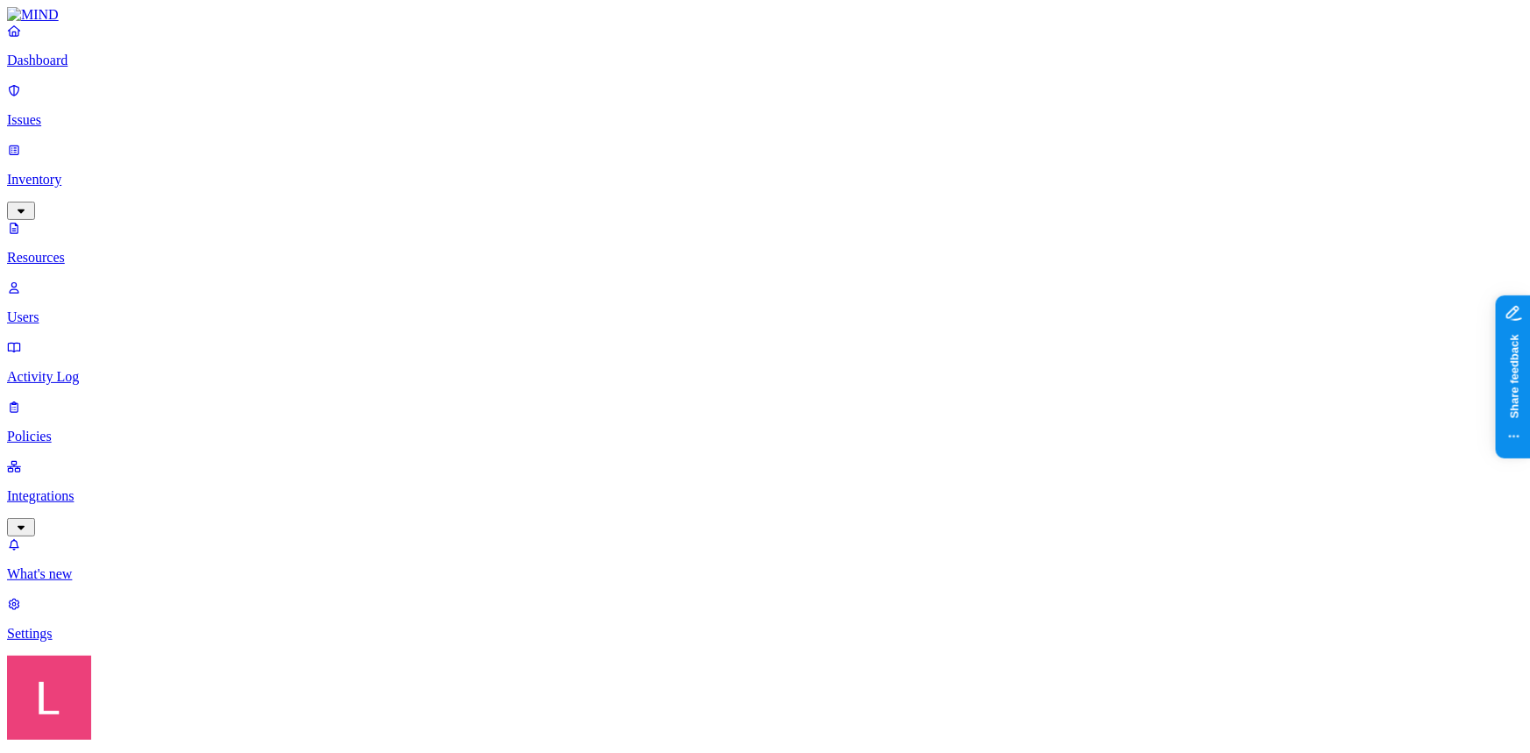
click at [140, 68] on p "Dashboard" at bounding box center [765, 61] width 1516 height 16
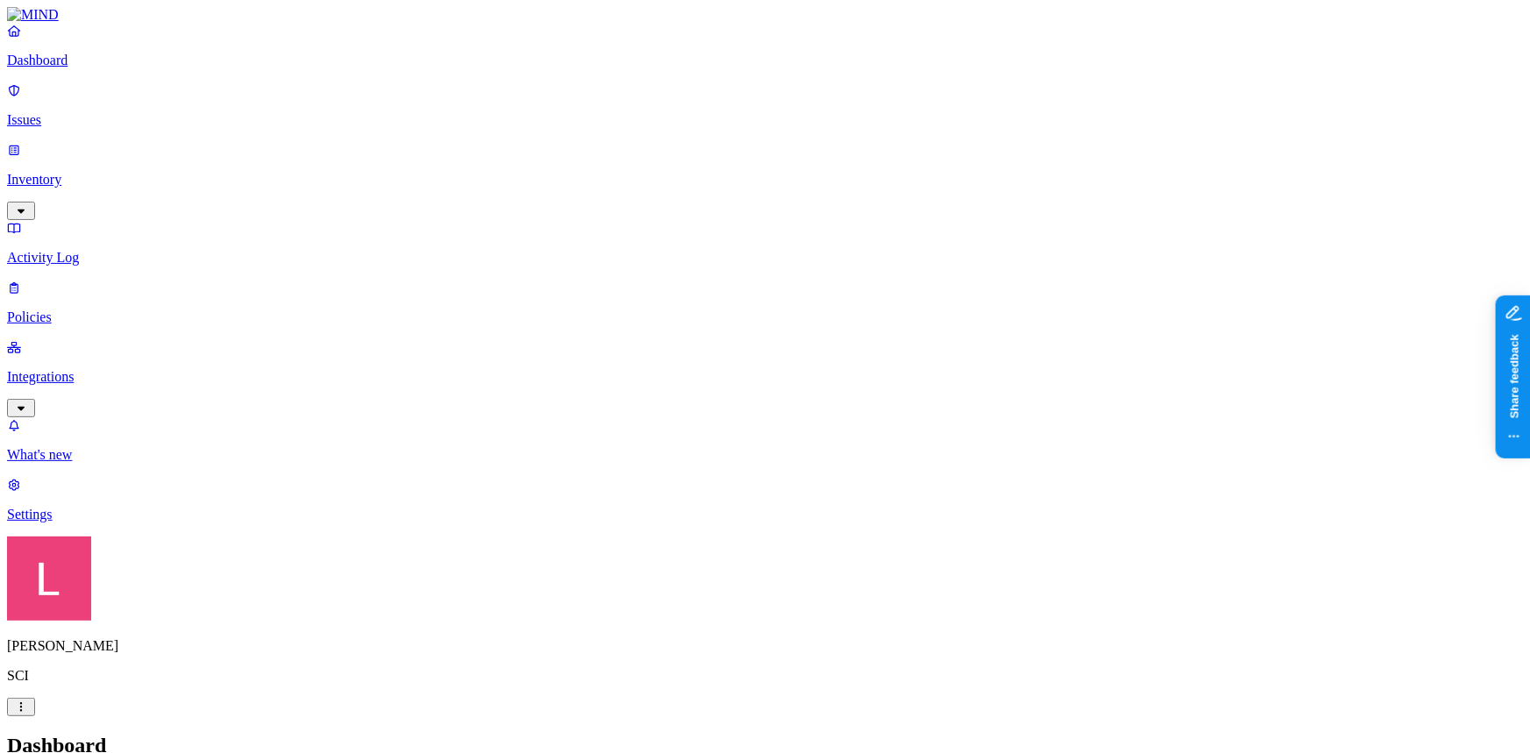
click at [111, 172] on p "Inventory" at bounding box center [765, 180] width 1516 height 16
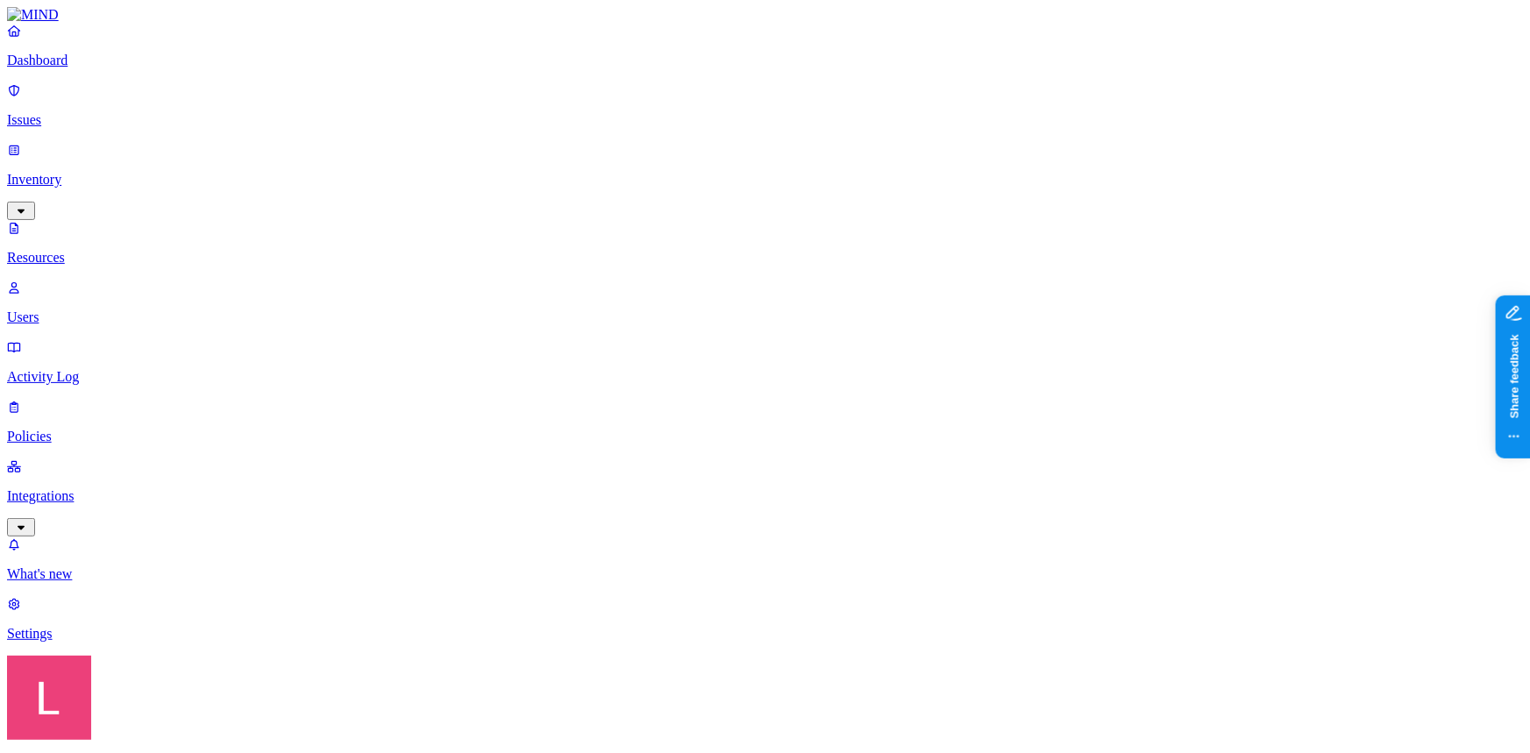
click at [530, 187] on div "Secrets" at bounding box center [530, 211] width 0 height 49
click at [121, 481] on nav "Dashboard Issues Inventory Resources Users Activity Log Policies Integrations W…" at bounding box center [765, 332] width 1516 height 619
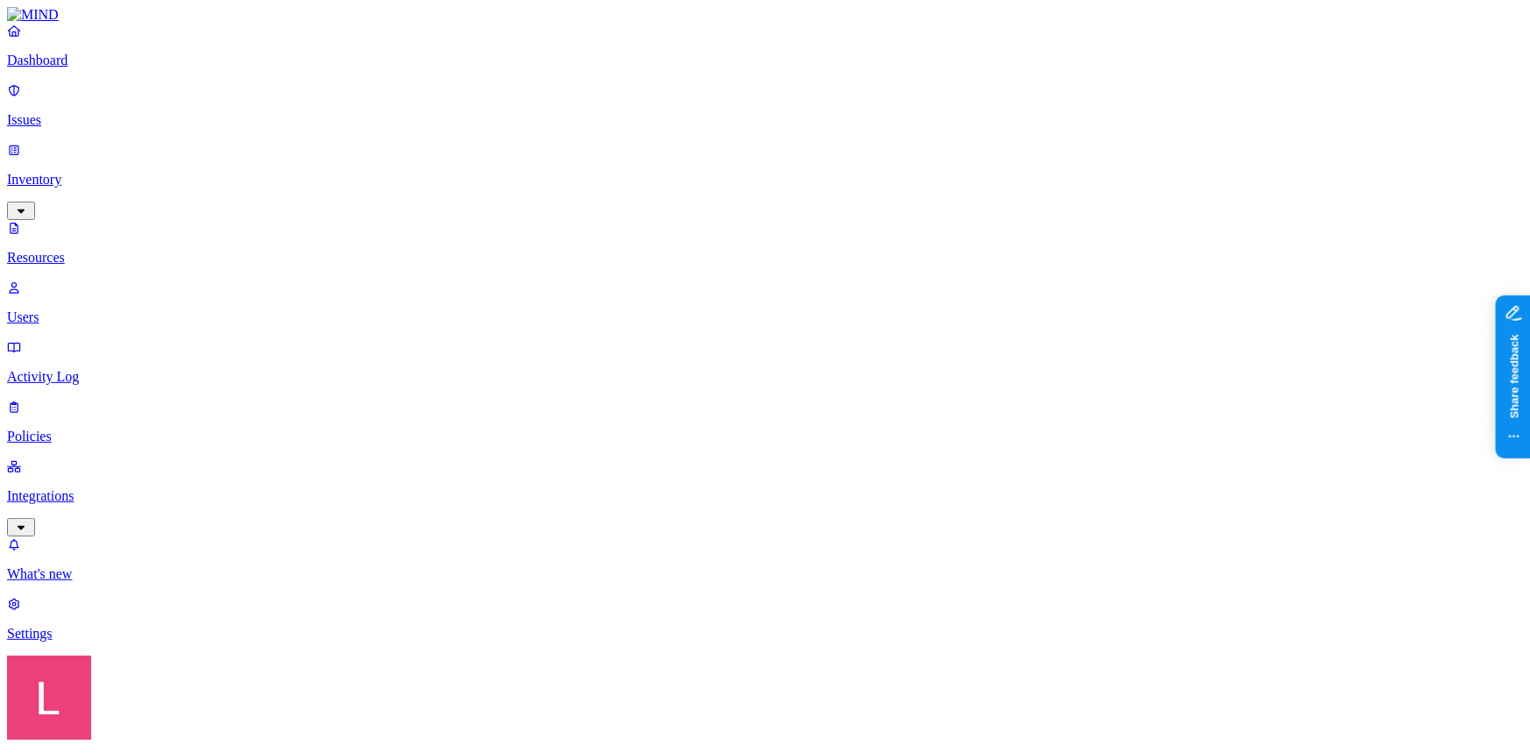
click at [98, 68] on link "Dashboard" at bounding box center [765, 46] width 1516 height 46
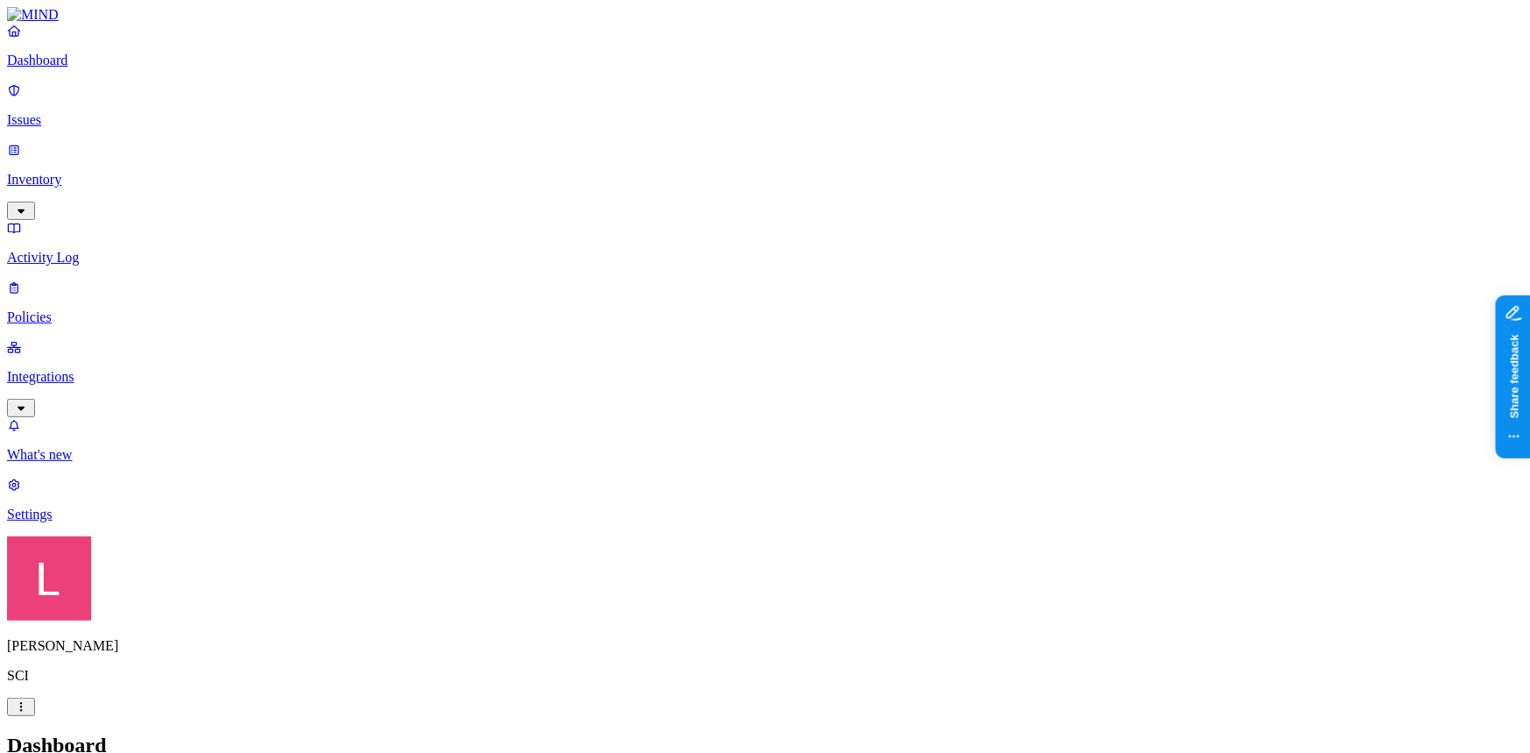
click at [89, 280] on link "Policies" at bounding box center [765, 303] width 1516 height 46
type input "la"
click at [62, 68] on link "Dashboard" at bounding box center [765, 46] width 1516 height 46
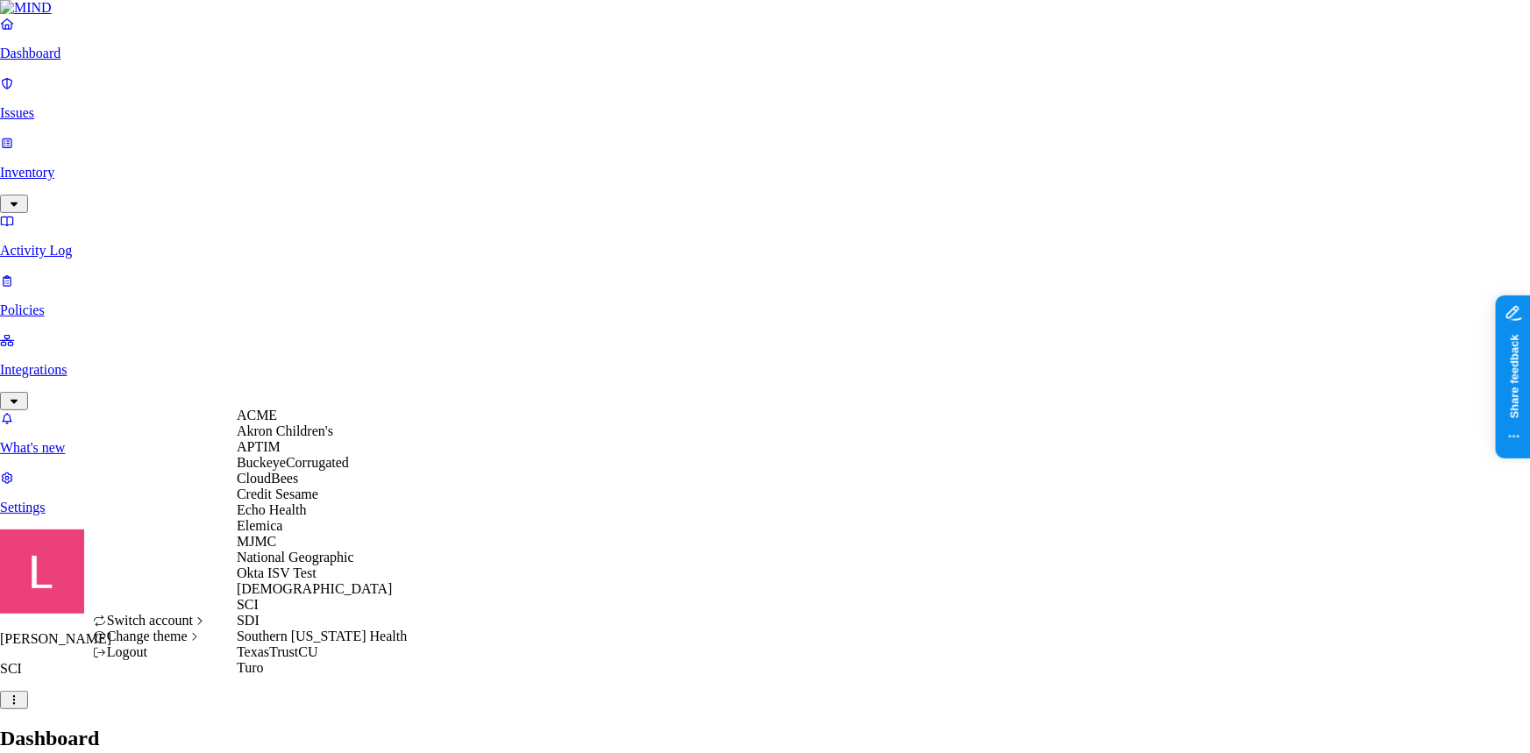
click at [290, 422] on div "ACME" at bounding box center [322, 416] width 170 height 16
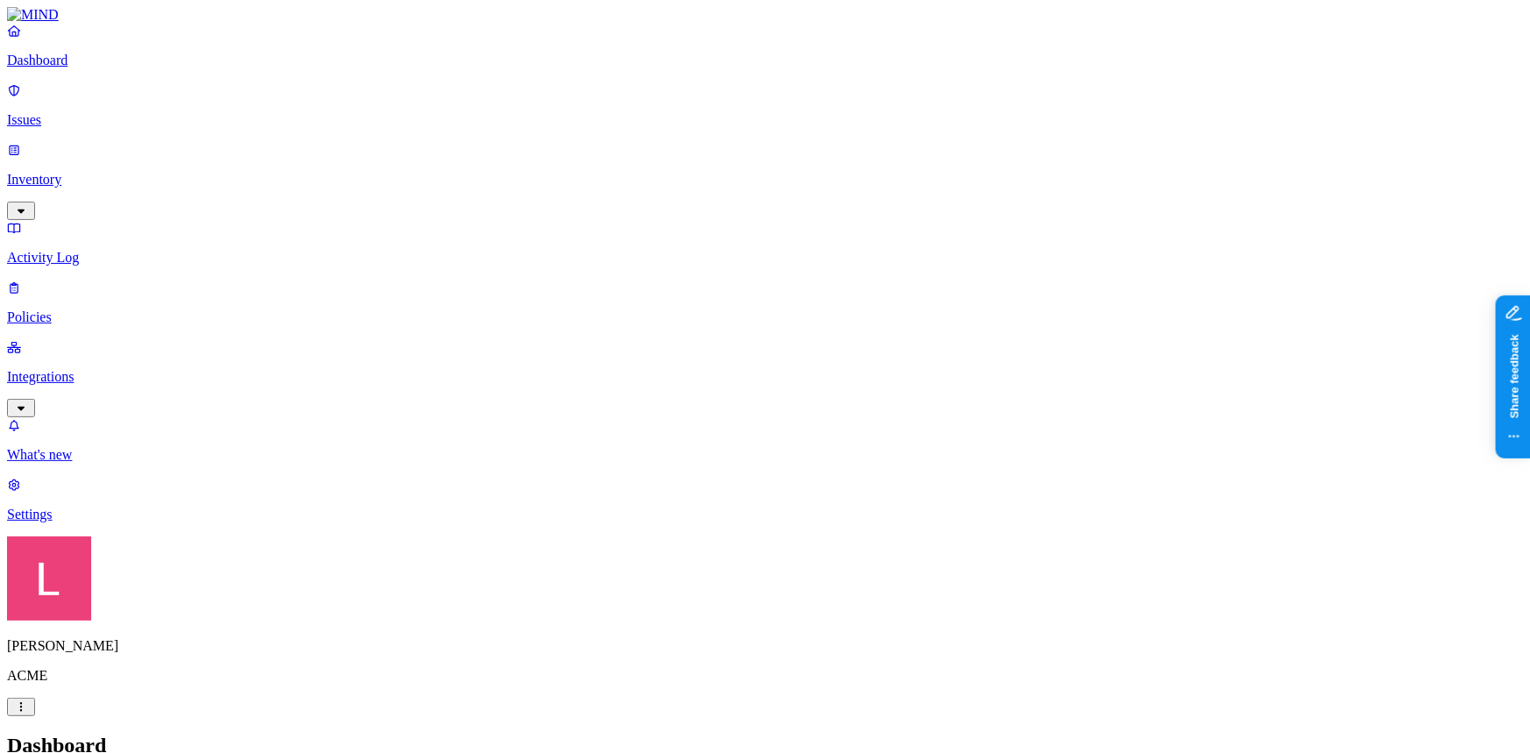
click at [164, 716] on div "[PERSON_NAME] ACME" at bounding box center [765, 627] width 1516 height 180
click at [80, 280] on link "Policies" at bounding box center [765, 303] width 1516 height 46
click at [108, 115] on p "Issues" at bounding box center [765, 120] width 1516 height 16
click at [77, 280] on link "Policies" at bounding box center [765, 303] width 1516 height 46
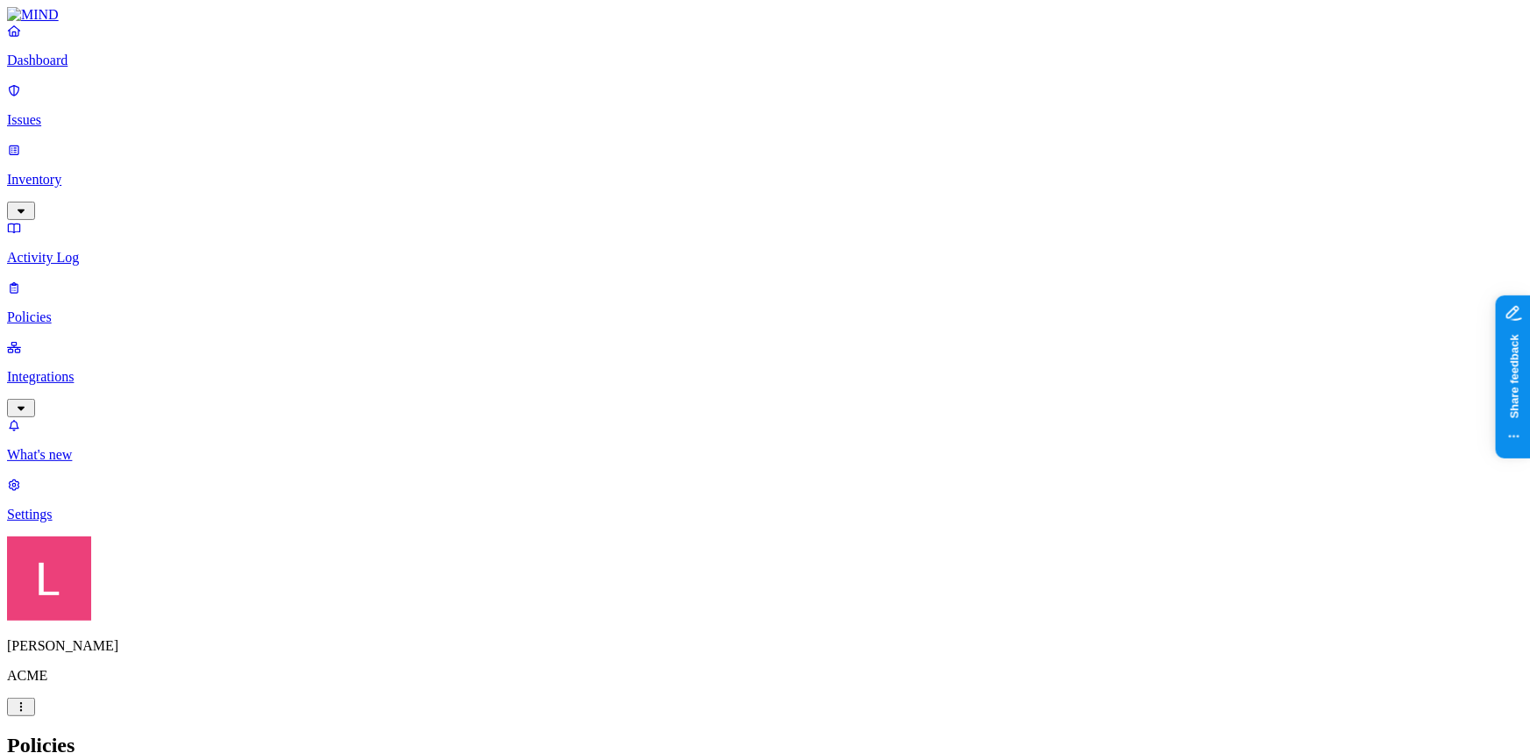
drag, startPoint x: 267, startPoint y: 57, endPoint x: 164, endPoint y: 53, distance: 102.7
type input "notion"
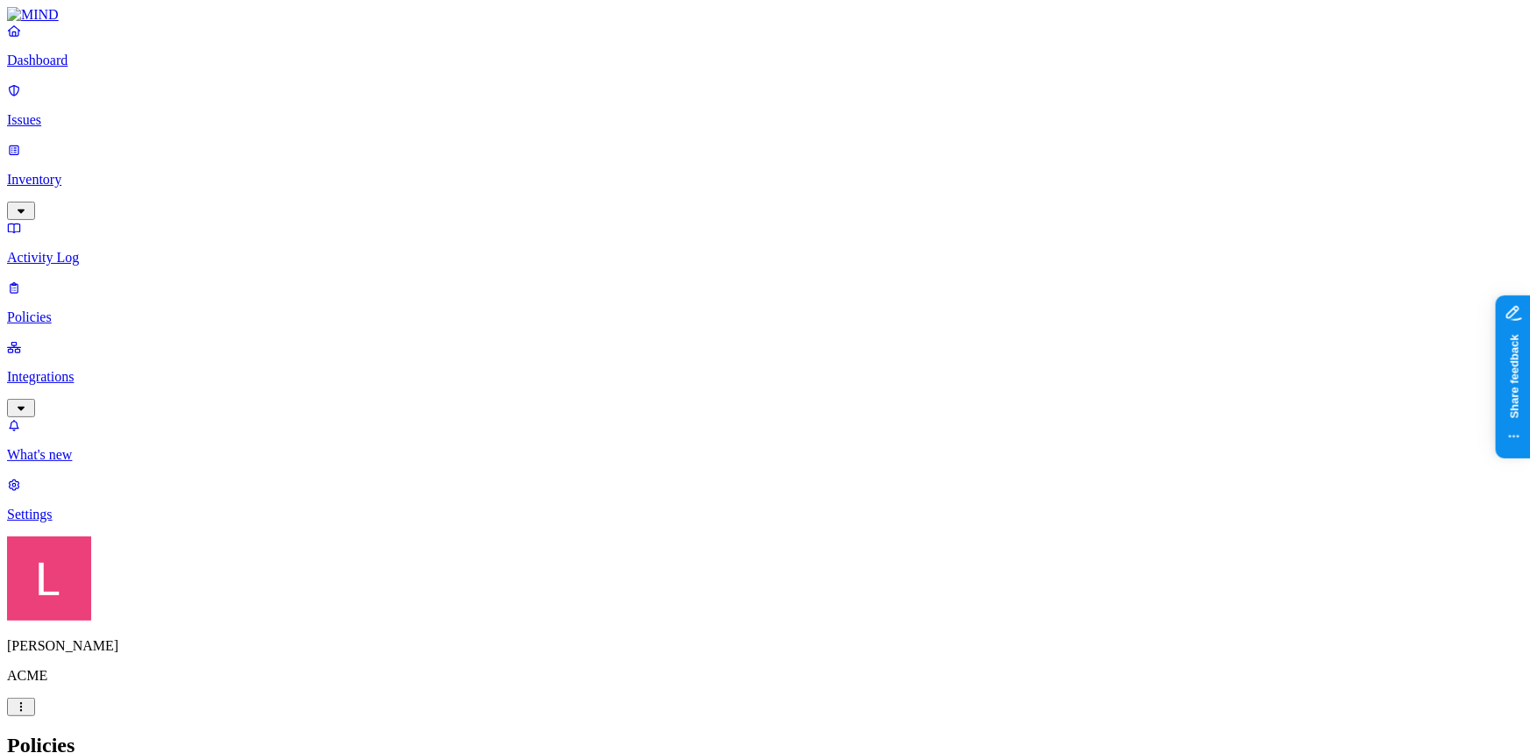
click at [52, 68] on p "Dashboard" at bounding box center [765, 61] width 1516 height 16
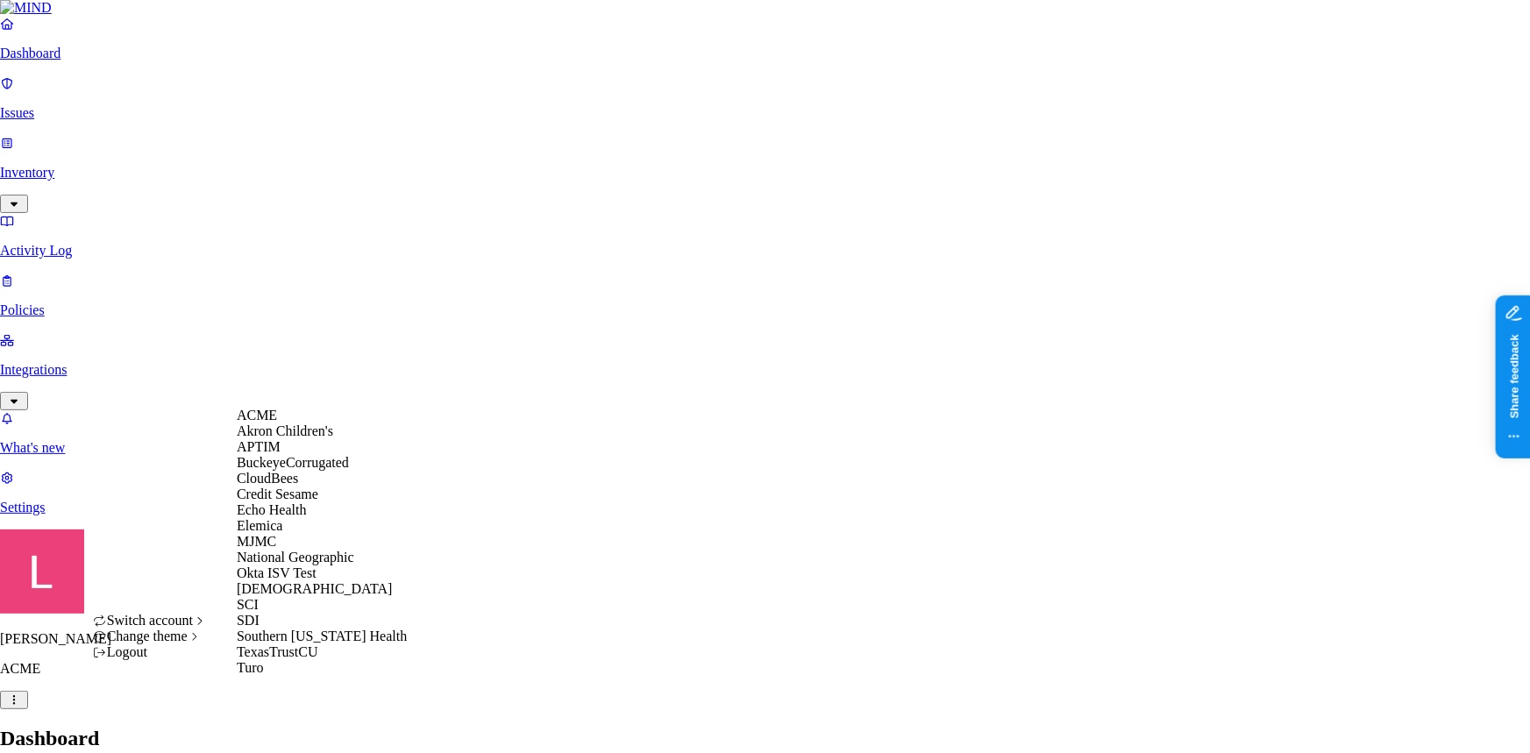
scroll to position [159, 0]
click at [274, 613] on div "SCI" at bounding box center [322, 605] width 170 height 16
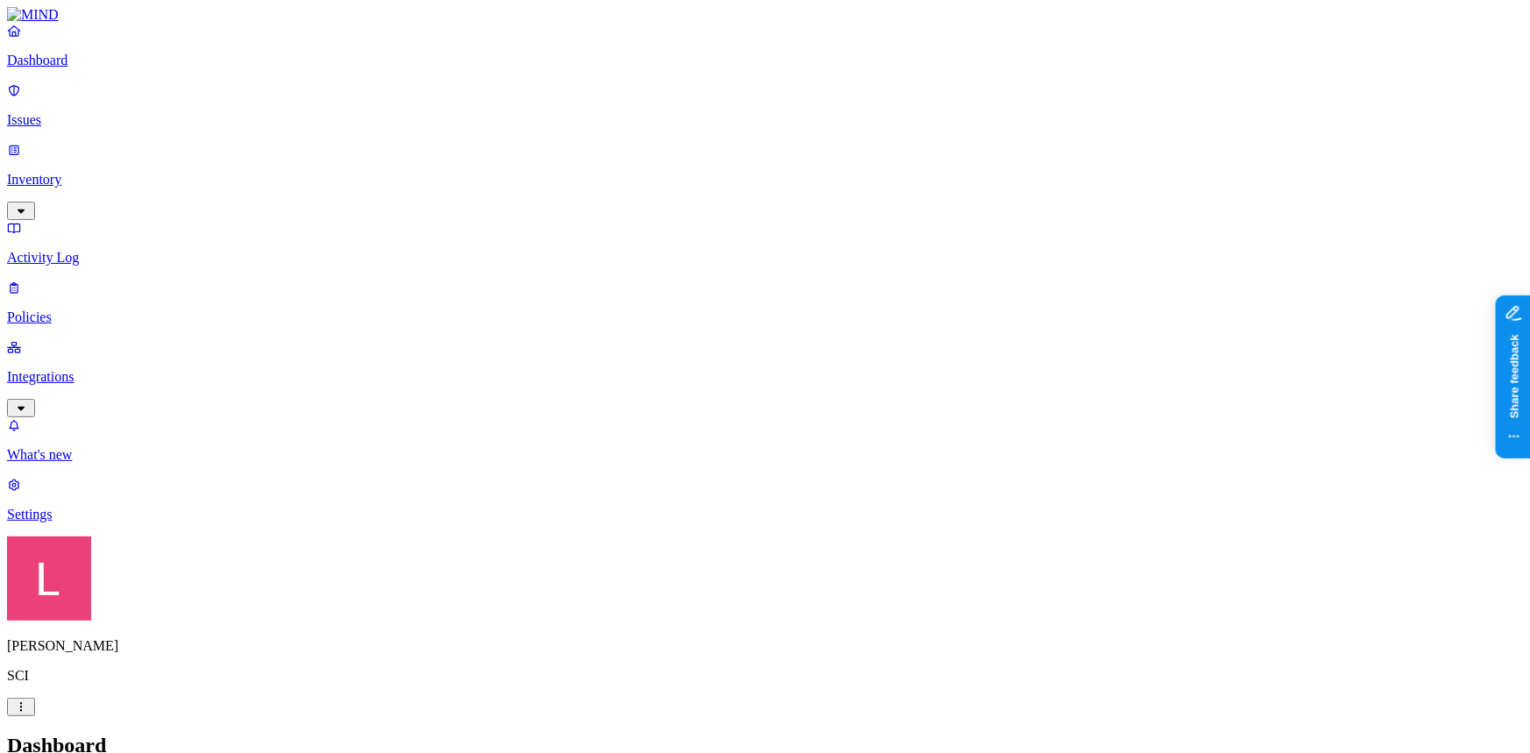
click at [108, 172] on p "Inventory" at bounding box center [765, 180] width 1516 height 16
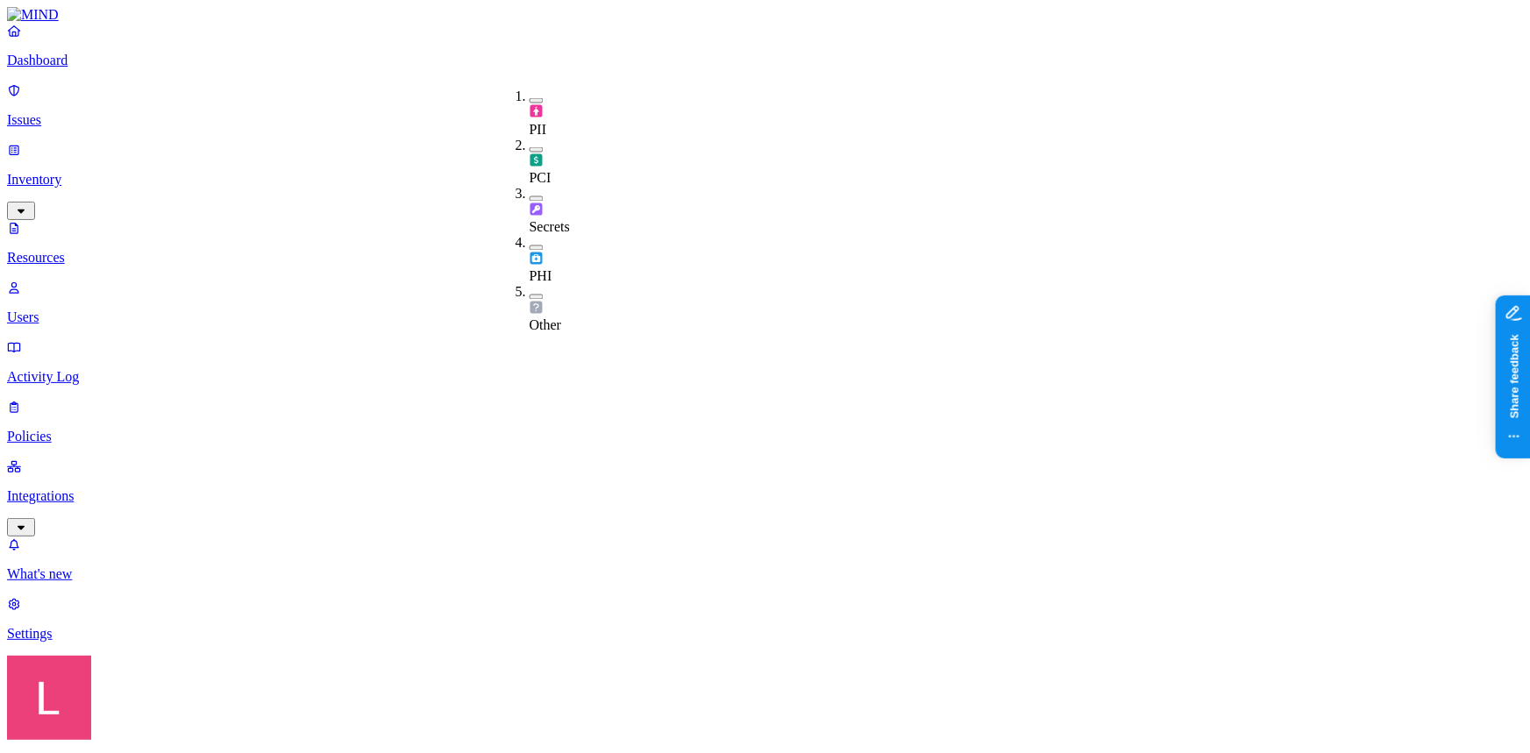
click at [530, 196] on button "button" at bounding box center [537, 198] width 14 height 5
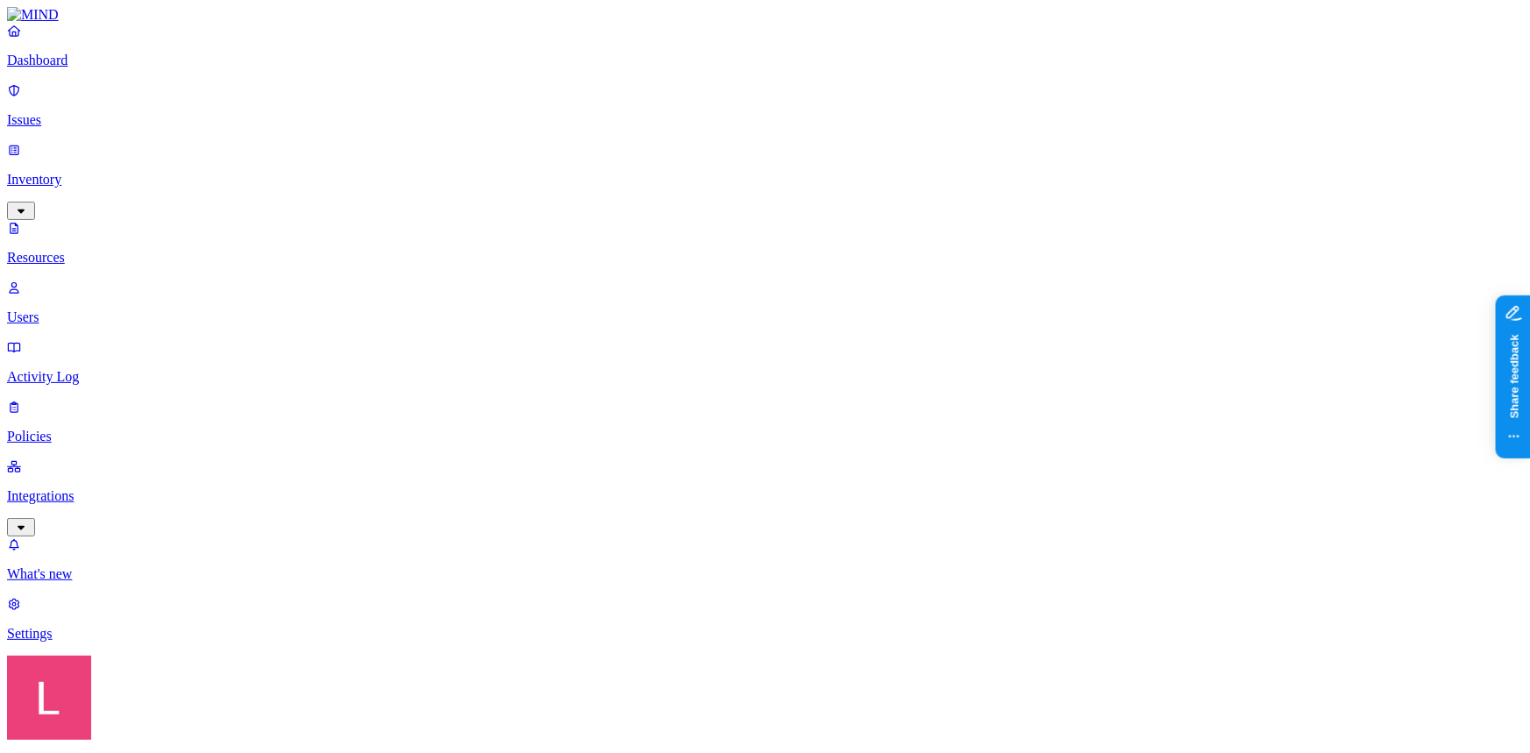
click at [83, 582] on p "What's new" at bounding box center [765, 574] width 1516 height 16
drag, startPoint x: 30, startPoint y: 72, endPoint x: 42, endPoint y: 81, distance: 15.1
click at [21, 37] on icon at bounding box center [14, 30] width 14 height 11
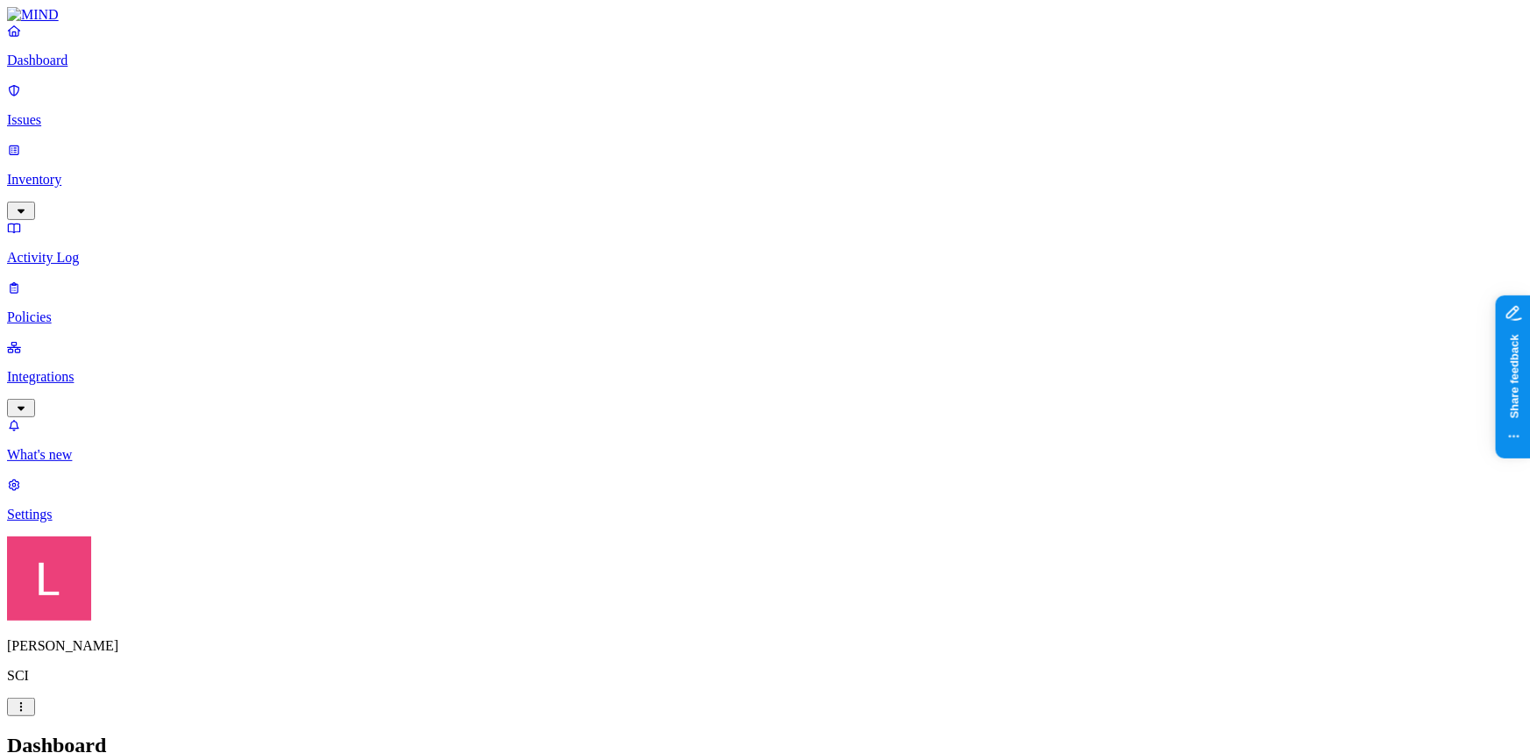
click at [94, 172] on p "Inventory" at bounding box center [765, 180] width 1516 height 16
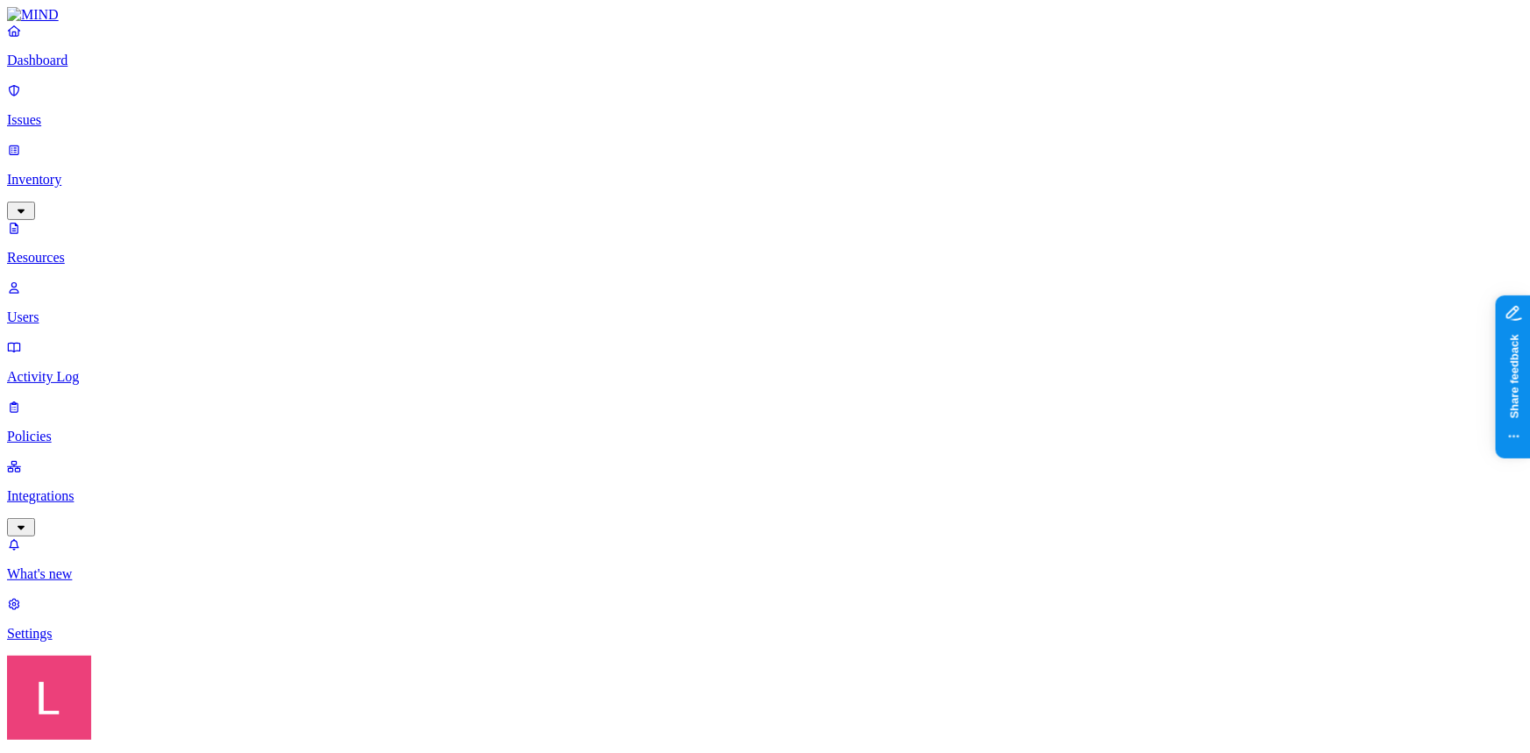
drag, startPoint x: 474, startPoint y: 101, endPoint x: 758, endPoint y: 128, distance: 285.4
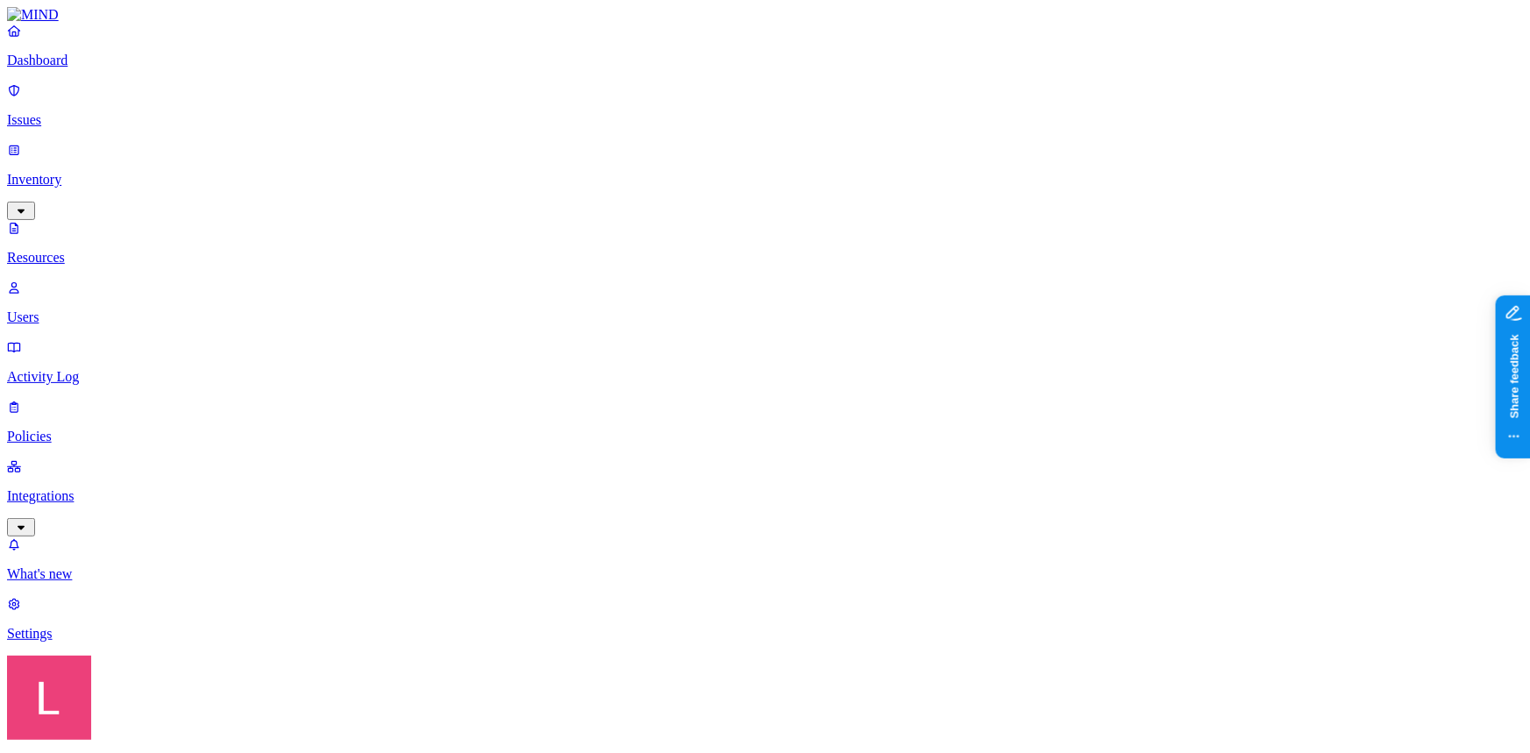
type input "amex"
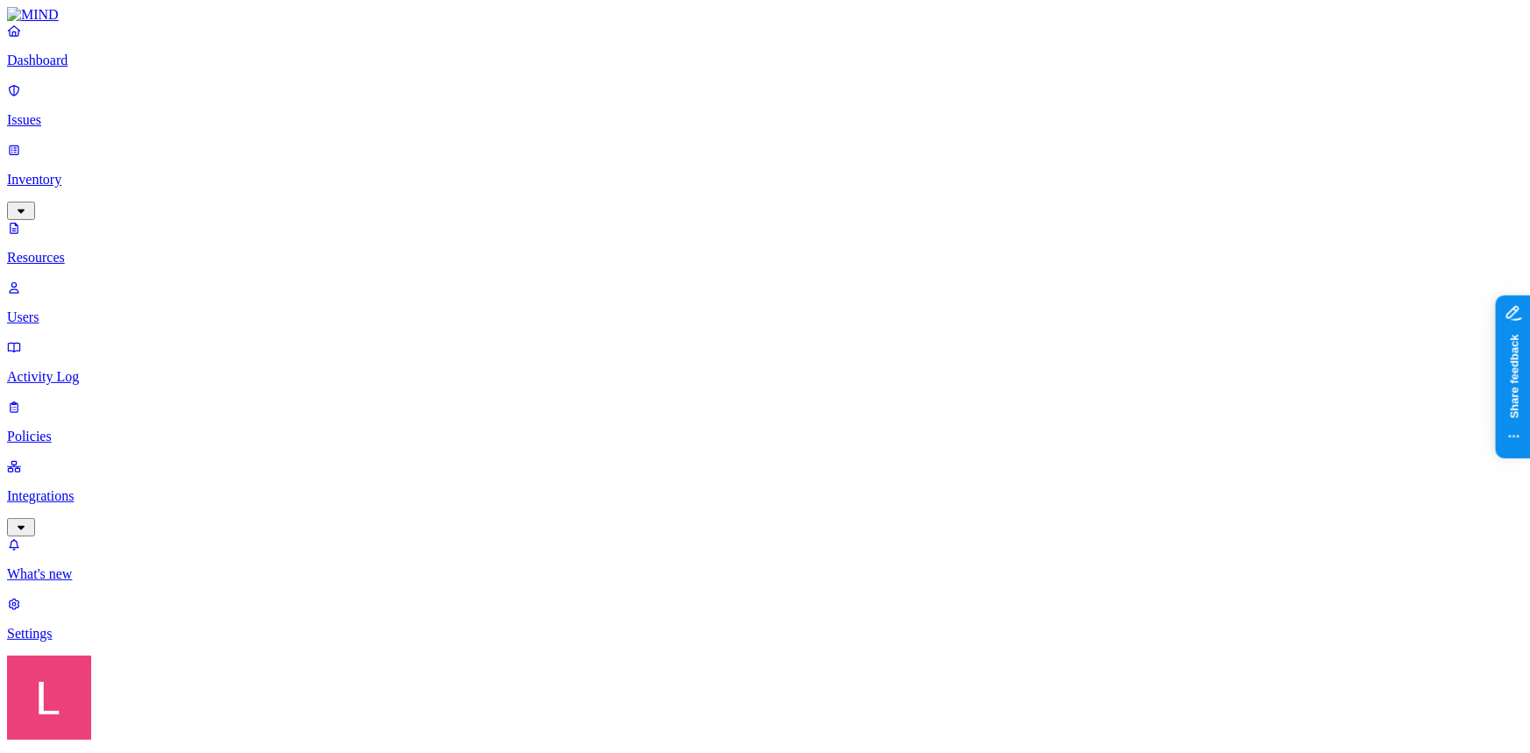
scroll to position [0, 0]
click at [103, 68] on p "Dashboard" at bounding box center [765, 61] width 1516 height 16
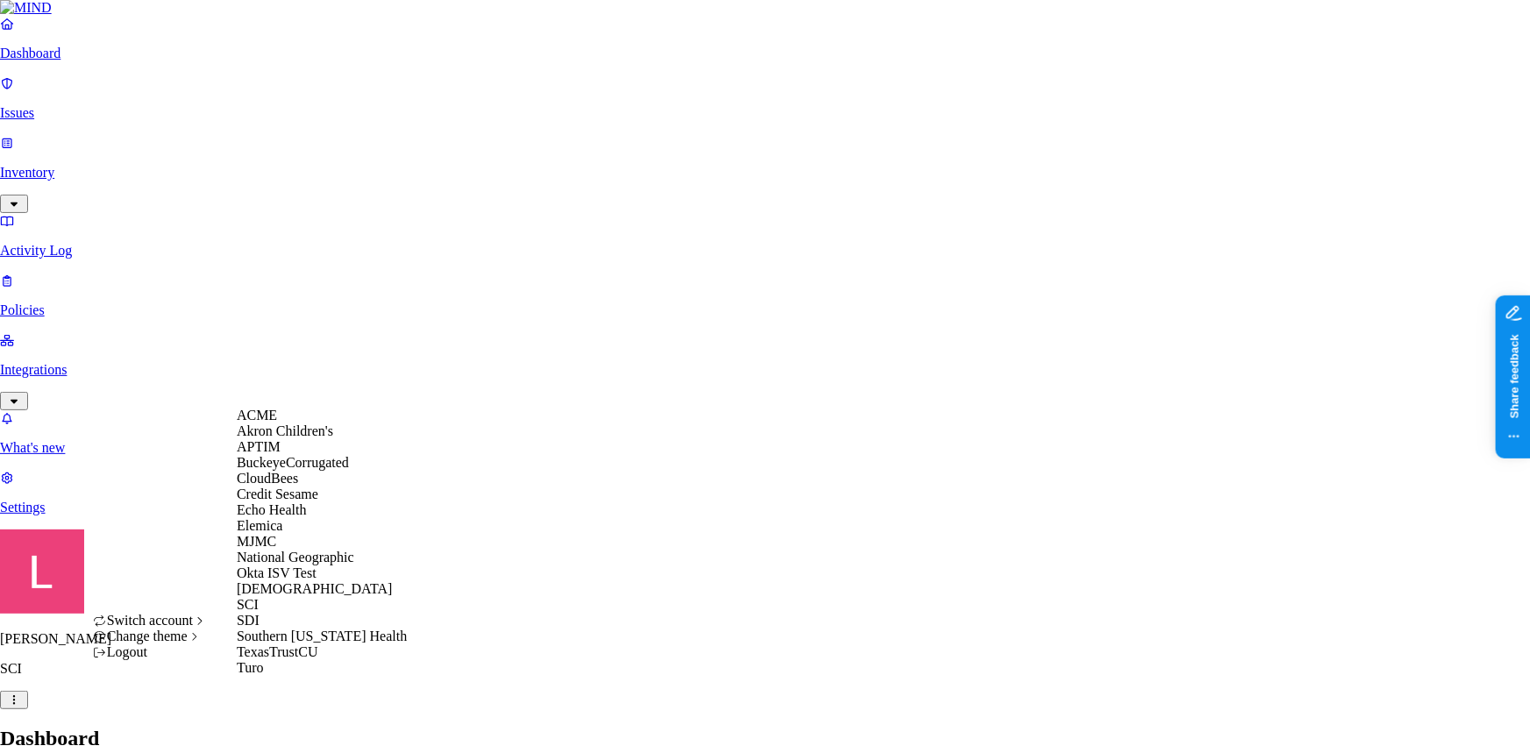
click at [300, 455] on div "APTIM" at bounding box center [322, 447] width 170 height 16
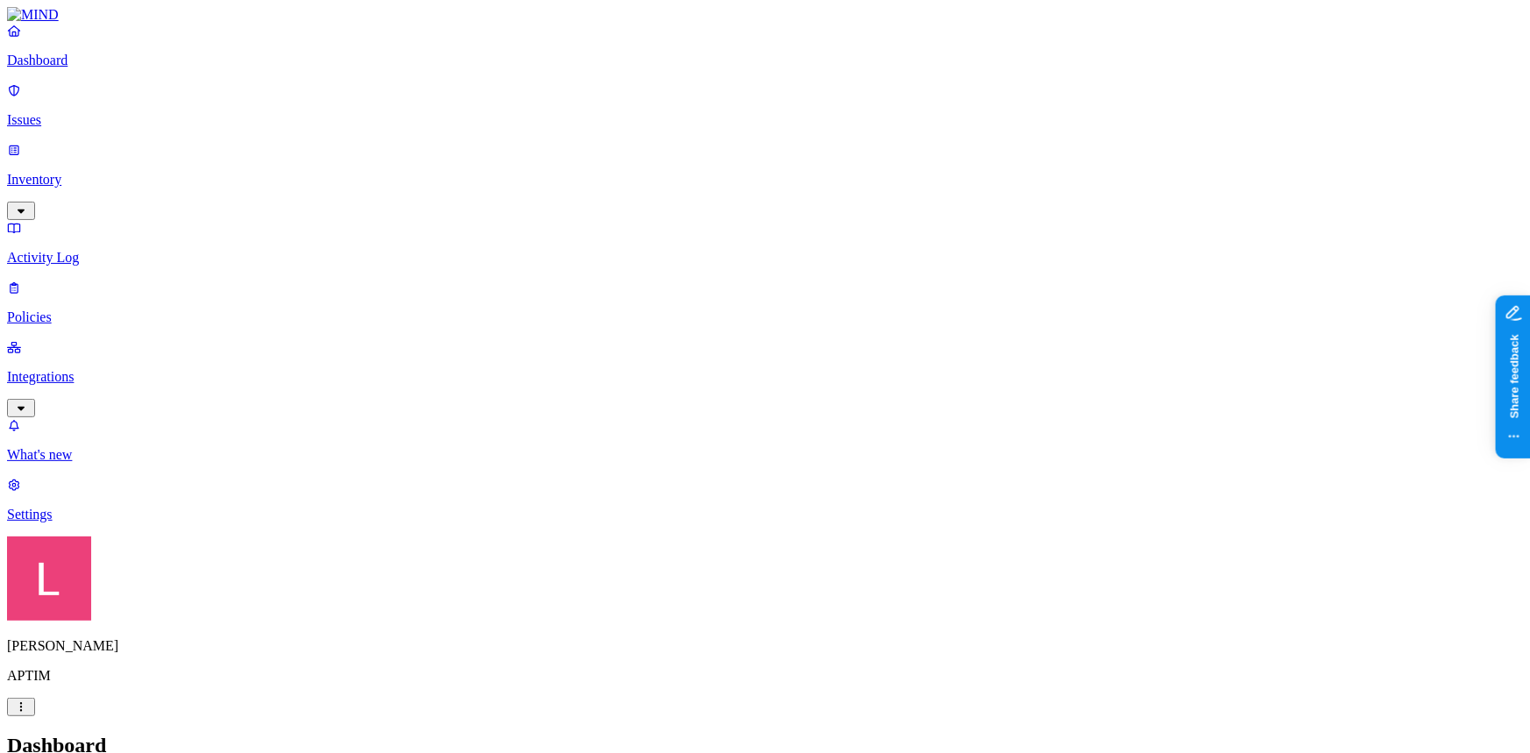
click at [82, 523] on p "Settings" at bounding box center [765, 515] width 1516 height 16
click at [92, 68] on p "Dashboard" at bounding box center [765, 61] width 1516 height 16
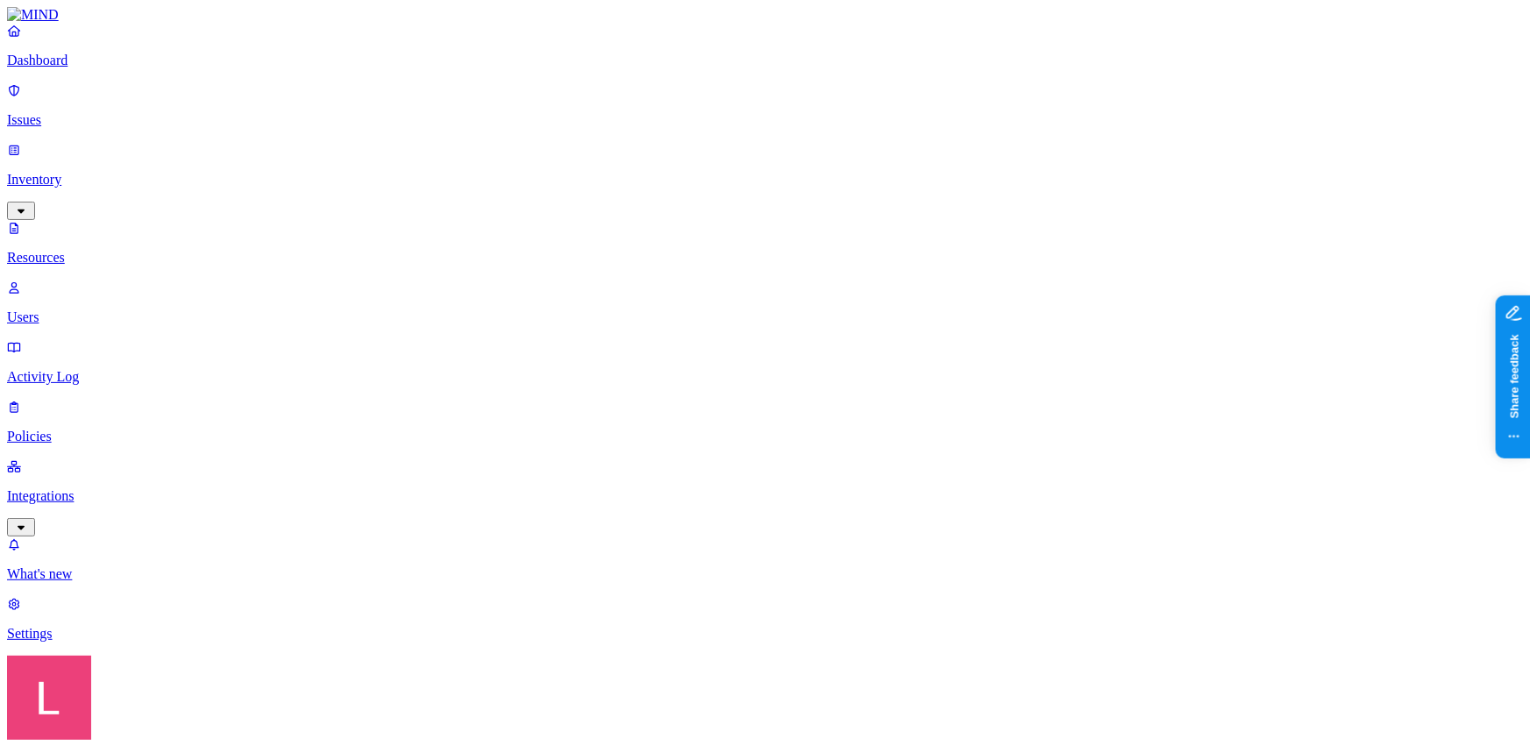
click at [95, 68] on link "Dashboard" at bounding box center [765, 46] width 1516 height 46
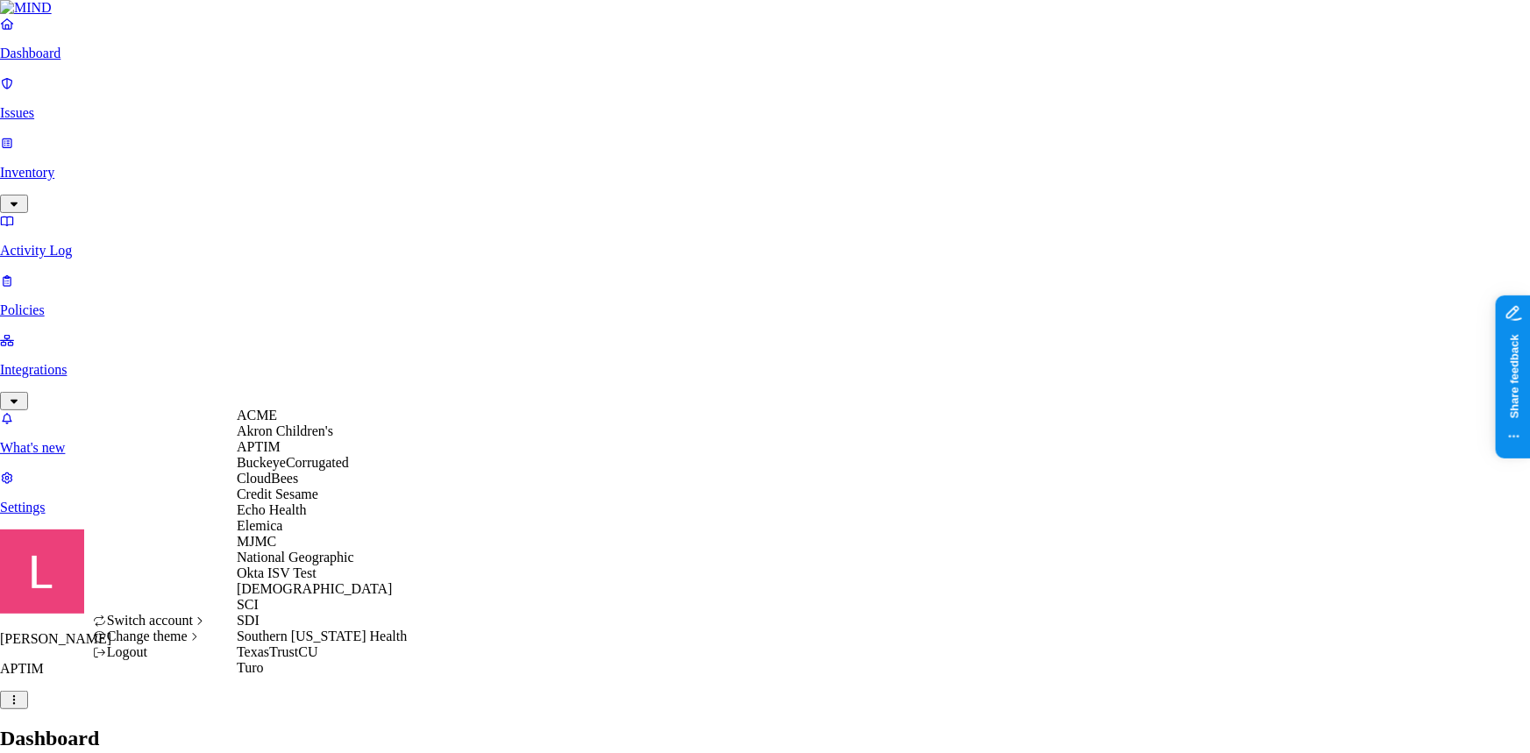
scroll to position [207, 0]
click at [272, 534] on span "MJMC" at bounding box center [256, 541] width 39 height 15
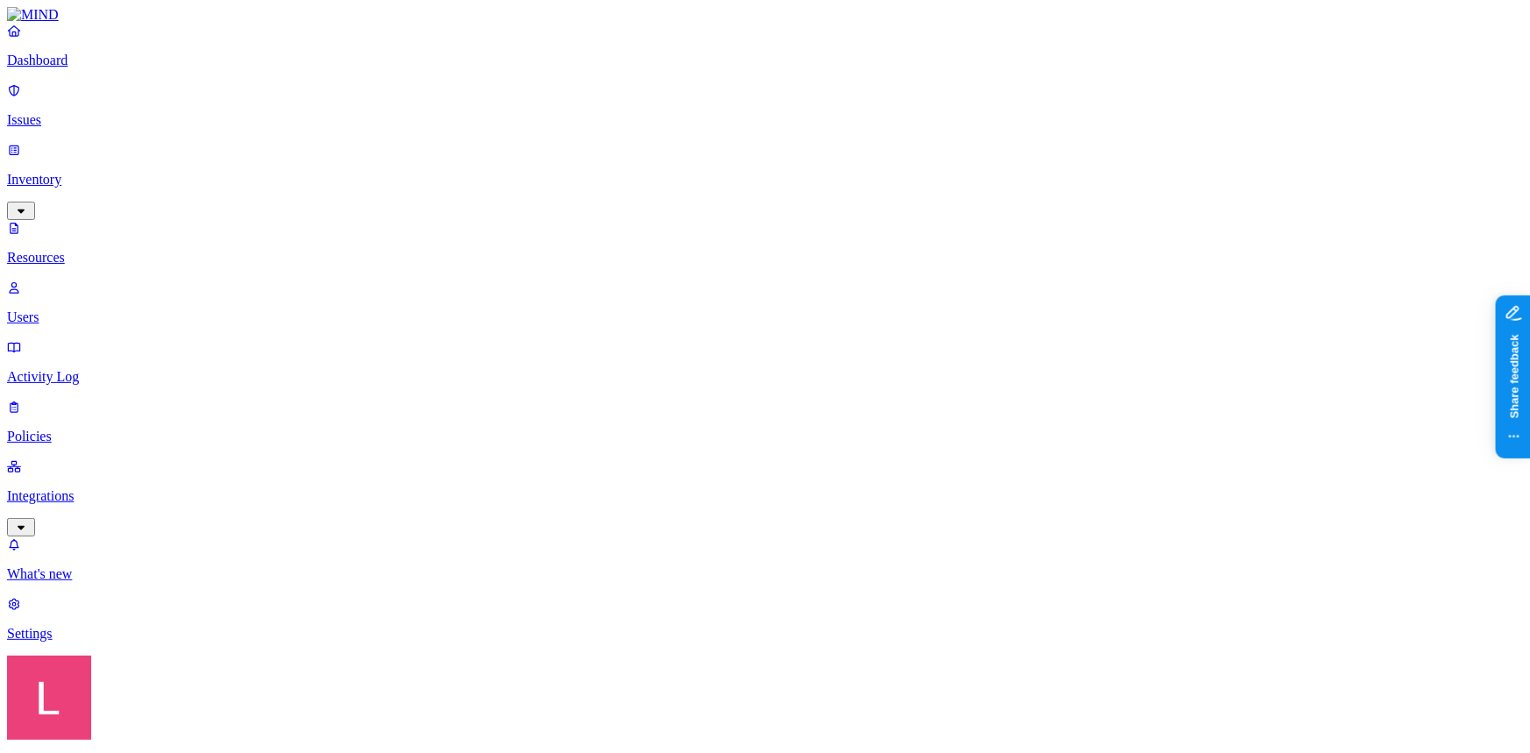
click at [168, 737] on html "Dashboard Issues Inventory Resources Users Activity Log Policies Integrations W…" at bounding box center [765, 748] width 1530 height 1497
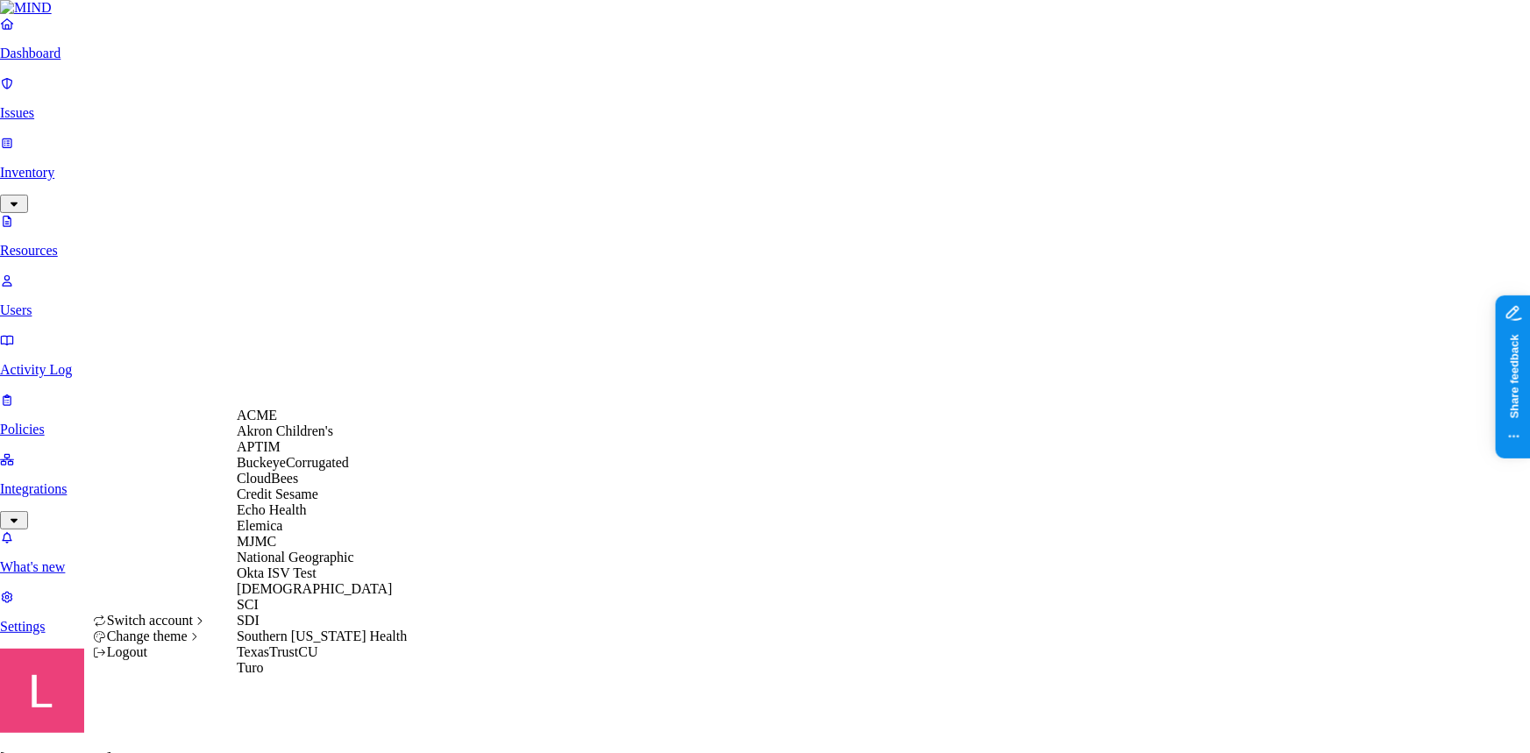
scroll to position [207, 0]
click at [289, 604] on div "SCI" at bounding box center [322, 605] width 170 height 16
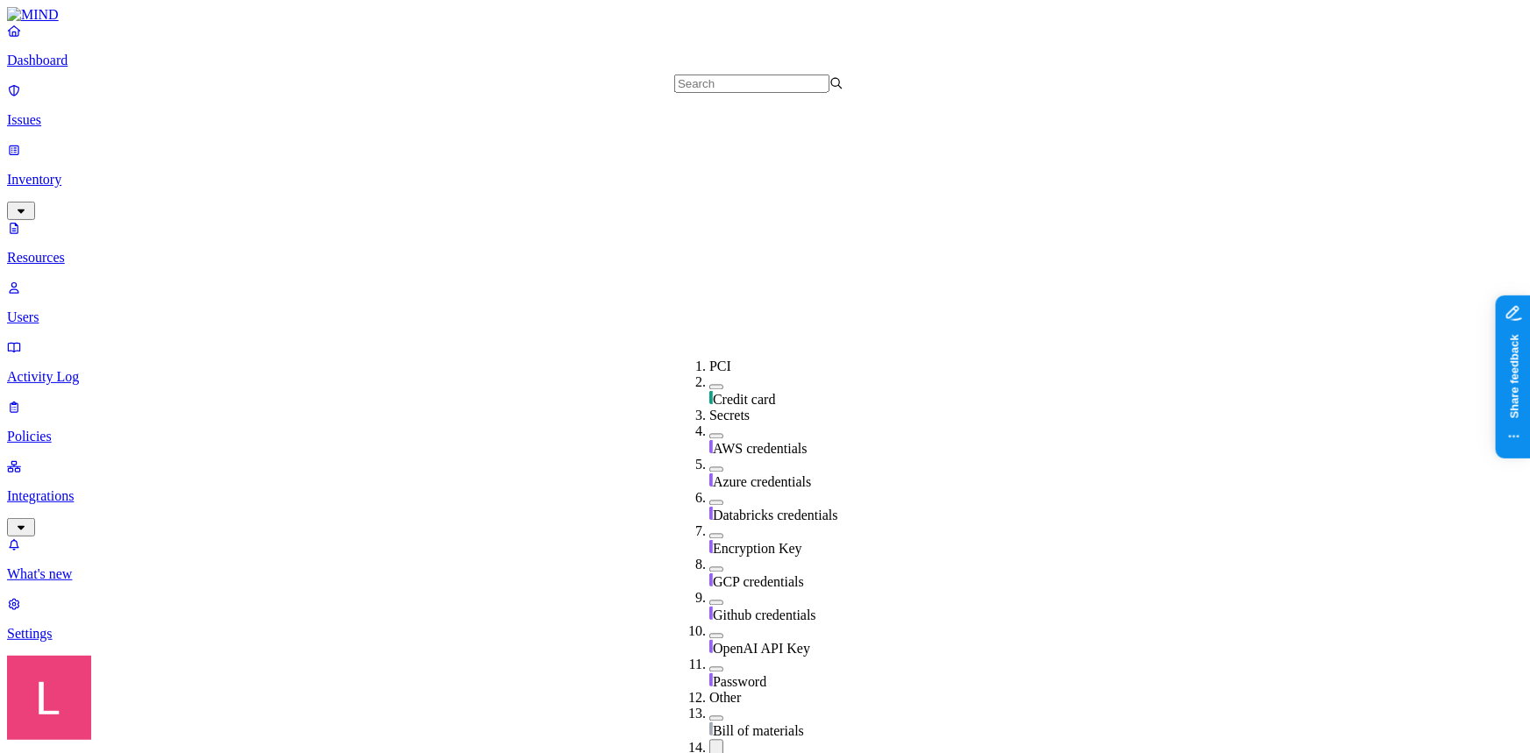
scroll to position [598, 0]
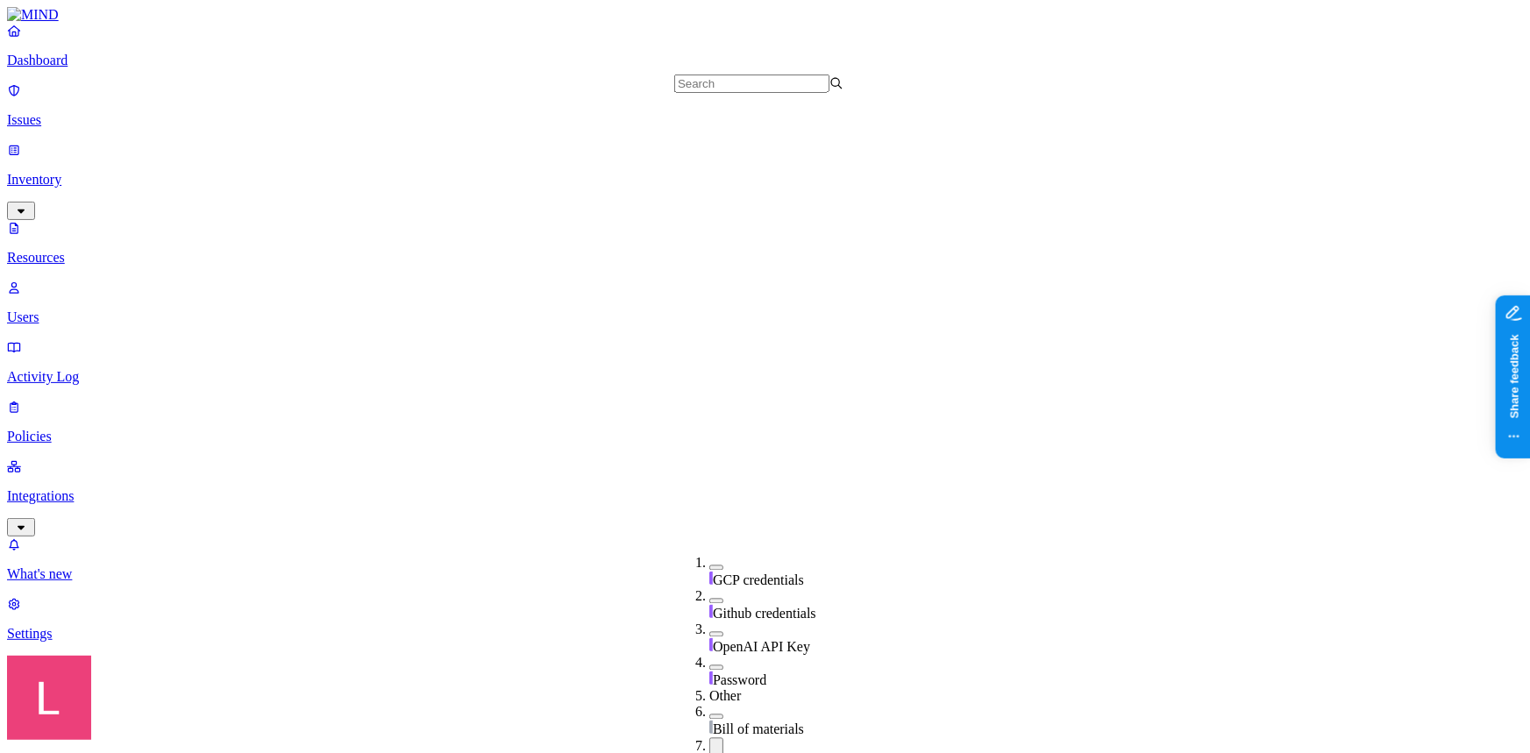
click at [709, 738] on button "button" at bounding box center [716, 747] width 14 height 18
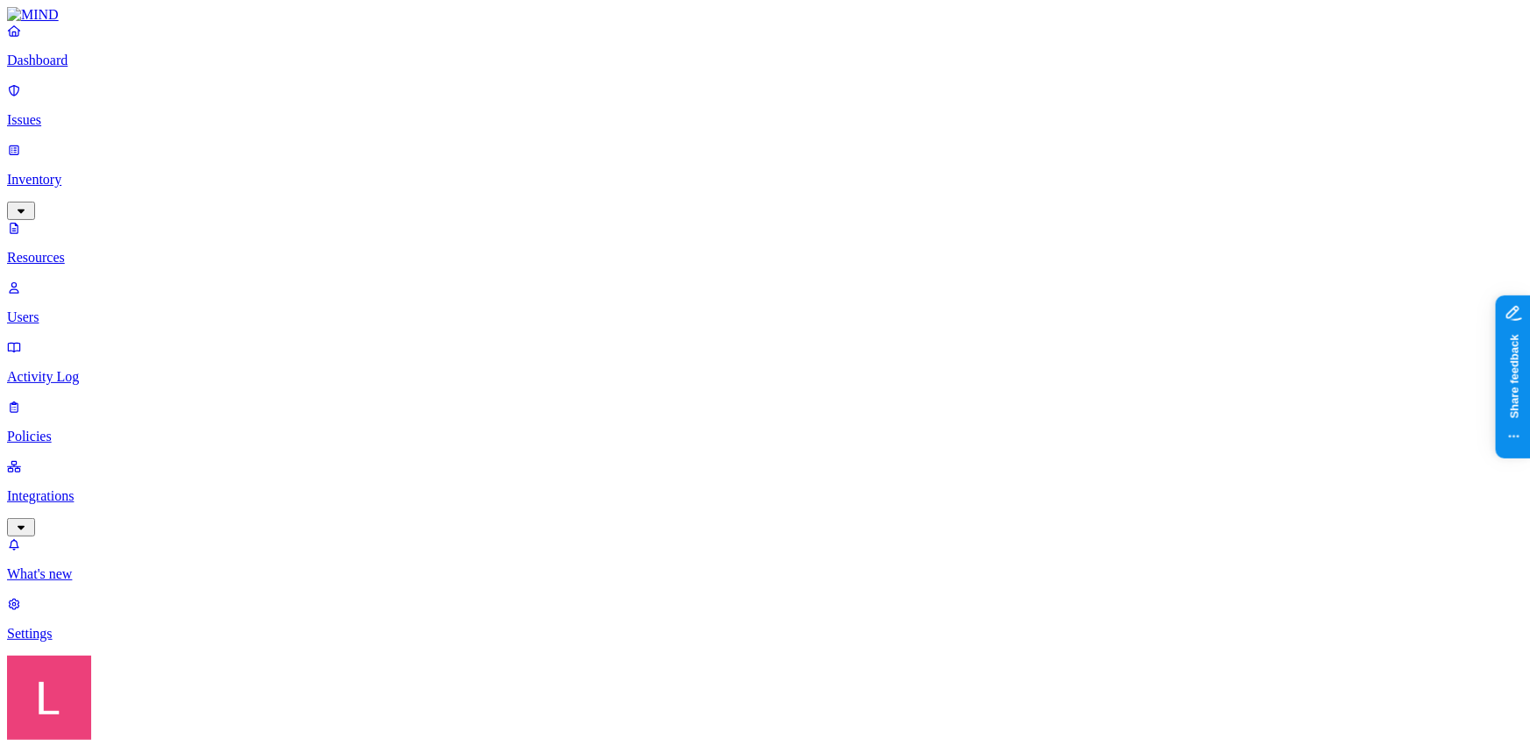
click at [105, 68] on p "Dashboard" at bounding box center [765, 61] width 1516 height 16
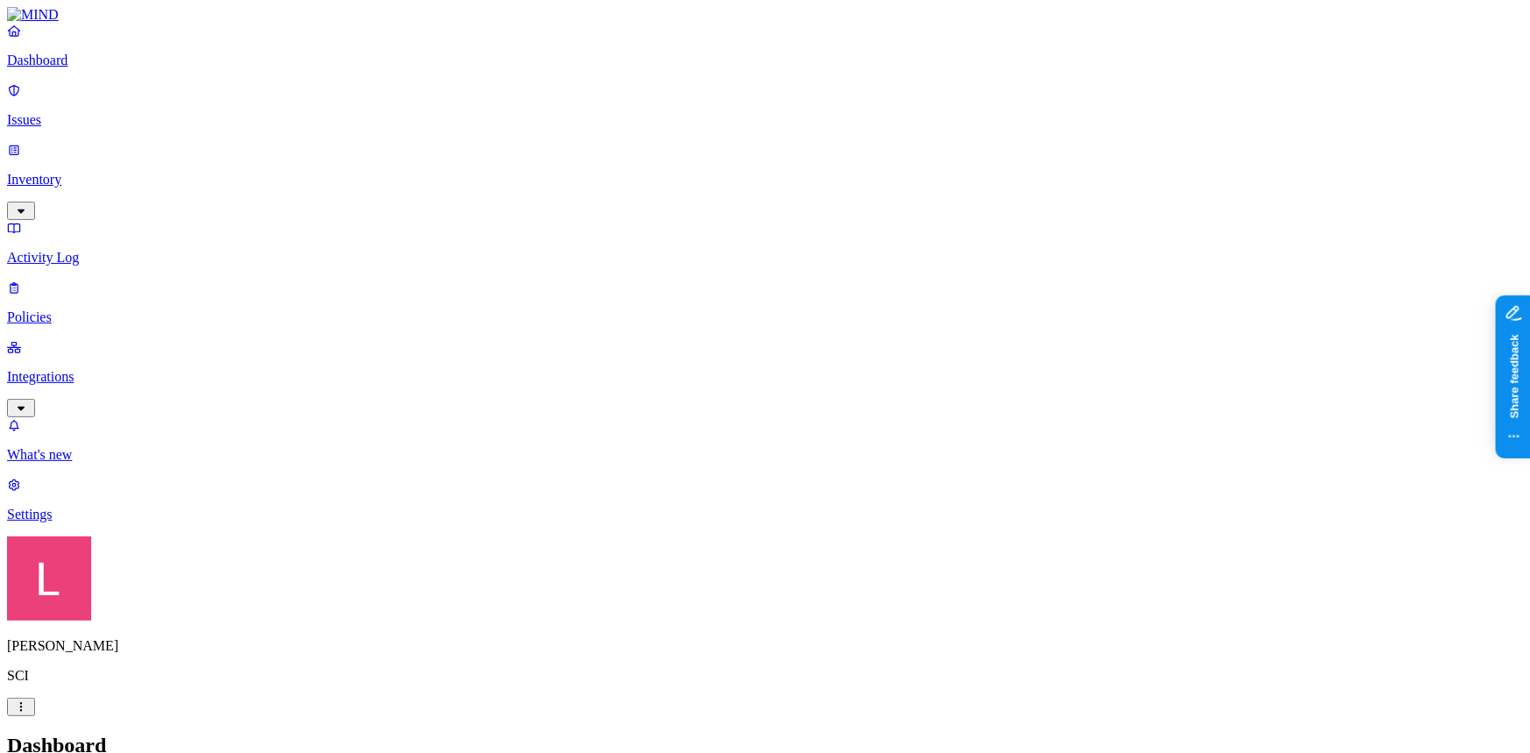
click at [81, 153] on link "Inventory" at bounding box center [765, 179] width 1516 height 75
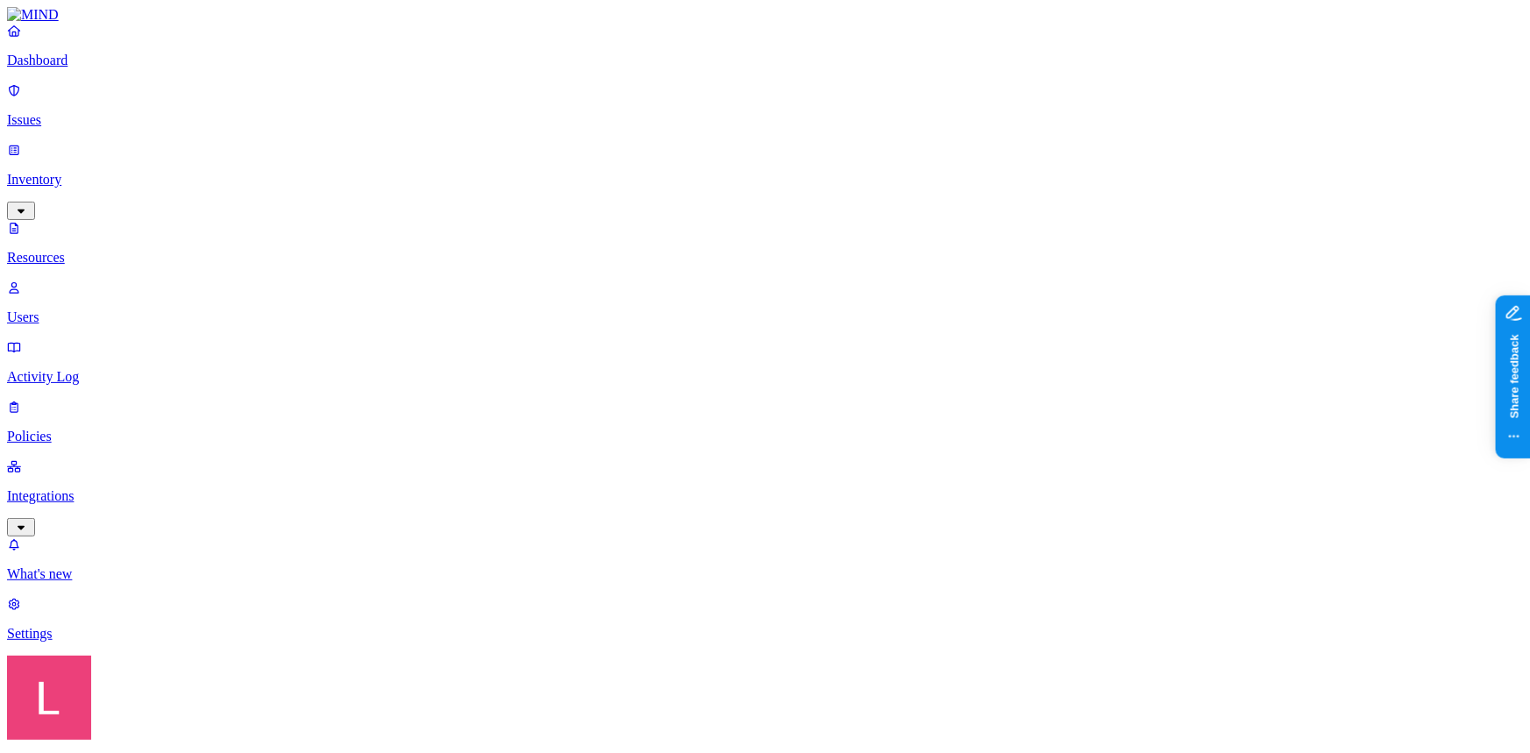
click at [549, 220] on span "Secrets" at bounding box center [550, 227] width 40 height 15
click at [85, 68] on p "Dashboard" at bounding box center [765, 61] width 1516 height 16
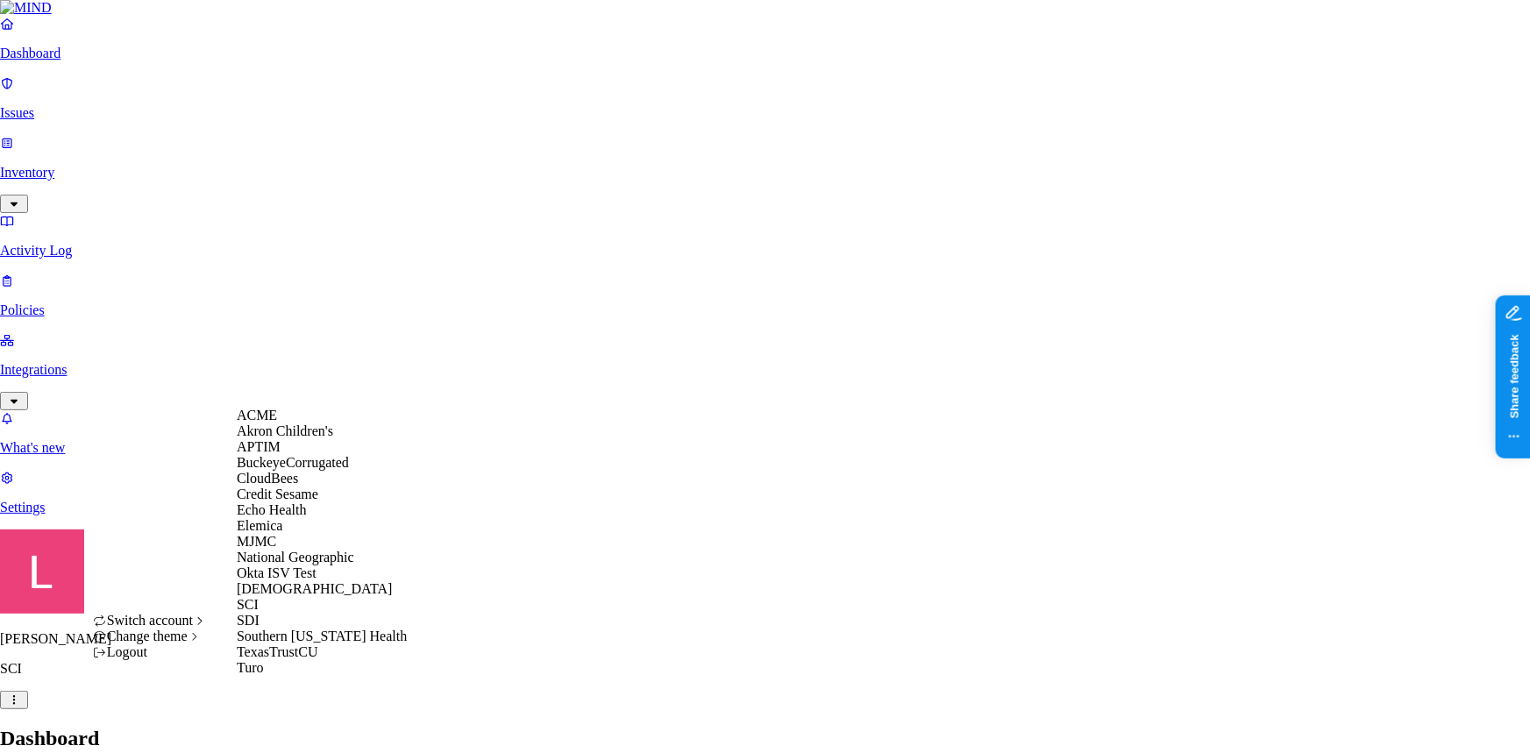
click at [335, 487] on div "CloudBees" at bounding box center [322, 479] width 170 height 16
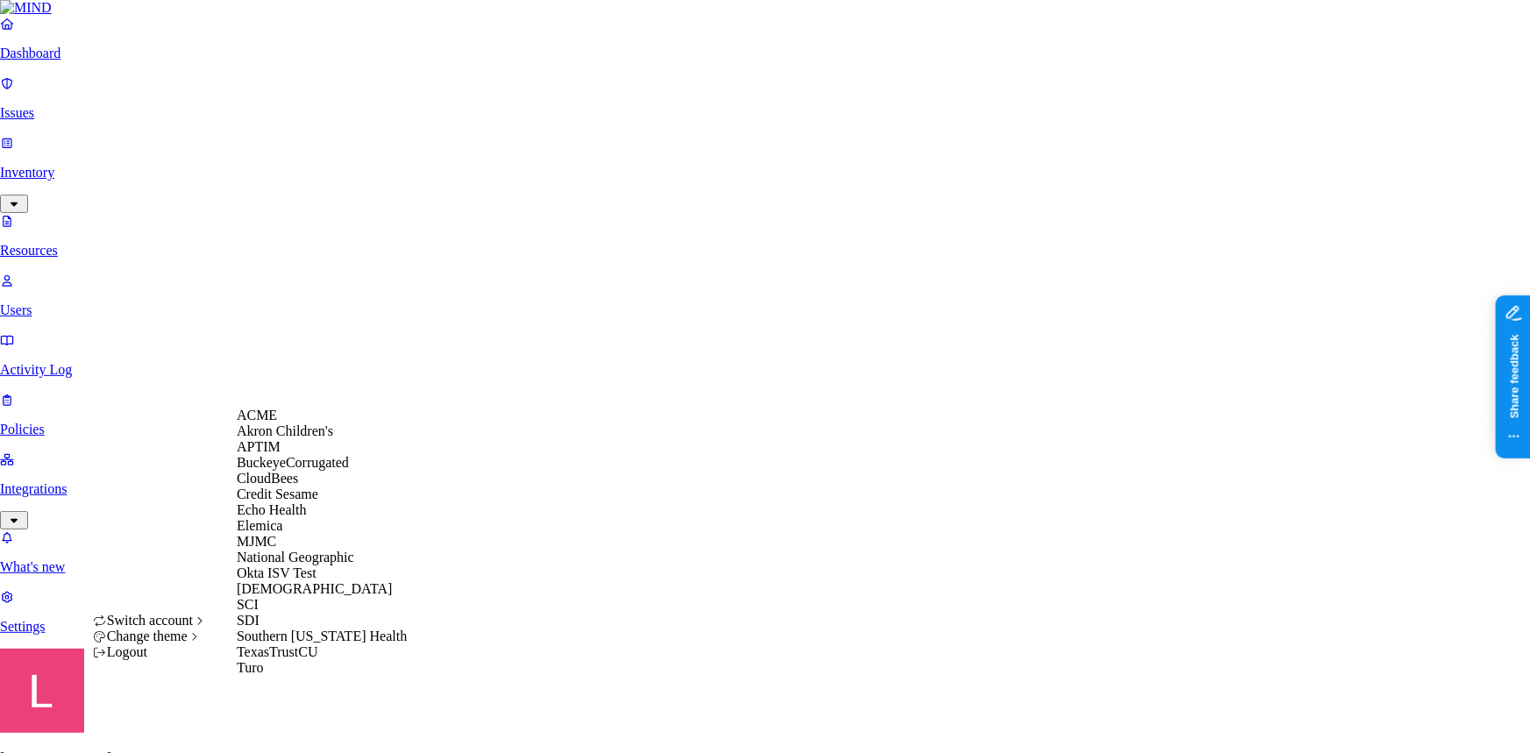
click at [297, 550] on div "MJMC" at bounding box center [322, 542] width 170 height 16
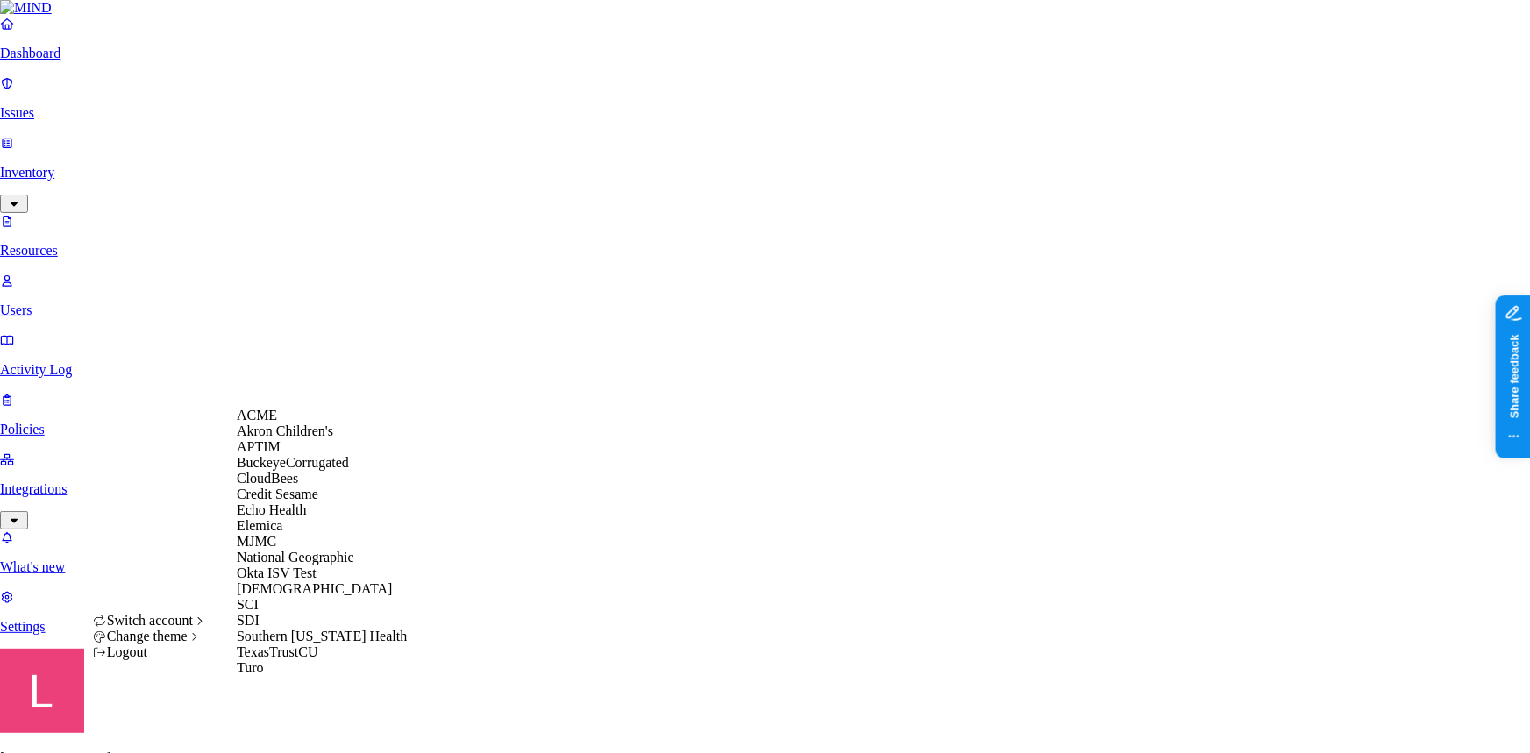
click at [312, 439] on div "Akron Children's" at bounding box center [322, 432] width 170 height 16
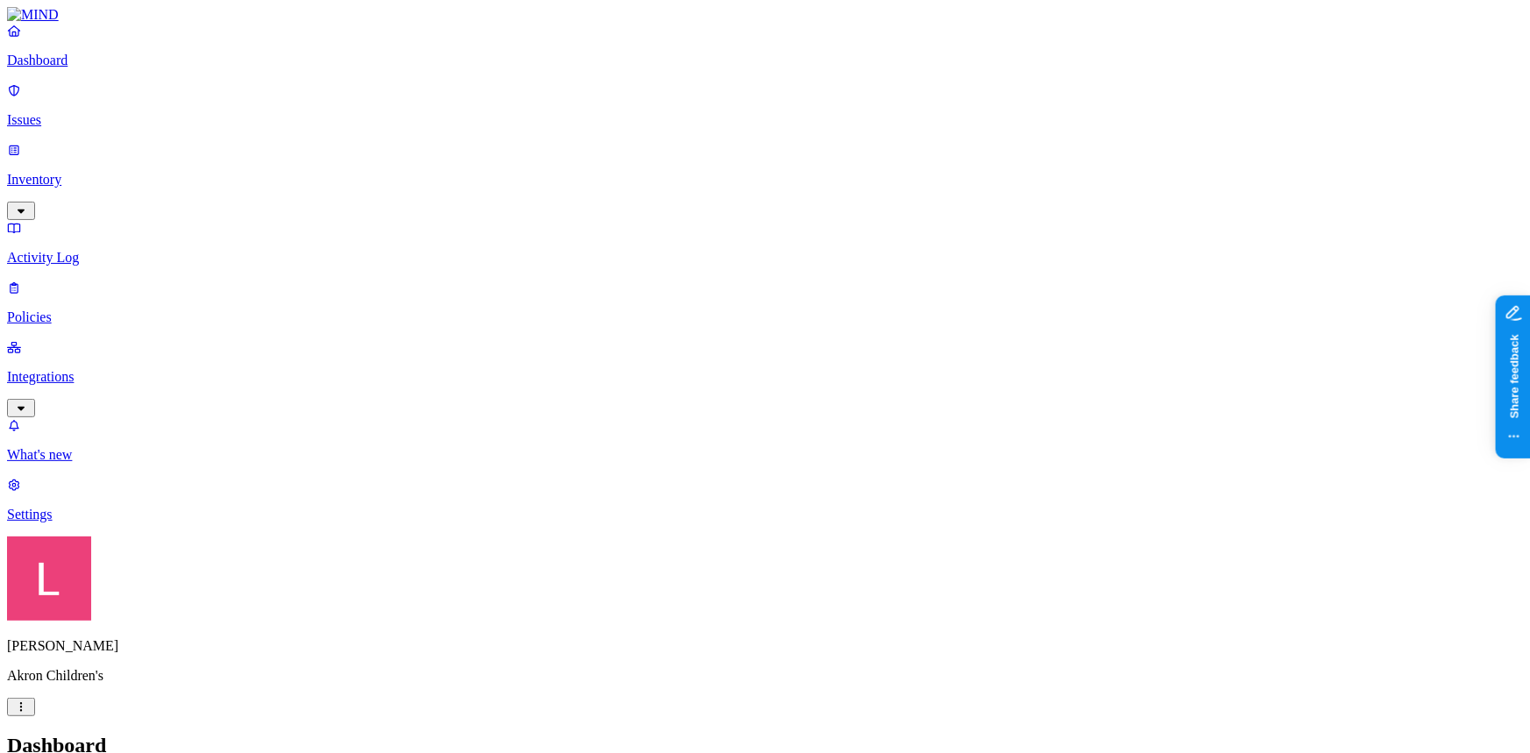
click at [170, 727] on html "Dashboard Issues Inventory Activity Log Policies Integrations What's new 1 Sett…" at bounding box center [765, 536] width 1530 height 1072
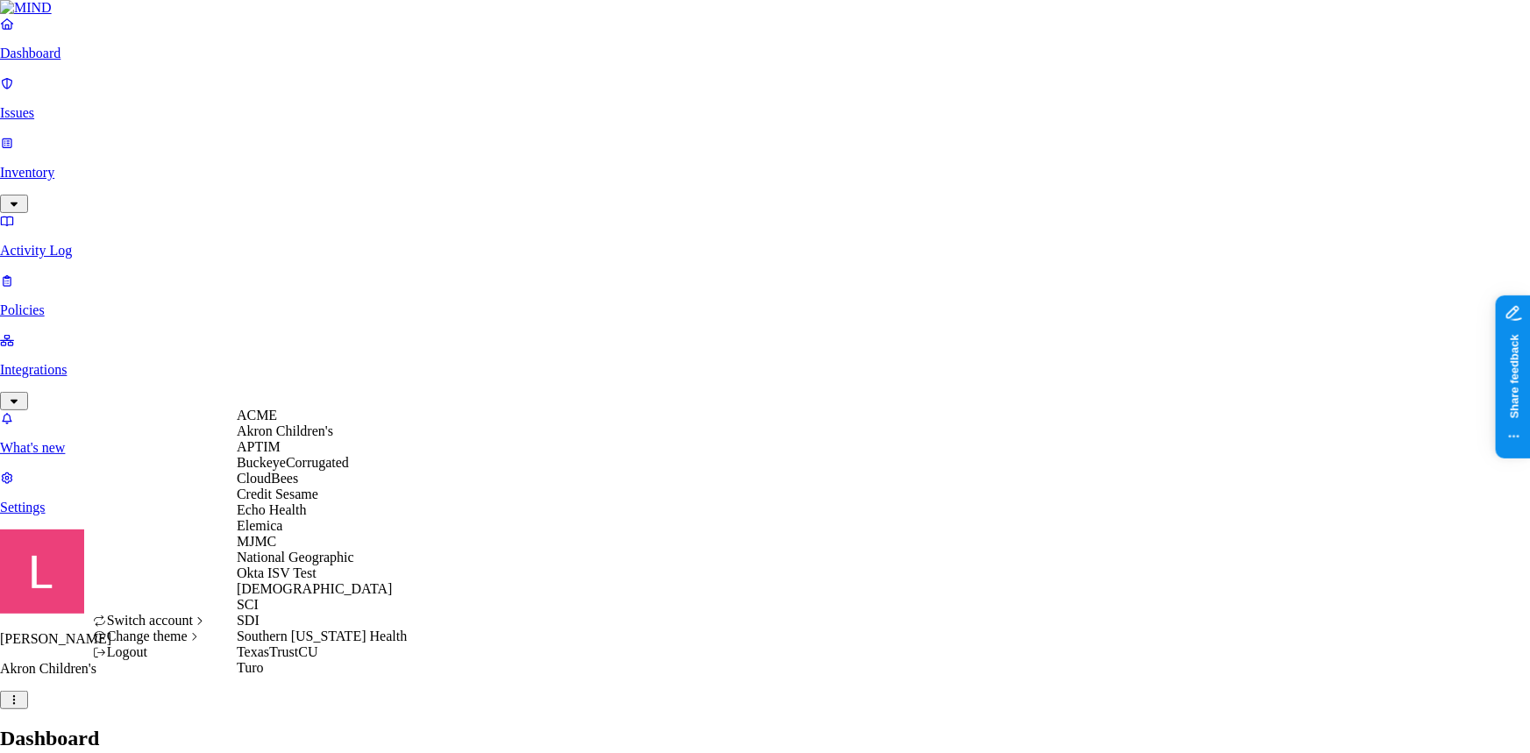
scroll to position [207, 0]
click at [321, 550] on span "National Geographic" at bounding box center [295, 557] width 117 height 15
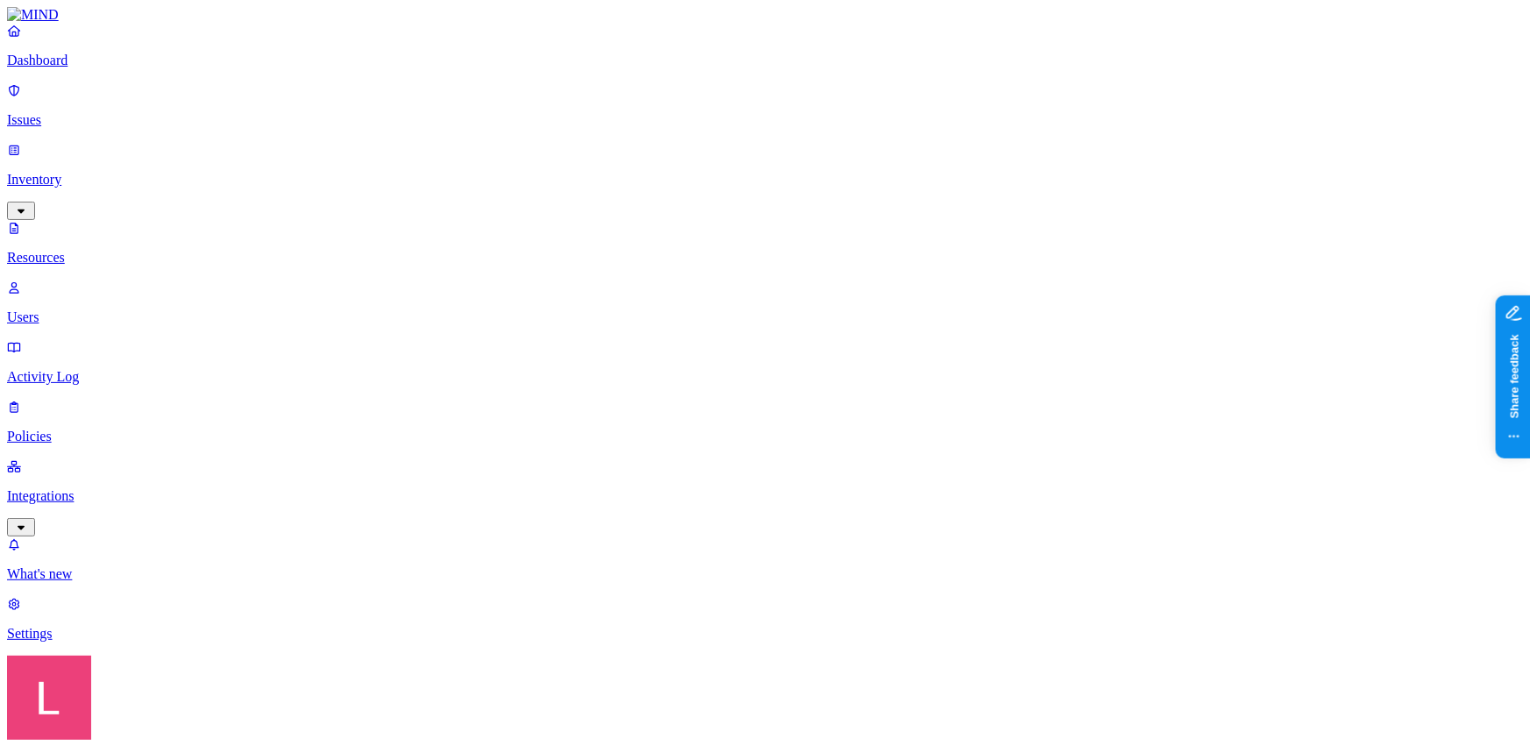
click at [77, 68] on p "Dashboard" at bounding box center [765, 61] width 1516 height 16
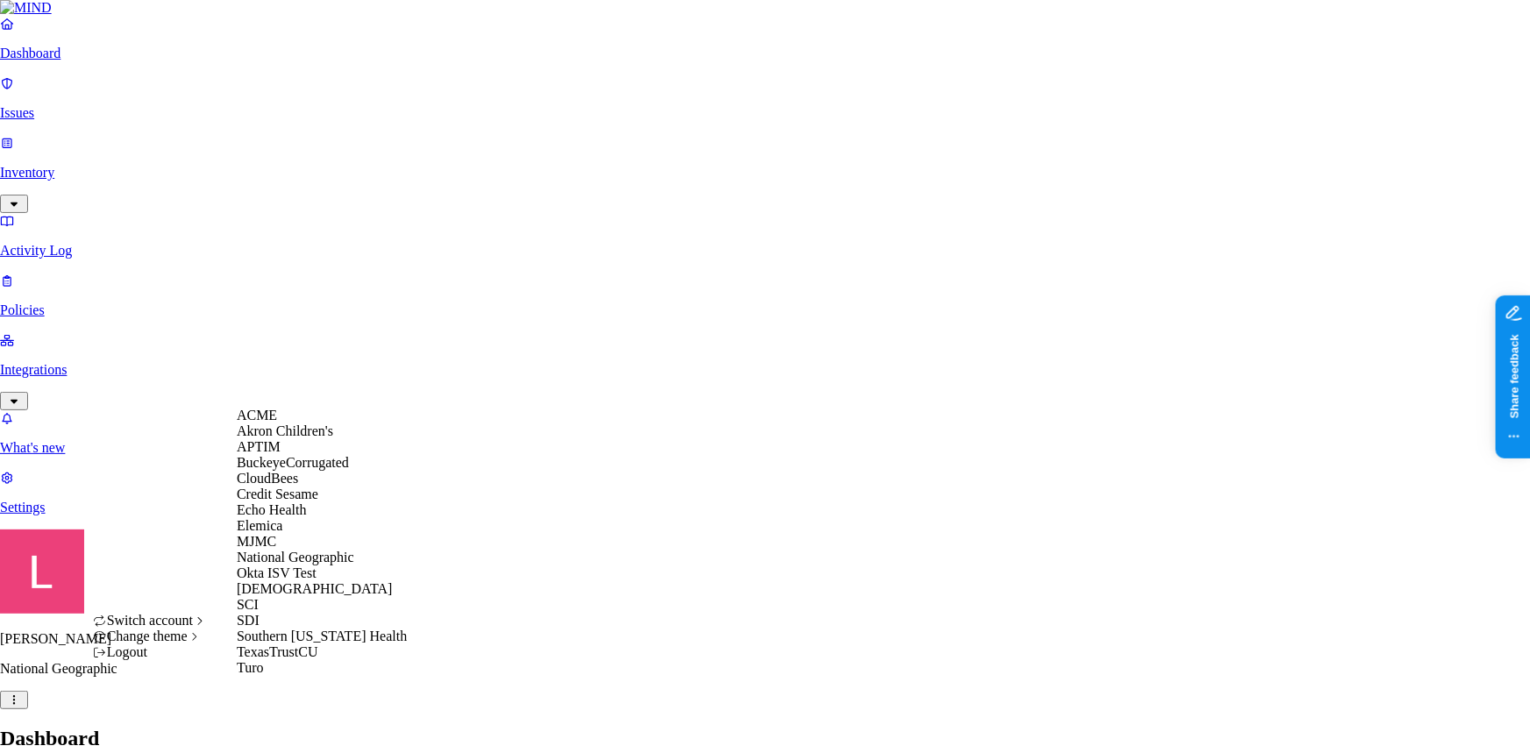
scroll to position [207, 0]
click at [324, 581] on div "Samsara" at bounding box center [322, 589] width 170 height 16
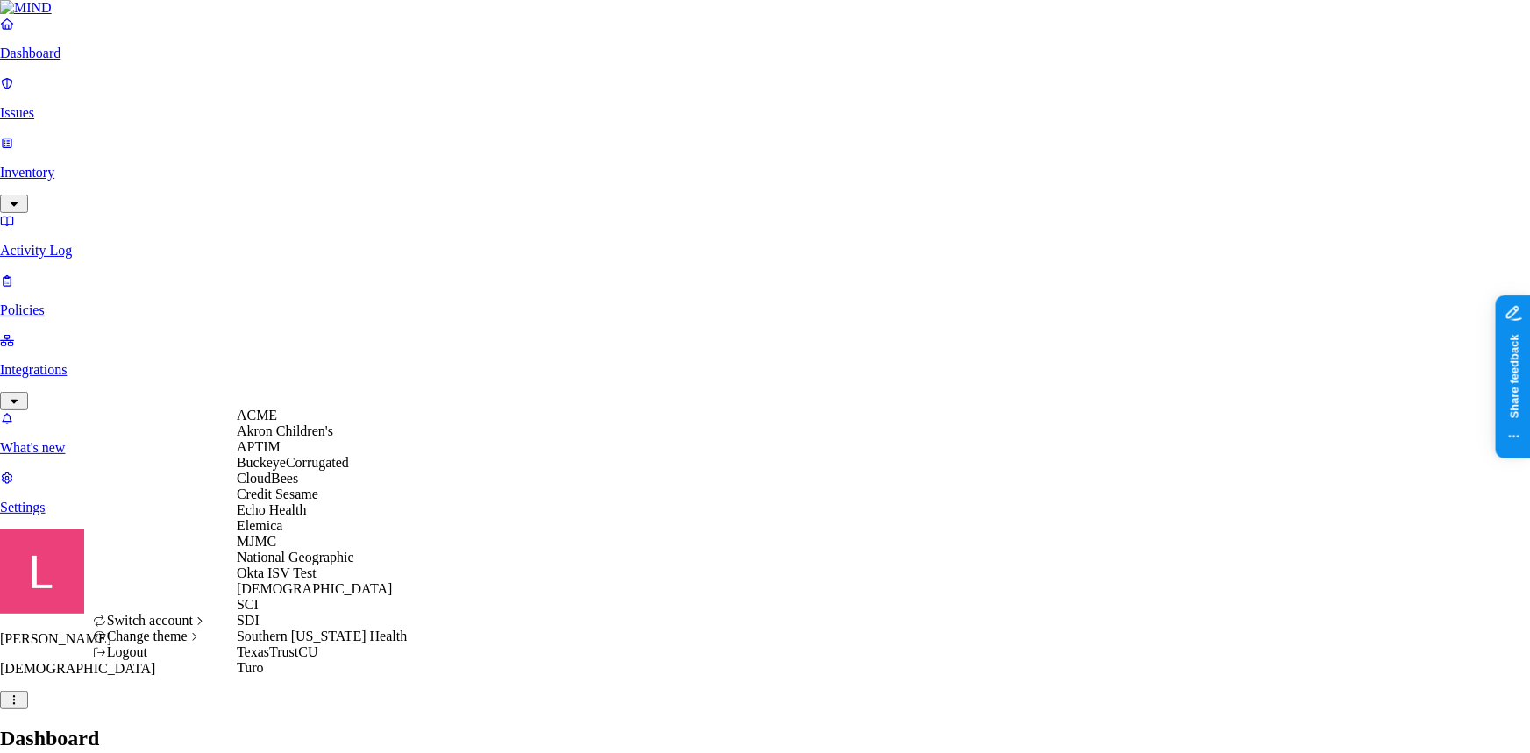
scroll to position [207, 0]
click at [331, 644] on span "Southern [US_STATE] Health" at bounding box center [322, 636] width 170 height 15
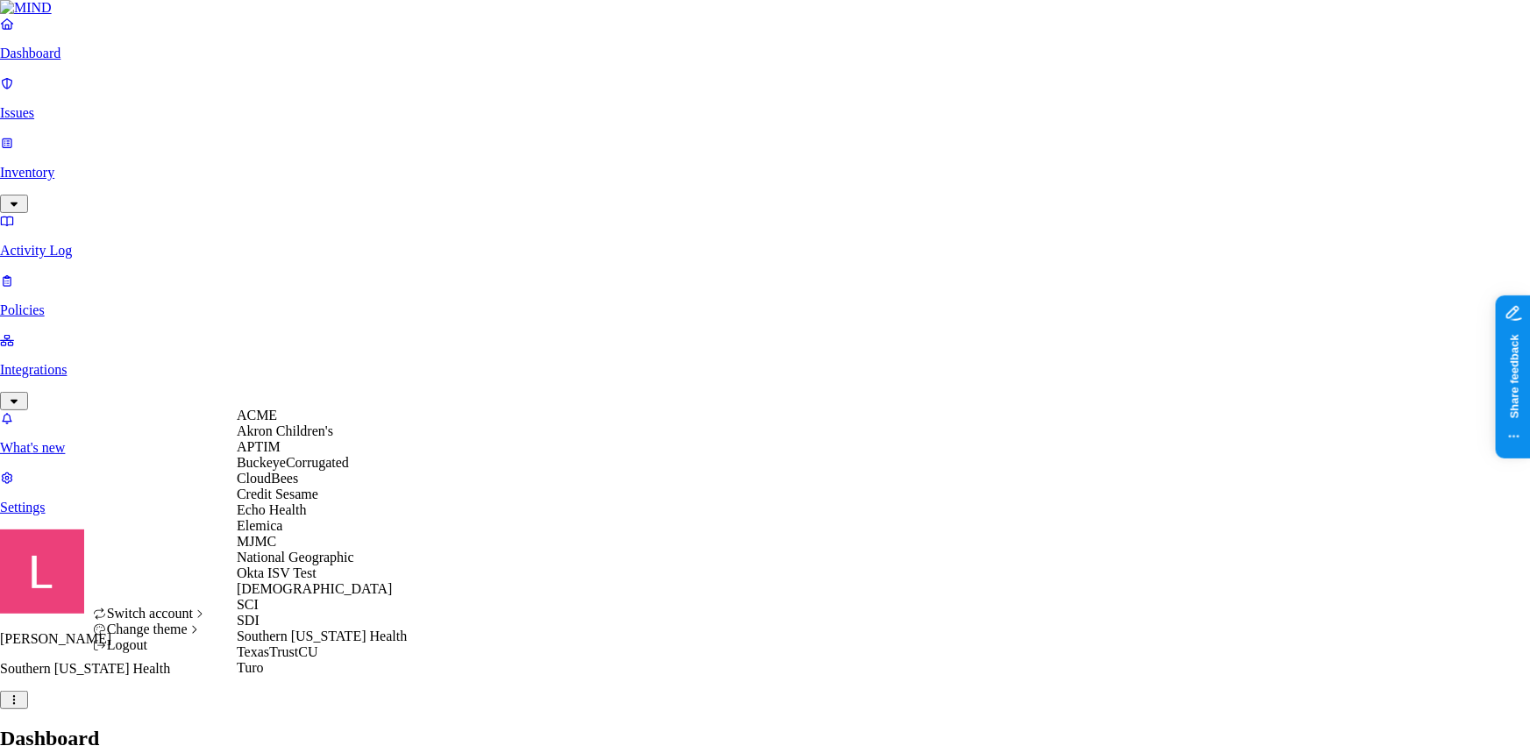
scroll to position [207, 0]
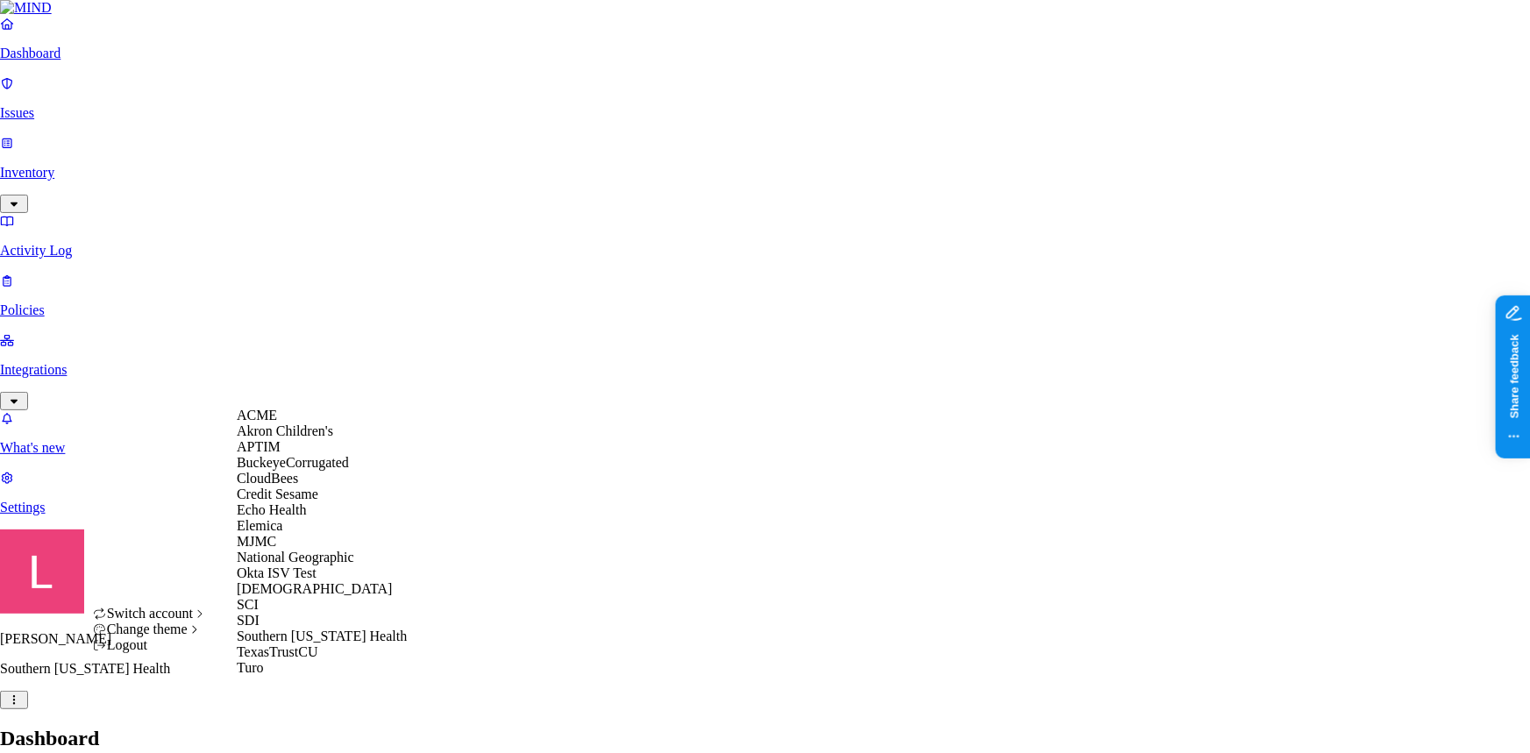
click at [288, 597] on div "SCI" at bounding box center [322, 605] width 170 height 16
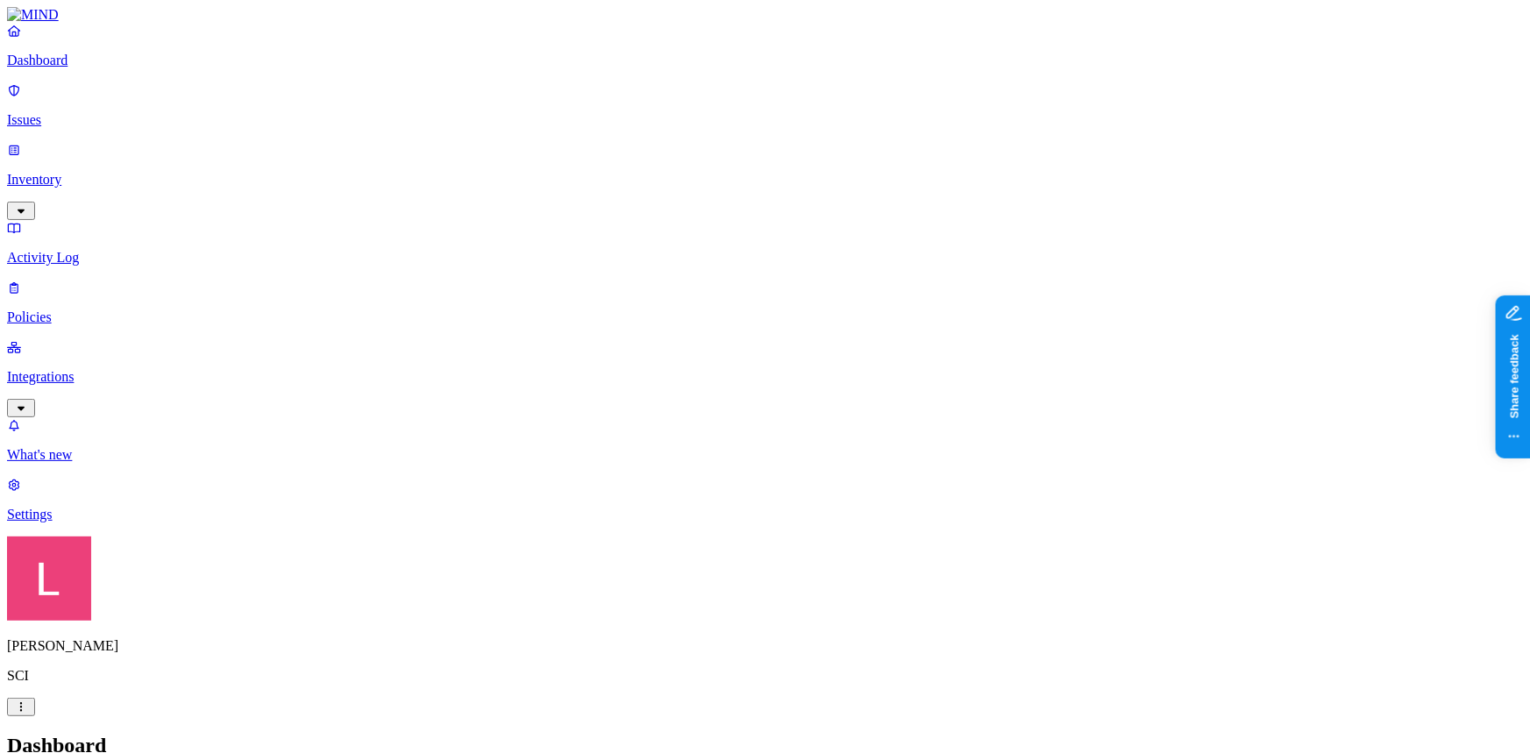
click at [129, 172] on p "Inventory" at bounding box center [765, 180] width 1516 height 16
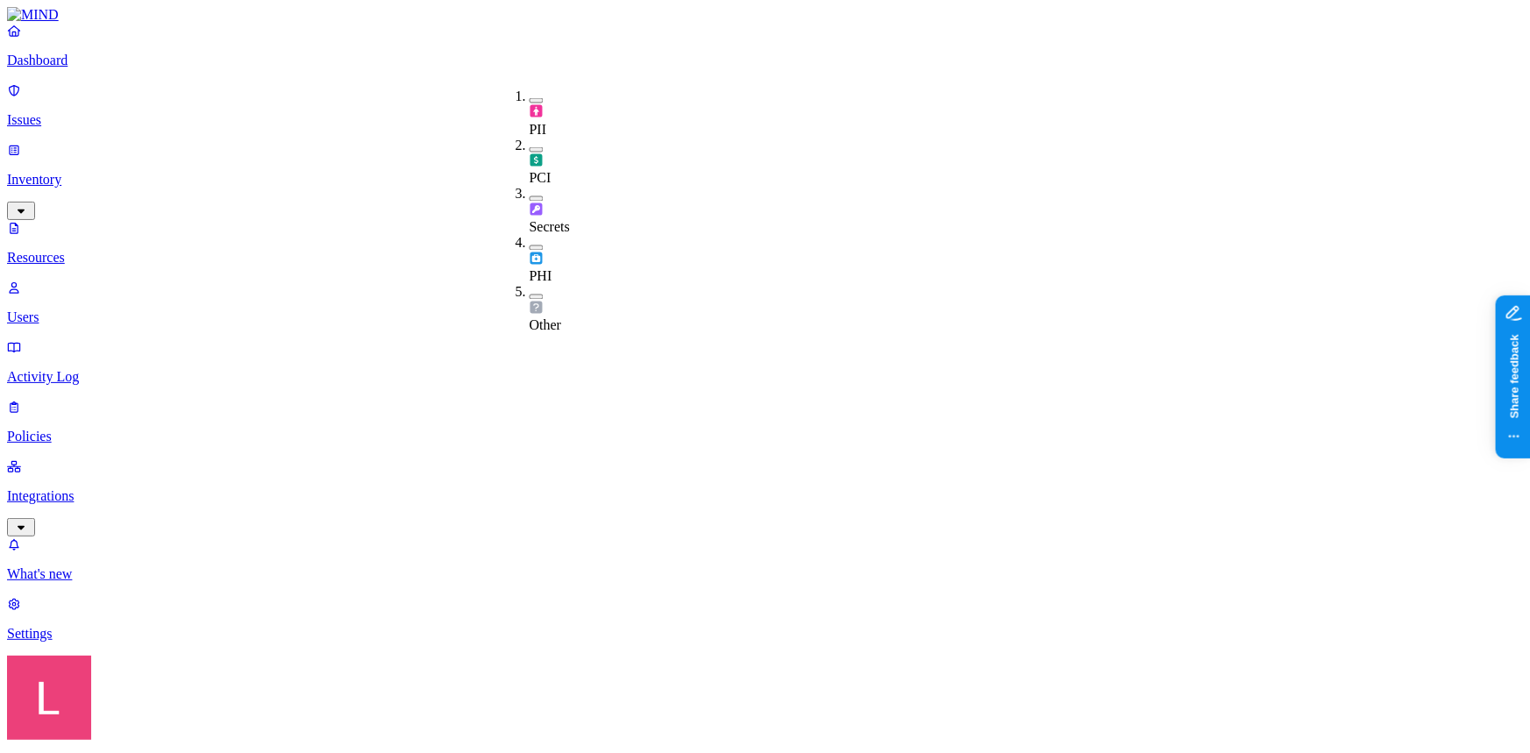
click at [530, 196] on button "button" at bounding box center [537, 198] width 14 height 5
click at [44, 68] on p "Dashboard" at bounding box center [765, 61] width 1516 height 16
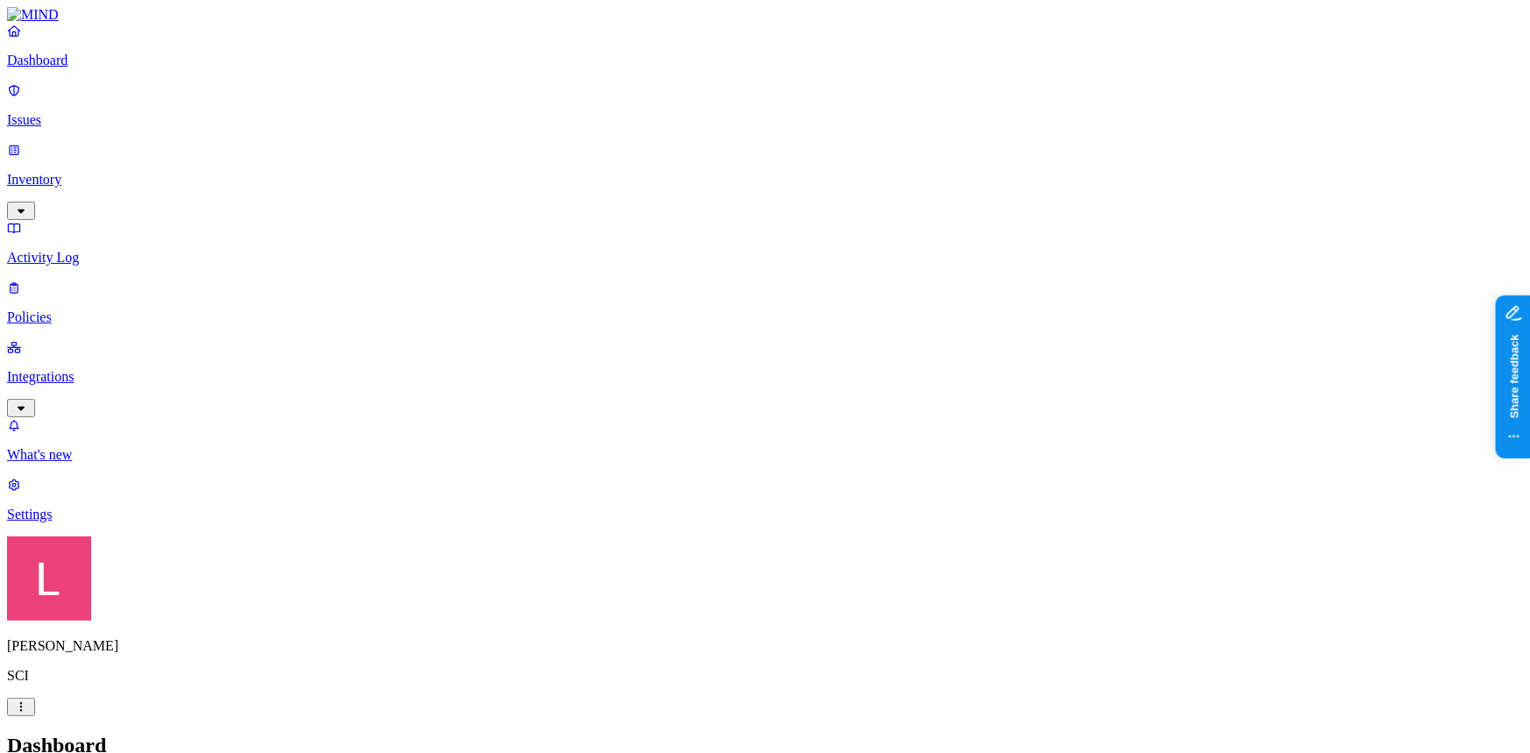
drag, startPoint x: 119, startPoint y: 140, endPoint x: 160, endPoint y: 146, distance: 40.7
click at [119, 172] on p "Inventory" at bounding box center [765, 180] width 1516 height 16
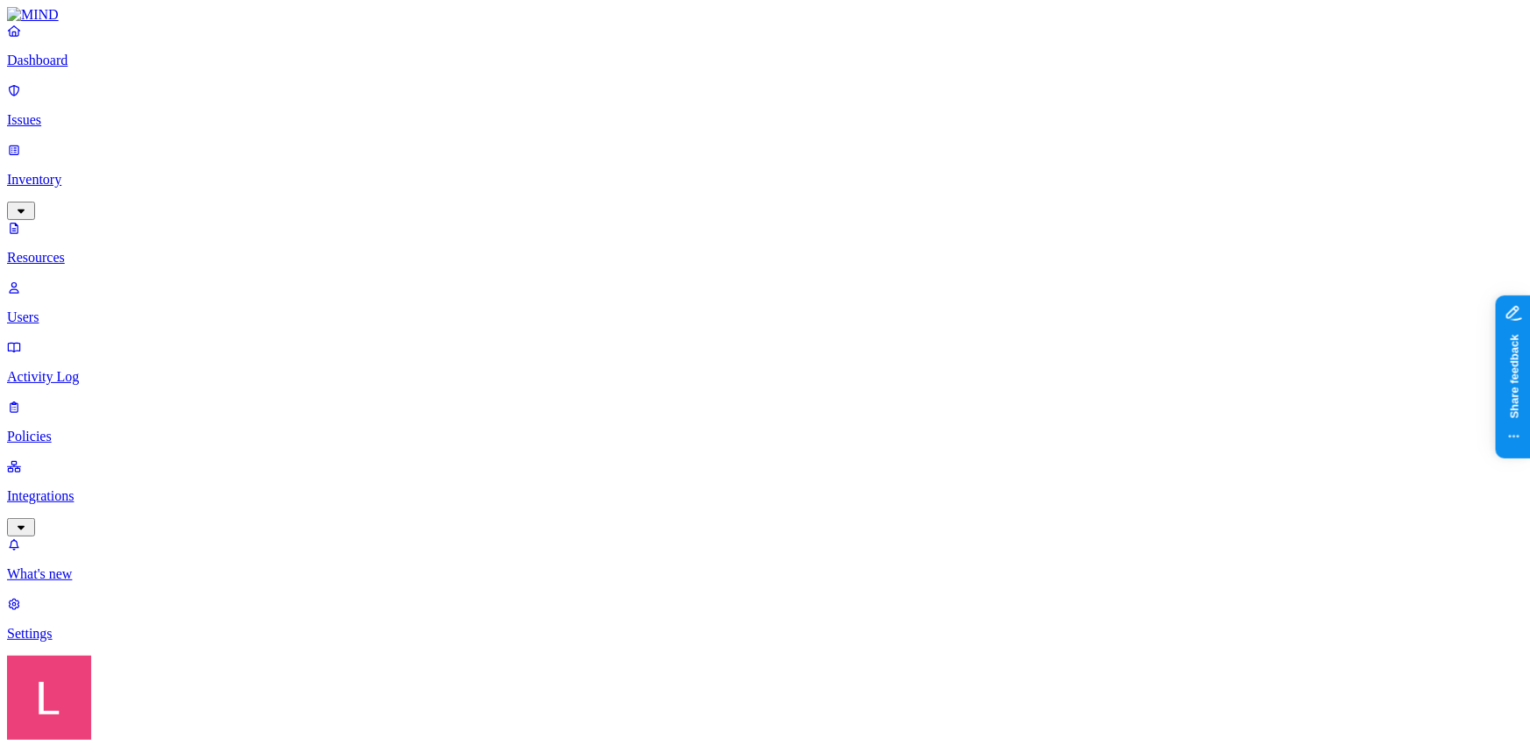
click at [101, 68] on p "Dashboard" at bounding box center [765, 61] width 1516 height 16
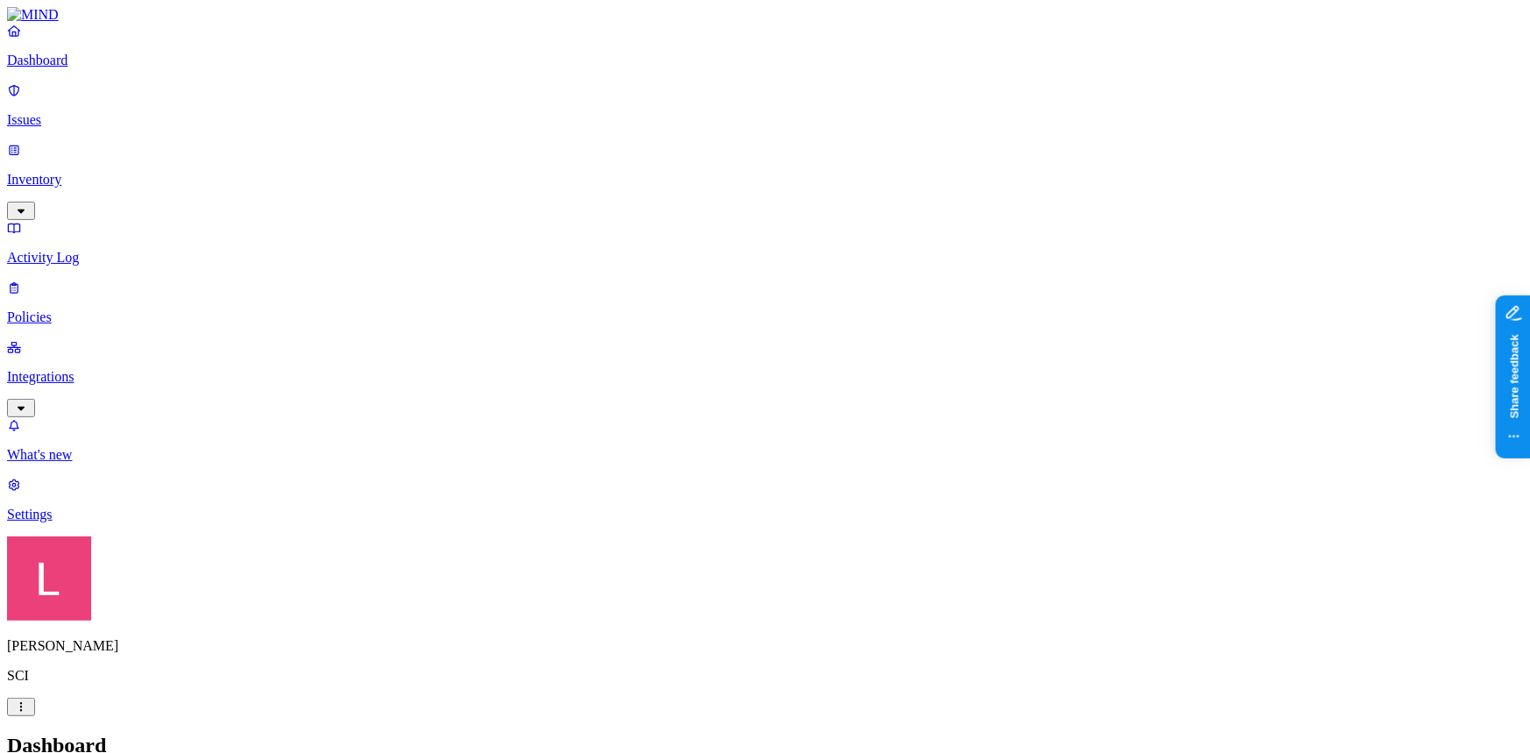
drag, startPoint x: 84, startPoint y: 140, endPoint x: 160, endPoint y: 180, distance: 85.1
click at [84, 172] on p "Inventory" at bounding box center [765, 180] width 1516 height 16
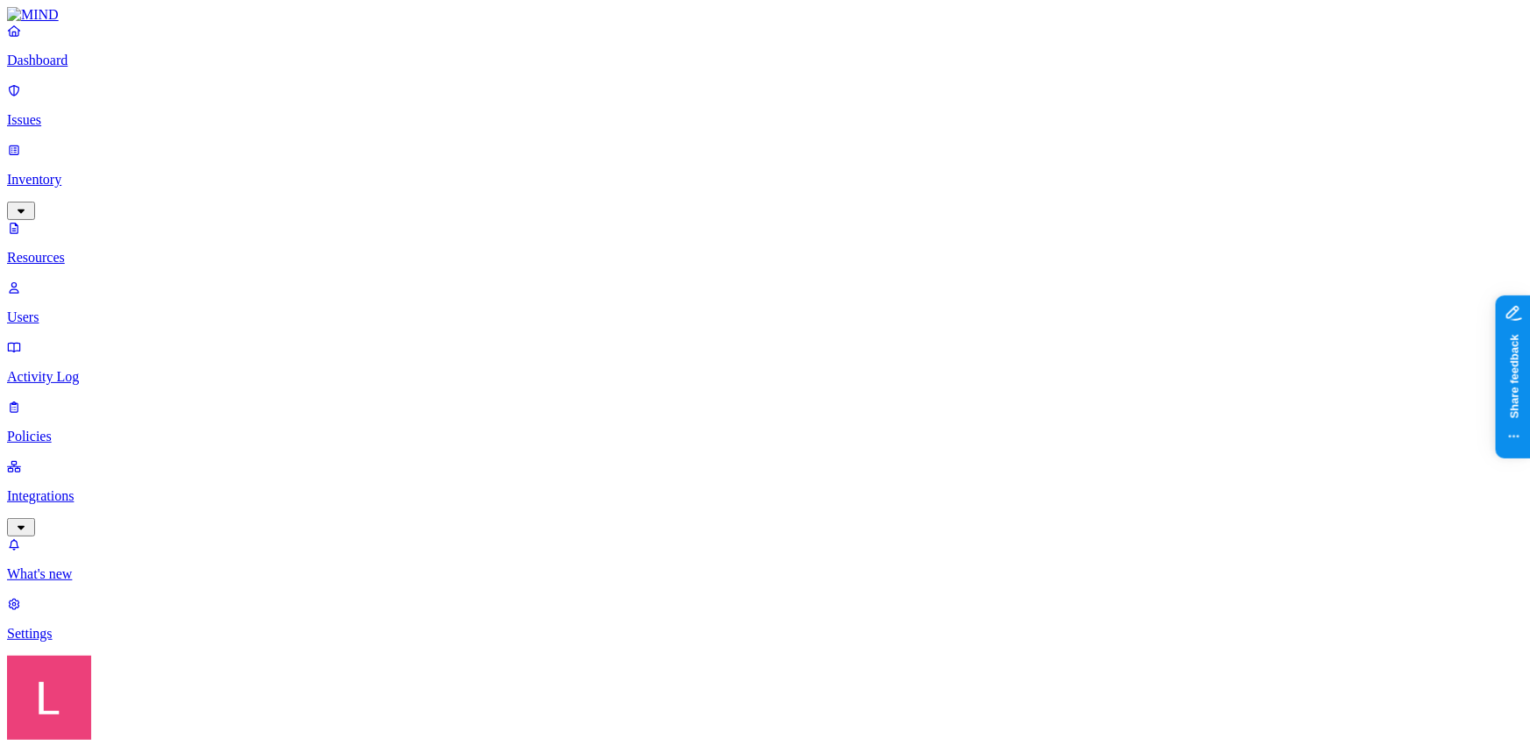
click at [530, 187] on div "Secrets" at bounding box center [530, 211] width 0 height 49
click at [81, 68] on p "Dashboard" at bounding box center [765, 61] width 1516 height 16
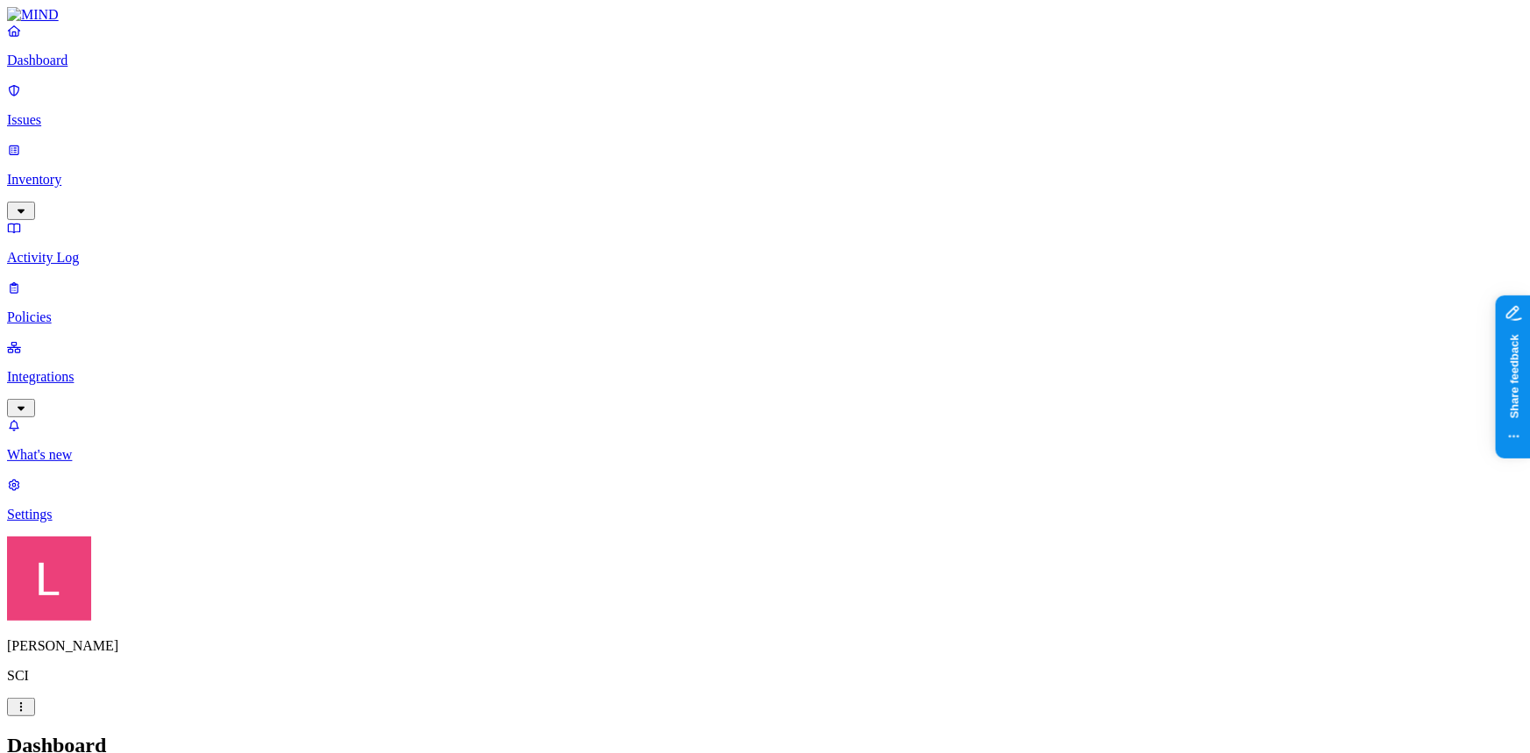
click at [103, 172] on p "Inventory" at bounding box center [765, 180] width 1516 height 16
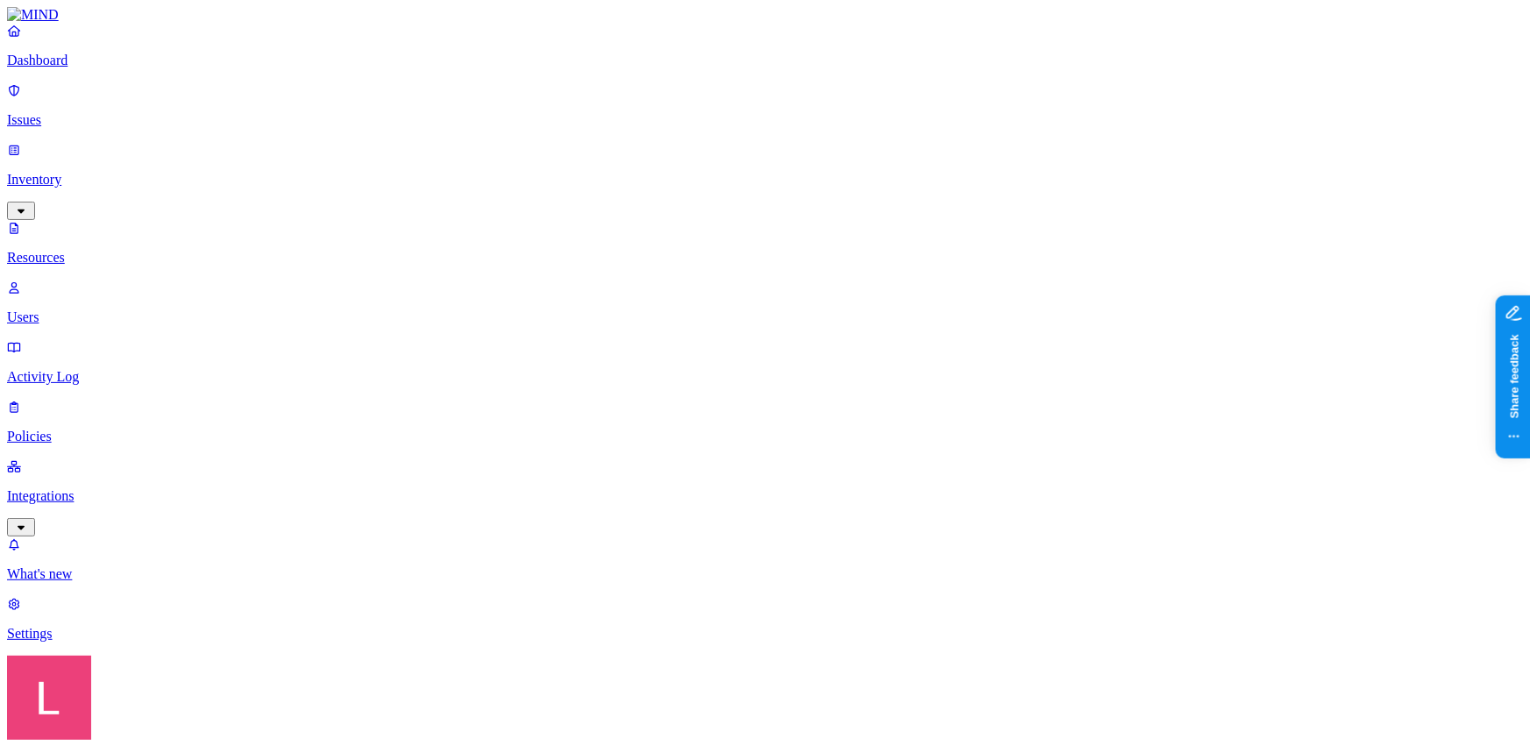
click at [104, 68] on p "Dashboard" at bounding box center [765, 61] width 1516 height 16
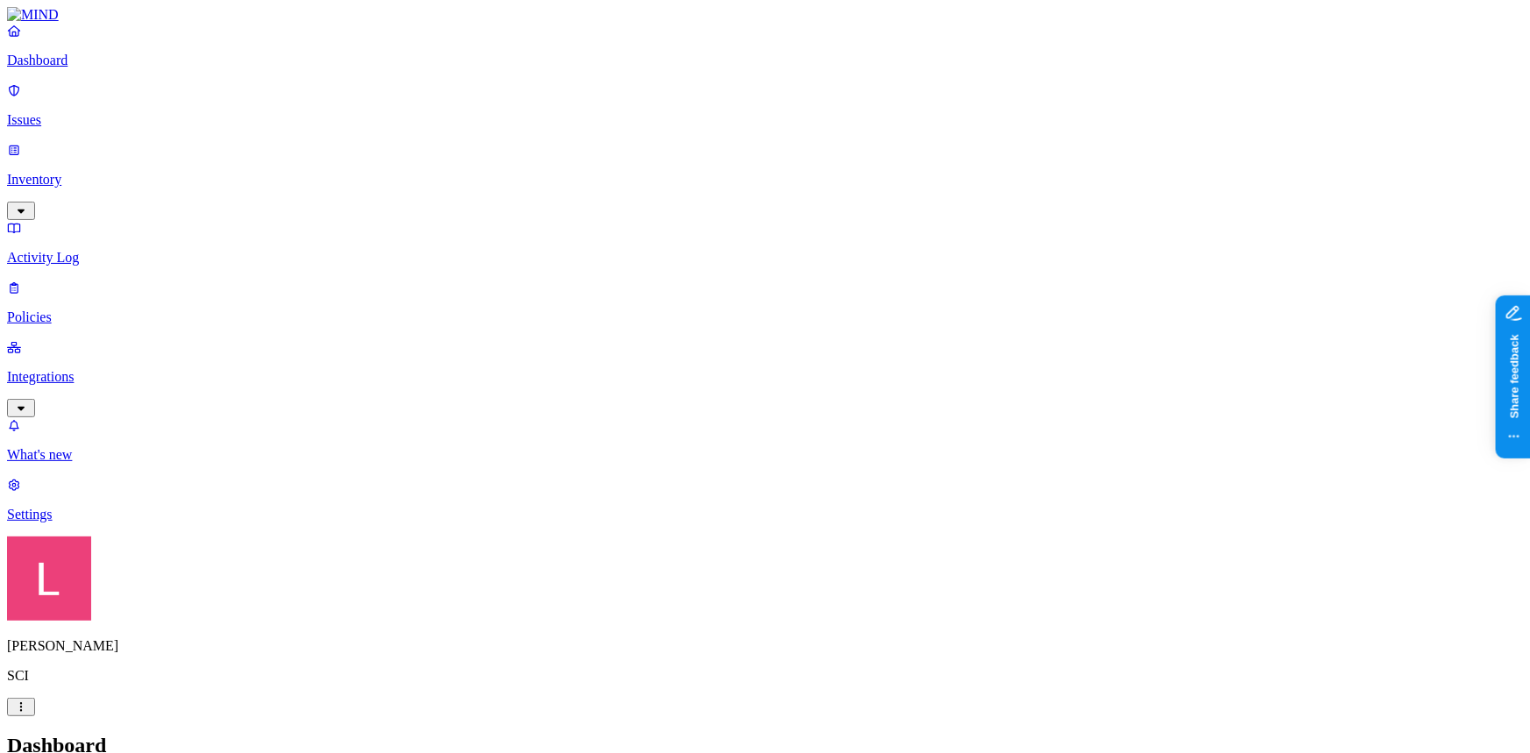
click at [124, 68] on p "Dashboard" at bounding box center [765, 61] width 1516 height 16
click at [88, 172] on p "Inventory" at bounding box center [765, 180] width 1516 height 16
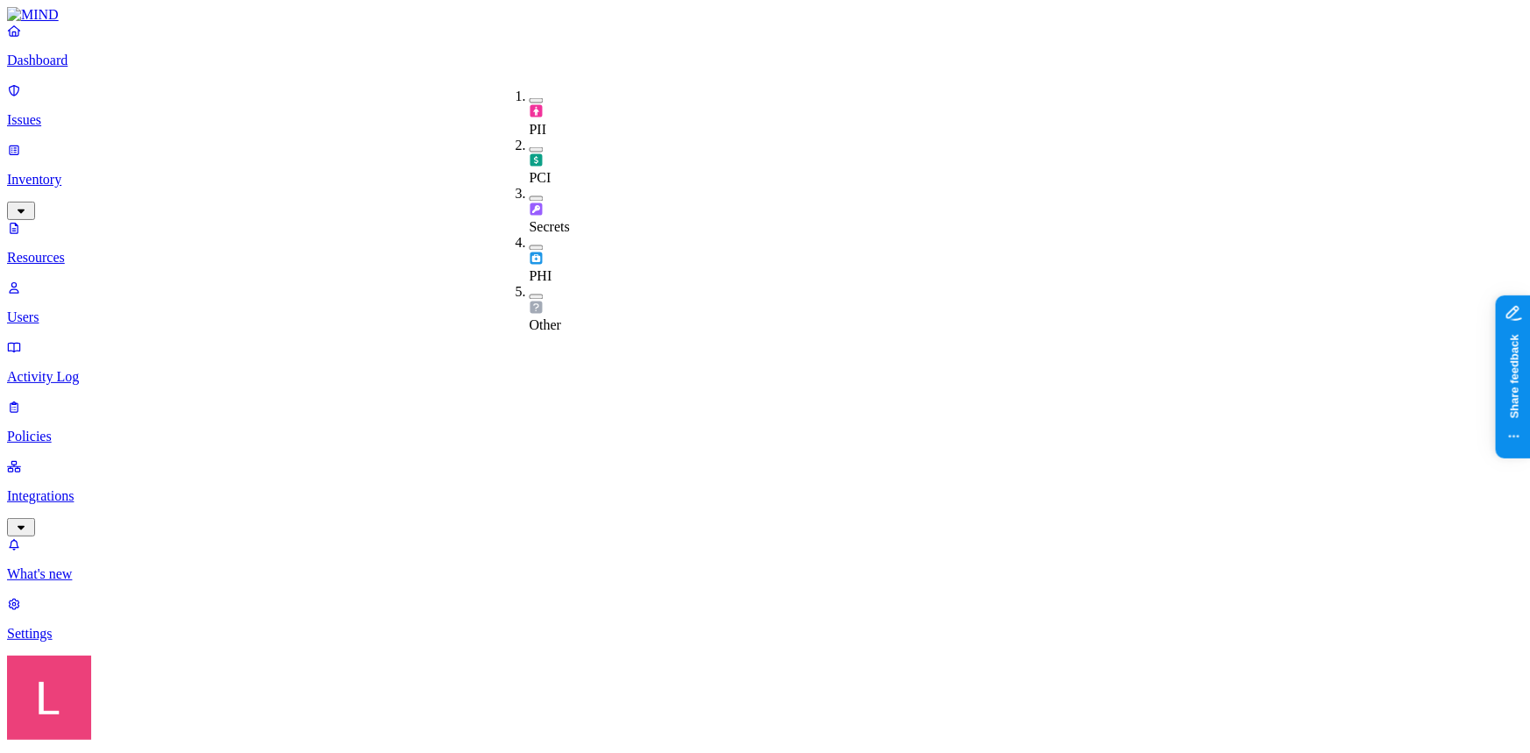
click at [530, 196] on button "button" at bounding box center [537, 198] width 14 height 5
click at [116, 68] on p "Dashboard" at bounding box center [765, 61] width 1516 height 16
